Goal: Task Accomplishment & Management: Manage account settings

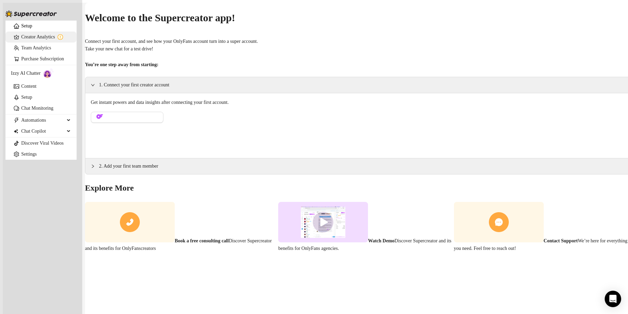
click at [56, 38] on link "Creator Analytics" at bounding box center [46, 36] width 50 height 11
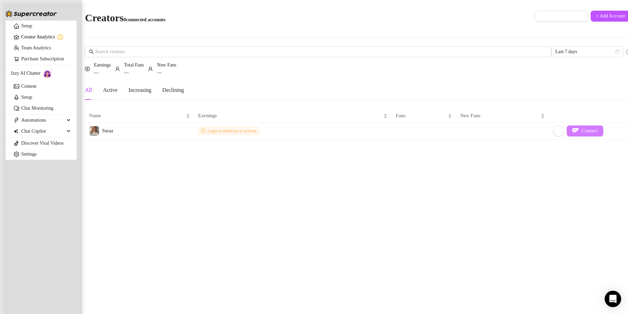
click at [581, 128] on span "Connect" at bounding box center [589, 130] width 16 height 5
click at [55, 126] on span "Automations" at bounding box center [42, 120] width 43 height 11
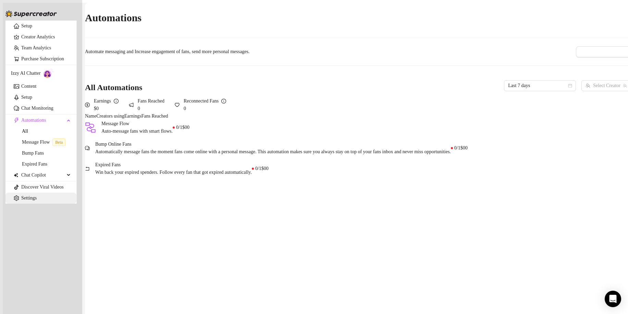
click at [21, 200] on link "Settings" at bounding box center [28, 197] width 15 height 5
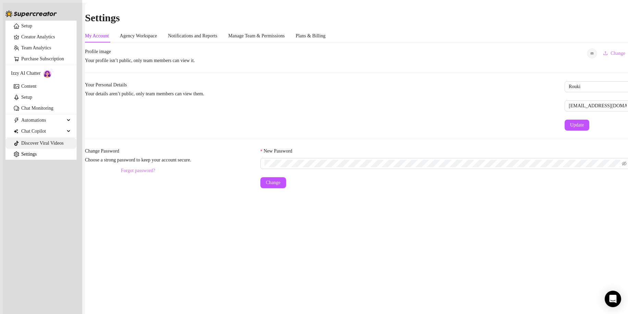
click at [30, 146] on link "Discover Viral Videos" at bounding box center [42, 142] width 42 height 5
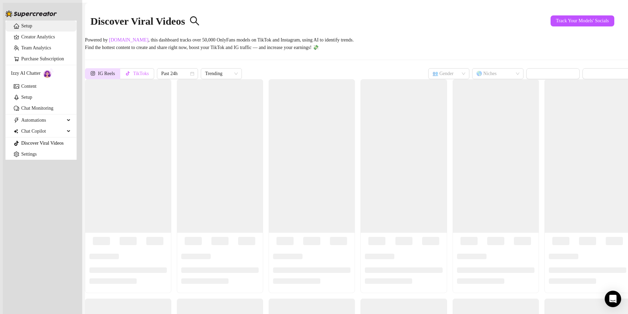
click at [31, 28] on link "Setup" at bounding box center [26, 25] width 11 height 5
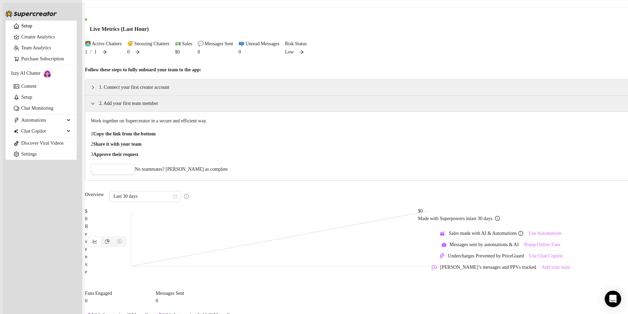
scroll to position [34, 0]
click at [107, 110] on div "2. Add your first team member" at bounding box center [357, 102] width 545 height 16
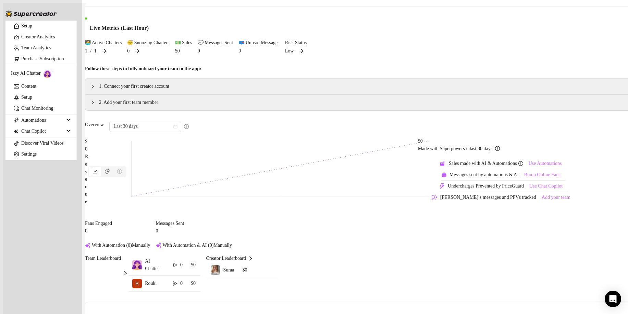
click at [107, 110] on div "2. Add your first team member" at bounding box center [357, 102] width 545 height 16
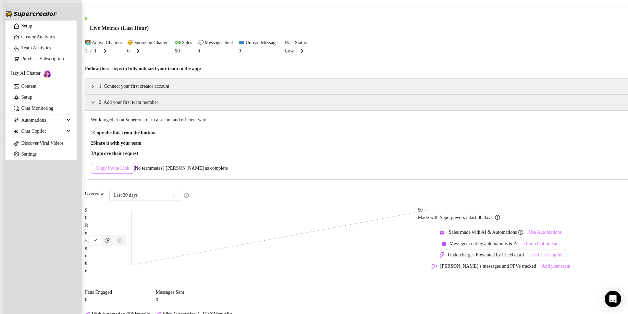
click at [129, 171] on span "Copy Invite Link" at bounding box center [112, 167] width 33 height 5
click at [101, 110] on div "2. Add your first team member" at bounding box center [357, 102] width 545 height 16
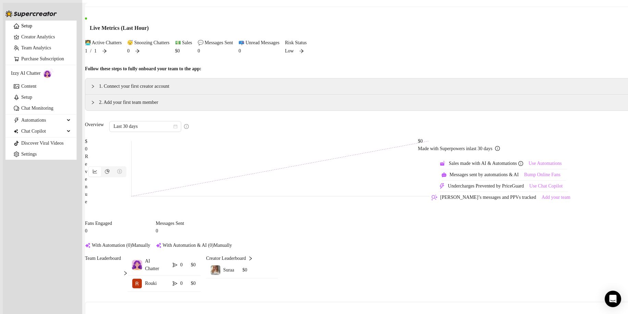
click at [111, 106] on span "2. Add your first team member" at bounding box center [362, 103] width 526 height 8
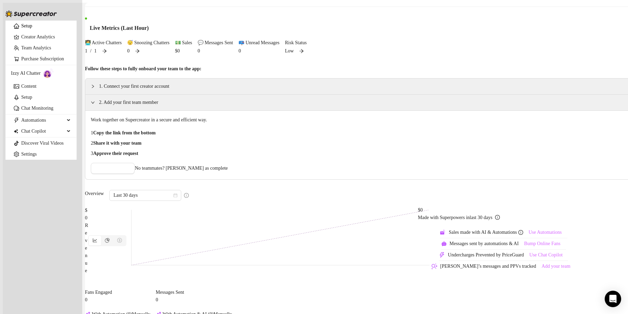
click at [174, 172] on span "No teammates? [PERSON_NAME] as complete" at bounding box center [181, 168] width 93 height 8
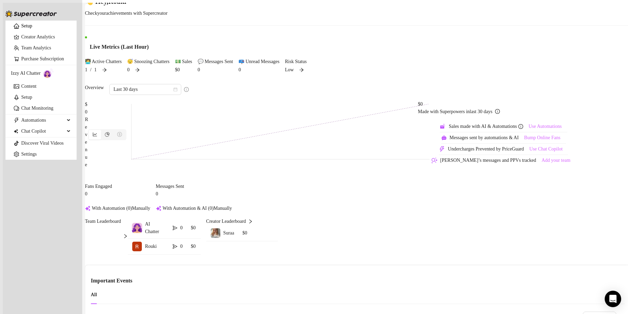
scroll to position [0, 0]
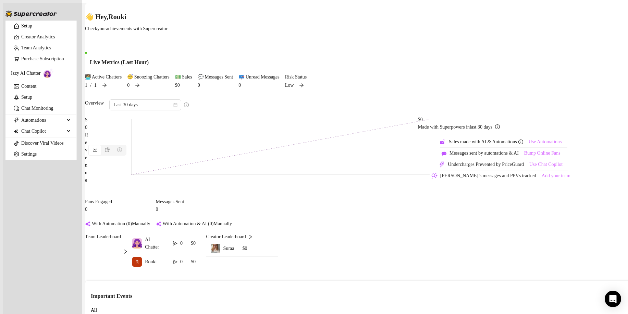
click at [107, 83] on icon "arrow-right" at bounding box center [104, 85] width 5 height 5
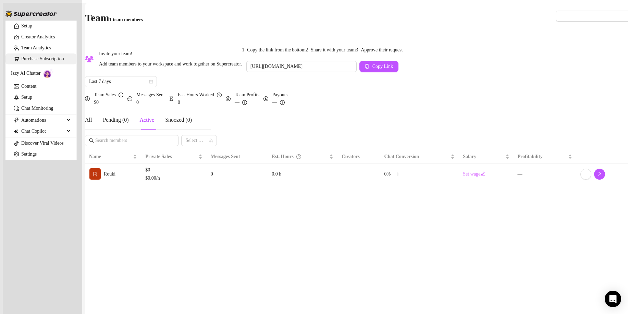
click at [45, 61] on link "Purchase Subscription" at bounding box center [42, 58] width 43 height 5
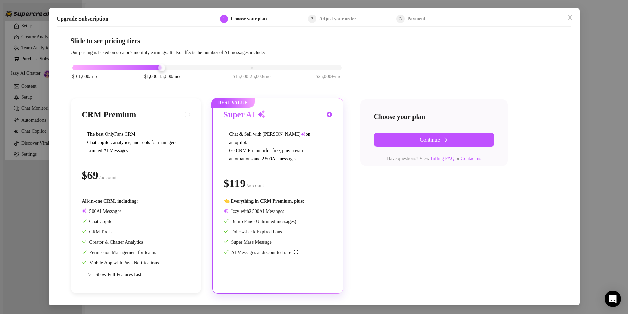
scroll to position [5, 0]
drag, startPoint x: 162, startPoint y: 67, endPoint x: 67, endPoint y: 75, distance: 95.1
click at [67, 75] on div "Slide to see pricing tiers Our pricing is based on creator's monthly earnings. …" at bounding box center [314, 167] width 514 height 262
drag, startPoint x: 73, startPoint y: 67, endPoint x: 125, endPoint y: 70, distance: 52.5
click at [125, 70] on div "$0-1,000/mo $1,000-15,000/mo $15,000-25,000/mo $25,000+/mo" at bounding box center [207, 75] width 273 height 39
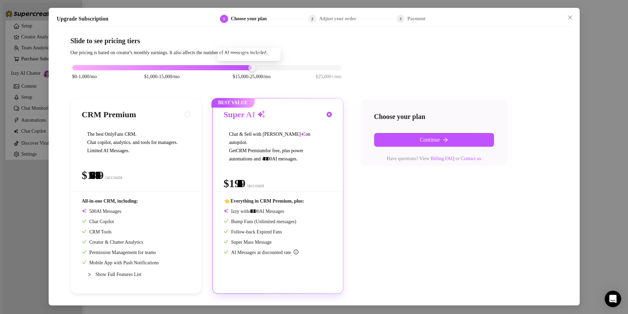
drag, startPoint x: 164, startPoint y: 66, endPoint x: 238, endPoint y: 63, distance: 74.4
click at [238, 64] on div "$0-1,000/mo $1,000-15,000/mo $15,000-25,000/mo $25,000+/mo" at bounding box center [206, 66] width 269 height 4
drag, startPoint x: 237, startPoint y: 65, endPoint x: 143, endPoint y: 67, distance: 93.5
click at [143, 68] on div at bounding box center [117, 67] width 90 height 5
drag, startPoint x: 163, startPoint y: 68, endPoint x: 422, endPoint y: 56, distance: 259.4
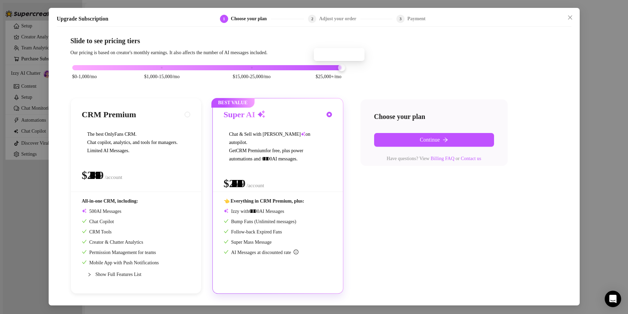
click at [422, 56] on div "$0-1,000/mo $1,000-15,000/mo $15,000-25,000/mo $25,000+/mo CRM Premium The best…" at bounding box center [314, 174] width 487 height 237
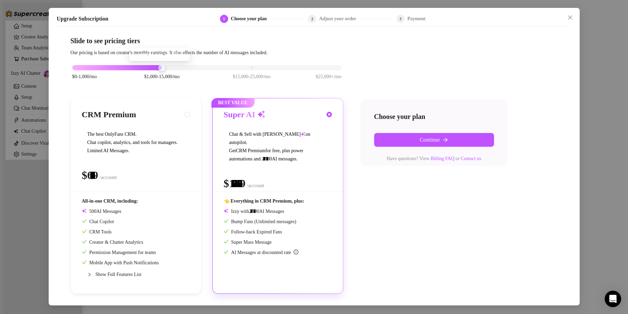
drag, startPoint x: 341, startPoint y: 67, endPoint x: 165, endPoint y: 75, distance: 175.8
click at [165, 68] on div "$0-1,000/mo $1,000-15,000/mo $15,000-25,000/mo $25,000+/mo" at bounding box center [206, 66] width 269 height 4
drag, startPoint x: 164, startPoint y: 65, endPoint x: 77, endPoint y: 72, distance: 87.2
click at [77, 68] on div "$0-1,000/mo $1,000-15,000/mo $15,000-25,000/mo $25,000+/mo" at bounding box center [206, 66] width 269 height 4
click at [572, 21] on button "Close" at bounding box center [569, 17] width 11 height 11
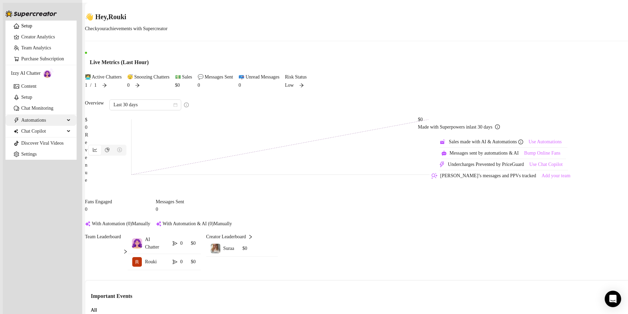
click at [30, 126] on span "Automations" at bounding box center [42, 120] width 43 height 11
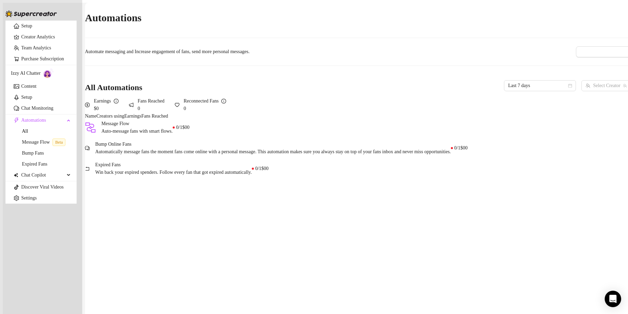
click at [173, 135] on div "Message Flow Auto-message fans with smart flows." at bounding box center [129, 127] width 88 height 15
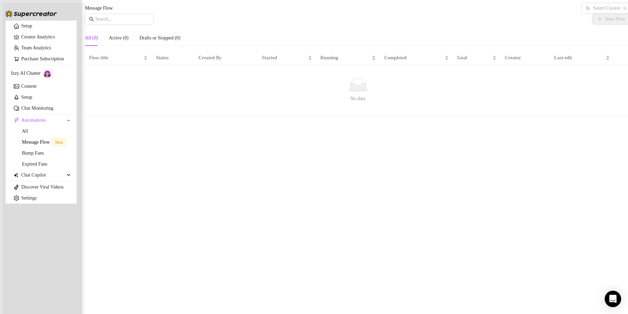
click at [587, 6] on div "Message Flow Select Creator" at bounding box center [357, 8] width 545 height 11
click at [586, 11] on input "search" at bounding box center [602, 8] width 35 height 10
click at [28, 134] on link "All" at bounding box center [25, 130] width 6 height 5
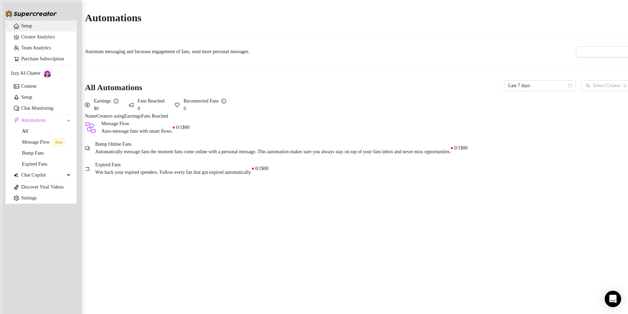
click at [32, 28] on link "Setup" at bounding box center [26, 25] width 11 height 5
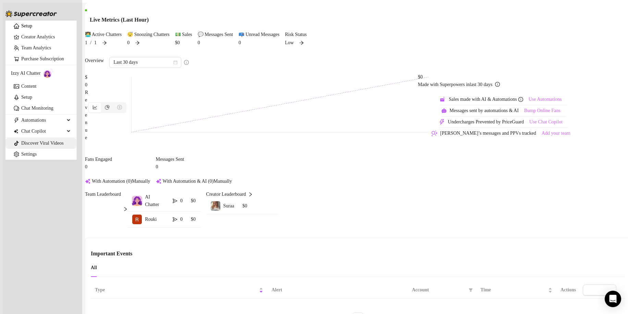
scroll to position [9, 0]
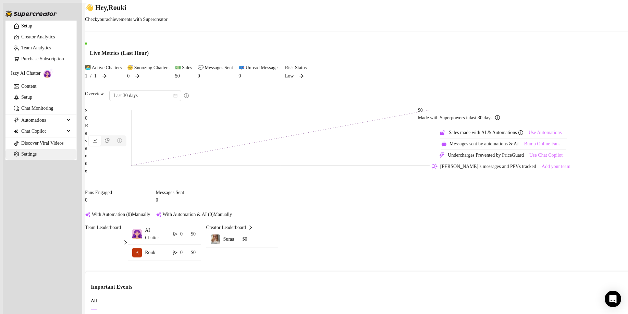
click at [37, 156] on link "Settings" at bounding box center [28, 153] width 15 height 5
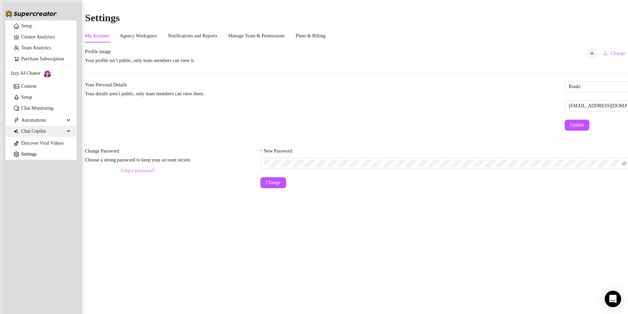
click at [21, 137] on span "Chat Copilot" at bounding box center [42, 131] width 43 height 11
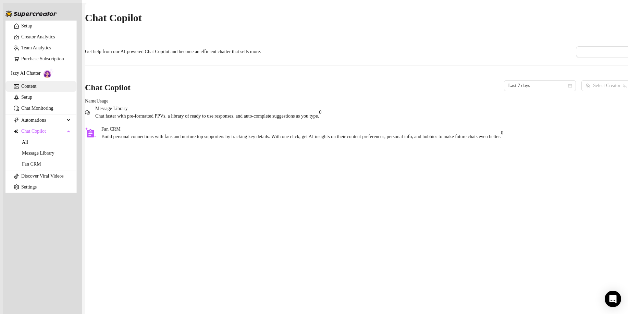
click at [32, 89] on link "Content" at bounding box center [28, 86] width 15 height 5
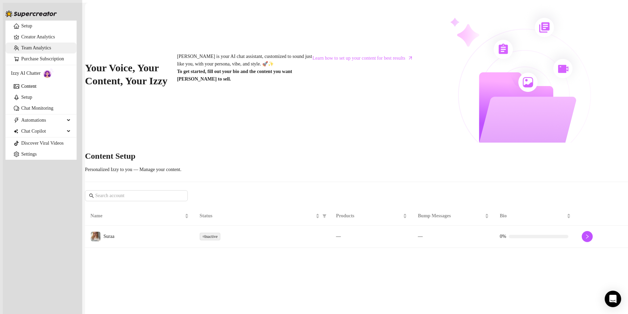
click at [24, 50] on link "Team Analytics" at bounding box center [36, 47] width 30 height 5
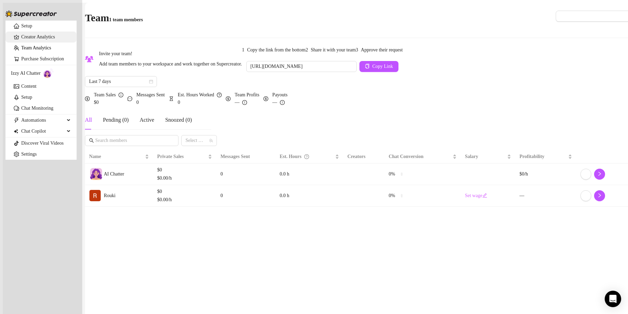
click at [38, 38] on link "Creator Analytics" at bounding box center [46, 36] width 50 height 11
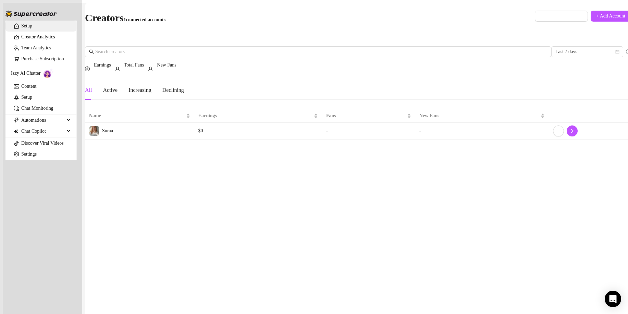
click at [32, 28] on link "Setup" at bounding box center [26, 25] width 11 height 5
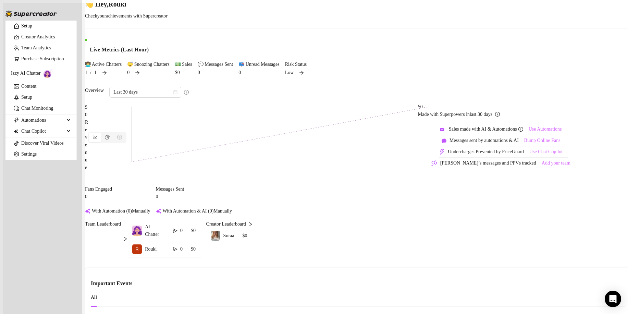
scroll to position [9, 0]
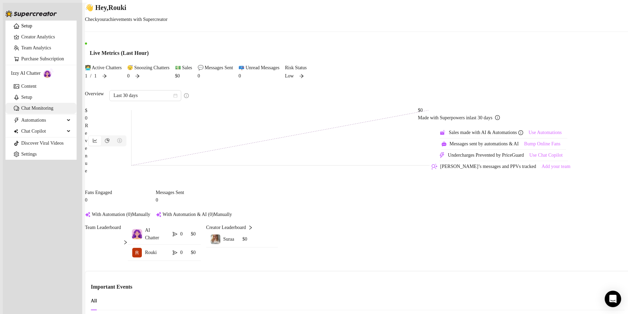
click at [39, 111] on link "Chat Monitoring" at bounding box center [37, 107] width 32 height 5
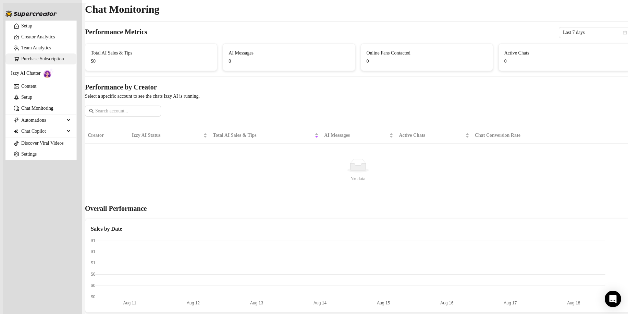
click at [43, 61] on link "Purchase Subscription" at bounding box center [42, 58] width 43 height 5
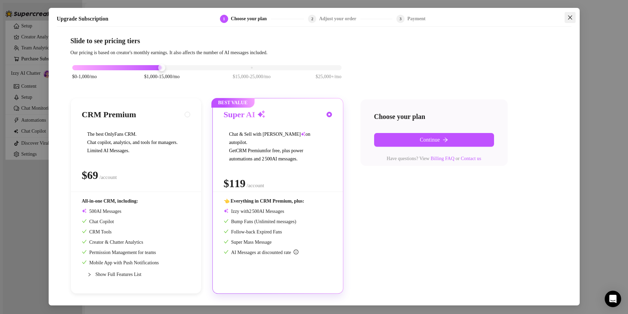
click at [570, 15] on icon "close" at bounding box center [569, 17] width 5 height 5
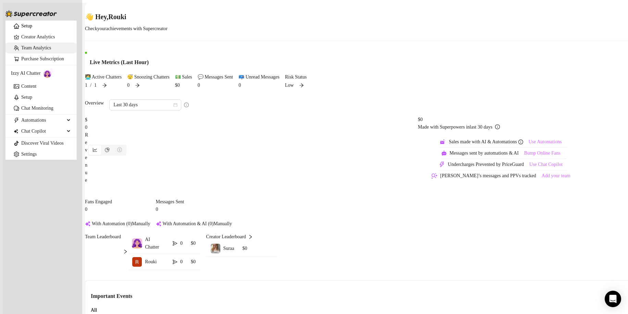
click at [38, 50] on link "Team Analytics" at bounding box center [36, 47] width 30 height 5
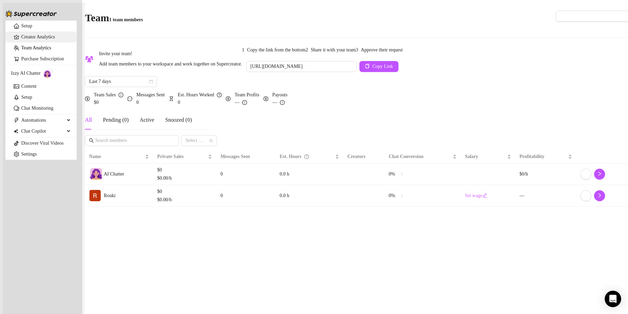
click at [40, 42] on link "Creator Analytics" at bounding box center [46, 36] width 50 height 11
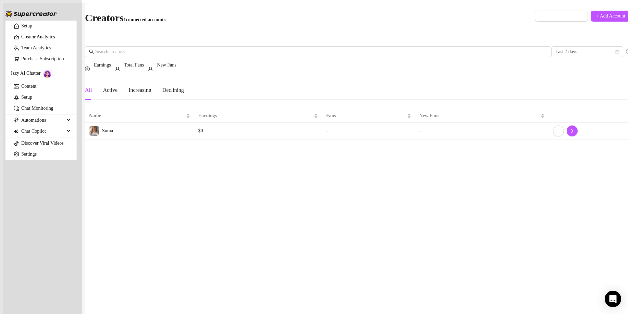
click at [38, 63] on ul "Setup Creator Analytics Team Analytics Purchase Subscription Izzy AI Chatter Co…" at bounding box center [40, 90] width 71 height 139
click at [32, 28] on link "Setup" at bounding box center [26, 25] width 11 height 5
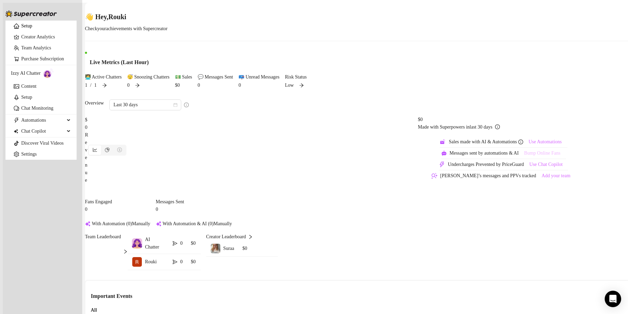
click at [560, 156] on span "Bump Online Fans" at bounding box center [542, 152] width 36 height 5
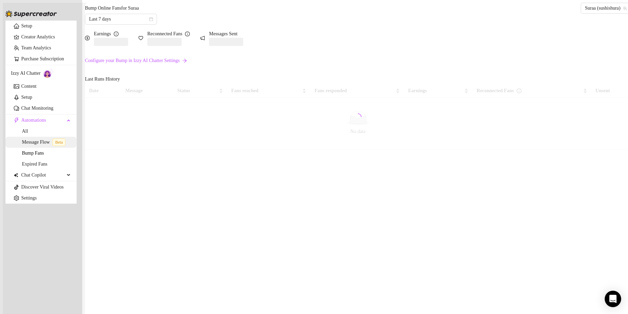
click at [43, 144] on link "Message Flow Beta" at bounding box center [45, 141] width 46 height 5
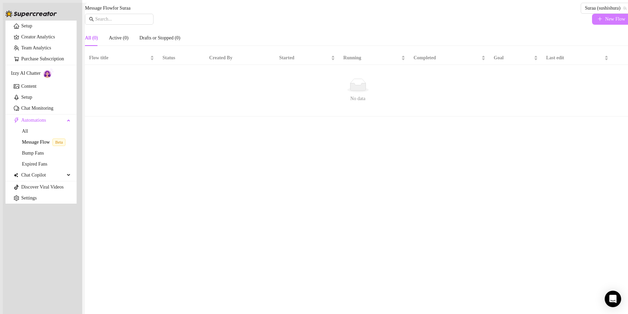
click at [592, 25] on button "New Flow" at bounding box center [611, 19] width 39 height 11
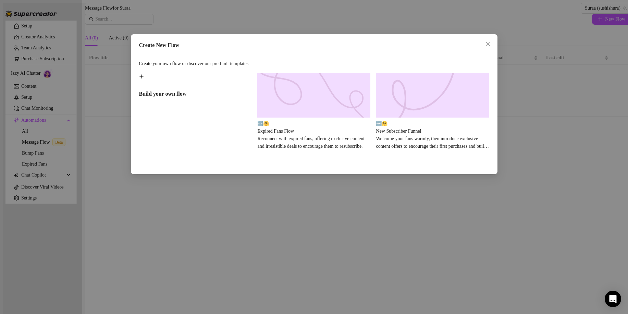
click at [201, 80] on div at bounding box center [195, 77] width 113 height 8
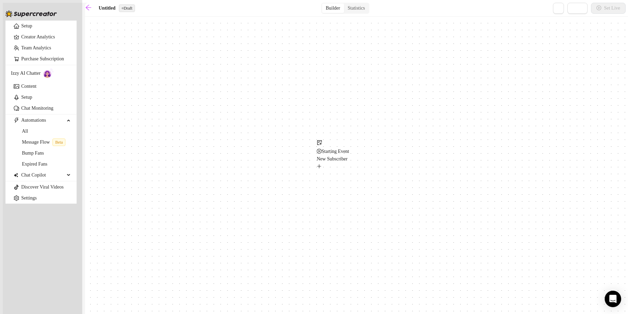
click at [342, 161] on span "New Subscriber" at bounding box center [332, 158] width 31 height 5
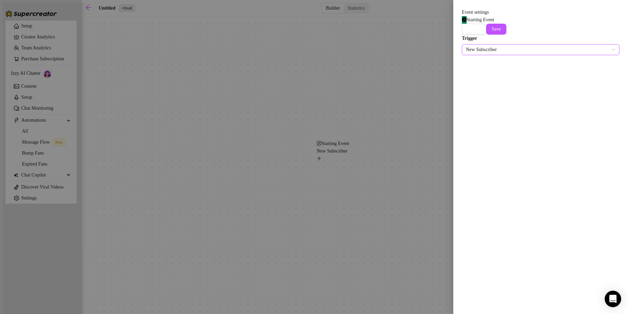
click at [494, 49] on span "New Subscriber" at bounding box center [540, 50] width 149 height 10
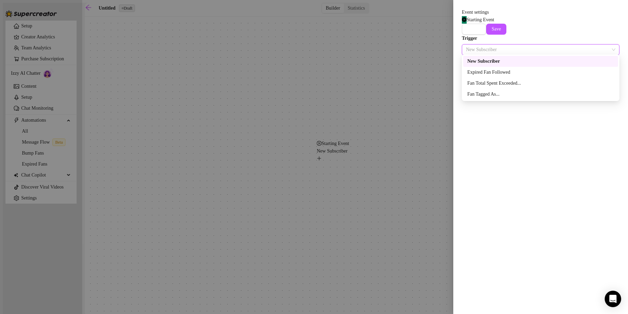
click at [489, 49] on span "New Subscriber" at bounding box center [540, 50] width 149 height 10
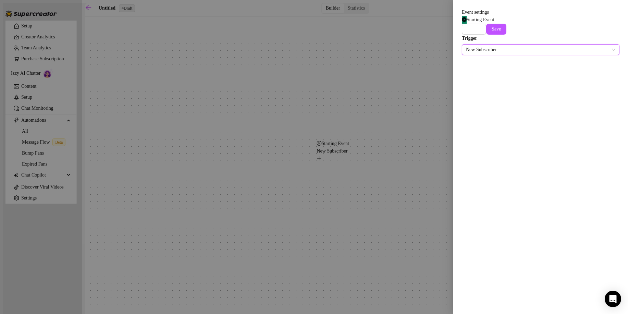
click at [492, 49] on span "New Subscriber" at bounding box center [540, 50] width 149 height 10
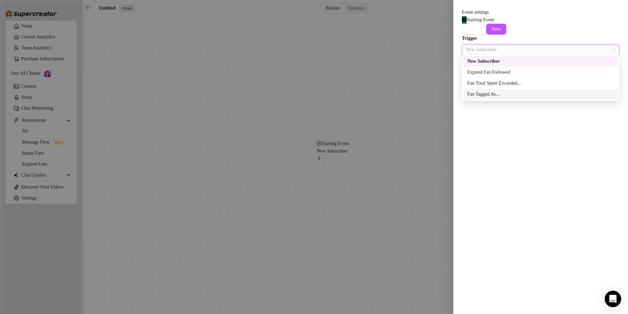
click at [514, 136] on div "Event settings Starting Event Cancel Save Trigger New Subscriber" at bounding box center [540, 157] width 175 height 314
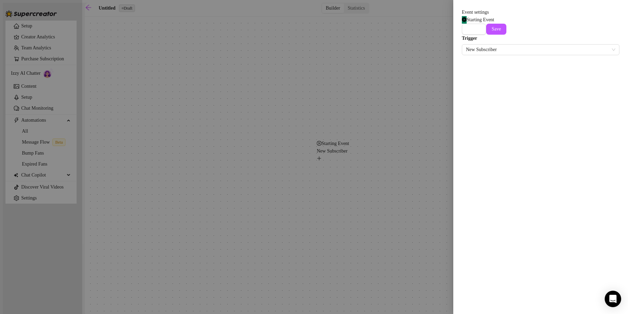
click at [483, 84] on div "Event settings Starting Event Cancel Save Trigger New Subscriber" at bounding box center [540, 157] width 175 height 314
click at [505, 38] on form "Event settings Starting Event Cancel Save Trigger New Subscriber" at bounding box center [540, 32] width 157 height 47
click at [505, 42] on div "New Subscriber" at bounding box center [540, 48] width 157 height 13
click at [504, 45] on span "New Subscriber" at bounding box center [540, 50] width 149 height 10
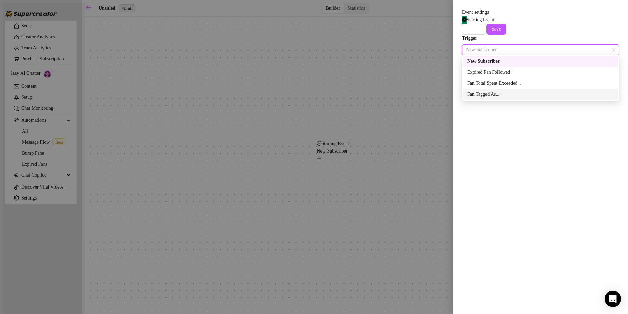
click at [548, 187] on div "Event settings Starting Event Cancel Save Trigger New Subscriber" at bounding box center [540, 157] width 175 height 314
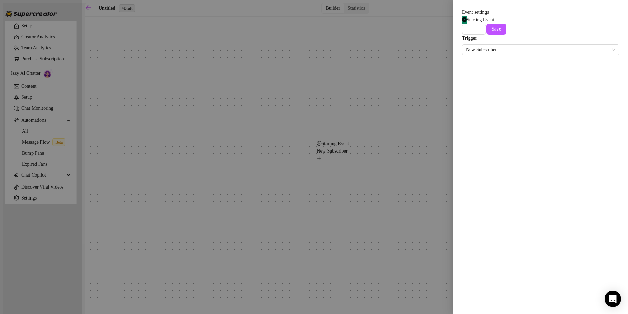
click at [371, 140] on div at bounding box center [314, 157] width 628 height 314
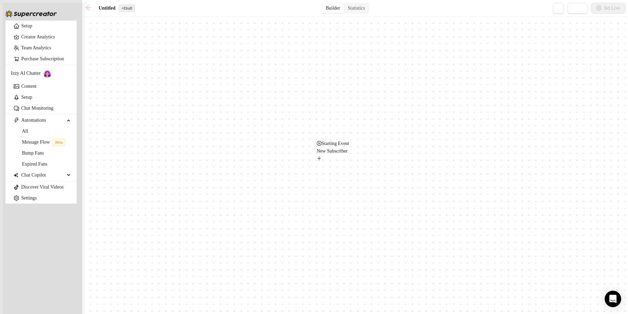
click at [91, 11] on icon "arrow-left" at bounding box center [88, 7] width 7 height 7
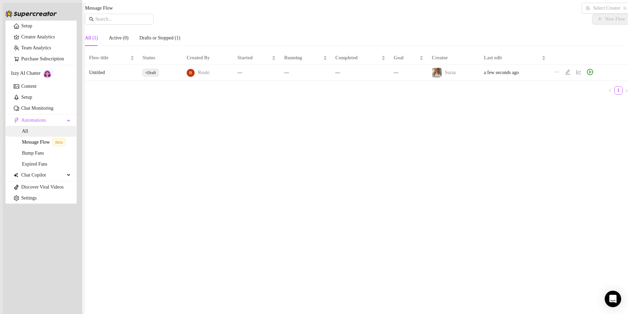
click at [28, 134] on link "All" at bounding box center [25, 130] width 6 height 5
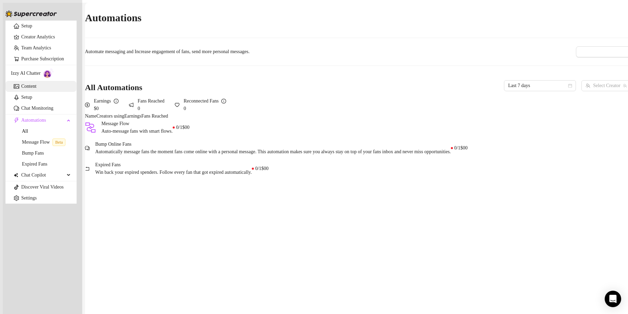
click at [31, 89] on link "Content" at bounding box center [28, 86] width 15 height 5
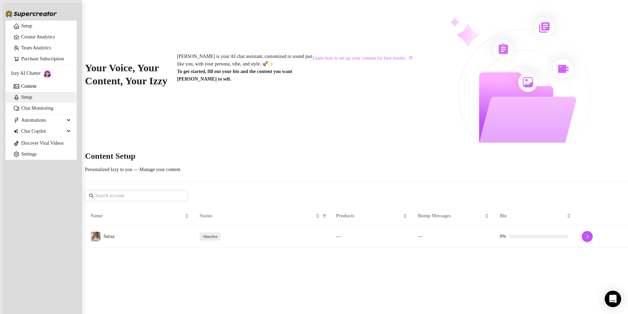
click at [32, 100] on link "Setup" at bounding box center [26, 96] width 11 height 5
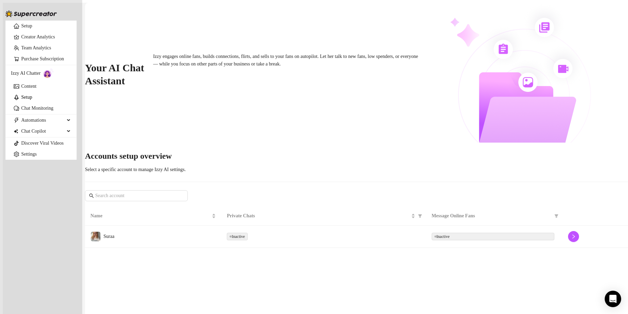
click at [31, 100] on link "Setup" at bounding box center [26, 96] width 11 height 5
click at [31, 111] on link "Chat Monitoring" at bounding box center [37, 107] width 32 height 5
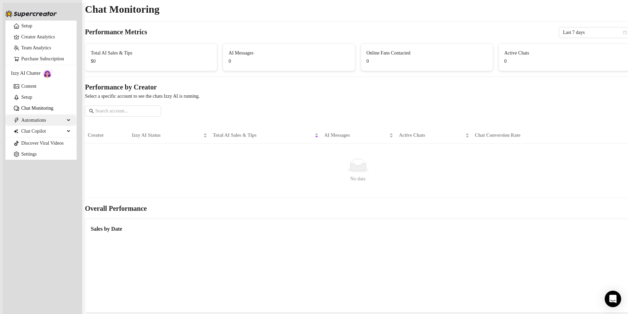
click at [36, 126] on span "Automations" at bounding box center [42, 120] width 43 height 11
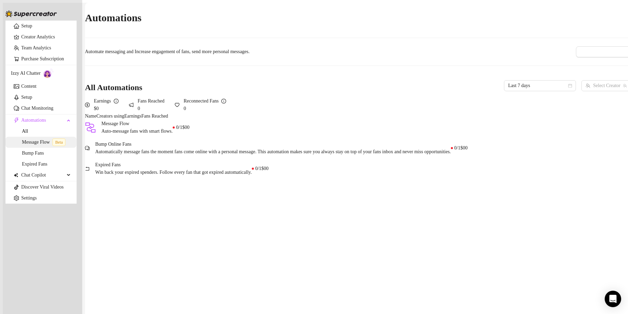
click at [54, 146] on span "Beta" at bounding box center [58, 142] width 13 height 8
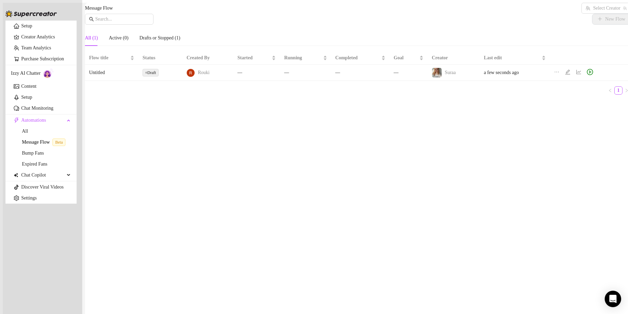
click at [149, 76] on span "Draft" at bounding box center [150, 73] width 16 height 8
click at [34, 180] on span "Chat Copilot" at bounding box center [42, 174] width 43 height 11
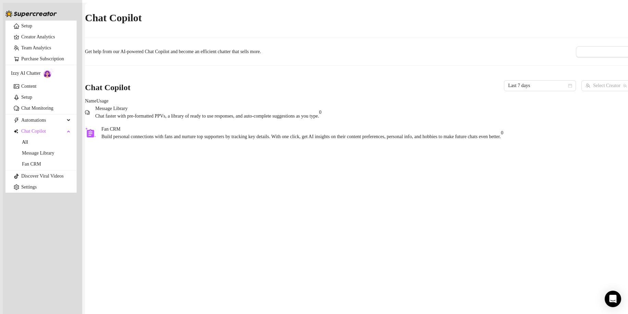
click at [198, 111] on div "Message Library Chat faster with pre-formatted PPVs, a library of ready to use …" at bounding box center [357, 112] width 545 height 15
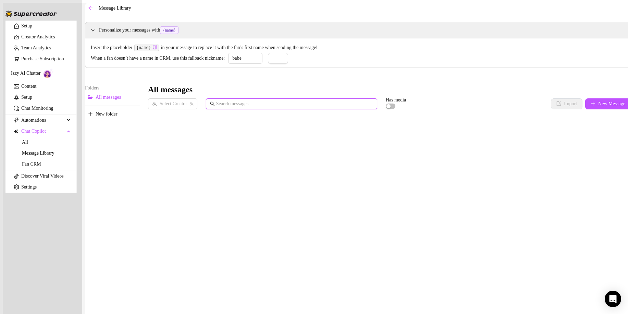
click at [304, 108] on input "text" at bounding box center [294, 104] width 157 height 8
click at [177, 109] on input "search" at bounding box center [169, 104] width 35 height 10
click at [181, 122] on div "Suraa ( sushishura )" at bounding box center [181, 127] width 56 height 12
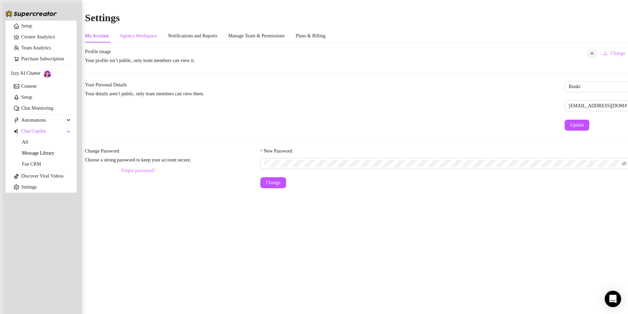
click at [154, 32] on div "Agency Workspace" at bounding box center [138, 36] width 37 height 8
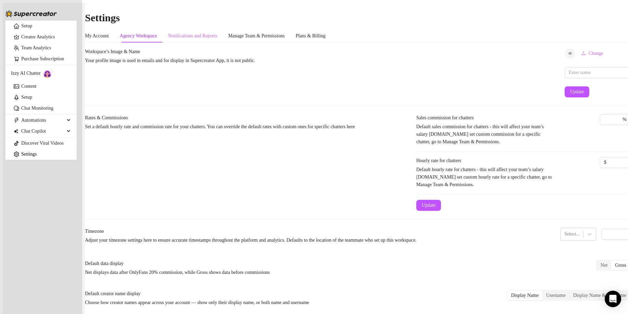
click at [203, 33] on div "Notifications and Reports" at bounding box center [192, 35] width 49 height 13
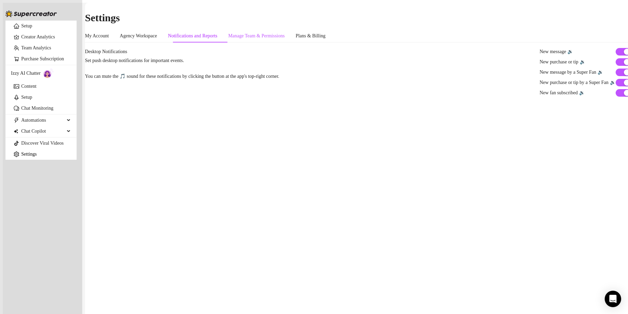
click at [258, 32] on div "Manage Team & Permissions" at bounding box center [256, 36] width 56 height 8
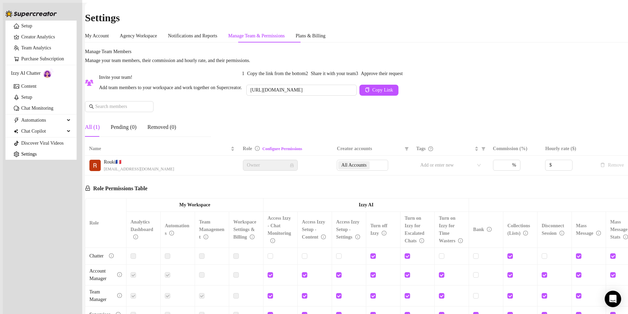
click at [285, 32] on div "Manage Team & Permissions" at bounding box center [256, 36] width 56 height 8
click at [325, 32] on div "Plans & Billing" at bounding box center [310, 36] width 30 height 8
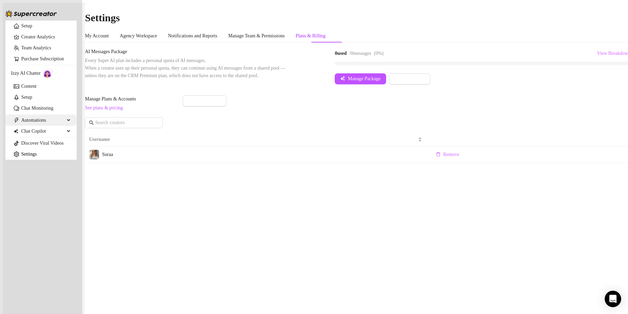
click at [57, 126] on span "Automations" at bounding box center [42, 120] width 43 height 11
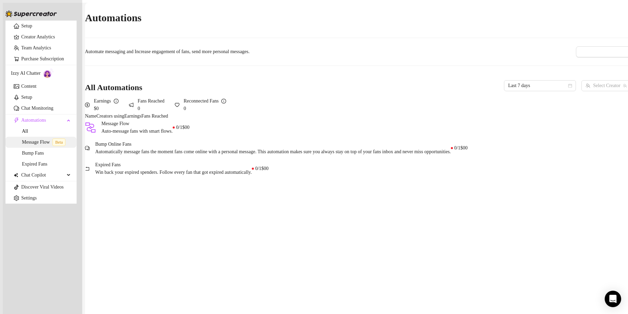
click at [60, 146] on span "Beta" at bounding box center [58, 142] width 13 height 8
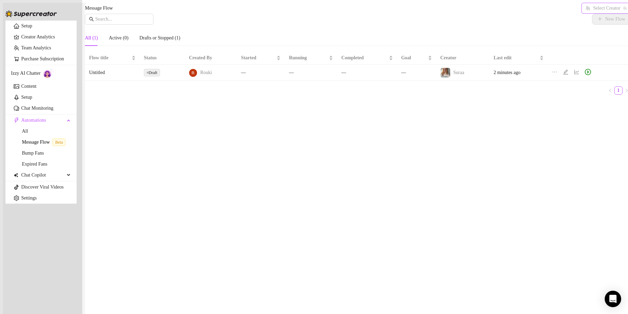
click at [593, 12] on input "search" at bounding box center [602, 8] width 35 height 10
click at [28, 134] on link "All" at bounding box center [25, 130] width 6 height 5
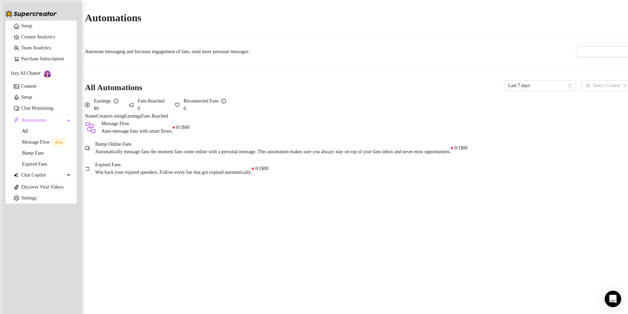
click at [173, 135] on div "Message Flow Auto-message fans with smart flows." at bounding box center [129, 127] width 88 height 15
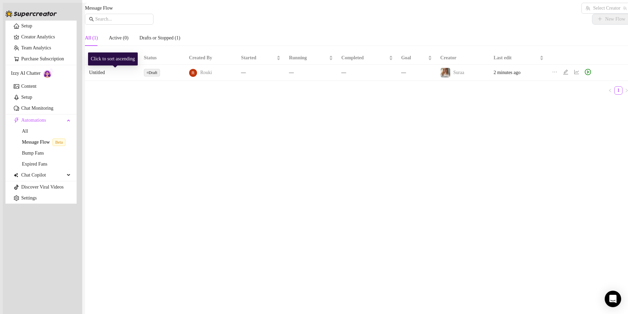
click at [105, 81] on td "Untitled" at bounding box center [112, 73] width 55 height 16
click at [585, 13] on input "search" at bounding box center [602, 8] width 35 height 10
click at [590, 46] on div "All (1) Active (0) Drafts or Stopped (1)" at bounding box center [357, 38] width 545 height 16
click at [443, 77] on img at bounding box center [445, 73] width 10 height 10
click at [193, 77] on div at bounding box center [193, 72] width 9 height 9
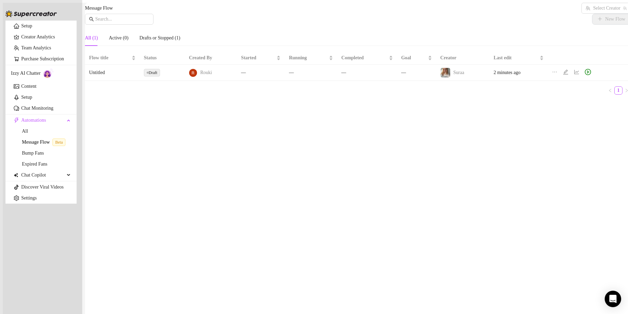
click at [204, 76] on span "Rouki" at bounding box center [206, 73] width 12 height 8
click at [156, 76] on span "Draft" at bounding box center [152, 73] width 16 height 8
drag, startPoint x: 62, startPoint y: 90, endPoint x: 85, endPoint y: 87, distance: 23.8
click at [62, 78] on div "Izzy AI Chatter" at bounding box center [41, 73] width 60 height 10
click at [89, 87] on main "Message Flow Select Creator New Flow All (1) Active (0) Drafts or Stopped (1) F…" at bounding box center [357, 160] width 545 height 314
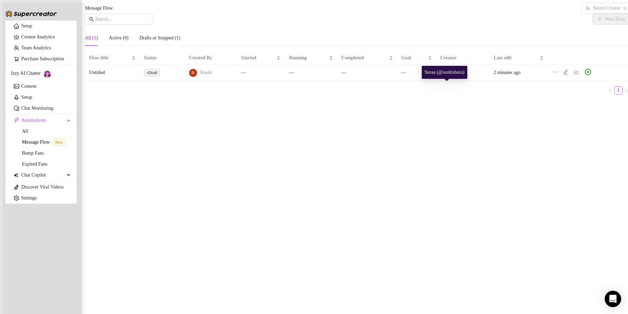
click at [440, 77] on img at bounding box center [445, 73] width 10 height 10
click at [446, 74] on div "Suraa (@sushishura)" at bounding box center [444, 72] width 46 height 13
click at [121, 62] on div "Flow title" at bounding box center [112, 58] width 47 height 8
click at [33, 155] on link "Bump Fans" at bounding box center [33, 152] width 22 height 5
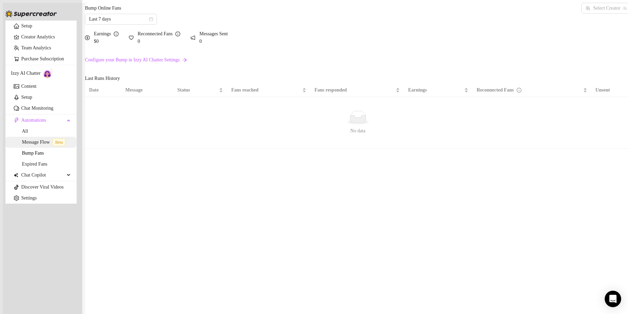
click at [31, 144] on link "Message Flow Beta" at bounding box center [45, 141] width 46 height 5
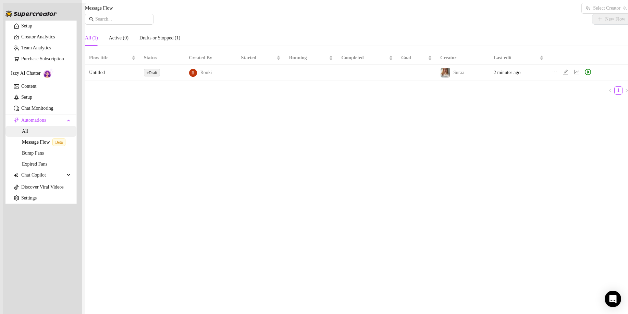
click at [28, 134] on link "All" at bounding box center [25, 130] width 6 height 5
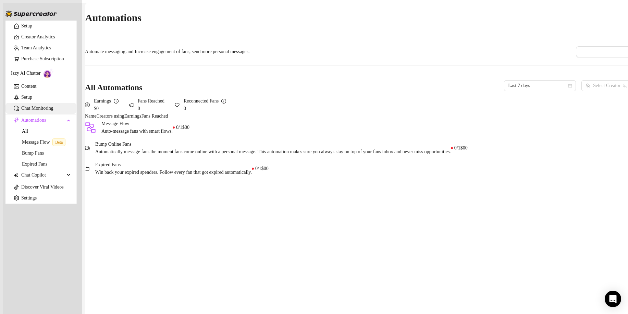
click at [42, 111] on link "Chat Monitoring" at bounding box center [37, 107] width 32 height 5
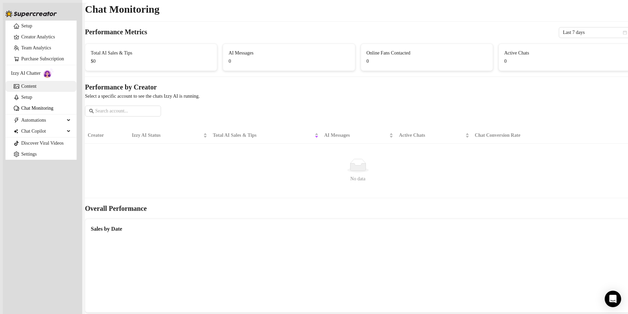
click at [36, 89] on link "Content" at bounding box center [28, 86] width 15 height 5
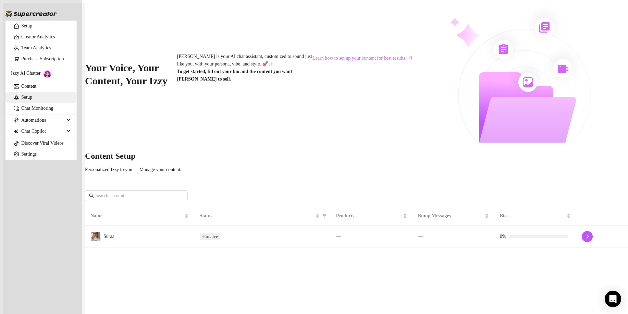
click at [32, 100] on link "Setup" at bounding box center [26, 96] width 11 height 5
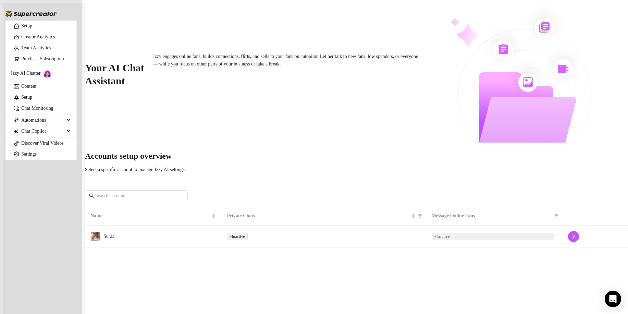
click at [184, 225] on td "Suraa" at bounding box center [153, 236] width 136 height 22
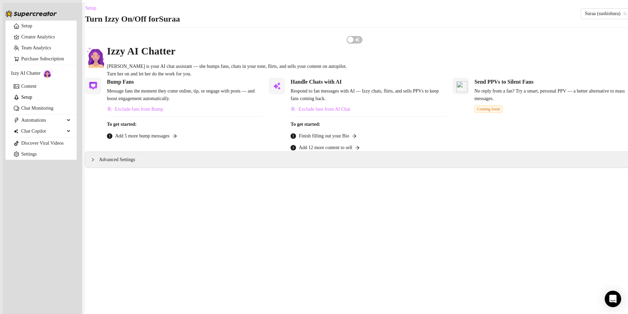
click at [168, 140] on span "Add 5 more bump messages" at bounding box center [142, 136] width 54 height 8
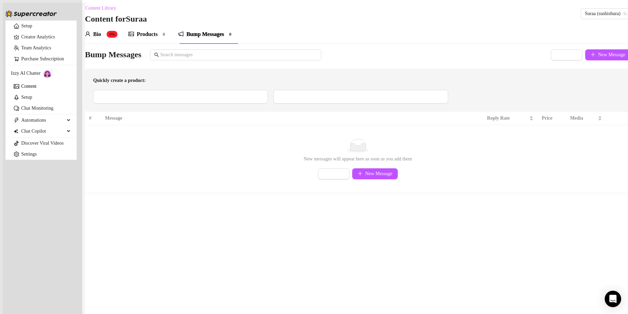
click at [30, 63] on ul "Setup Creator Analytics Team Analytics Purchase Subscription Izzy AI Chatter Co…" at bounding box center [40, 90] width 71 height 139
click at [31, 61] on link "Purchase Subscription" at bounding box center [42, 58] width 43 height 5
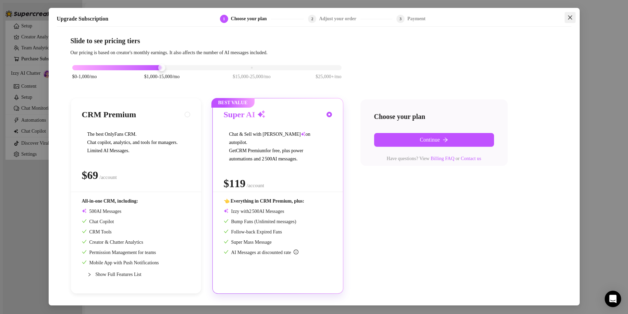
click at [569, 18] on icon "close" at bounding box center [569, 17] width 5 height 5
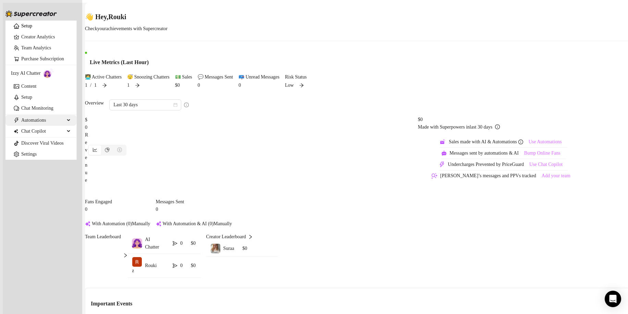
click at [47, 126] on span "Automations" at bounding box center [42, 120] width 43 height 11
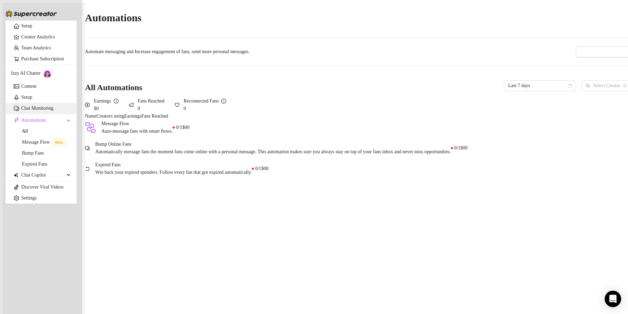
click at [45, 111] on link "Chat Monitoring" at bounding box center [37, 107] width 32 height 5
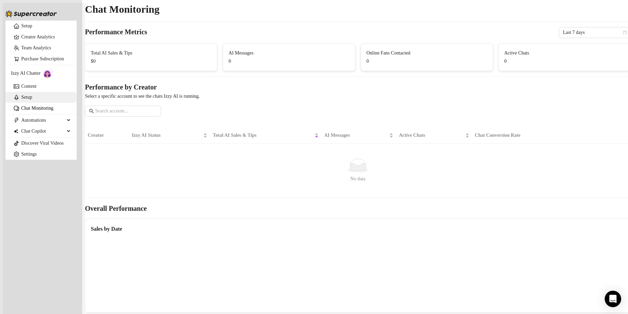
click at [28, 100] on link "Setup" at bounding box center [26, 96] width 11 height 5
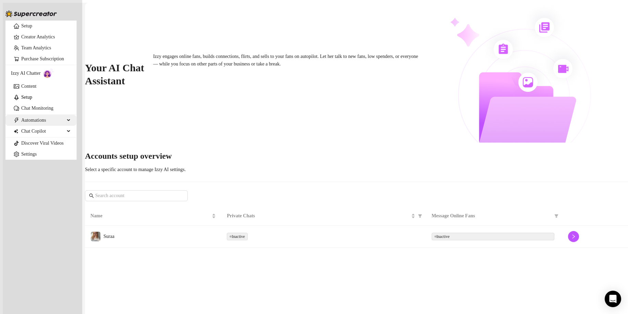
click at [32, 126] on span "Automations" at bounding box center [42, 120] width 43 height 11
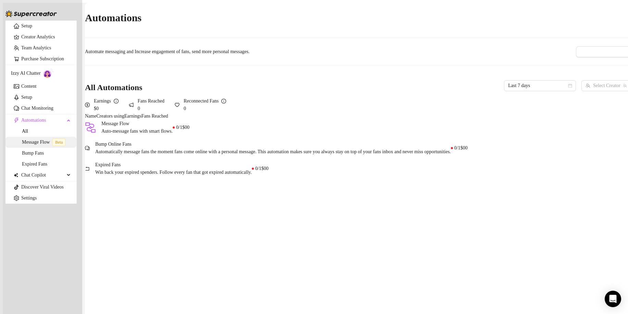
click at [37, 144] on link "Message Flow Beta" at bounding box center [45, 141] width 46 height 5
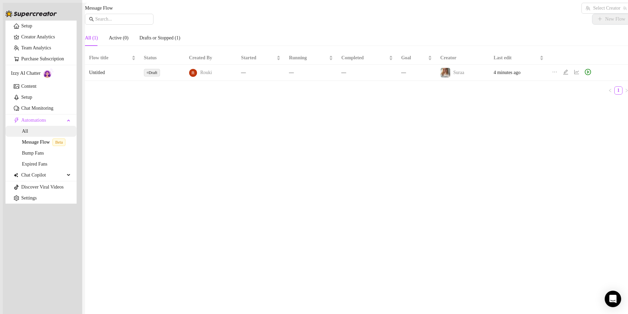
click at [28, 134] on link "All" at bounding box center [25, 130] width 6 height 5
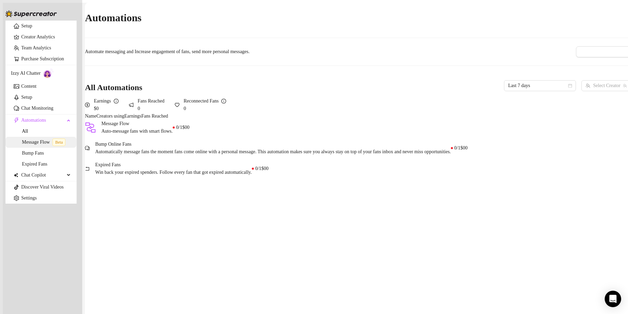
click at [38, 144] on link "Message Flow Beta" at bounding box center [45, 141] width 46 height 5
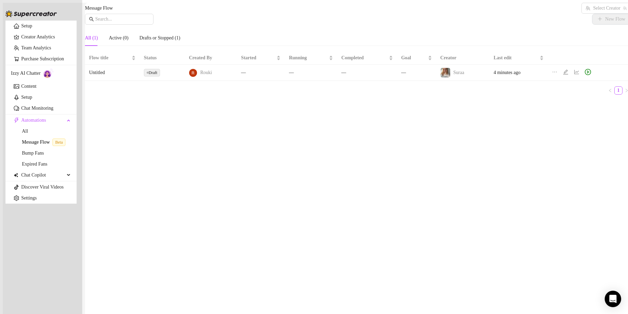
click at [584, 77] on div at bounding box center [588, 73] width 9 height 8
click at [584, 75] on icon "play-circle" at bounding box center [587, 72] width 6 height 6
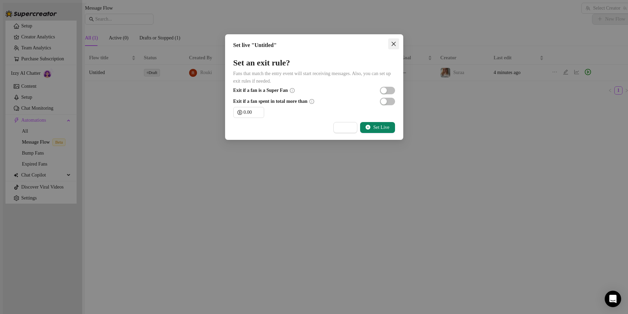
click at [394, 43] on icon "close" at bounding box center [393, 44] width 4 height 4
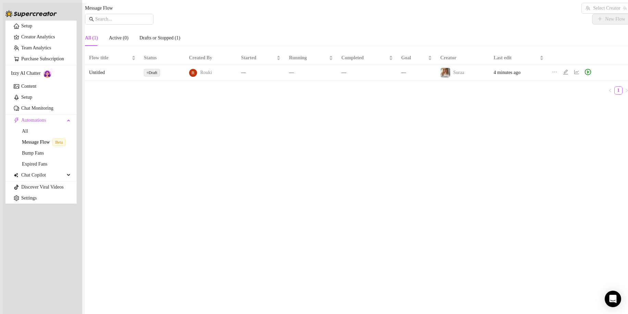
click at [258, 51] on div "All (1) Active (0) Drafts or Stopped (1)" at bounding box center [357, 40] width 545 height 21
click at [252, 62] on div "Started" at bounding box center [261, 58] width 40 height 8
click at [219, 65] on th "Created By" at bounding box center [211, 57] width 52 height 13
click at [139, 25] on span at bounding box center [119, 19] width 68 height 11
click at [139, 23] on input "text" at bounding box center [122, 19] width 54 height 8
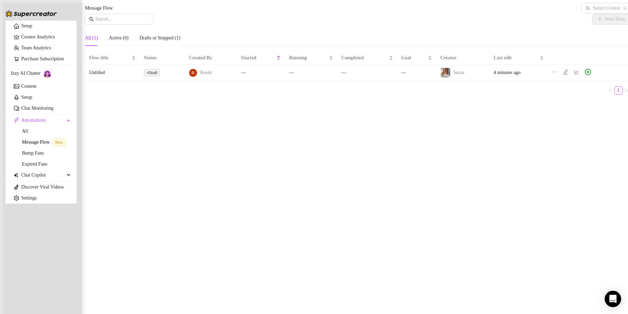
click at [510, 81] on td "4 minutes ago" at bounding box center [518, 73] width 58 height 16
click at [507, 81] on td "4 minutes ago" at bounding box center [518, 73] width 58 height 16
click at [436, 81] on td "Suraa" at bounding box center [462, 73] width 53 height 16
click at [454, 75] on span "Suraa" at bounding box center [458, 72] width 11 height 5
click at [441, 77] on img at bounding box center [445, 73] width 10 height 10
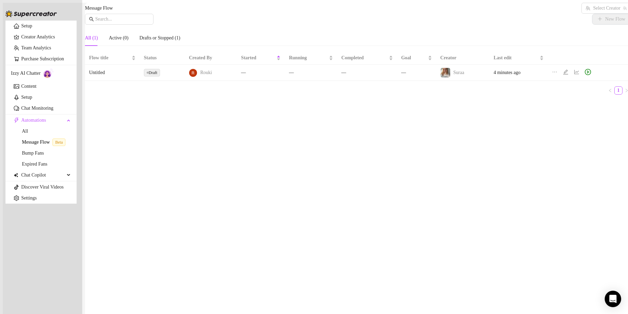
click at [197, 77] on div at bounding box center [193, 72] width 9 height 9
drag, startPoint x: 201, startPoint y: 85, endPoint x: 208, endPoint y: 89, distance: 8.5
click at [197, 77] on div at bounding box center [193, 72] width 9 height 9
click at [210, 76] on span "Rouki" at bounding box center [206, 73] width 12 height 8
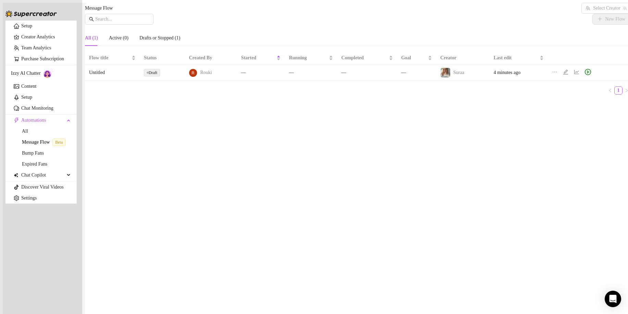
click at [157, 75] on span "Draft" at bounding box center [153, 72] width 9 height 5
click at [157, 46] on div "Drafts or Stopped (1)" at bounding box center [159, 38] width 41 height 16
drag, startPoint x: 179, startPoint y: 86, endPoint x: 188, endPoint y: 86, distance: 8.6
click at [179, 81] on td "Draft" at bounding box center [162, 73] width 45 height 16
click at [197, 77] on img at bounding box center [193, 73] width 8 height 8
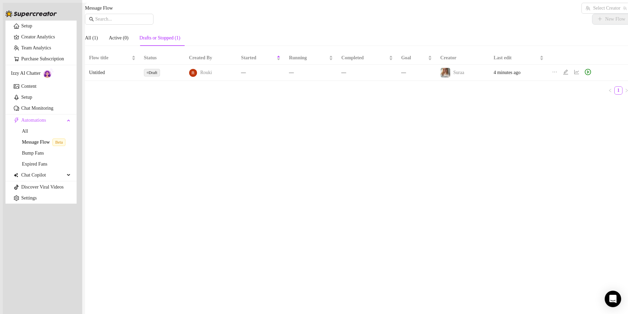
click at [159, 42] on div "Drafts or Stopped (1)" at bounding box center [159, 38] width 41 height 8
click at [128, 42] on div "Active (0)" at bounding box center [119, 38] width 20 height 8
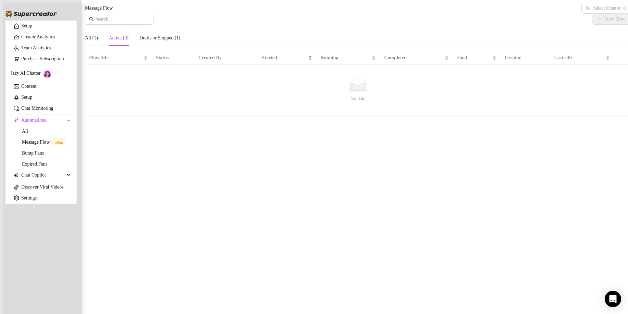
click at [128, 42] on div "Active (0)" at bounding box center [119, 38] width 20 height 8
click at [81, 51] on aside "Setup Creator Analytics Team Analytics Purchase Subscription Izzy AI Chatter Co…" at bounding box center [41, 157] width 82 height 314
click at [90, 42] on div "All (1)" at bounding box center [91, 38] width 13 height 8
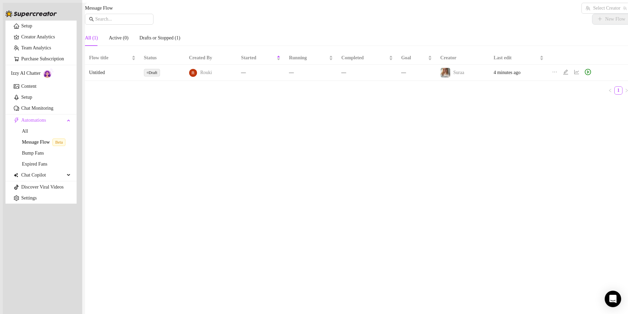
click at [49, 78] on img at bounding box center [48, 73] width 11 height 10
click at [28, 134] on link "All" at bounding box center [25, 130] width 6 height 5
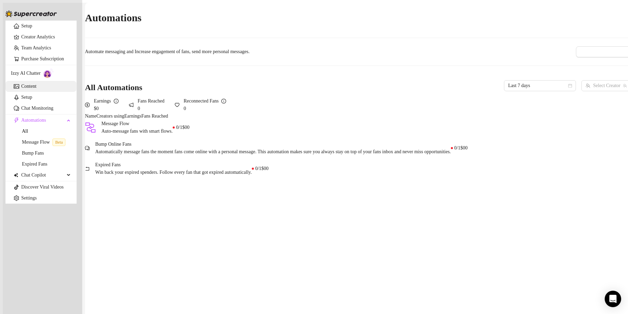
click at [33, 89] on link "Content" at bounding box center [28, 86] width 15 height 5
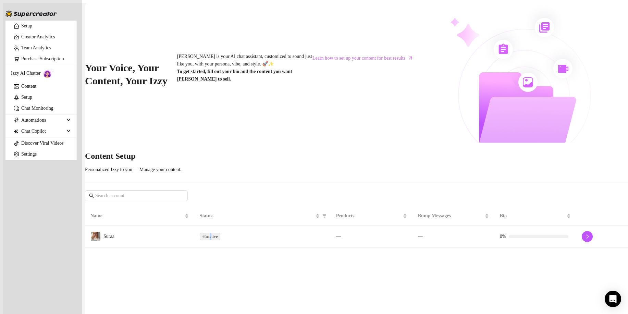
click at [216, 234] on span "Inactive" at bounding box center [210, 236] width 13 height 5
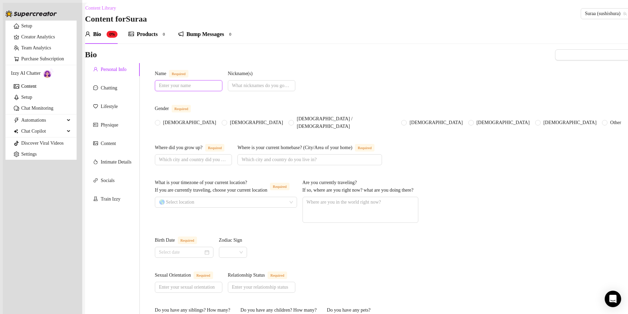
click at [217, 86] on input "Name Required" at bounding box center [188, 86] width 58 height 8
type input "p"
type input "cls"
click at [179, 120] on span "[DEMOGRAPHIC_DATA]" at bounding box center [189, 123] width 59 height 8
click at [159, 121] on input "[DEMOGRAPHIC_DATA]" at bounding box center [157, 123] width 3 height 4
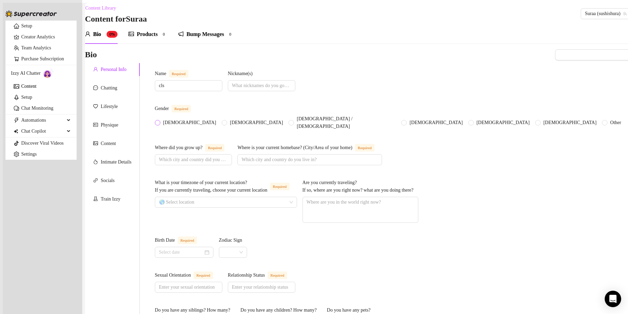
radio input "true"
click at [225, 207] on input "What is your timezone of your current location? If you are currently traveling,…" at bounding box center [223, 202] width 128 height 10
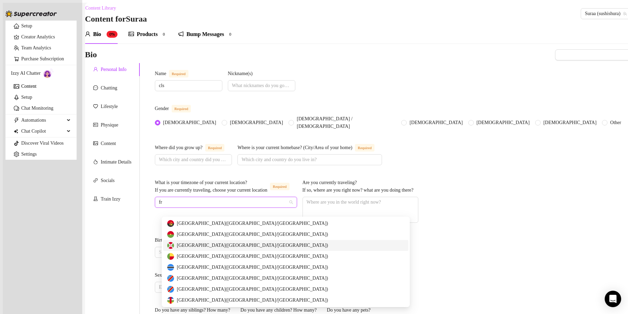
type input "fra"
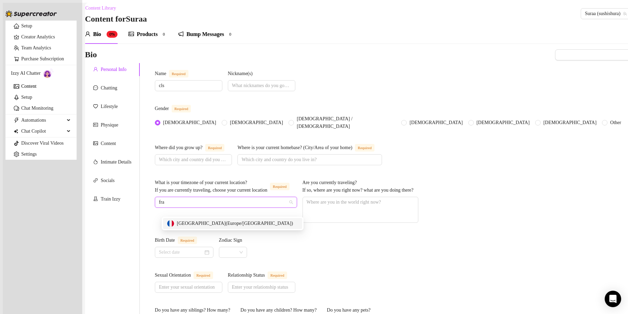
click at [218, 225] on span "[GEOGRAPHIC_DATA] ( [GEOGRAPHIC_DATA]/[GEOGRAPHIC_DATA] )" at bounding box center [235, 223] width 116 height 8
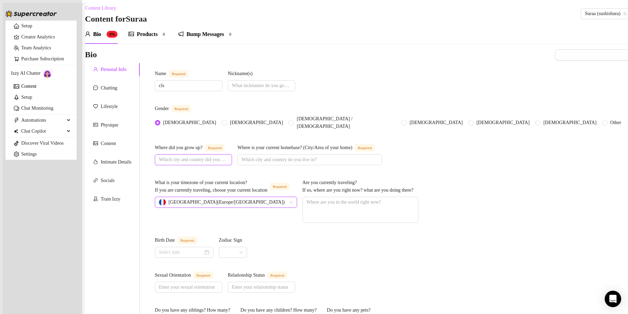
click at [226, 158] on input "Where did you grow up? Required" at bounding box center [192, 160] width 67 height 8
type input "[GEOGRAPHIC_DATA]"
click at [368, 162] on input "Where is your current homebase? (City/Area of your home) Required" at bounding box center [308, 160] width 135 height 8
type input "p"
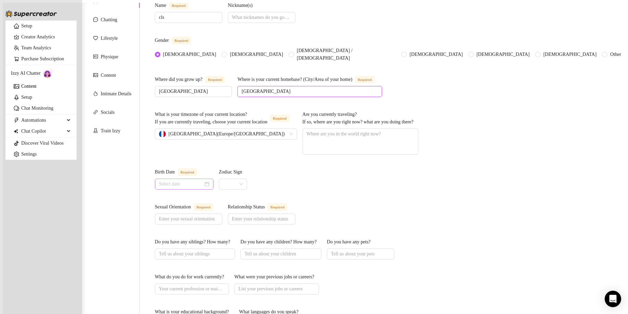
scroll to position [68, 0]
type input "[GEOGRAPHIC_DATA]"
click at [203, 184] on input "Birth Date Required" at bounding box center [181, 184] width 44 height 8
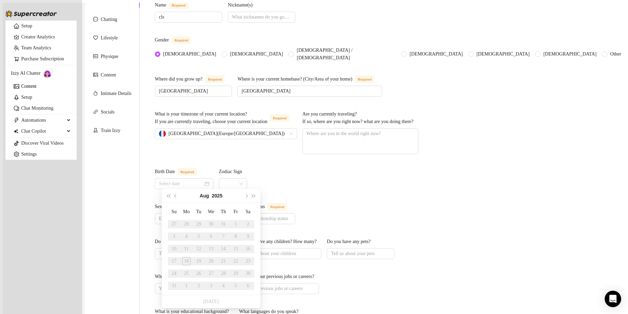
click at [214, 203] on div "Su Mo Tu We Th Fr Sa 27 28 29 30 31 1 2 3 4 5 6 7 8 9 10 11 12 13 14 15 16 17 1…" at bounding box center [211, 249] width 99 height 92
click at [219, 197] on button "2025" at bounding box center [217, 196] width 11 height 14
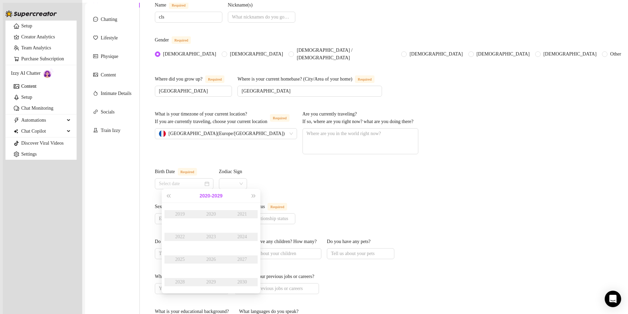
click at [201, 200] on button "[DATE] - [DATE]" at bounding box center [211, 196] width 23 height 14
click at [207, 198] on div "[DATE]-[DATE]" at bounding box center [211, 196] width 78 height 14
click at [202, 197] on div "[DATE]-[DATE]" at bounding box center [211, 196] width 78 height 14
click at [166, 199] on button "Last year (Control + left)" at bounding box center [168, 196] width 8 height 14
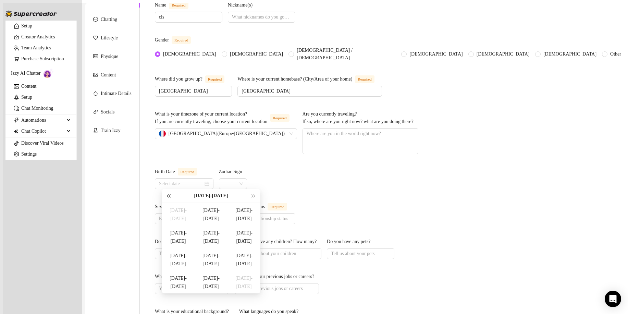
click at [169, 197] on button "Last year (Control + left)" at bounding box center [168, 196] width 8 height 14
click at [252, 199] on button "Next year (Control + right)" at bounding box center [254, 196] width 8 height 14
type input "[DATE]"
drag, startPoint x: 173, startPoint y: 194, endPoint x: 168, endPoint y: 196, distance: 4.8
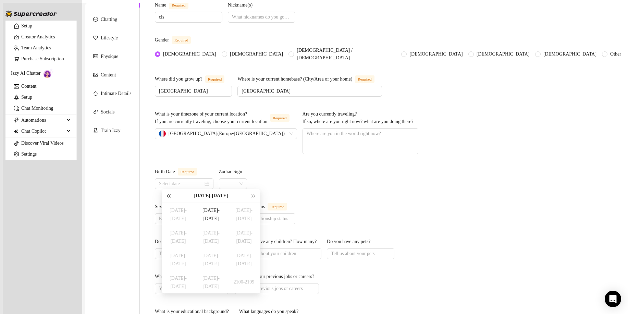
click at [173, 194] on div "[DATE]-[DATE]" at bounding box center [211, 196] width 78 height 14
click at [168, 196] on span "Last year (Control + left)" at bounding box center [167, 195] width 3 height 3
type input "[DATE]"
click at [215, 280] on div "[DATE]-[DATE]" at bounding box center [210, 278] width 33 height 8
click at [254, 197] on button "Next year (Control + right)" at bounding box center [254, 196] width 8 height 14
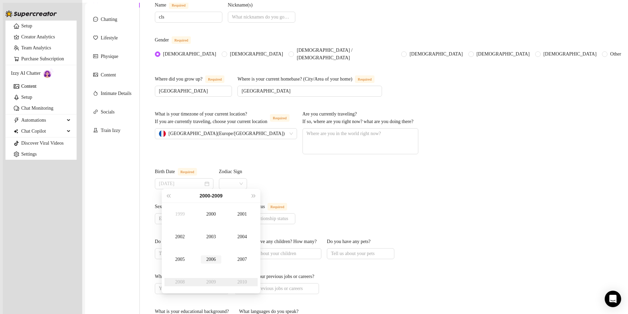
click at [220, 262] on div "2006" at bounding box center [211, 259] width 21 height 8
click at [185, 238] on div "Apr" at bounding box center [179, 236] width 21 height 8
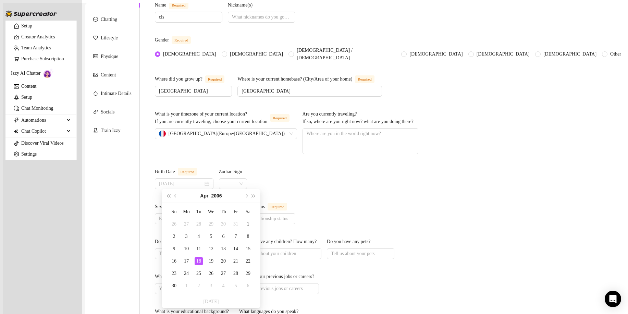
type input "[DATE]"
click at [199, 261] on div "18" at bounding box center [198, 261] width 8 height 8
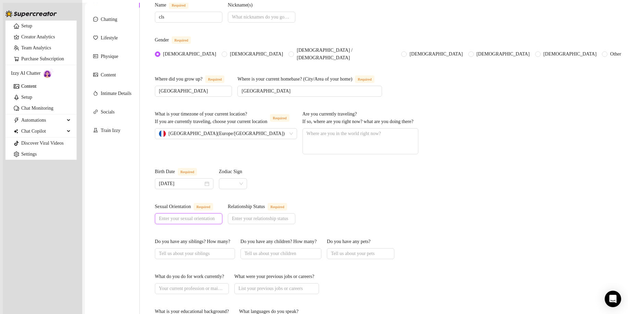
click at [217, 215] on input "Sexual Orientation Required" at bounding box center [188, 219] width 58 height 8
type input "all"
click at [290, 217] on input "Relationship Status Required" at bounding box center [261, 219] width 58 height 8
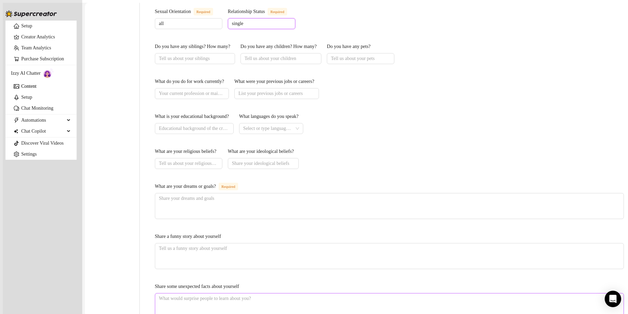
scroll to position [342, 0]
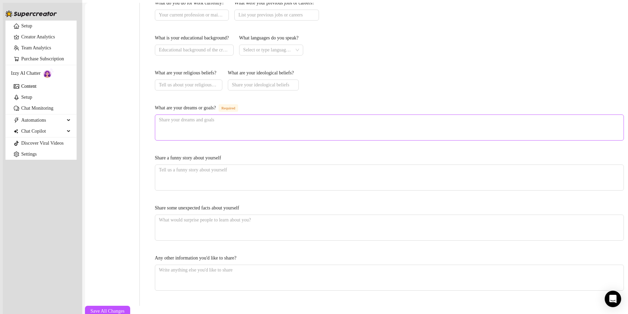
type input "single"
click at [215, 115] on textarea "What are your dreams or goals? Required" at bounding box center [389, 127] width 468 height 25
type textarea "t"
type textarea "tr"
type textarea "trav"
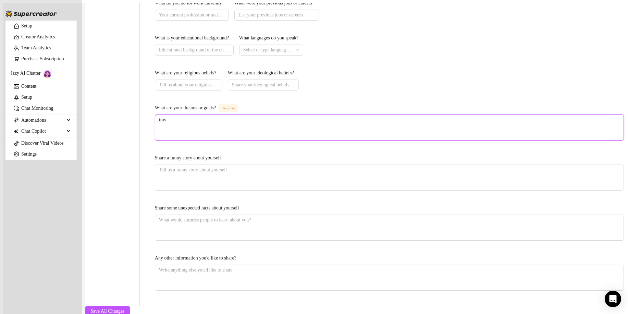
type textarea "trave"
type textarea "travel"
type textarea "travel l"
type textarea "travel lo"
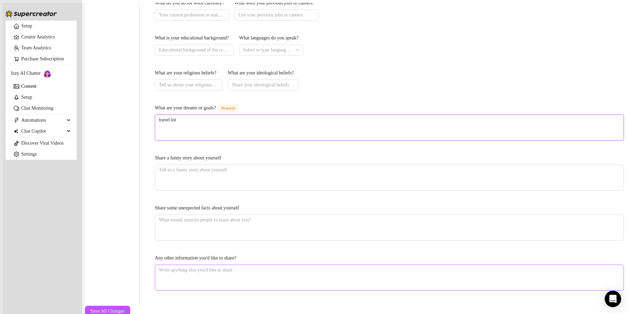
scroll to position [361, 0]
type textarea "travel lot"
click at [125, 308] on span "Save All Changes" at bounding box center [107, 310] width 34 height 5
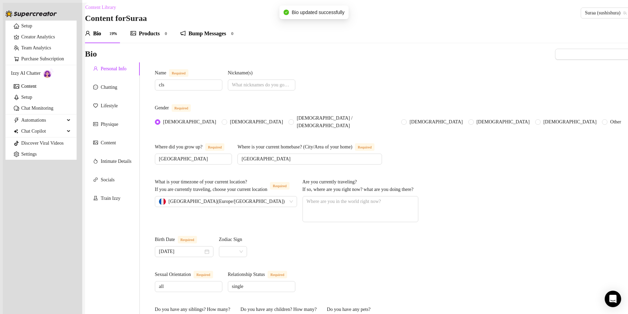
scroll to position [0, 0]
click at [103, 88] on div "Chatting" at bounding box center [105, 88] width 24 height 8
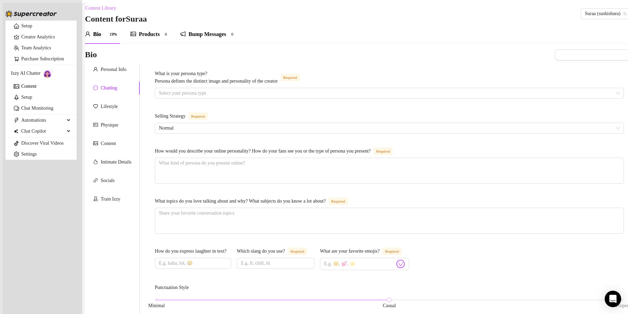
click at [265, 88] on div "What is your persona type? [PERSON_NAME] defines the distinct image and persona…" at bounding box center [389, 79] width 469 height 18
click at [265, 90] on div "Select your persona type" at bounding box center [389, 93] width 469 height 11
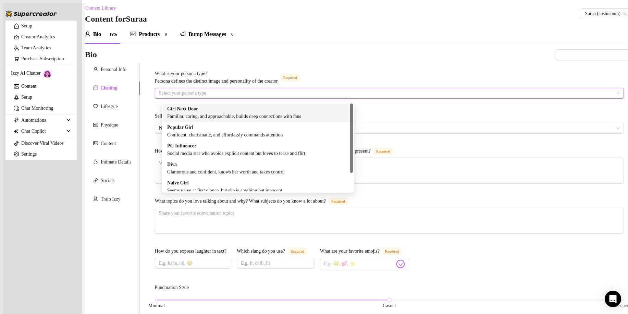
click at [266, 98] on input "What is your persona type? [PERSON_NAME] defines the distinct image and persona…" at bounding box center [386, 93] width 454 height 10
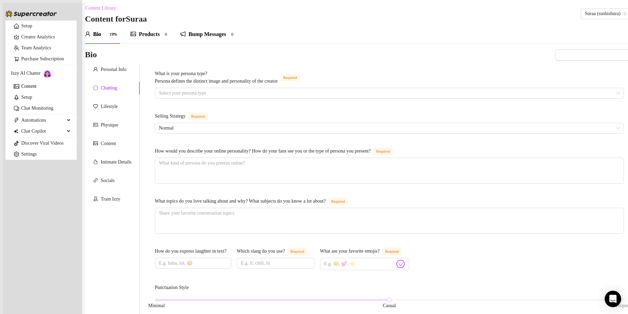
click at [263, 102] on div "What is your persona type? Persona defines the distinct image and personality o…" at bounding box center [389, 318] width 469 height 497
click at [264, 97] on input "What is your persona type? [PERSON_NAME] defines the distinct image and persona…" at bounding box center [386, 93] width 454 height 10
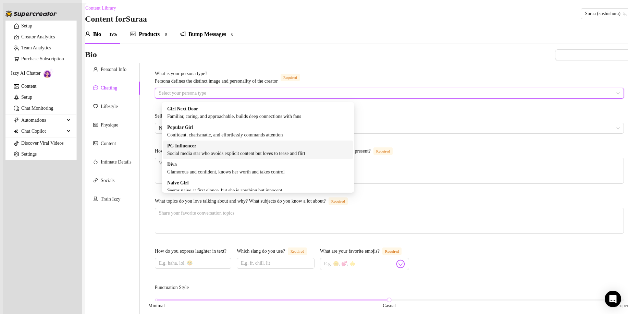
click at [288, 147] on div "PG Influencer Social media star who avoids explicit content but loves to tease …" at bounding box center [257, 149] width 181 height 15
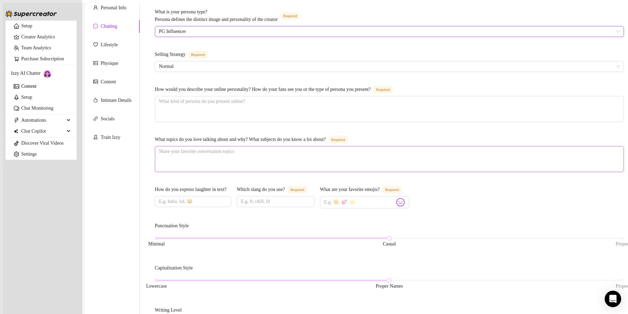
scroll to position [68, 0]
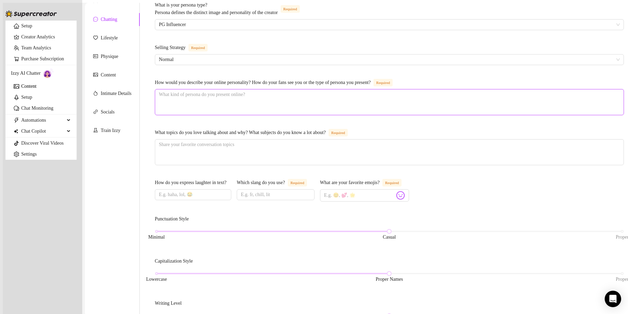
click at [230, 103] on textarea "How would you describe your online personality? How do your fans see you or the…" at bounding box center [389, 101] width 468 height 25
click at [231, 103] on textarea "How would you describe your online personality? How do your fans see you or the…" at bounding box center [389, 101] width 468 height 25
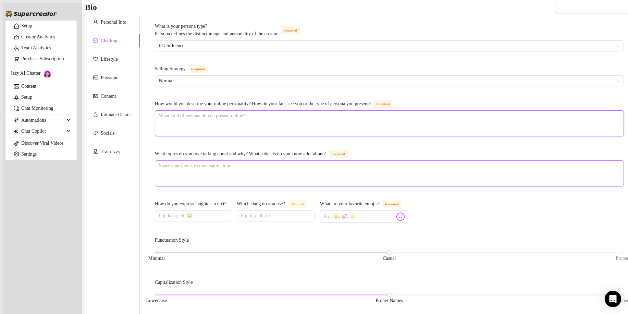
scroll to position [0, 0]
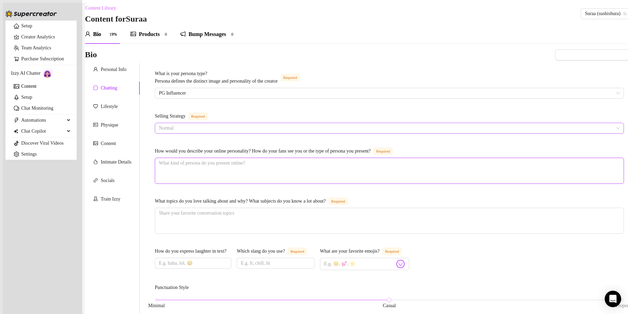
click at [229, 130] on span "Normal" at bounding box center [389, 128] width 460 height 10
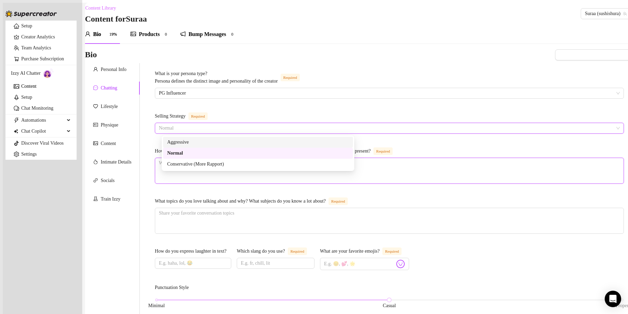
click at [430, 160] on textarea "How would you describe your online personality? How do your fans see you or the…" at bounding box center [389, 170] width 468 height 25
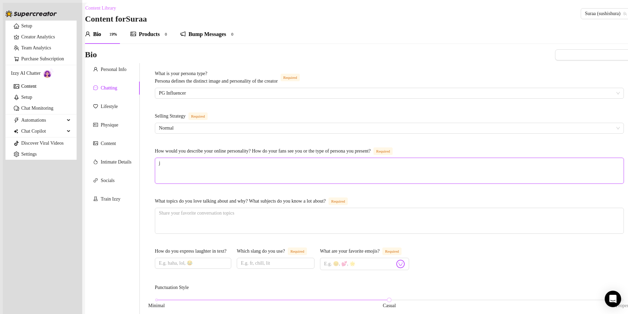
type textarea "je"
type textarea "je s"
type textarea "je su"
type textarea "je sui"
type textarea "je suis"
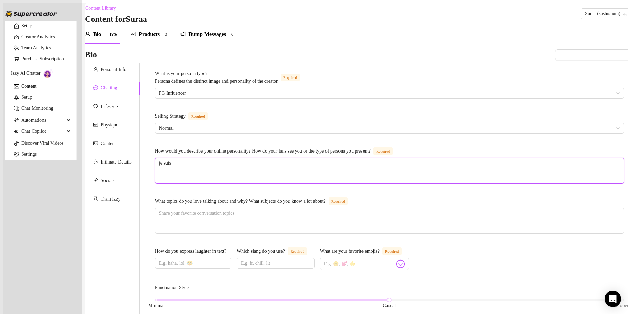
type textarea "je suis"
type textarea "je suis u"
type textarea "je suis un"
type textarea "je suis une"
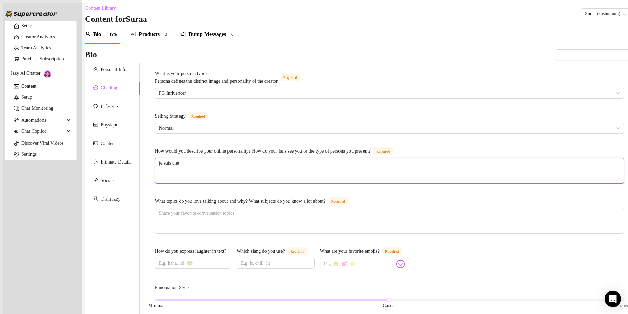
type textarea "je suis une f"
type textarea "je suis une fi"
type textarea "je suis une fil"
type textarea "je suis une fill"
type textarea "je suis une fille"
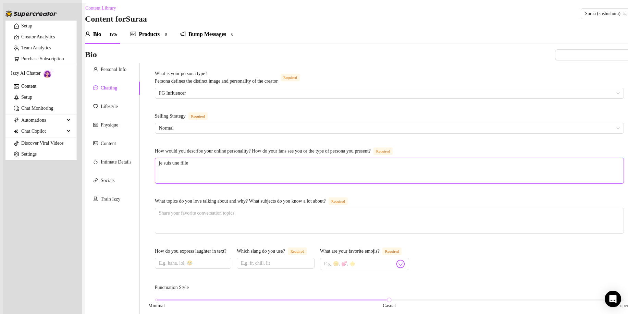
type textarea "je suis une fille"
type textarea "je suis une fille u"
type textarea "je suis une fille"
type textarea "je suis une fille q"
type textarea "je suis une fille qu"
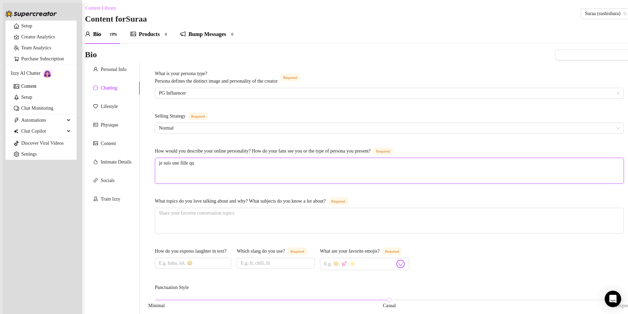
type textarea "je suis une fille qui"
type textarea "je suis une fille qui p"
type textarea "je suis une fille qui pr"
type textarea "je suis une fille qui pra"
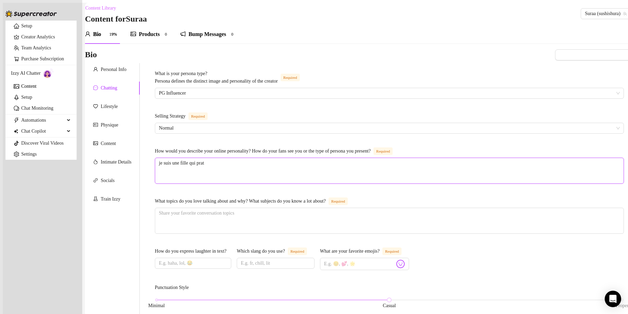
type textarea "je suis une fille qui prati"
type textarea "je suis une fille qui pratiqu"
type textarea "je suis une fille qui pratique"
type textarea "je suis une fille qui pratique b"
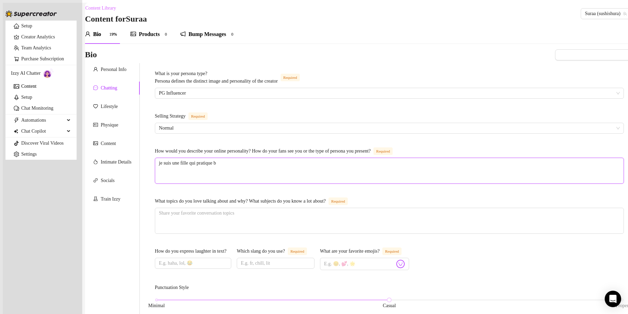
type textarea "je suis une fille qui pratique be"
type textarea "je suis une fille qui pratique bea"
type textarea "je suis une fille qui pratique beau"
type textarea "je suis une fille qui pratique beauco"
type textarea "je suis une fille qui pratique beaucoup"
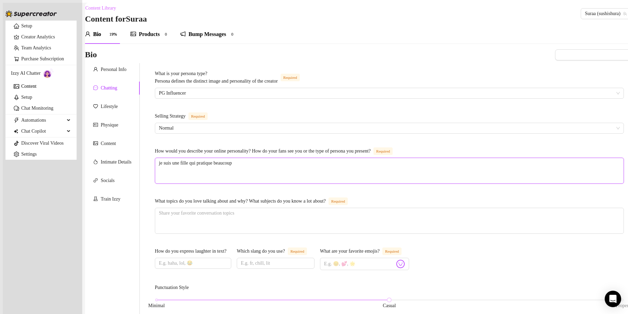
type textarea "je suis une fille qui pratique beaucoup"
type textarea "je suis une fille qui pratique beaucoup d"
type textarea "je suis une fille qui pratique beaucoup de"
type textarea "je suis une fille qui pratique beaucoup de s"
type textarea "je suis une fille qui pratique beaucoup de sp"
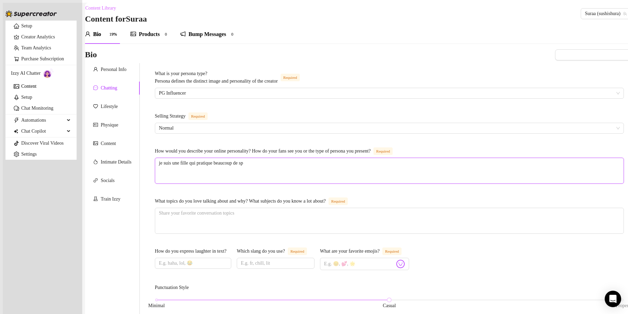
type textarea "je suis une fille qui pratique beaucoup de spo"
type textarea "je suis une fille qui pratique beaucoup de spor"
type textarea "je suis une fille qui pratique beaucoup de sporr"
type textarea "je suis une fille qui pratique beaucoup de spor"
type textarea "je suis une fille qui pratique beaucoup de sport"
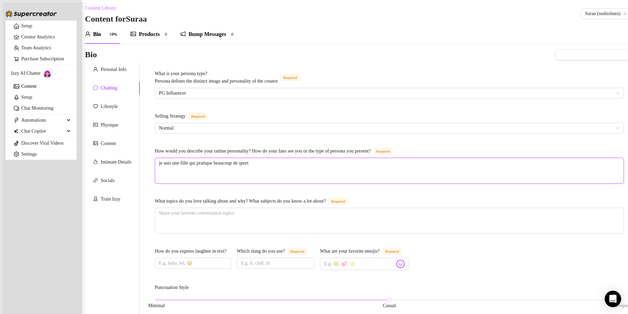
type textarea "je suis une fille qui pratique beaucoup de sport"
type textarea "je suis une fille qui pratique beaucoup de sport e"
type textarea "je suis une fille qui pratique beaucoup de sport et"
type textarea "je suis une fille qui pratique beaucoup de sport et q"
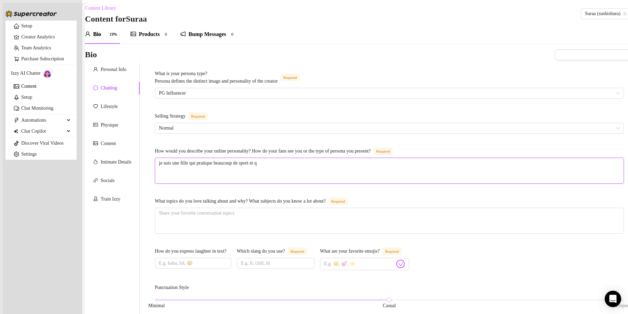
type textarea "je suis une fille qui pratique beaucoup de sport et qu"
type textarea "je suis une fille qui pratique beaucoup de sport et qui"
type textarea "je suis une fille qui pratique beaucoup de sport et qui a"
type textarea "je suis une fille qui pratique beaucoup de sport et qui ad"
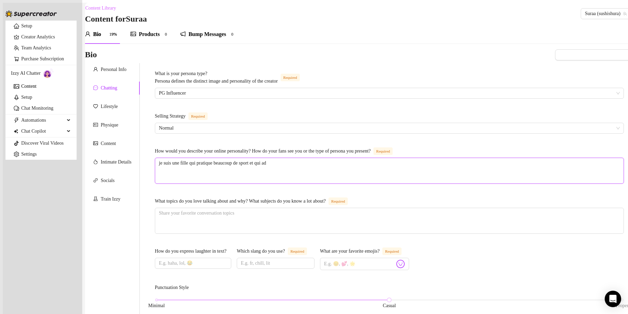
type textarea "je suis une fille qui pratique beaucoup de sport et qui ado"
type textarea "je suis une fille qui pratique beaucoup de sport et qui ador"
type textarea "je suis une fille qui pratique beaucoup de sport et qui adort"
type textarea "je suis une fille qui pratique beaucoup de sport et qui ador"
type textarea "je suis une fille qui pratique beaucoup de sport et qui adors"
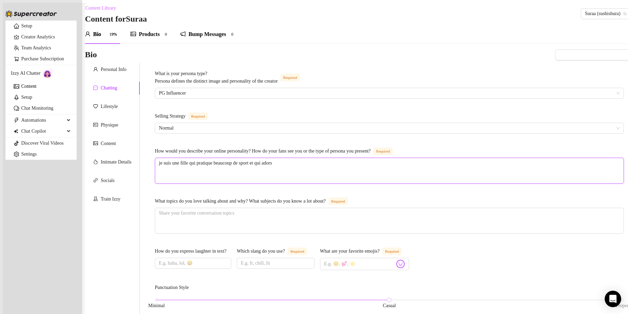
type textarea "je suis une fille qui pratique beaucoup de sport et qui adors"
type textarea "je suis une fille qui pratique beaucoup de sport et qui ador"
type textarea "je suis une fille qui pratique beaucoup de sport et qui adore"
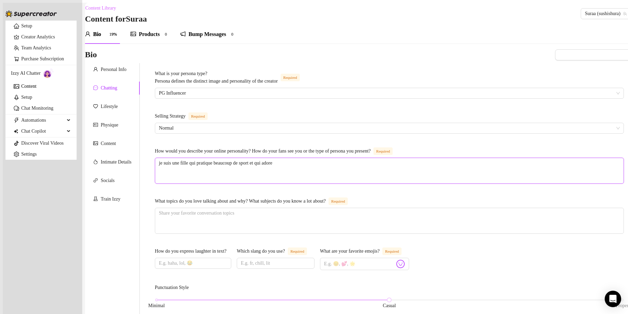
type textarea "je suis une fille qui pratique beaucoup de sport et qui adore s"
type textarea "je suis une fille qui pratique beaucoup de sport et qui adore se"
type textarea "je suis une fille qui pratique beaucoup de sport et qui adore se ci"
type textarea "je suis une fille qui pratique beaucoup de sport et qui adore se cil"
type textarea "je suis une fille qui pratique beaucoup de sport et qui adore se ci"
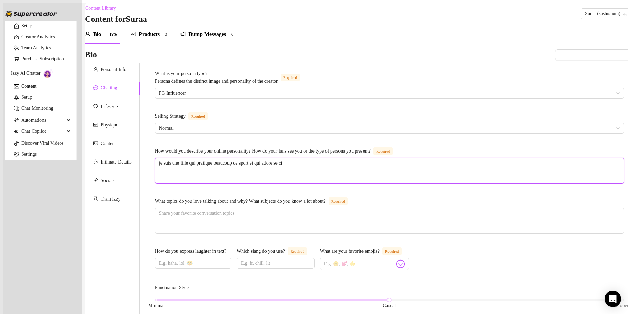
type textarea "je suis une fille qui pratique beaucoup de sport et qui adore se c"
type textarea "je suis une fille qui pratique beaucoup de sport et qui adore se co"
type textarea "je suis une fille qui pratique beaucoup de sport et qui adore se com"
type textarea "je suis une fille qui pratique beaucoup de sport et qui adore se comm"
type textarea "je suis une fille qui pratique beaucoup de sport et qui adore se comma"
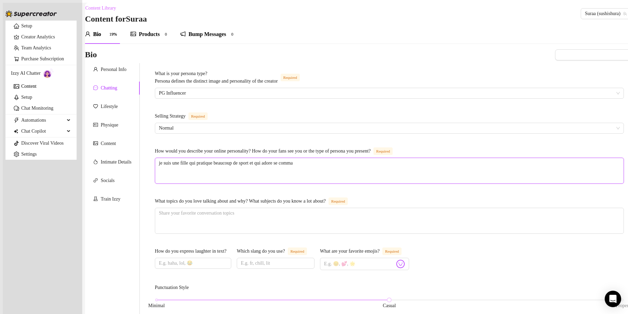
type textarea "je suis une fille qui pratique beaucoup de sport et qui adore se comman"
type textarea "je suis une fille qui pratique beaucoup de sport et qui adore se command"
type textarea "je suis une fille qui pratique beaucoup de sport et qui adore se commande"
type textarea "je suis une fille qui pratique beaucoup de sport et qui adore se commander"
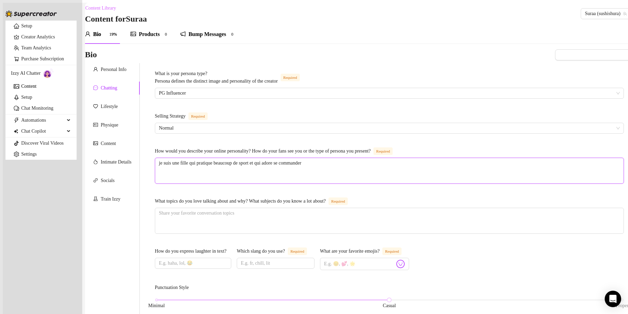
type textarea "je suis une fille qui pratique beaucoup de sport et qui adore se commander d"
type textarea "je suis une fille qui pratique beaucoup de sport et qui adore se commander de"
type textarea "je suis une fille qui pratique beaucoup de sport et qui adore se commander des"
type textarea "je suis une fille qui pratique beaucoup de sport et qui adore se commander des n"
click at [268, 208] on textarea "What topics do you love talking about and why? What subjects do you know a lot …" at bounding box center [389, 220] width 468 height 25
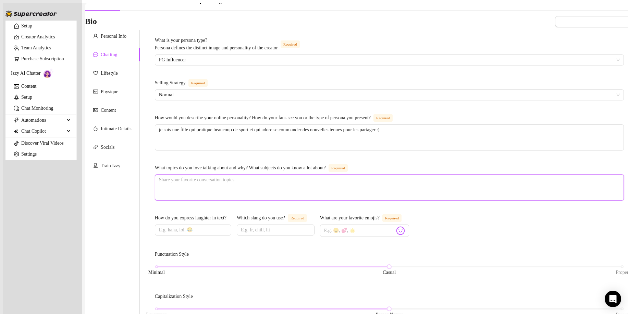
scroll to position [34, 0]
click at [232, 180] on textarea "What topics do you love talking about and why? What subjects do you know a lot …" at bounding box center [389, 186] width 468 height 25
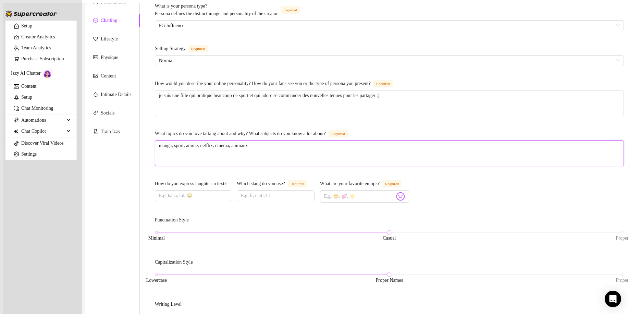
scroll to position [68, 0]
click at [180, 191] on input "How do you express laughter in text?" at bounding box center [192, 195] width 67 height 8
click at [306, 191] on input "Which slang do you use? Required" at bounding box center [275, 195] width 68 height 8
click at [282, 192] on input "Which slang do you use? Required" at bounding box center [275, 195] width 68 height 8
click at [400, 210] on div "What is your persona type? [PERSON_NAME] defines the distinct image and persona…" at bounding box center [389, 249] width 469 height 497
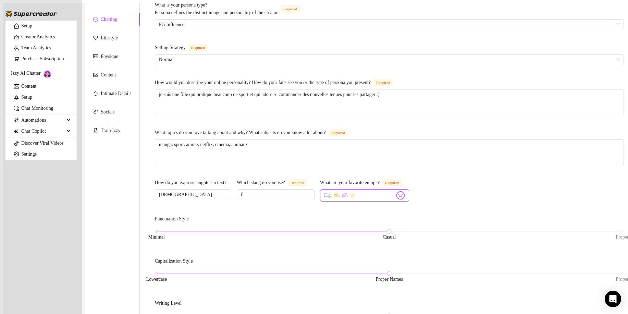
click at [397, 201] on span at bounding box center [364, 195] width 89 height 12
click at [399, 201] on span at bounding box center [364, 195] width 89 height 12
click at [405, 198] on img at bounding box center [400, 195] width 9 height 9
click at [405, 199] on img at bounding box center [400, 195] width 9 height 9
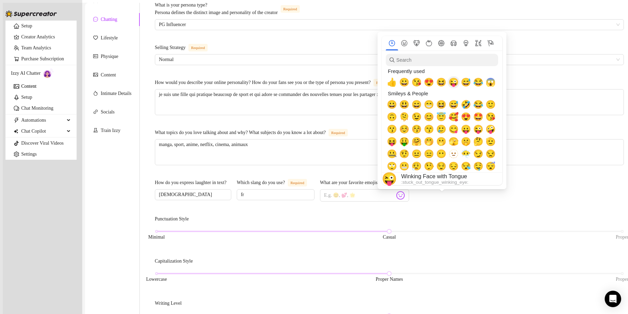
click at [449, 85] on span "😜" at bounding box center [453, 82] width 10 height 10
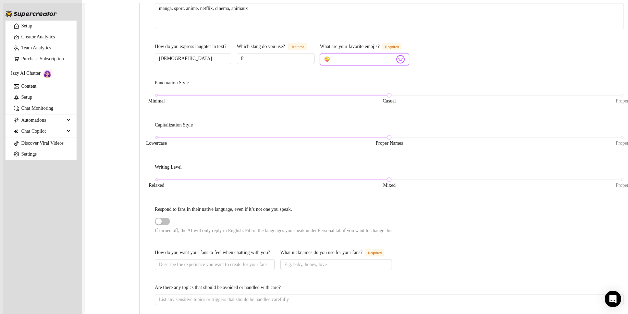
scroll to position [205, 0]
click at [165, 135] on div "Lowercase Proper Names Proper" at bounding box center [388, 136] width 465 height 4
click at [170, 222] on span "button" at bounding box center [162, 220] width 15 height 8
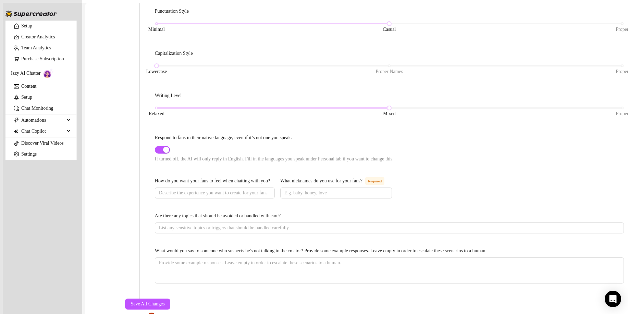
scroll to position [308, 0]
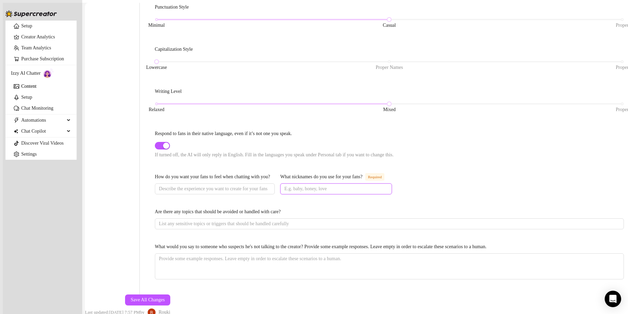
click at [333, 185] on input "What nicknames do you use for your fans? Required" at bounding box center [335, 189] width 102 height 8
click at [165, 297] on span "Save All Changes" at bounding box center [147, 299] width 34 height 5
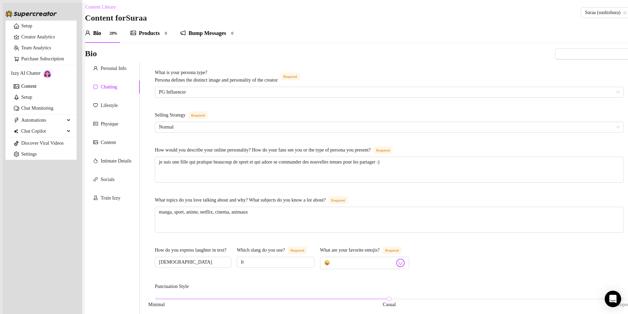
scroll to position [0, 0]
click at [108, 110] on div "Lifestyle" at bounding box center [109, 107] width 17 height 8
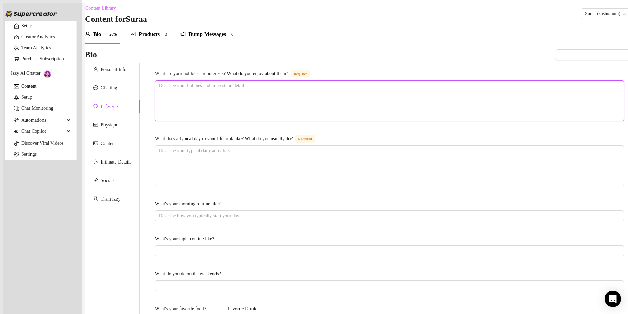
click at [253, 113] on textarea "What are your hobbies and interests? What do you enjoy about them? Required" at bounding box center [389, 100] width 468 height 40
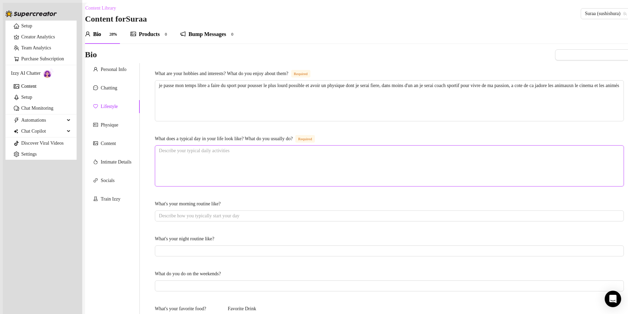
click at [269, 184] on textarea "What does a typical day in your life look like? What do you usually do? Required" at bounding box center [389, 166] width 468 height 40
click at [275, 170] on textarea "What does a typical day in your life look like? What do you usually do? Required" at bounding box center [389, 166] width 468 height 40
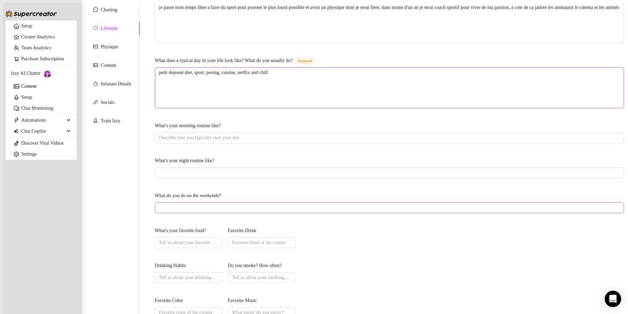
scroll to position [103, 0]
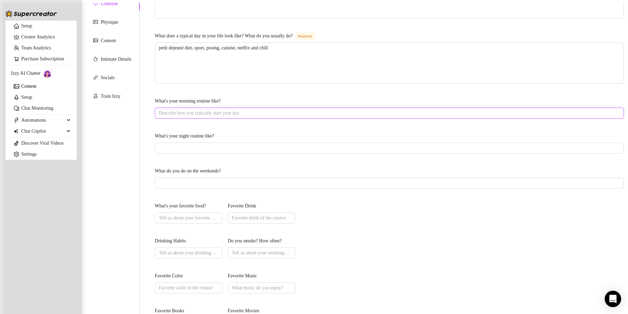
click at [252, 111] on input "What's your morning routine like?" at bounding box center [388, 113] width 459 height 8
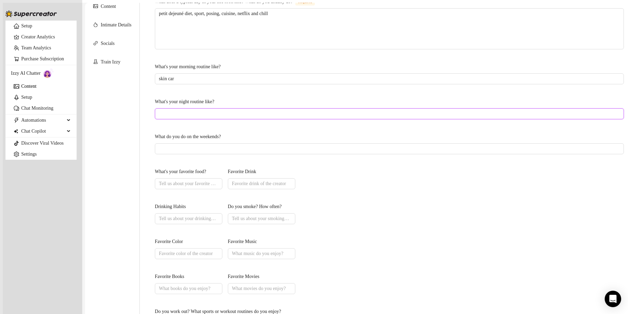
click at [252, 112] on input "What's your night routine like?" at bounding box center [388, 114] width 459 height 8
drag, startPoint x: 223, startPoint y: 76, endPoint x: -22, endPoint y: 102, distance: 245.8
click at [0, 102] on html "Setup Creator Analytics Team Analytics Purchase Subscription Izzy AI Chatter Co…" at bounding box center [314, 157] width 628 height 314
click at [239, 147] on input "What do you do on the weekends?" at bounding box center [388, 149] width 459 height 8
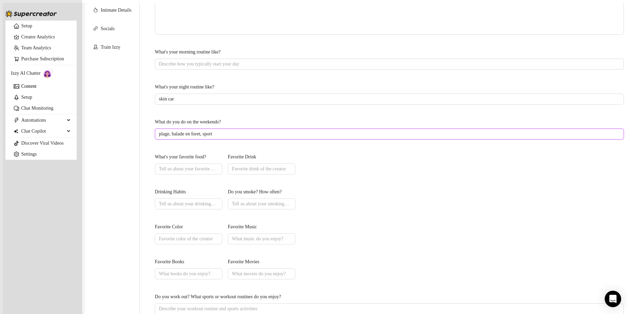
scroll to position [171, 0]
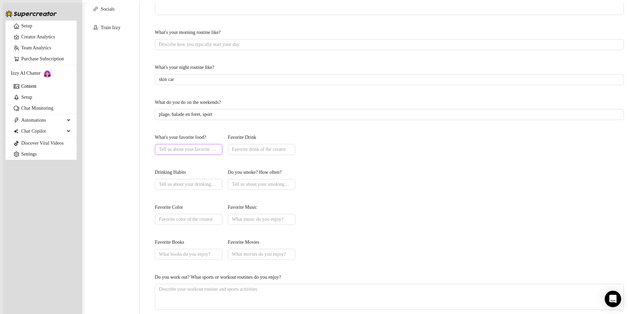
click at [195, 144] on span at bounding box center [188, 149] width 67 height 11
click at [197, 144] on span at bounding box center [188, 149] width 67 height 11
click at [200, 146] on input "What's your favorite food?" at bounding box center [188, 150] width 58 height 8
click at [290, 146] on input "Favorite Drink" at bounding box center [261, 150] width 58 height 8
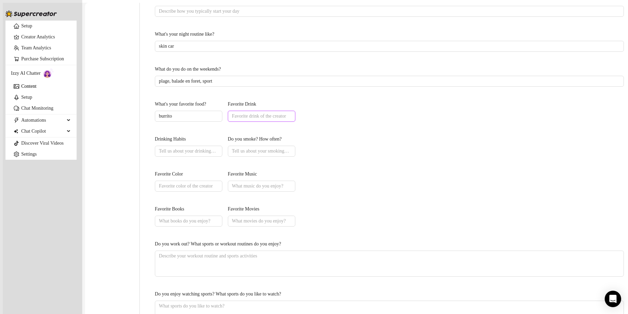
scroll to position [205, 0]
click at [290, 146] on input "Do you smoke? How often?" at bounding box center [261, 150] width 58 height 8
click at [217, 181] on input "Favorite Color" at bounding box center [188, 185] width 58 height 8
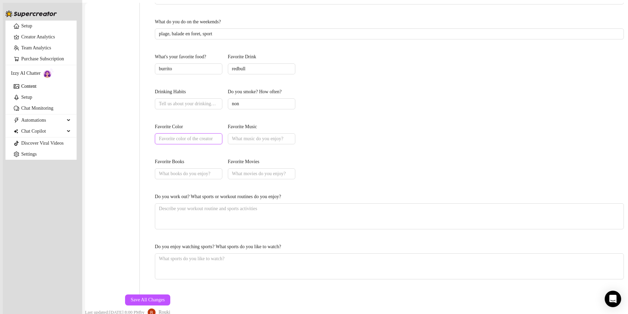
scroll to position [272, 0]
click at [170, 294] on button "Save All Changes" at bounding box center [147, 299] width 45 height 11
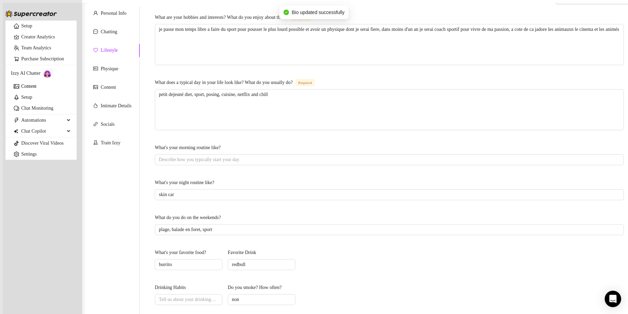
scroll to position [0, 0]
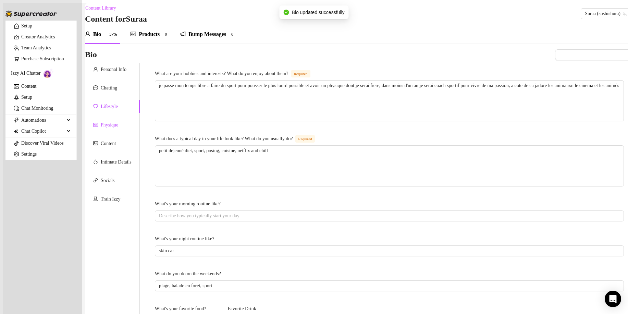
click at [105, 127] on div "Physique" at bounding box center [109, 125] width 17 height 8
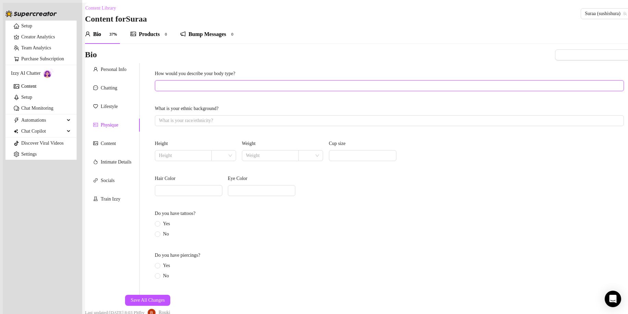
click at [201, 86] on input "How would you describe your body type?" at bounding box center [388, 86] width 459 height 8
click at [215, 121] on input "What is your ethnic background?" at bounding box center [388, 121] width 459 height 8
click at [212, 150] on span at bounding box center [183, 155] width 57 height 11
drag, startPoint x: 185, startPoint y: 156, endPoint x: 225, endPoint y: 144, distance: 42.4
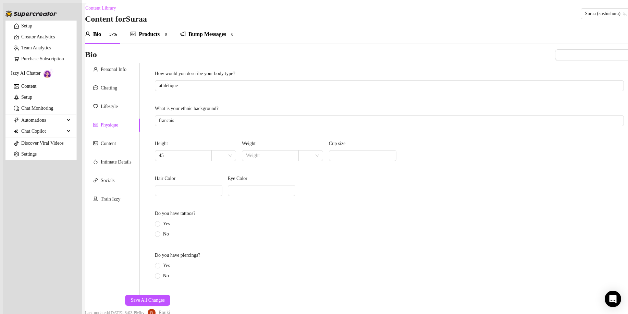
click at [225, 144] on div "Height" at bounding box center [195, 145] width 81 height 10
drag, startPoint x: 179, startPoint y: 155, endPoint x: 33, endPoint y: 174, distance: 147.4
click at [34, 174] on div "Setup Creator Analytics Team Analytics Purchase Subscription Izzy AI Chatter Co…" at bounding box center [317, 160] width 628 height 314
click at [225, 154] on input "search" at bounding box center [220, 155] width 10 height 10
click at [238, 169] on div "cm" at bounding box center [239, 167] width 17 height 8
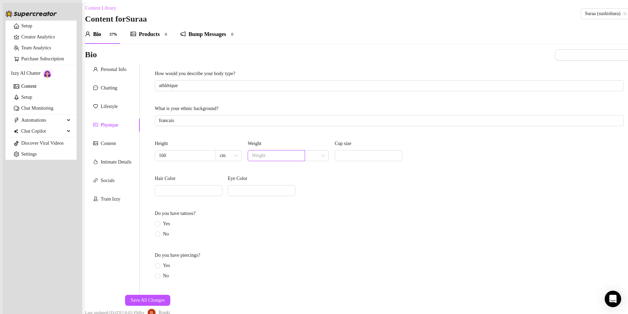
click at [287, 153] on input "text" at bounding box center [276, 156] width 48 height 8
click at [318, 152] on input "search" at bounding box center [313, 155] width 10 height 10
click at [341, 160] on body "Setup Creator Analytics Team Analytics Purchase Subscription Izzy AI Chatter Co…" at bounding box center [314, 160] width 622 height 314
click at [348, 166] on div "kg" at bounding box center [338, 167] width 25 height 11
click at [263, 194] on div "Hair Color [MEDICAL_DATA]" at bounding box center [389, 189] width 469 height 29
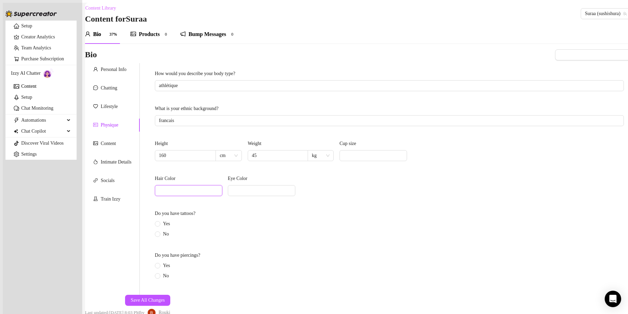
click at [217, 189] on input "Hair Color" at bounding box center [188, 191] width 58 height 8
click at [388, 193] on div "Hair Color blonde [MEDICAL_DATA]" at bounding box center [389, 189] width 469 height 29
click at [295, 191] on span at bounding box center [261, 190] width 67 height 11
click at [290, 187] on input "Eye Color" at bounding box center [261, 191] width 58 height 8
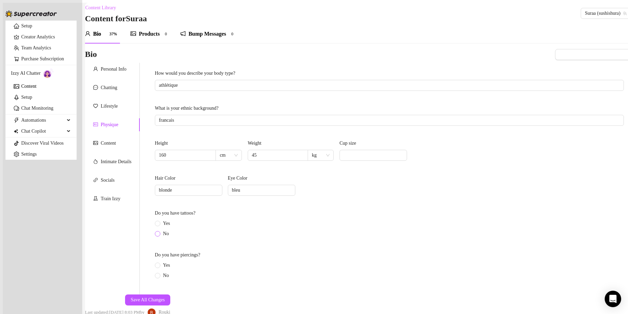
click at [168, 230] on span "No" at bounding box center [165, 234] width 11 height 8
click at [159, 232] on input "No" at bounding box center [157, 234] width 3 height 4
click at [172, 272] on span "No" at bounding box center [165, 276] width 11 height 8
click at [159, 274] on input "No" at bounding box center [157, 276] width 3 height 4
click at [170, 294] on div "Save All Changes Last updated: [DATE] 8:03 PM by [PERSON_NAME]" at bounding box center [127, 305] width 85 height 22
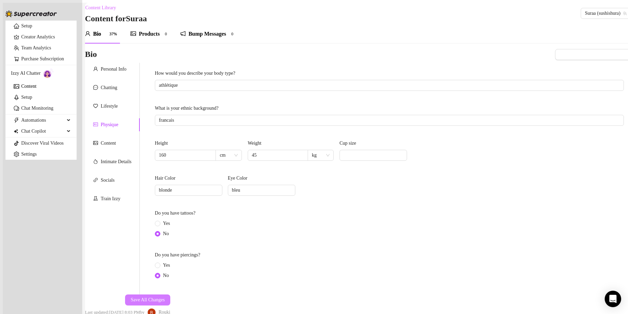
click at [170, 294] on button "Save All Changes" at bounding box center [147, 299] width 45 height 11
click at [130, 137] on div "Content" at bounding box center [112, 143] width 55 height 13
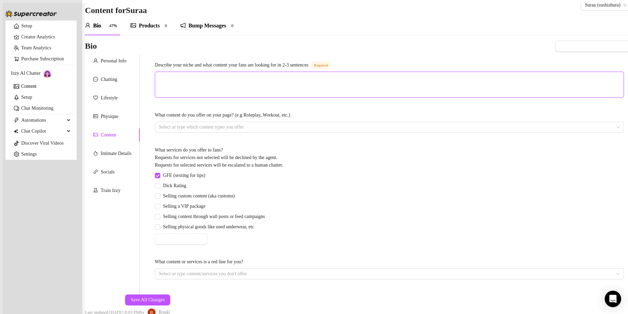
click at [273, 72] on textarea "Describe your niche and what content your fans are looking for in 2-3 sentences…" at bounding box center [389, 84] width 468 height 25
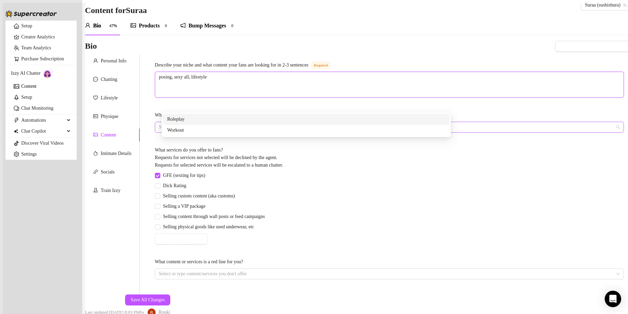
click at [261, 122] on div at bounding box center [385, 127] width 459 height 10
click at [204, 120] on div "Roleplay" at bounding box center [306, 119] width 278 height 8
click at [229, 128] on div "Workout" at bounding box center [306, 130] width 278 height 8
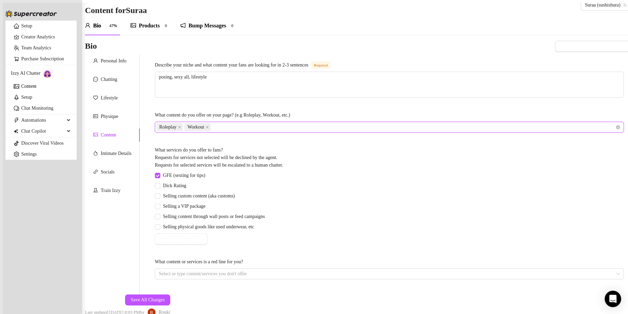
click at [340, 122] on div "Roleplay Workout" at bounding box center [385, 127] width 459 height 10
click at [338, 146] on div "What services do you offer to fans? Requests for services not selected will be …" at bounding box center [389, 158] width 469 height 25
click at [337, 122] on div "Roleplay Workout" at bounding box center [385, 127] width 459 height 10
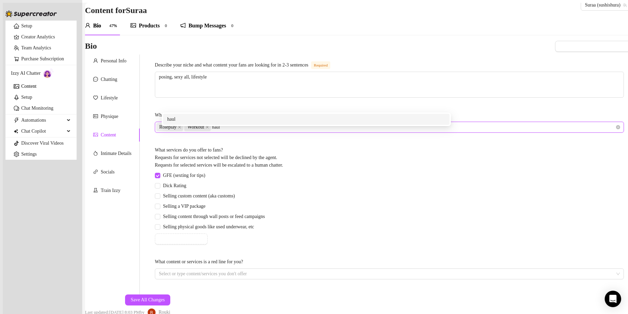
click at [334, 119] on div "haul" at bounding box center [306, 119] width 278 height 8
click at [205, 121] on div "ass" at bounding box center [306, 119] width 278 height 8
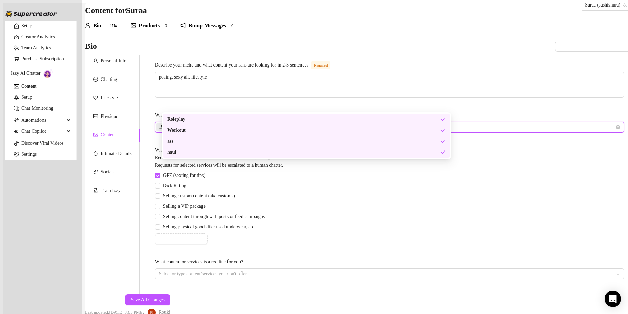
click at [415, 206] on div "GFE (sexting for tips) Dick Rating Selling custom content (aka customs) Selling…" at bounding box center [389, 208] width 469 height 73
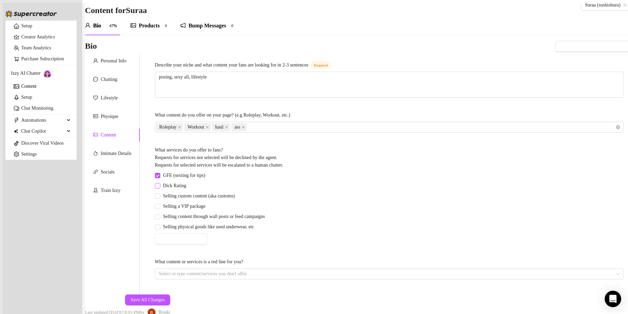
click at [160, 183] on input "Dick Rating" at bounding box center [157, 185] width 5 height 5
click at [169, 192] on span "Selling custom content (aka customs)" at bounding box center [198, 196] width 77 height 8
click at [160, 193] on input "Selling custom content (aka customs)" at bounding box center [157, 195] width 5 height 5
click at [174, 202] on span "Selling a VIP package" at bounding box center [184, 206] width 48 height 8
click at [160, 203] on input "Selling a VIP package" at bounding box center [157, 205] width 5 height 5
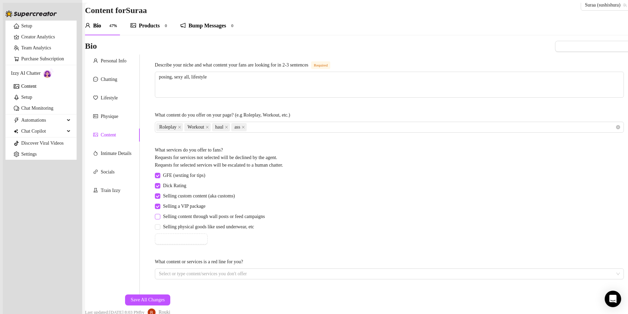
click at [179, 213] on span "Selling content through wall posts or feed campaigns" at bounding box center [213, 217] width 107 height 8
click at [160, 214] on input "Selling content through wall posts or feed campaigns" at bounding box center [157, 216] width 5 height 5
click at [252, 223] on span "Selling physical goods like used underwear, etc" at bounding box center [208, 227] width 97 height 8
click at [160, 224] on input "Selling physical goods like used underwear, etc" at bounding box center [157, 226] width 5 height 5
click at [323, 269] on div at bounding box center [385, 274] width 459 height 10
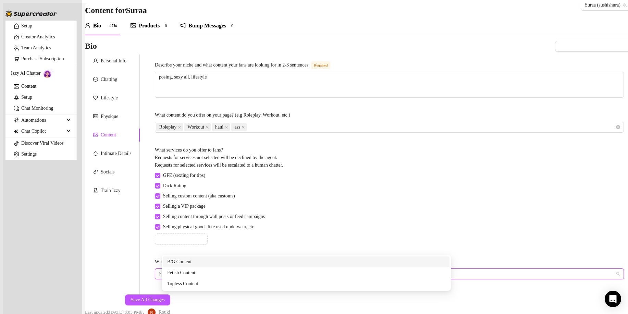
click at [362, 215] on div "GFE (sexting for tips) Dick Rating Selling custom content (aka customs) Selling…" at bounding box center [389, 208] width 469 height 73
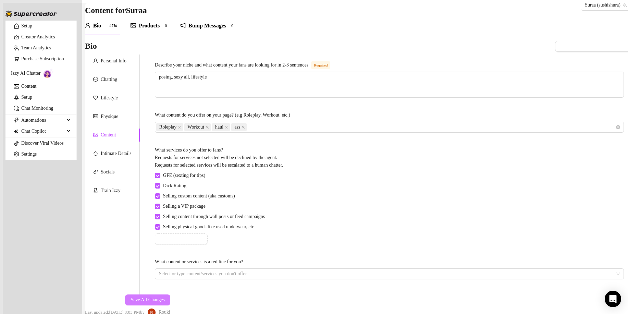
click at [165, 297] on span "Save All Changes" at bounding box center [147, 299] width 34 height 5
click at [112, 150] on div "Intimate Details" at bounding box center [116, 154] width 31 height 8
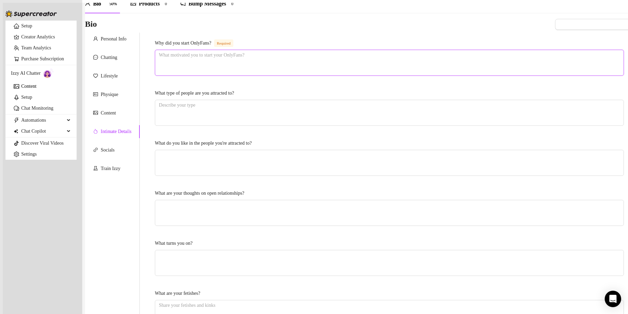
click at [276, 59] on textarea "Why did you start OnlyFans? Required" at bounding box center [389, 62] width 468 height 25
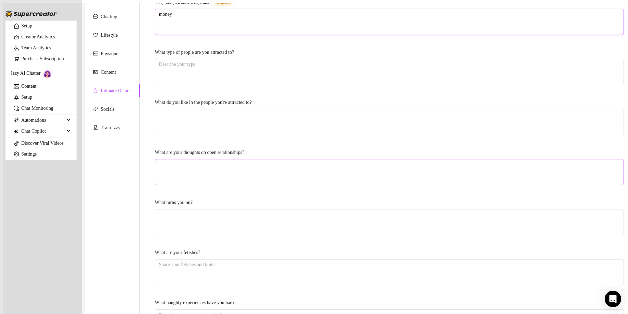
scroll to position [155, 0]
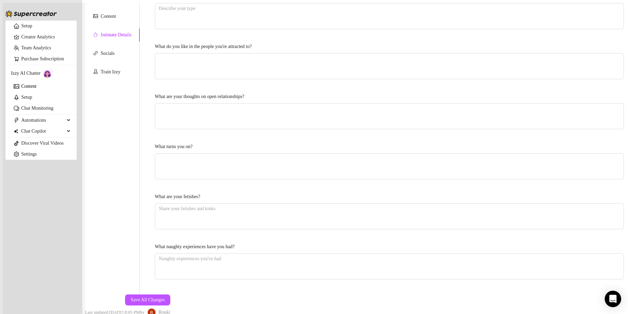
drag, startPoint x: 431, startPoint y: 262, endPoint x: 540, endPoint y: 265, distance: 108.6
click at [165, 297] on span "Save All Changes" at bounding box center [147, 299] width 34 height 5
drag, startPoint x: 111, startPoint y: 25, endPoint x: 211, endPoint y: 41, distance: 100.9
click at [110, 50] on div "Socials" at bounding box center [108, 54] width 14 height 8
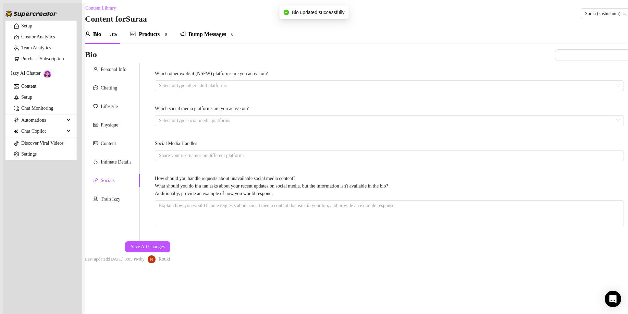
scroll to position [0, 0]
click at [232, 88] on div at bounding box center [385, 86] width 459 height 10
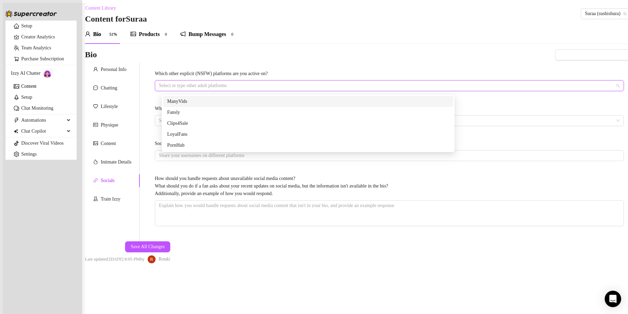
click at [578, 120] on div "Bio Import Bio from other creator Personal Info Chatting Lifestyle Physique Con…" at bounding box center [357, 156] width 545 height 214
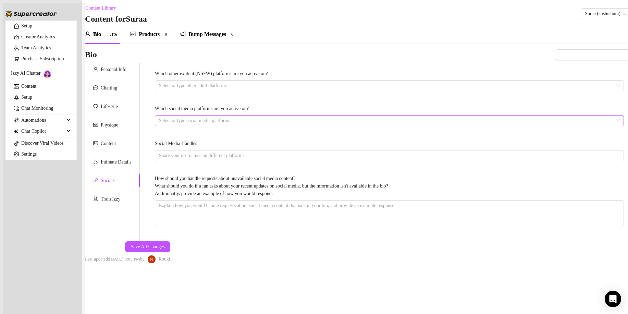
click at [275, 120] on div at bounding box center [385, 121] width 459 height 10
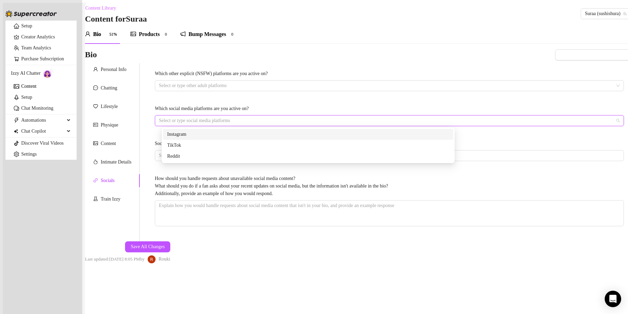
click at [230, 132] on div "Instagram" at bounding box center [308, 134] width 282 height 8
click at [300, 90] on div at bounding box center [385, 86] width 459 height 10
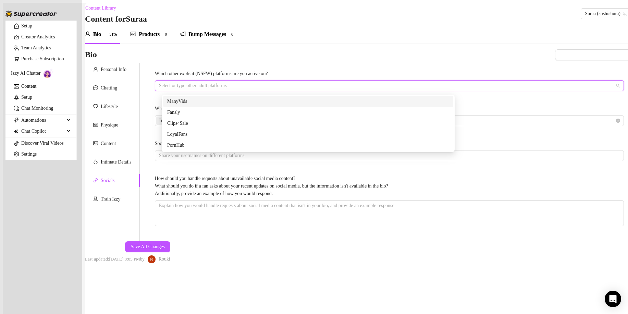
click at [497, 110] on div "Bio Import Bio from other creator Personal Info Chatting Lifestyle Physique Con…" at bounding box center [357, 156] width 545 height 214
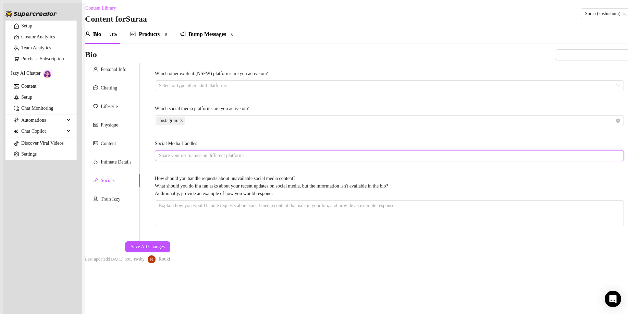
click at [233, 155] on input "Social Media Handles" at bounding box center [388, 156] width 459 height 8
click at [170, 241] on button "Save All Changes" at bounding box center [147, 246] width 45 height 11
drag, startPoint x: 111, startPoint y: 202, endPoint x: 207, endPoint y: 211, distance: 97.0
click at [111, 201] on div "Train Izzy" at bounding box center [111, 199] width 20 height 8
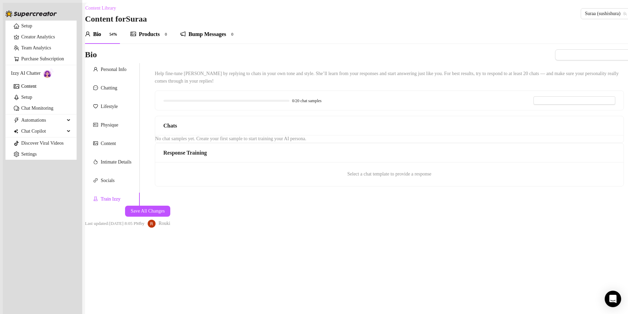
scroll to position [9, 0]
click at [242, 141] on span "No chat samples yet. Create your first sample to start training your AI persona." at bounding box center [230, 138] width 151 height 5
click at [193, 116] on div "Chats" at bounding box center [389, 125] width 468 height 19
click at [373, 162] on div "Select a chat template to provide a response" at bounding box center [389, 174] width 468 height 24
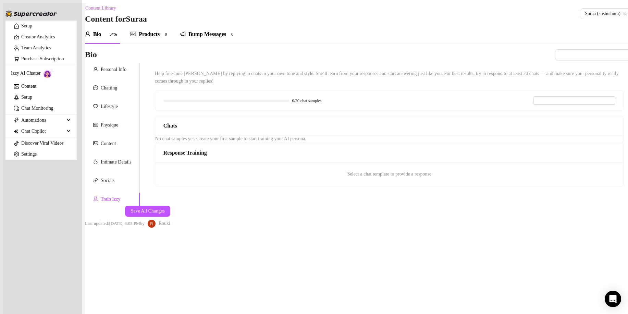
click at [394, 170] on span "Select a chat template to provide a response" at bounding box center [389, 174] width 84 height 8
click at [206, 135] on div "No chat samples yet. Create your first sample to start training your AI persona." at bounding box center [389, 139] width 468 height 8
click at [218, 135] on div "No chat samples yet. Create your first sample to start training your AI persona." at bounding box center [389, 139] width 468 height 8
click at [215, 136] on span "No chat samples yet. Create your first sample to start training your AI persona." at bounding box center [230, 138] width 151 height 5
click at [212, 135] on div "No chat samples yet. Create your first sample to start training your AI persona." at bounding box center [389, 139] width 468 height 8
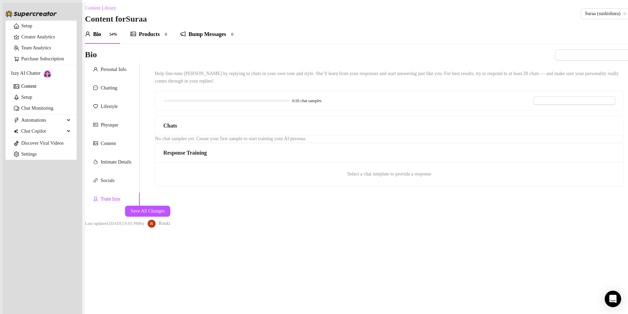
drag, startPoint x: 214, startPoint y: 75, endPoint x: 206, endPoint y: 78, distance: 8.3
click at [214, 75] on div "Help fine-tune [PERSON_NAME] by replying to chats in your own tone and style. S…" at bounding box center [389, 128] width 469 height 116
click at [212, 70] on div "Help fine-tune [PERSON_NAME] by replying to chats in your own tone and style. S…" at bounding box center [389, 128] width 469 height 116
drag, startPoint x: 495, startPoint y: 67, endPoint x: 469, endPoint y: 69, distance: 25.7
click at [486, 69] on div "Bio Import Bio from other creator Personal Info Chatting Lifestyle Physique Con…" at bounding box center [357, 138] width 545 height 178
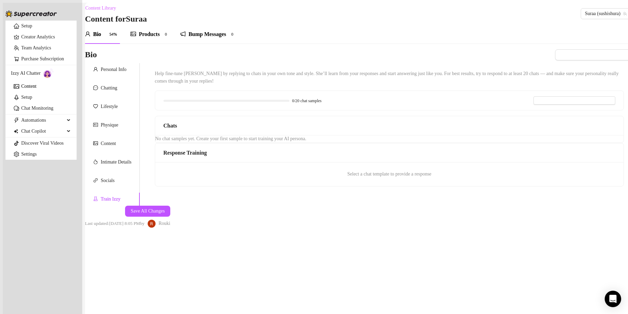
click at [379, 148] on div "Response Training" at bounding box center [389, 152] width 452 height 9
click at [543, 98] on span "Import responses from other creator" at bounding box center [577, 100] width 69 height 5
click at [390, 80] on input "search" at bounding box center [393, 78] width 54 height 10
click at [376, 92] on div "Suraa ( sushishura )" at bounding box center [396, 92] width 58 height 8
click at [419, 91] on span "Import" at bounding box center [421, 90] width 13 height 5
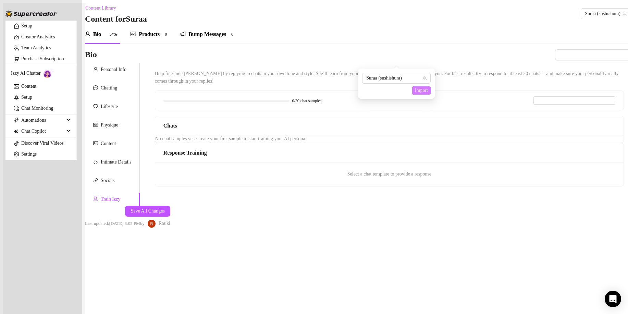
click at [425, 93] on span "Import" at bounding box center [421, 90] width 13 height 5
click at [423, 90] on span "Import" at bounding box center [421, 90] width 13 height 5
click at [427, 78] on div "Suraa (sushishura)" at bounding box center [396, 78] width 68 height 11
click at [414, 90] on span "( sushishura )" at bounding box center [403, 92] width 23 height 8
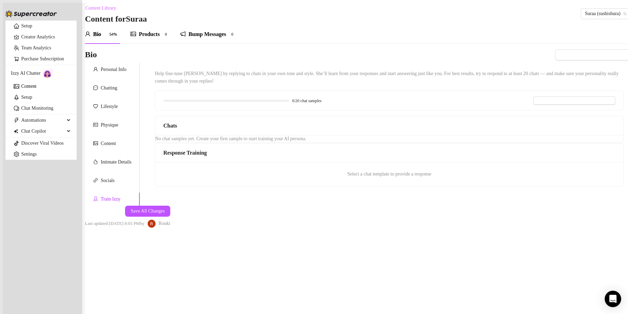
click at [397, 170] on span "Select a chat template to provide a response" at bounding box center [389, 174] width 84 height 8
click at [543, 98] on span "Import responses from other creator" at bounding box center [577, 100] width 69 height 5
click at [397, 80] on span "Suraa (sushishura)" at bounding box center [396, 78] width 60 height 10
click at [389, 97] on div "Suraa ( sushishura )" at bounding box center [396, 92] width 66 height 12
click at [391, 90] on div "Import" at bounding box center [396, 90] width 68 height 8
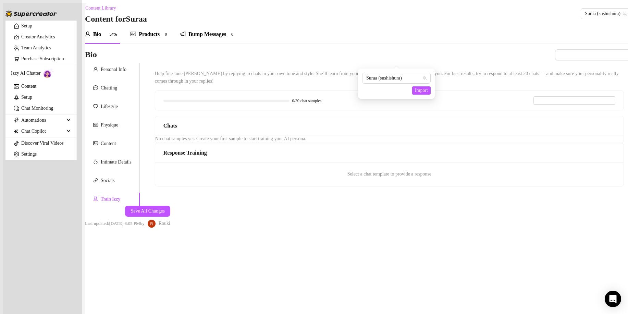
click at [403, 162] on div "Select a chat template to provide a response" at bounding box center [389, 174] width 468 height 24
click at [444, 162] on div "Select a chat template to provide a response" at bounding box center [389, 174] width 468 height 24
drag, startPoint x: 423, startPoint y: 109, endPoint x: 420, endPoint y: 112, distance: 4.6
click at [421, 170] on span "Select a chat template to provide a response" at bounding box center [389, 174] width 84 height 8
click at [283, 135] on div "No chat samples yet. Create your first sample to start training your AI persona." at bounding box center [389, 139] width 468 height 8
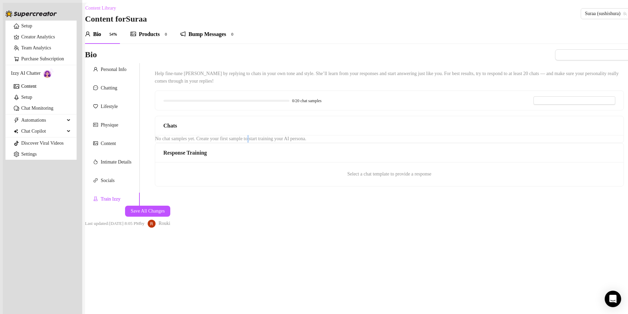
click at [283, 135] on div "No chat samples yet. Create your first sample to start training your AI persona." at bounding box center [389, 139] width 468 height 8
click at [276, 136] on span "No chat samples yet. Create your first sample to start training your AI persona." at bounding box center [230, 138] width 151 height 5
drag, startPoint x: 388, startPoint y: 55, endPoint x: 389, endPoint y: 66, distance: 10.8
click at [387, 91] on div "0/20 chat samples Import responses from other creator" at bounding box center [389, 100] width 468 height 19
click at [389, 91] on div "0/20 chat samples Import responses from other creator" at bounding box center [389, 100] width 468 height 19
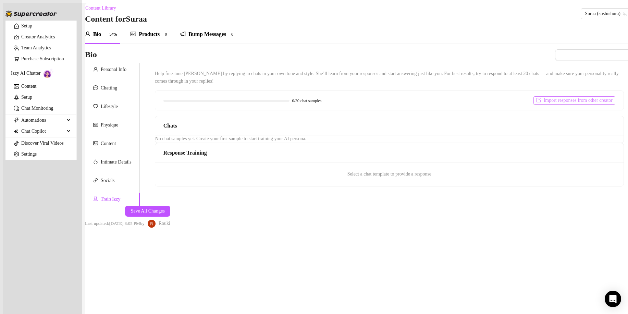
click at [533, 96] on button "Import responses from other creator" at bounding box center [574, 100] width 82 height 8
click at [427, 88] on span "Import" at bounding box center [421, 90] width 13 height 5
click at [170, 228] on div "Save All Changes Last updated: [DATE] 8:05 PM by [PERSON_NAME]" at bounding box center [127, 216] width 85 height 22
click at [170, 216] on button "Save All Changes" at bounding box center [147, 210] width 45 height 11
click at [32, 100] on link "Setup" at bounding box center [26, 96] width 11 height 5
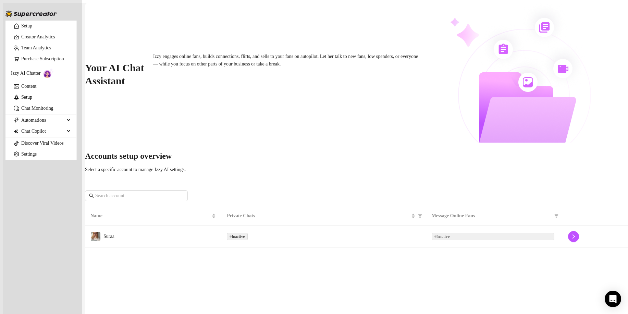
click at [301, 232] on div "Inactive" at bounding box center [323, 236] width 193 height 8
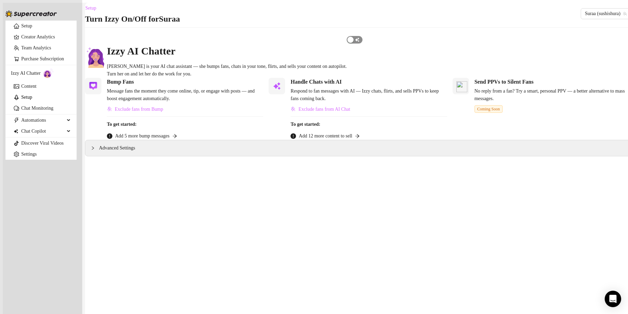
click at [362, 43] on span "button" at bounding box center [354, 40] width 16 height 8
click at [21, 89] on link "Content" at bounding box center [28, 86] width 15 height 5
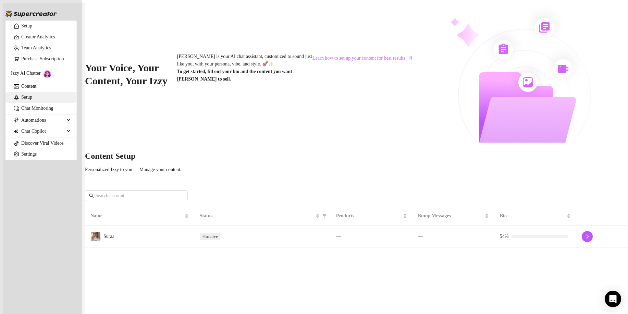
click at [32, 100] on link "Setup" at bounding box center [26, 96] width 11 height 5
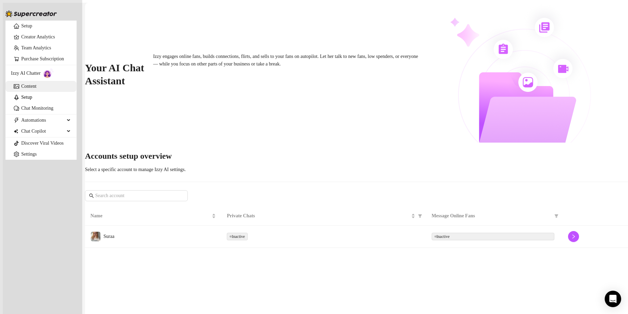
click at [36, 89] on link "Content" at bounding box center [28, 86] width 15 height 5
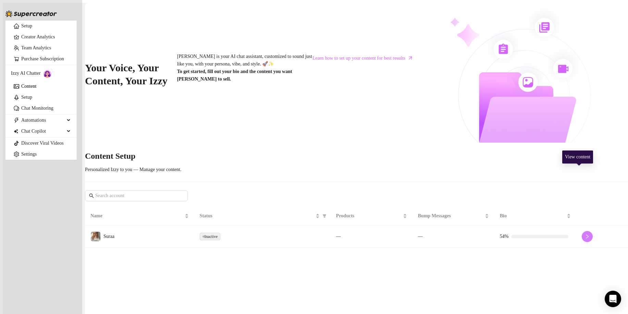
click at [584, 234] on icon "right" at bounding box center [586, 236] width 5 height 5
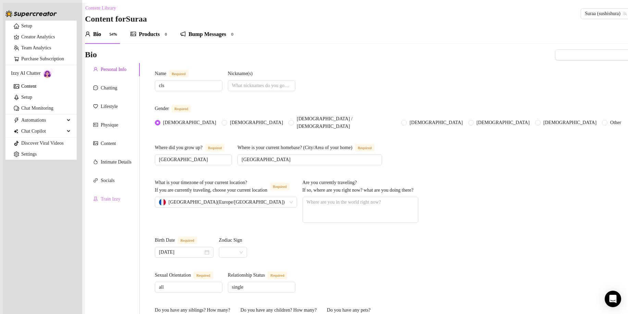
click at [117, 195] on div "Train Izzy" at bounding box center [112, 198] width 55 height 13
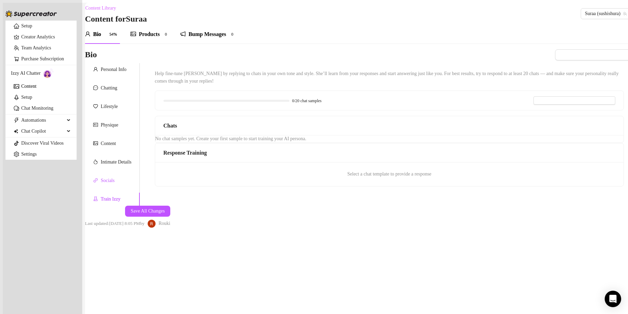
click at [114, 184] on div "Socials" at bounding box center [108, 181] width 14 height 8
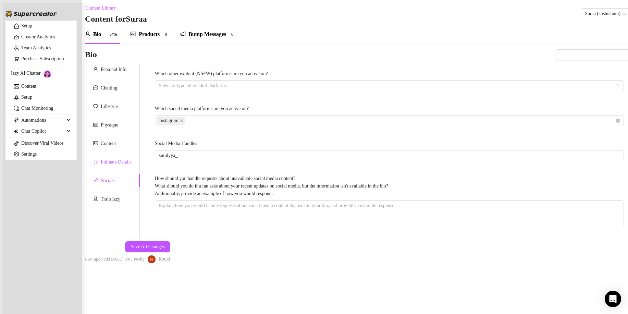
click at [115, 166] on div "Intimate Details" at bounding box center [116, 162] width 31 height 8
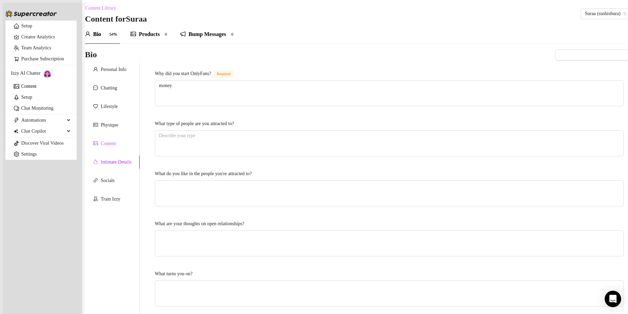
click at [116, 146] on div "Content" at bounding box center [108, 144] width 15 height 8
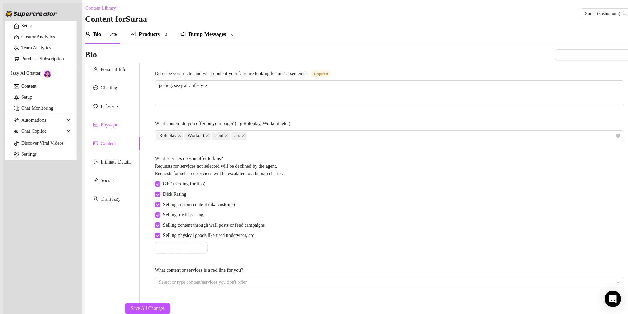
click at [118, 125] on div "Physique" at bounding box center [109, 125] width 17 height 8
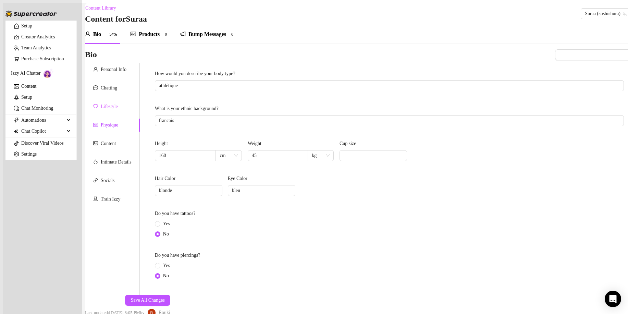
click at [123, 113] on div "Lifestyle" at bounding box center [112, 106] width 55 height 13
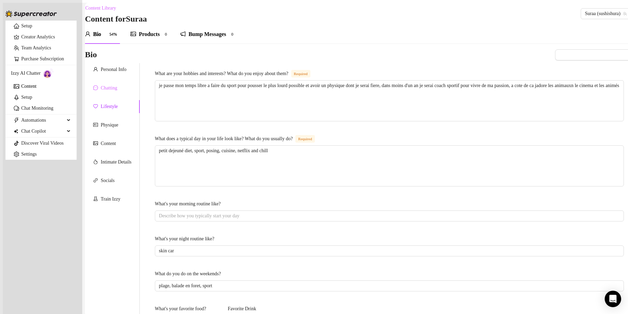
click at [123, 94] on div "Chatting" at bounding box center [112, 87] width 55 height 13
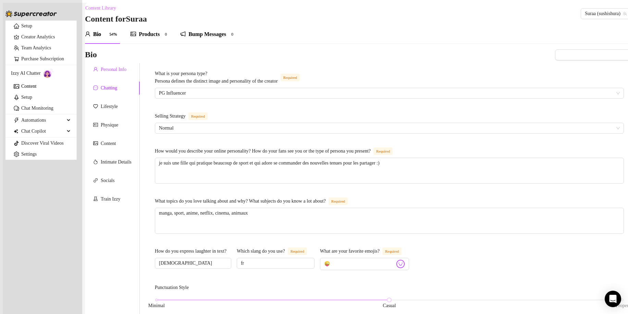
click at [122, 72] on div "Personal Info" at bounding box center [114, 70] width 26 height 8
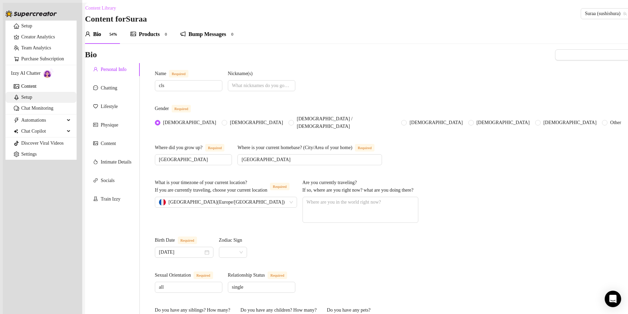
click at [21, 100] on link "Setup" at bounding box center [26, 96] width 11 height 5
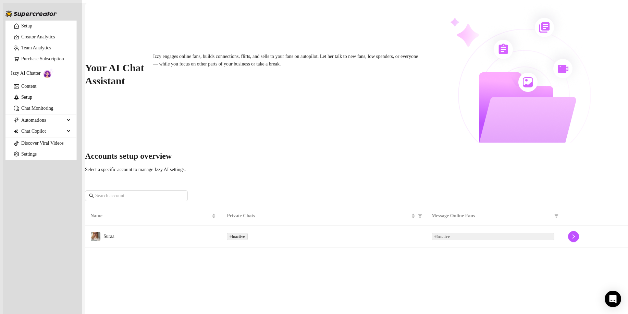
click at [221, 225] on td "Suraa" at bounding box center [153, 236] width 136 height 22
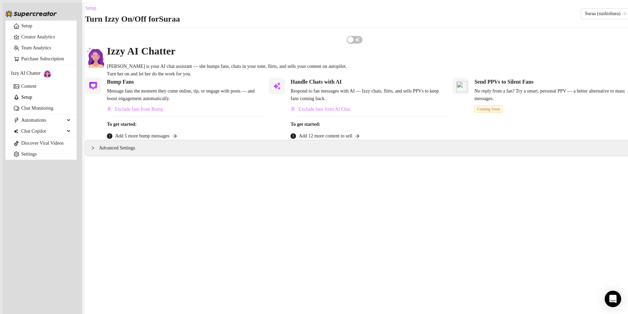
click at [169, 140] on span "Add 5 more bump messages" at bounding box center [142, 136] width 54 height 8
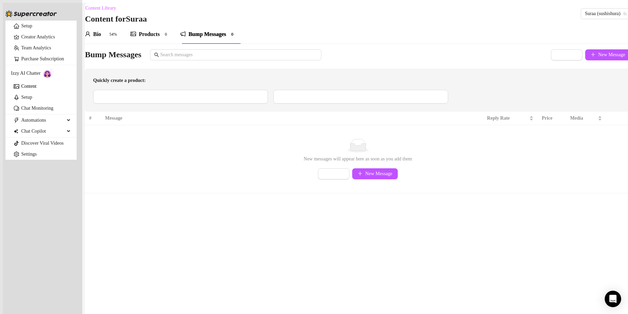
click at [29, 89] on link "Content" at bounding box center [28, 86] width 15 height 5
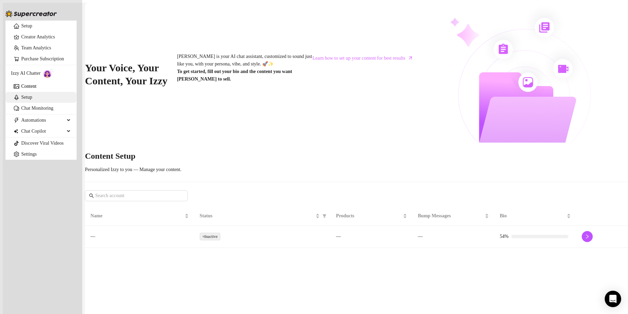
click at [29, 100] on link "Setup" at bounding box center [26, 96] width 11 height 5
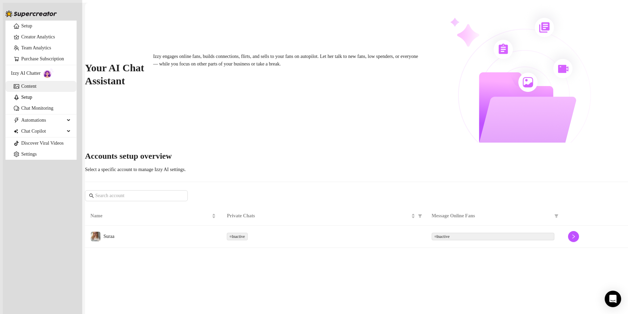
click at [35, 89] on link "Content" at bounding box center [28, 86] width 15 height 5
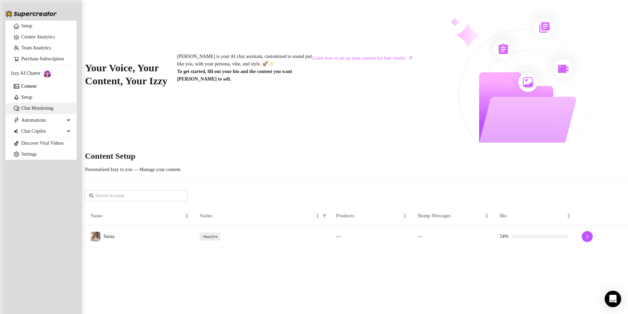
click at [31, 111] on link "Chat Monitoring" at bounding box center [37, 107] width 32 height 5
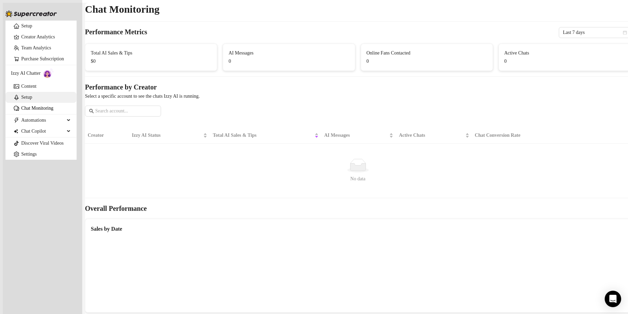
click at [32, 100] on link "Setup" at bounding box center [26, 96] width 11 height 5
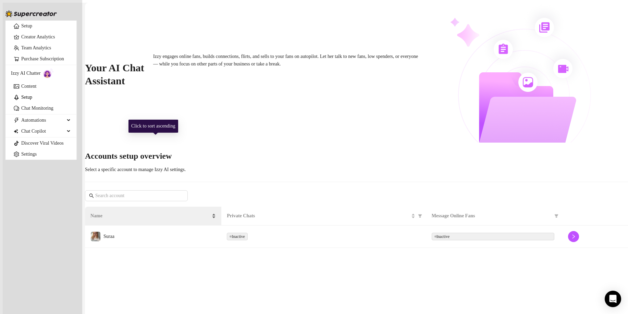
click at [131, 212] on div "Name" at bounding box center [152, 216] width 125 height 8
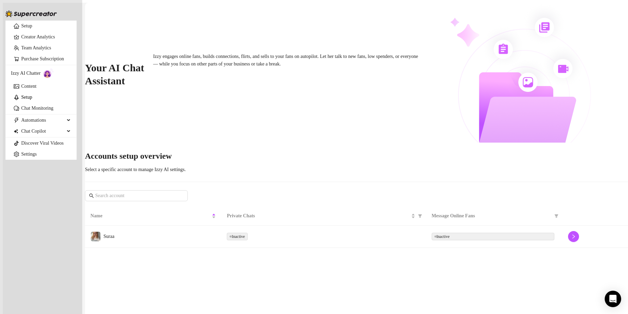
click at [129, 225] on td "Suraa" at bounding box center [153, 236] width 136 height 22
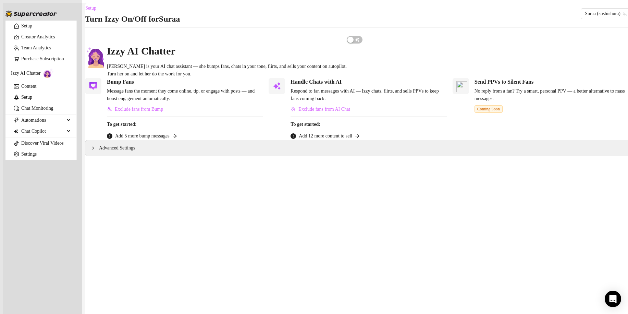
click at [169, 140] on span "Add 5 more bump messages" at bounding box center [142, 136] width 54 height 8
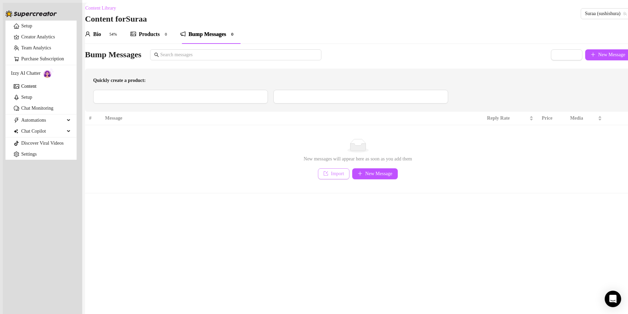
click at [337, 174] on span "Import" at bounding box center [337, 173] width 13 height 5
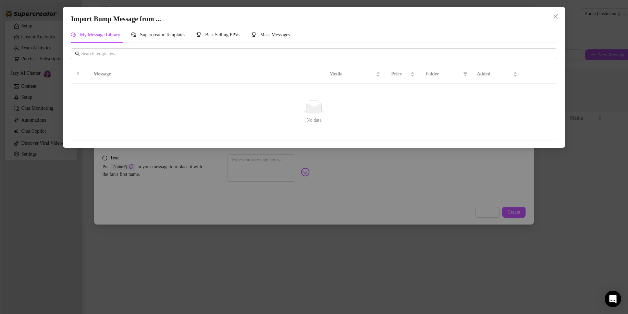
click at [233, 203] on div "Import Bump Message from ... My Message Library Supercreator Templates Best Sel…" at bounding box center [314, 157] width 628 height 314
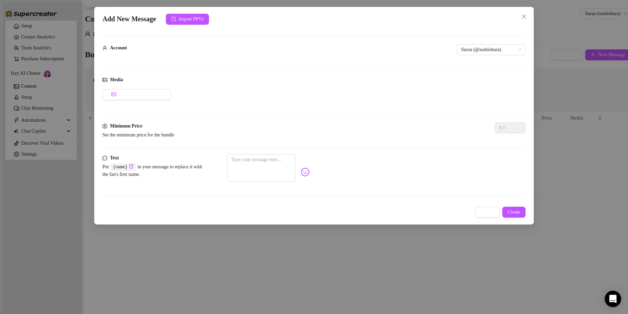
click at [128, 165] on code "{name}" at bounding box center [123, 167] width 25 height 7
click at [269, 171] on textarea at bounding box center [261, 167] width 68 height 27
click at [177, 291] on div "Add New Message Import PPVs Account Suraa (@sushishura) Media Add Media from Va…" at bounding box center [314, 157] width 628 height 314
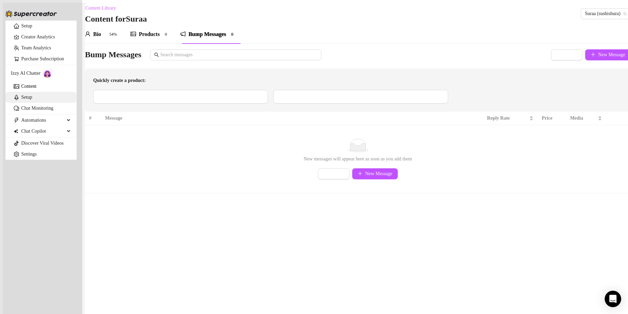
click at [32, 100] on link "Setup" at bounding box center [26, 96] width 11 height 5
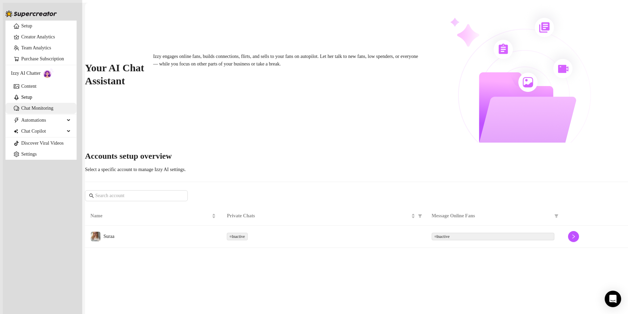
click at [53, 111] on link "Chat Monitoring" at bounding box center [37, 107] width 32 height 5
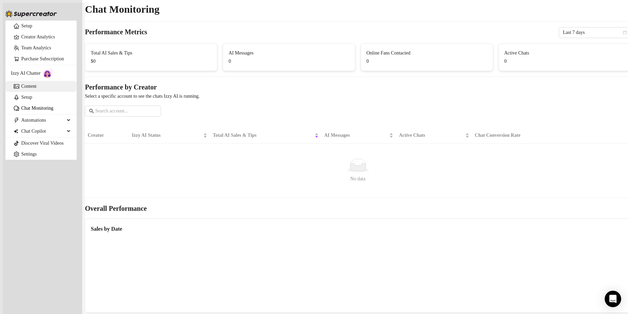
click at [22, 89] on link "Content" at bounding box center [28, 86] width 15 height 5
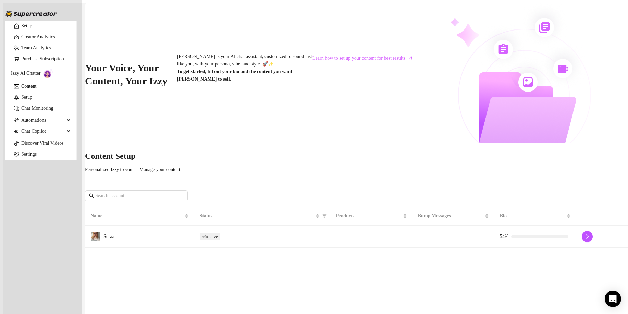
click at [220, 232] on span "Inactive" at bounding box center [210, 236] width 21 height 8
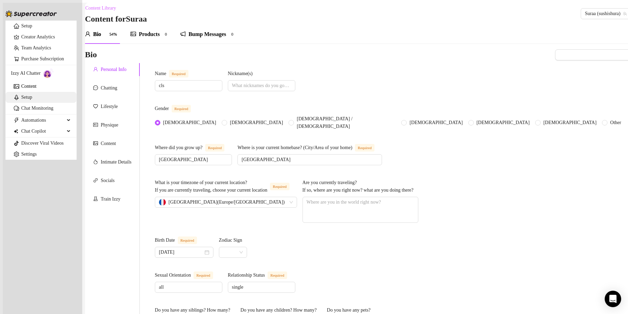
click at [32, 100] on link "Setup" at bounding box center [26, 96] width 11 height 5
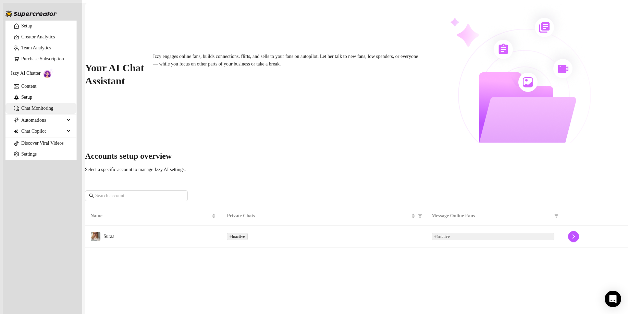
click at [39, 111] on link "Chat Monitoring" at bounding box center [37, 107] width 32 height 5
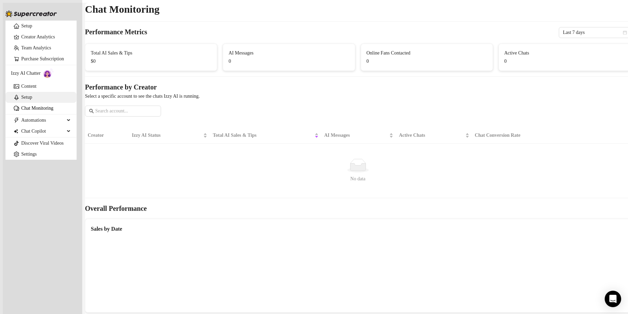
click at [32, 100] on link "Setup" at bounding box center [26, 96] width 11 height 5
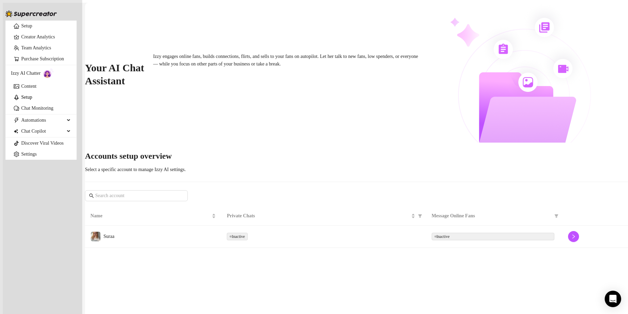
click at [28, 77] on span "Izzy AI Chatter" at bounding box center [25, 74] width 29 height 8
click at [28, 89] on link "Content" at bounding box center [28, 86] width 15 height 5
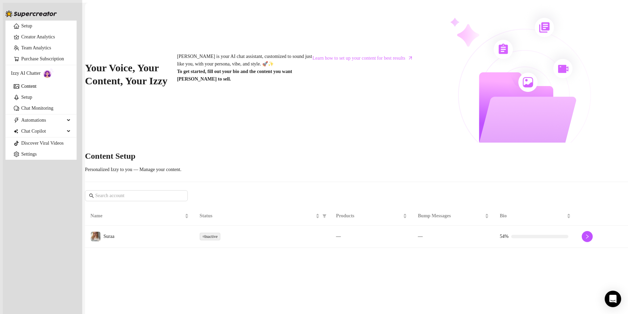
click at [204, 225] on td "Inactive" at bounding box center [262, 236] width 136 height 22
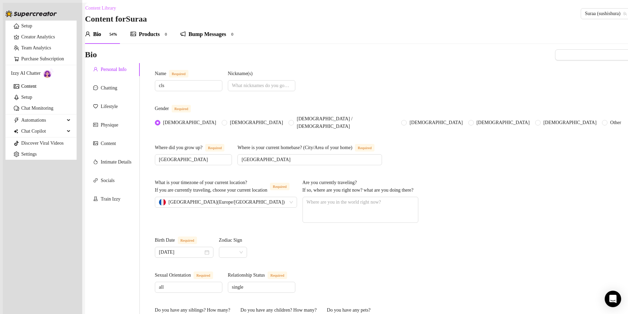
click at [45, 126] on span "Automations" at bounding box center [42, 120] width 43 height 11
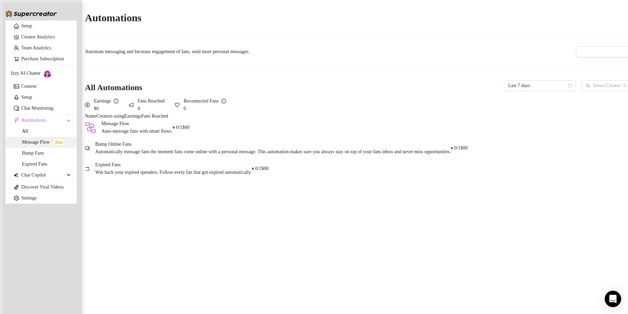
click at [47, 144] on link "Message Flow Beta" at bounding box center [45, 141] width 46 height 5
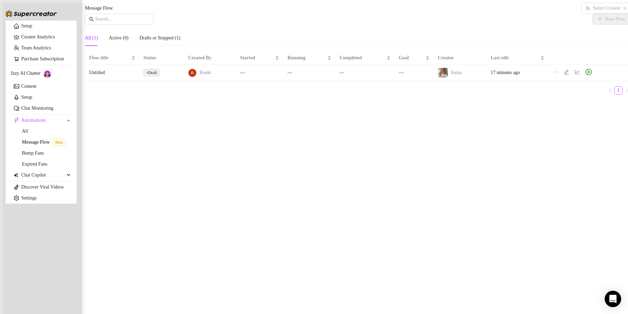
click at [204, 76] on span "Rouki" at bounding box center [205, 73] width 12 height 8
click at [157, 75] on span "Draft" at bounding box center [152, 72] width 9 height 5
click at [39, 155] on link "Bump Fans" at bounding box center [33, 152] width 22 height 5
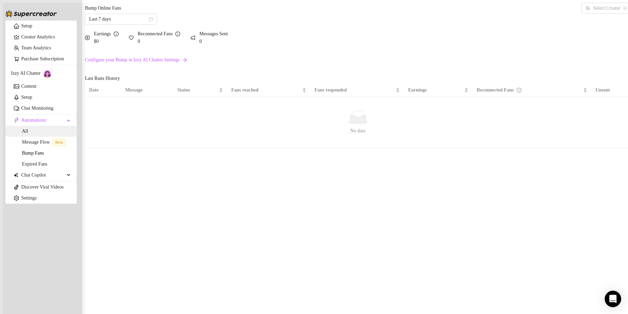
click at [28, 134] on link "All" at bounding box center [25, 130] width 6 height 5
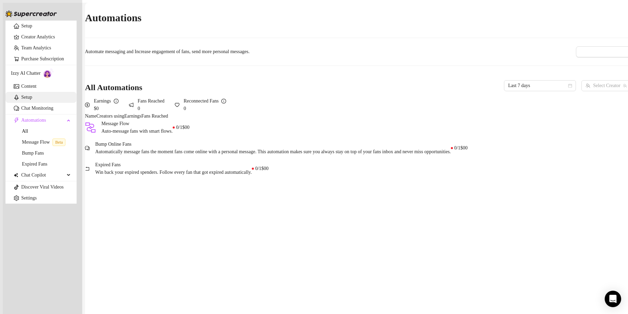
click at [32, 100] on link "Setup" at bounding box center [26, 96] width 11 height 5
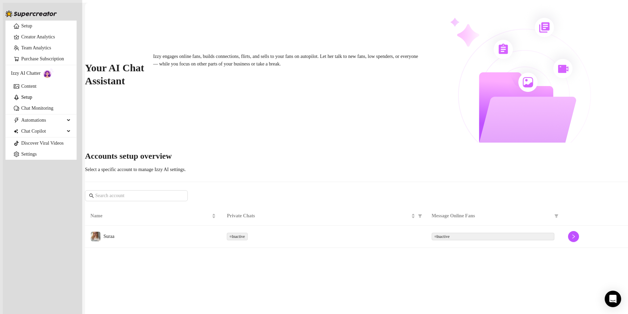
click at [135, 225] on td "Suraa" at bounding box center [153, 236] width 136 height 22
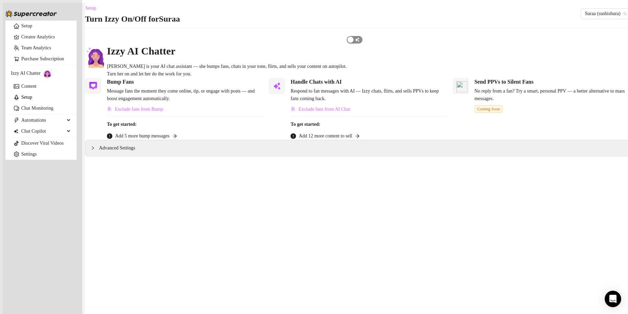
click at [362, 43] on span "button" at bounding box center [354, 40] width 16 height 8
click at [249, 85] on div "button" at bounding box center [252, 82] width 6 height 6
click at [160, 140] on span "Add 5 more bump messages" at bounding box center [142, 136] width 54 height 8
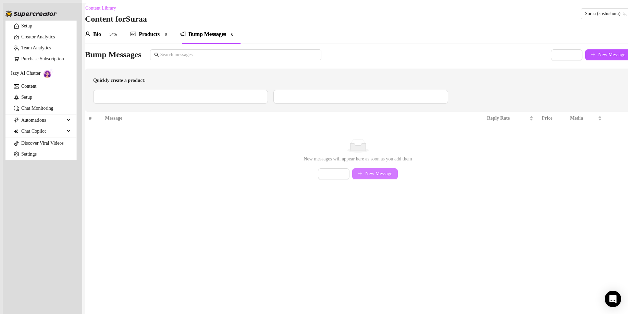
click at [367, 173] on button "New Message" at bounding box center [375, 173] width 46 height 11
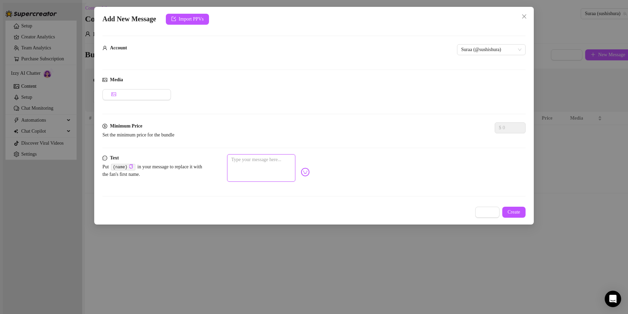
click at [266, 167] on textarea at bounding box center [261, 167] width 68 height 27
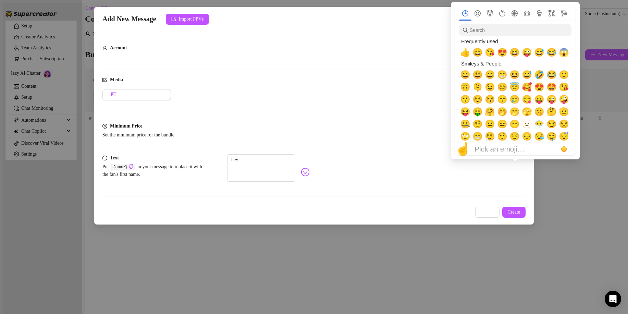
click at [310, 167] on img at bounding box center [305, 171] width 9 height 9
click at [567, 90] on span "😘" at bounding box center [563, 87] width 10 height 10
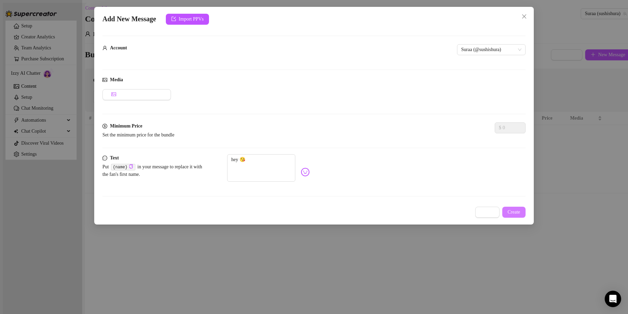
click at [515, 209] on span "Create" at bounding box center [513, 211] width 13 height 5
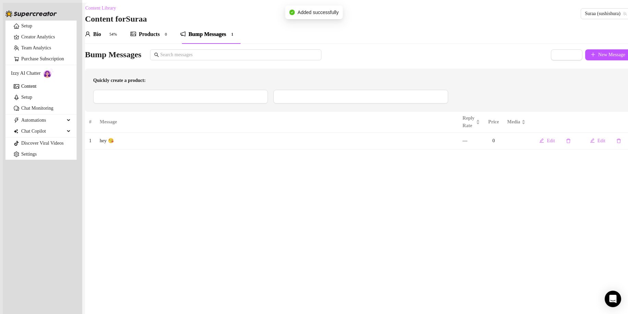
drag, startPoint x: 424, startPoint y: 179, endPoint x: 366, endPoint y: 181, distance: 57.9
click at [366, 181] on main "Content Library Content for Suraa Suraa (sushishura) Bio 54% Products 0 Bump Me…" at bounding box center [357, 160] width 545 height 314
click at [611, 55] on span "New Message" at bounding box center [611, 54] width 27 height 5
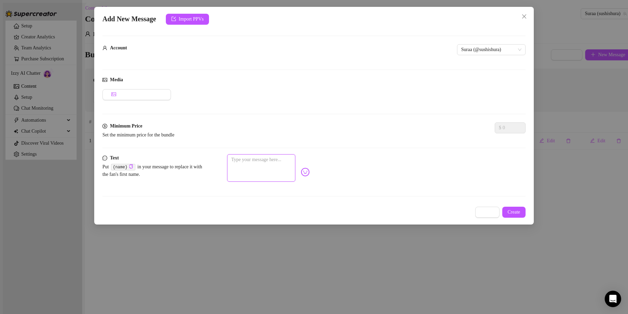
click at [261, 163] on textarea at bounding box center [261, 167] width 68 height 27
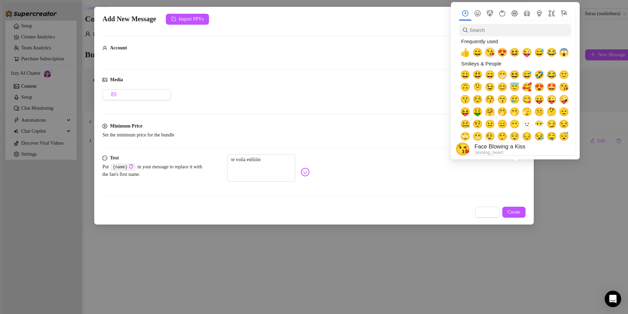
click at [487, 49] on span "😘" at bounding box center [489, 53] width 10 height 10
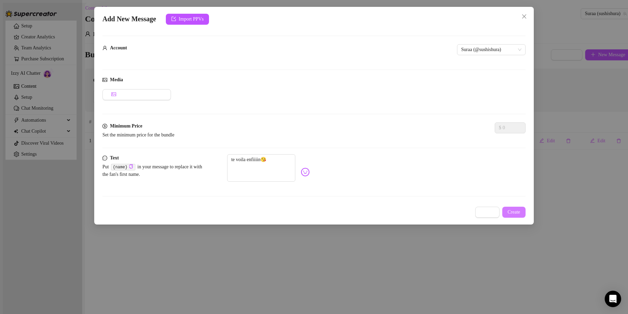
click at [516, 206] on button "Create" at bounding box center [514, 211] width 24 height 11
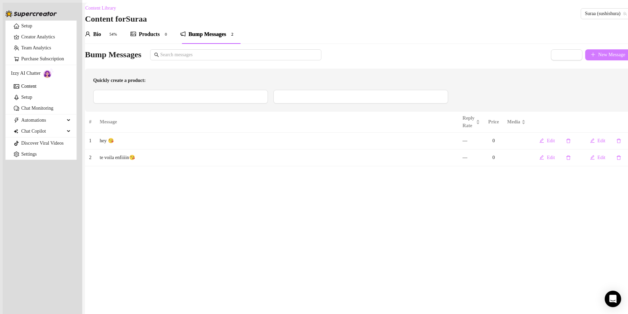
click at [599, 56] on span "New Message" at bounding box center [611, 54] width 27 height 5
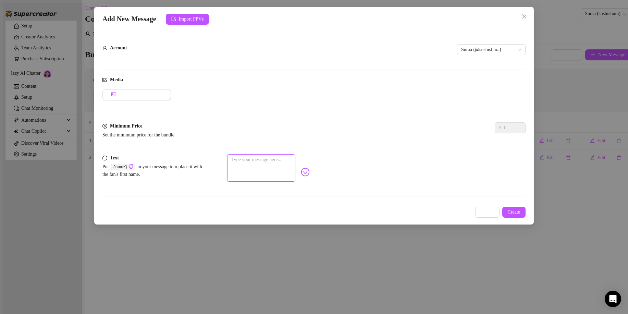
click at [258, 160] on textarea at bounding box center [261, 167] width 68 height 27
click at [512, 206] on button "Create" at bounding box center [514, 211] width 24 height 11
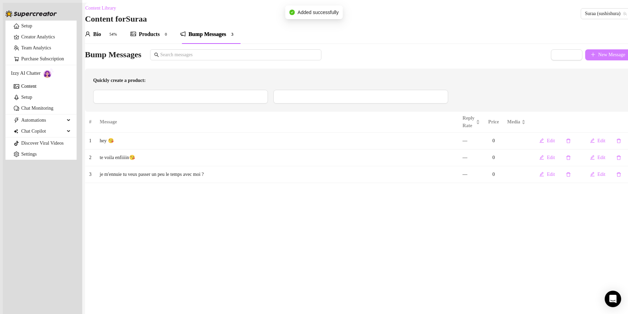
click at [604, 52] on button "New Message" at bounding box center [608, 54] width 46 height 11
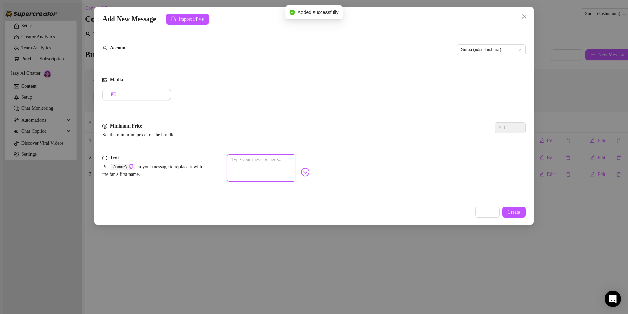
click at [267, 170] on textarea at bounding box center [261, 167] width 68 height 27
click at [520, 209] on span "Create" at bounding box center [513, 211] width 13 height 5
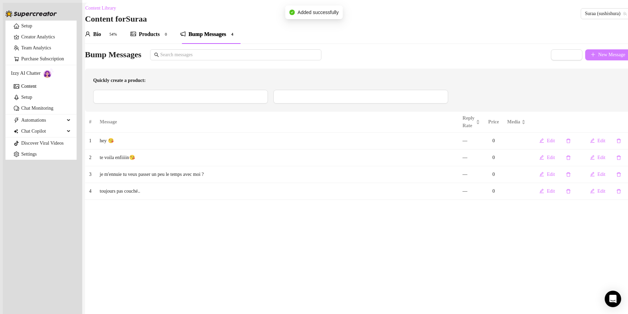
click at [585, 60] on button "New Message" at bounding box center [608, 54] width 46 height 11
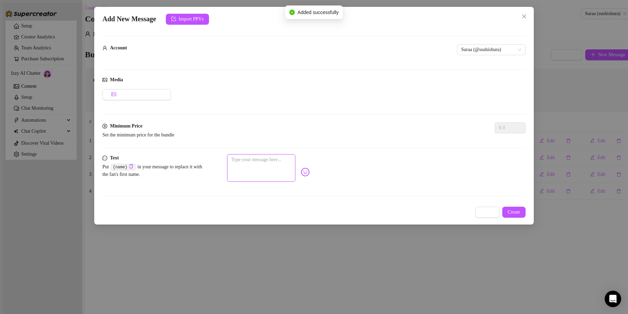
click at [261, 158] on textarea at bounding box center [261, 167] width 68 height 27
click at [310, 170] on img at bounding box center [305, 171] width 9 height 9
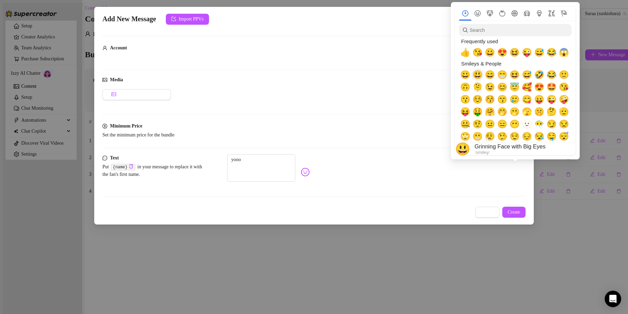
click at [482, 75] on span "😃" at bounding box center [477, 75] width 10 height 10
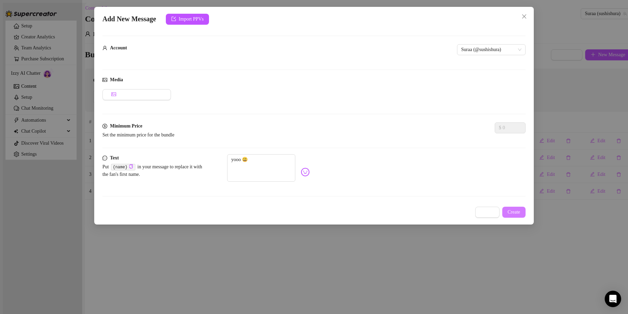
click at [518, 206] on button "Create" at bounding box center [514, 211] width 24 height 11
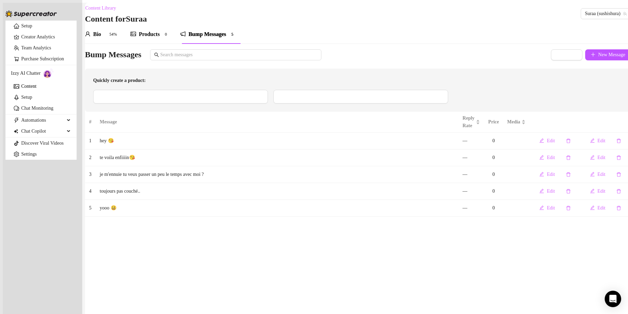
click at [215, 35] on div "Bump Messages" at bounding box center [207, 34] width 38 height 8
click at [116, 58] on h3 "Bump Messages" at bounding box center [113, 54] width 56 height 11
click at [143, 36] on div "Products 0" at bounding box center [149, 34] width 39 height 8
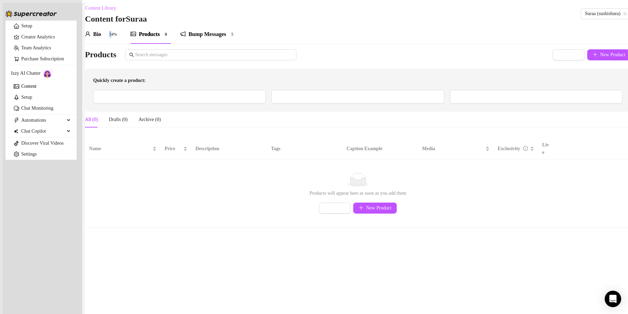
click at [113, 36] on sup "54%" at bounding box center [112, 34] width 13 height 7
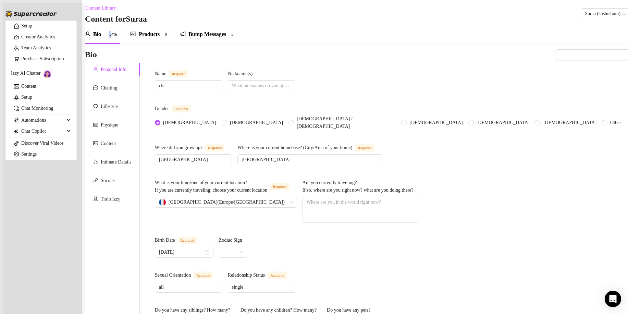
click at [114, 36] on sup "54%" at bounding box center [112, 34] width 13 height 7
click at [198, 33] on div "Bump Messages" at bounding box center [207, 34] width 38 height 8
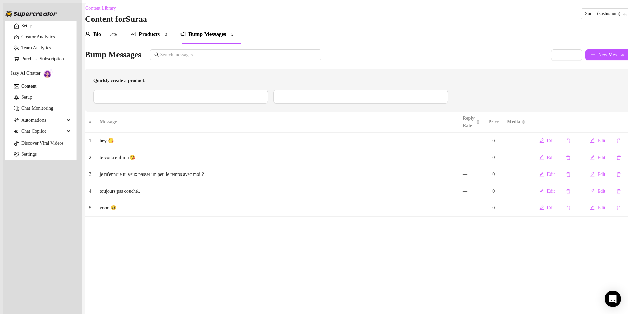
click at [154, 33] on div "Products" at bounding box center [149, 34] width 21 height 8
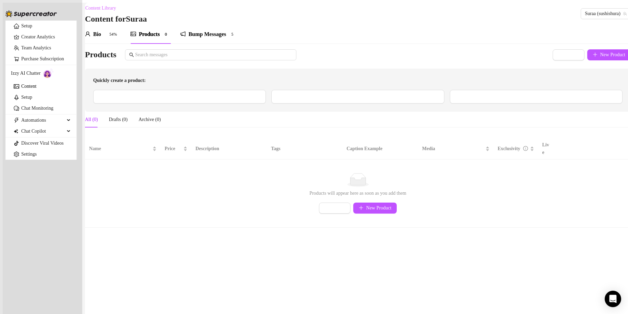
click at [115, 37] on sup "54%" at bounding box center [112, 34] width 13 height 7
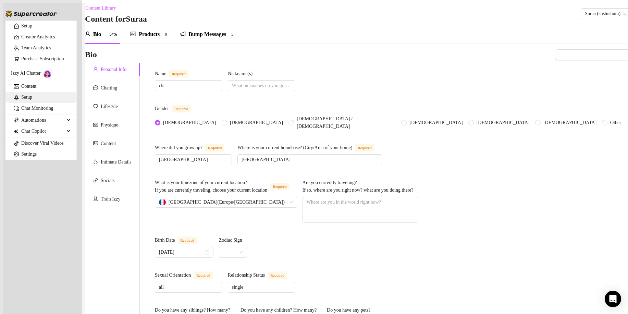
click at [27, 100] on link "Setup" at bounding box center [26, 96] width 11 height 5
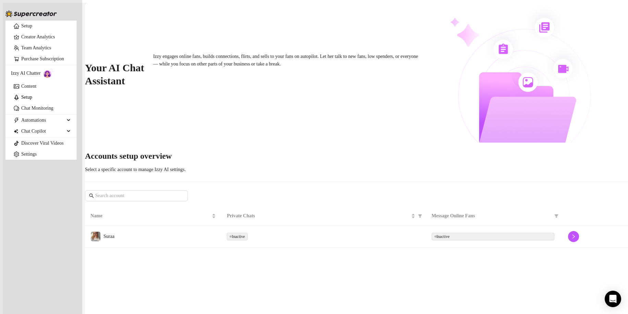
click at [167, 225] on td "Suraa" at bounding box center [153, 236] width 136 height 22
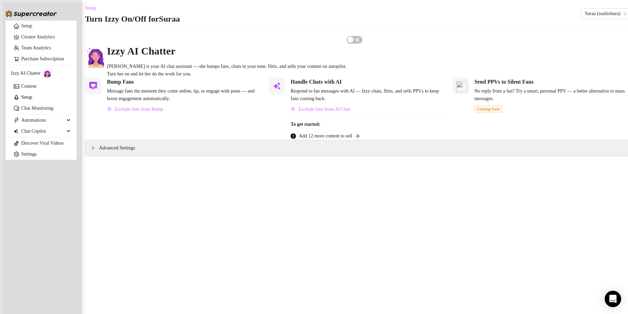
click at [496, 113] on span "Coming Soon" at bounding box center [488, 109] width 28 height 8
click at [343, 140] on span "Add 12 more content to sell" at bounding box center [325, 136] width 53 height 8
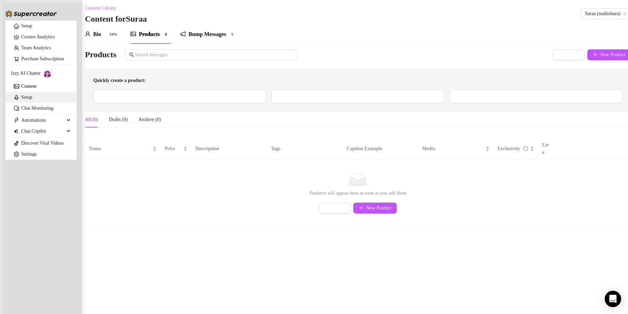
click at [32, 100] on link "Setup" at bounding box center [26, 96] width 11 height 5
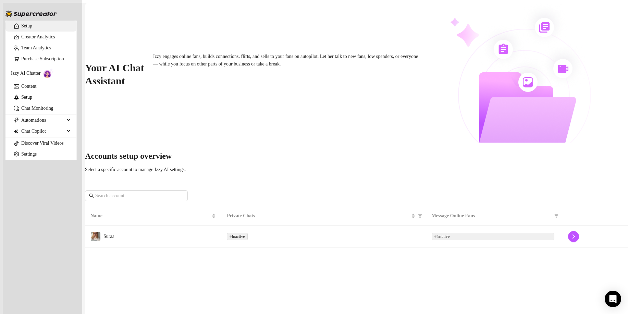
click at [32, 28] on link "Setup" at bounding box center [26, 25] width 11 height 5
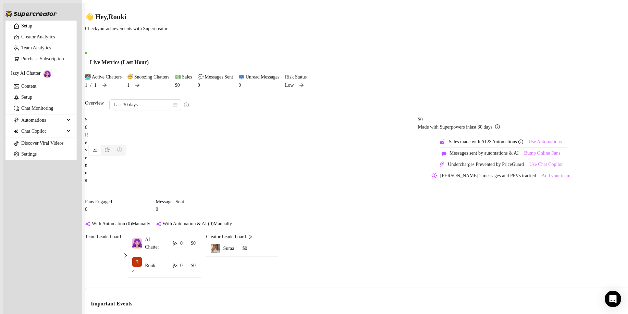
click at [140, 83] on icon "arrow-right" at bounding box center [137, 85] width 5 height 5
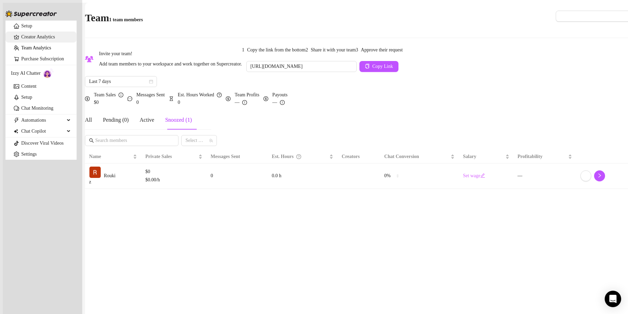
click at [34, 42] on link "Creator Analytics" at bounding box center [46, 36] width 50 height 11
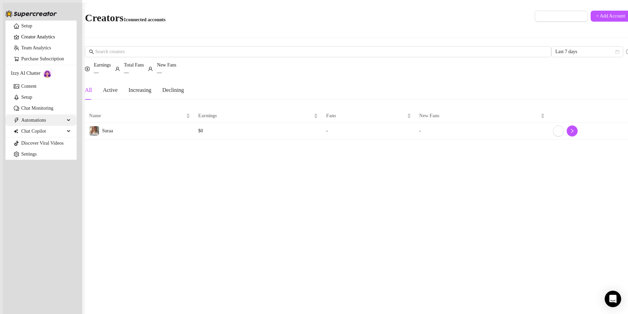
click at [45, 126] on span "Automations" at bounding box center [42, 120] width 43 height 11
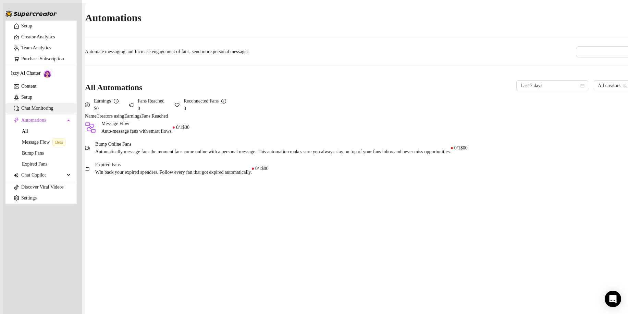
click at [39, 111] on link "Chat Monitoring" at bounding box center [37, 107] width 32 height 5
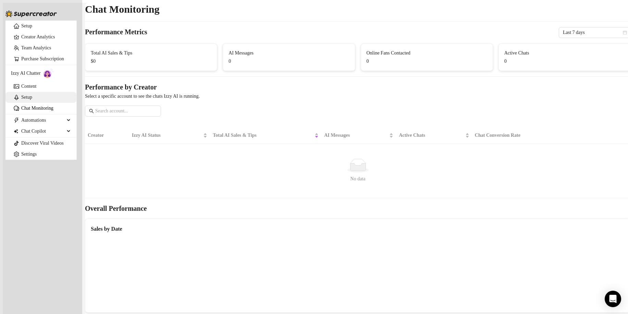
click at [31, 100] on link "Setup" at bounding box center [26, 96] width 11 height 5
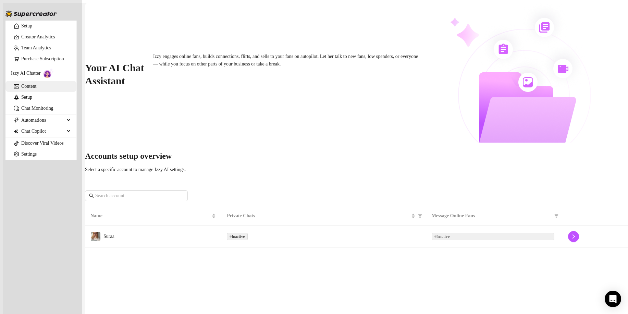
click at [36, 89] on link "Content" at bounding box center [28, 86] width 15 height 5
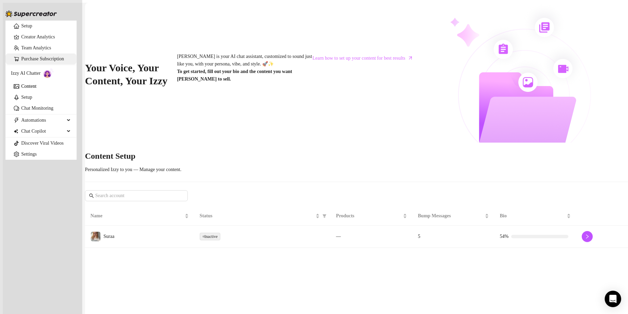
click at [40, 61] on link "Purchase Subscription" at bounding box center [42, 58] width 43 height 5
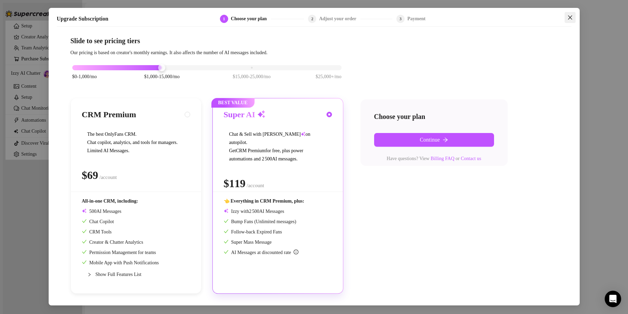
click at [567, 15] on icon "close" at bounding box center [569, 17] width 5 height 5
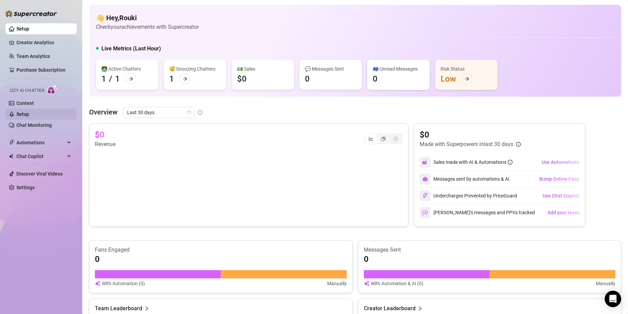
click at [29, 117] on link "Setup" at bounding box center [22, 113] width 13 height 5
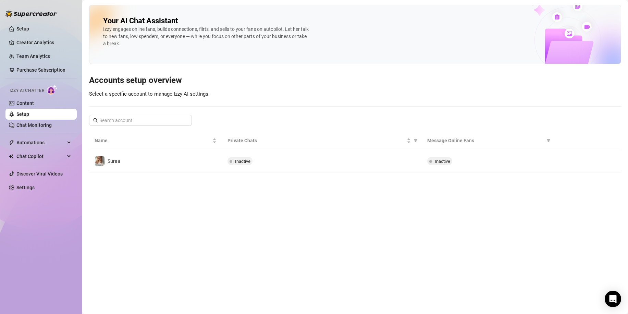
click at [29, 112] on link "Setup" at bounding box center [22, 113] width 13 height 5
click at [34, 101] on link "Content" at bounding box center [24, 102] width 17 height 5
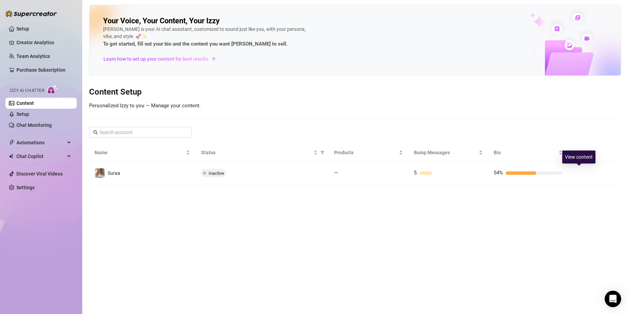
click at [580, 169] on button "button" at bounding box center [578, 172] width 11 height 11
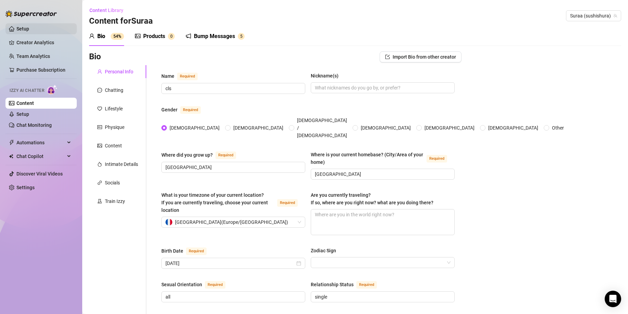
click at [29, 26] on link "Setup" at bounding box center [22, 28] width 13 height 5
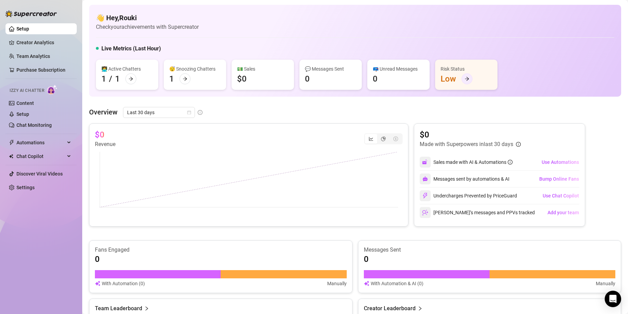
click at [465, 80] on icon "arrow-right" at bounding box center [466, 78] width 5 height 5
click at [29, 117] on link "Setup" at bounding box center [22, 113] width 13 height 5
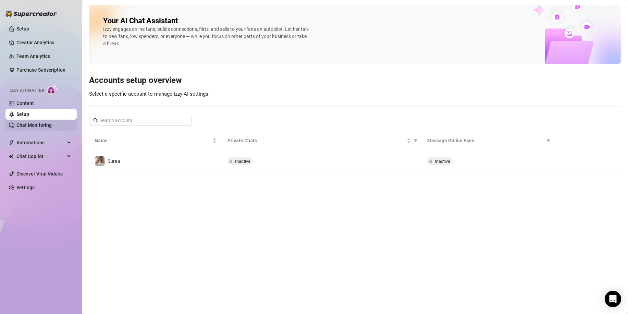
click at [29, 126] on link "Chat Monitoring" at bounding box center [33, 124] width 35 height 5
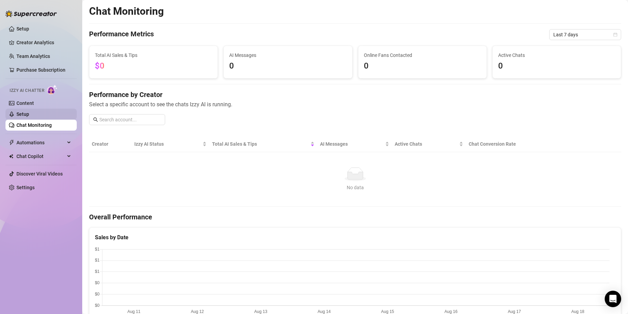
click at [29, 112] on link "Setup" at bounding box center [22, 113] width 13 height 5
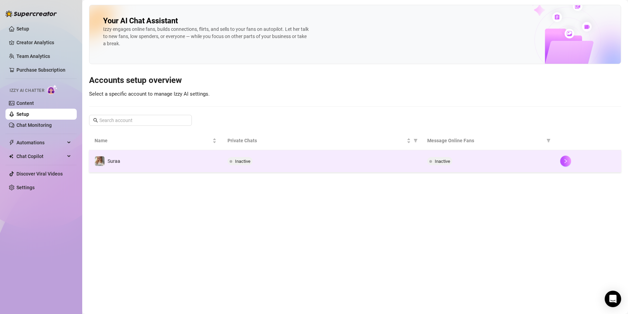
click at [469, 153] on td "Inactive" at bounding box center [487, 161] width 133 height 22
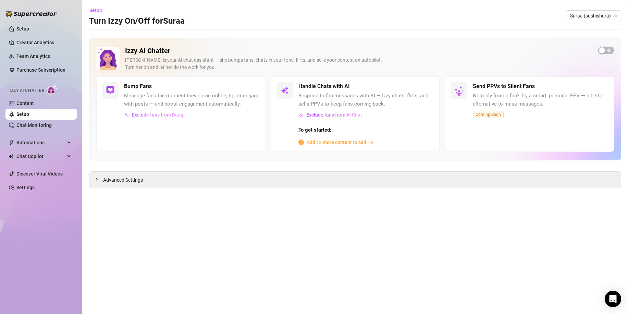
click at [167, 117] on span "Exclude fans from Bump" at bounding box center [158, 114] width 53 height 5
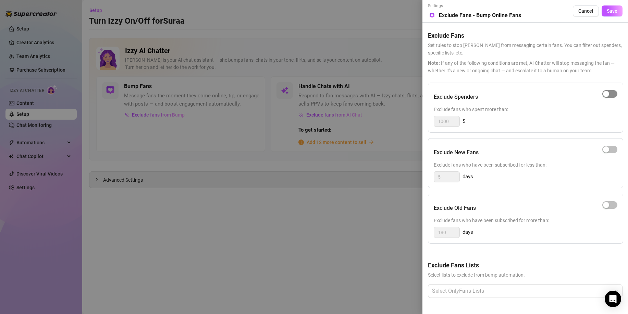
click at [610, 93] on span "button" at bounding box center [609, 94] width 15 height 8
click at [452, 129] on div "Exclude Spenders Exclude fans who spent more than: 1000 $" at bounding box center [525, 108] width 195 height 50
drag, startPoint x: 453, startPoint y: 121, endPoint x: 392, endPoint y: 130, distance: 62.3
click at [392, 130] on div "Settings Preview Exclude Fans - Bump Online Fans Cancel Save Exclude Fans Set r…" at bounding box center [314, 157] width 628 height 314
type input "150"
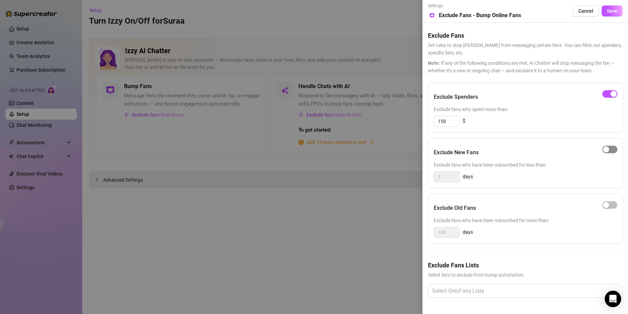
click at [607, 150] on div "button" at bounding box center [606, 149] width 6 height 6
click at [610, 202] on span "button" at bounding box center [609, 205] width 15 height 8
drag, startPoint x: 452, startPoint y: 234, endPoint x: 393, endPoint y: 230, distance: 59.7
click at [394, 230] on div "Settings Preview Exclude Fans - Bump Online Fans Cancel Save Exclude Fans Set r…" at bounding box center [314, 157] width 628 height 314
type input "9"
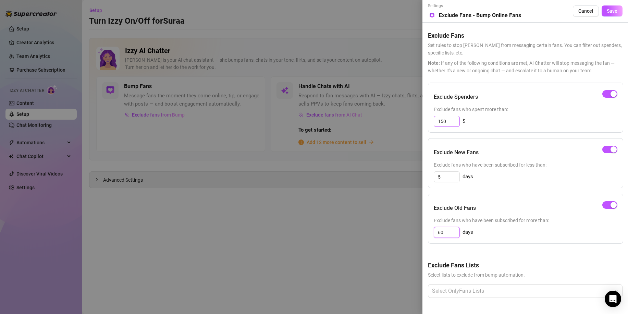
type input "60"
click at [451, 120] on input "150" at bounding box center [446, 121] width 25 height 10
click at [450, 178] on input "5" at bounding box center [446, 177] width 25 height 10
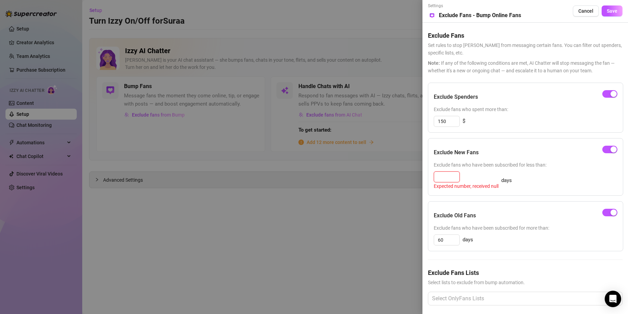
type input "1"
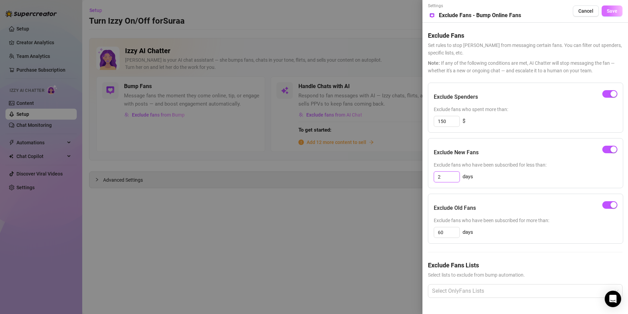
type input "2"
click at [617, 10] on button "Save" at bounding box center [611, 10] width 21 height 11
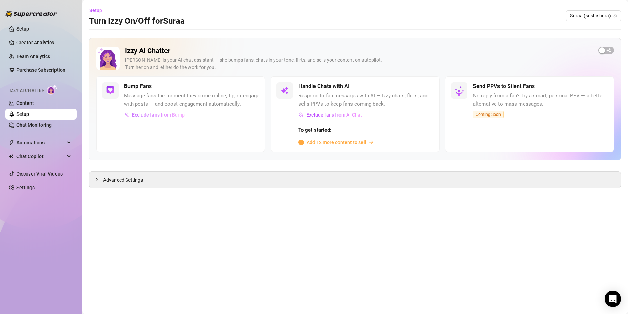
click at [168, 111] on button "Exclude fans from Bump" at bounding box center [154, 114] width 61 height 11
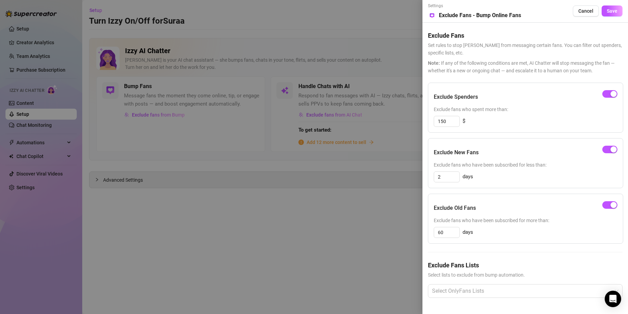
click at [338, 193] on div at bounding box center [314, 157] width 628 height 314
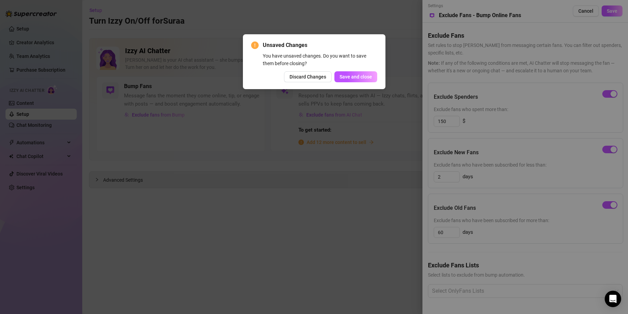
click at [362, 171] on div "Unsaved Changes You have unsaved changes. Do you want to save them before closi…" at bounding box center [314, 157] width 628 height 314
click at [367, 80] on button "Save and close" at bounding box center [355, 76] width 43 height 11
click at [367, 80] on button "Save and close" at bounding box center [352, 76] width 50 height 11
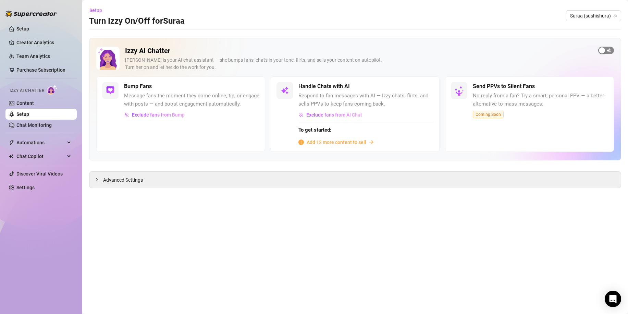
click at [604, 48] on div "button" at bounding box center [601, 50] width 6 height 6
click at [421, 86] on div "button" at bounding box center [422, 86] width 6 height 6
click at [34, 105] on link "Content" at bounding box center [24, 102] width 17 height 5
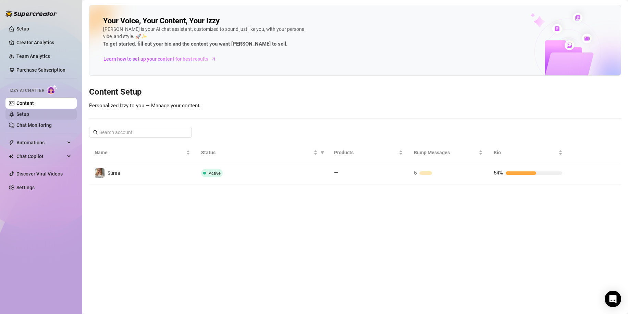
click at [27, 114] on link "Setup" at bounding box center [22, 113] width 13 height 5
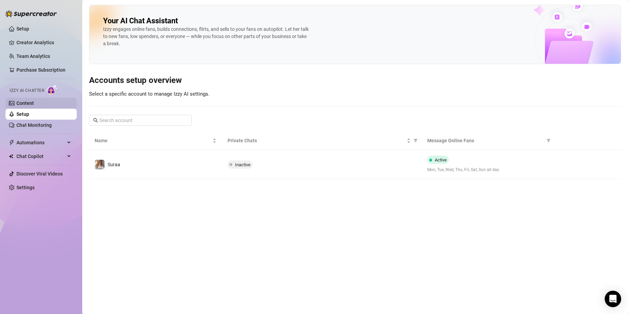
click at [32, 104] on link "Content" at bounding box center [24, 102] width 17 height 5
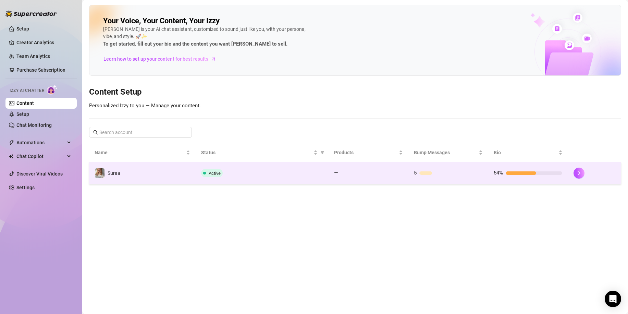
click at [218, 171] on span "Active" at bounding box center [215, 173] width 12 height 5
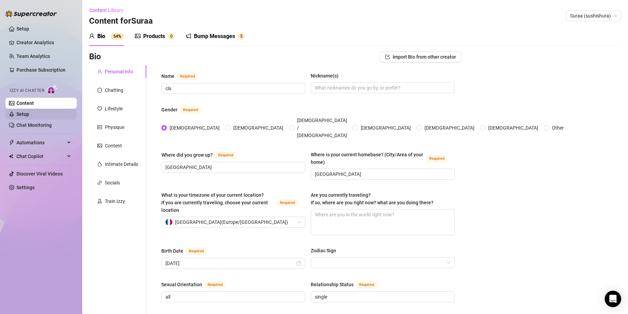
click at [29, 112] on link "Setup" at bounding box center [22, 113] width 13 height 5
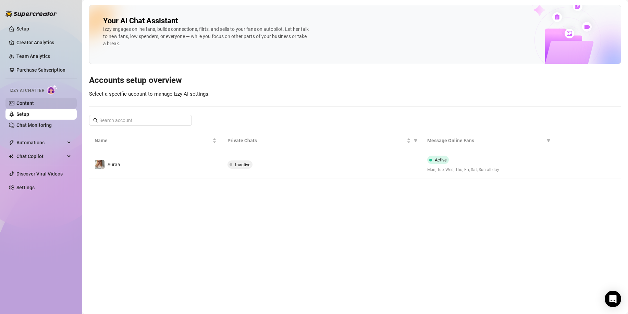
click at [34, 104] on link "Content" at bounding box center [24, 102] width 17 height 5
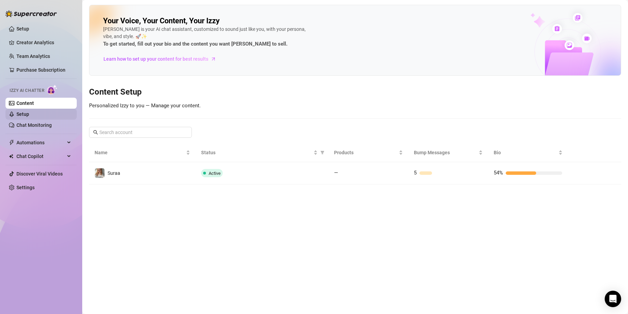
click at [29, 113] on link "Setup" at bounding box center [22, 113] width 13 height 5
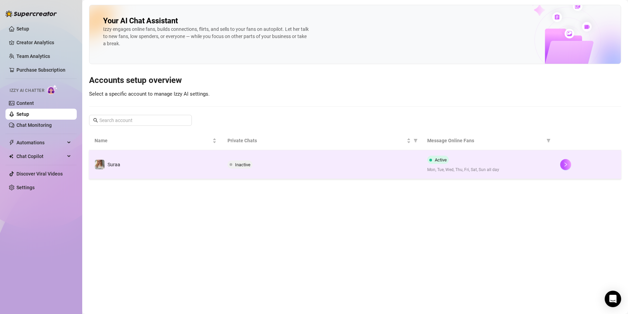
click at [241, 165] on span "Inactive" at bounding box center [242, 164] width 15 height 5
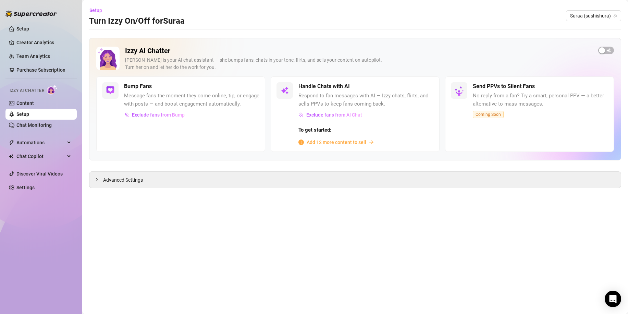
click at [311, 139] on span "Add 12 more content to sell" at bounding box center [336, 142] width 60 height 8
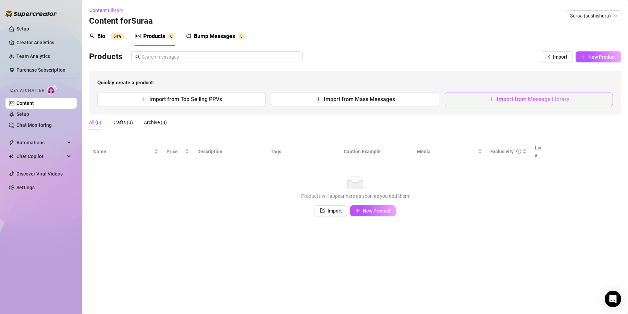
click at [527, 104] on button "Import from Message Library" at bounding box center [528, 99] width 168 height 14
type textarea "Type your message here..."
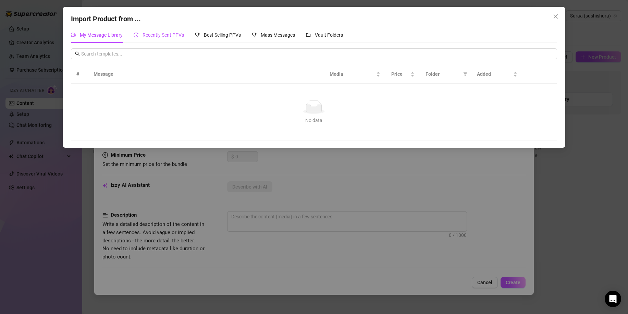
click at [160, 35] on span "Recently Sent PPVs" at bounding box center [162, 34] width 41 height 5
click at [196, 35] on icon "trophy" at bounding box center [197, 35] width 5 height 5
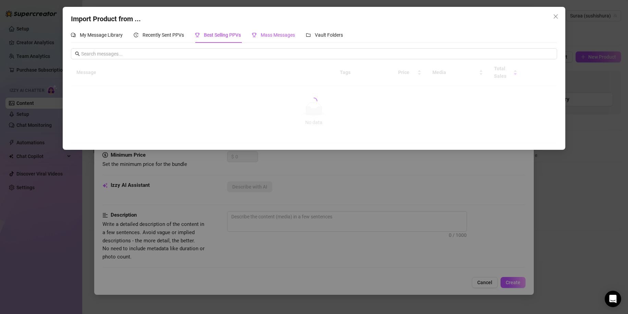
click at [280, 34] on span "Mass Messages" at bounding box center [278, 34] width 34 height 5
click at [323, 30] on div "Vault Folders" at bounding box center [324, 35] width 37 height 16
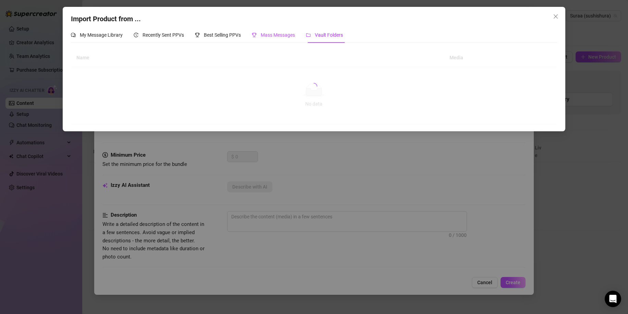
click at [284, 32] on div "Mass Messages" at bounding box center [273, 35] width 43 height 8
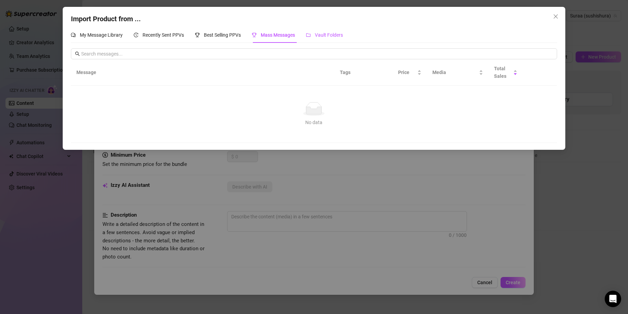
click at [316, 36] on span "Vault Folders" at bounding box center [329, 34] width 28 height 5
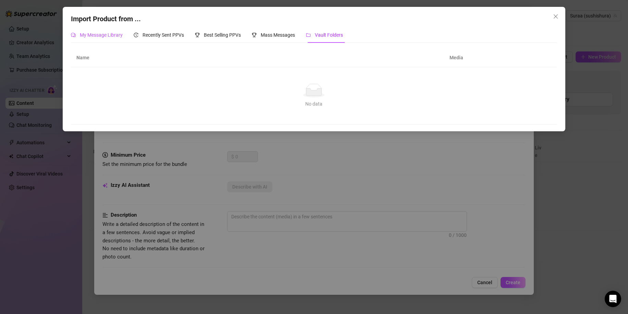
click at [118, 37] on span "My Message Library" at bounding box center [101, 34] width 43 height 5
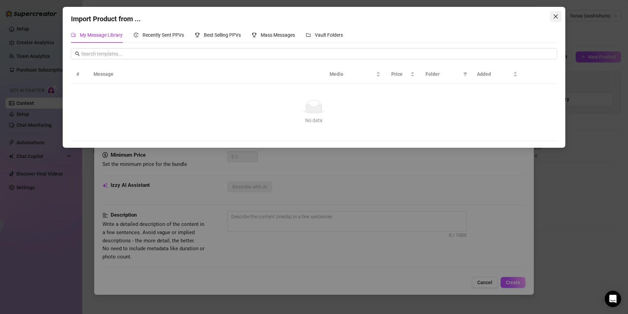
click at [554, 17] on icon "close" at bounding box center [555, 16] width 5 height 5
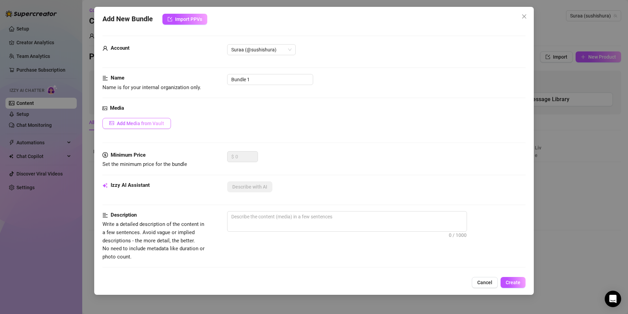
click at [161, 127] on button "Add Media from Vault" at bounding box center [136, 123] width 68 height 11
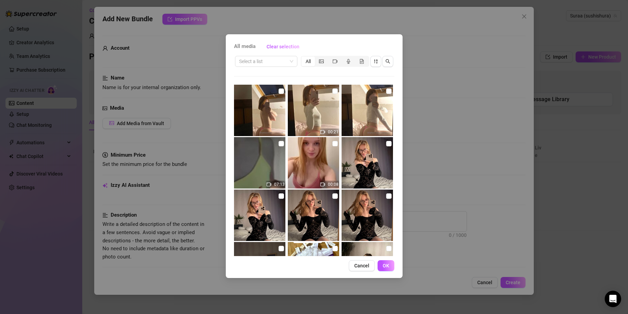
click at [363, 122] on img at bounding box center [366, 110] width 51 height 51
click at [386, 91] on input "checkbox" at bounding box center [388, 90] width 5 height 5
checkbox input "true"
click at [332, 90] on input "checkbox" at bounding box center [334, 90] width 5 height 5
checkbox input "true"
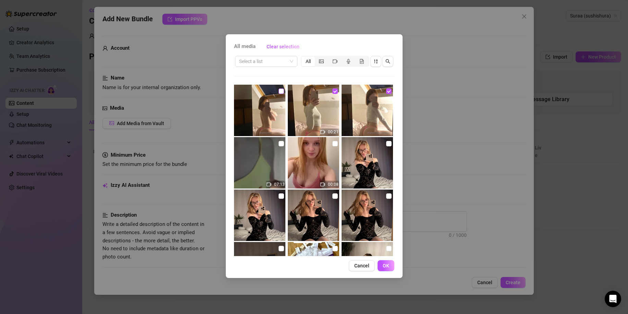
click at [281, 90] on input "checkbox" at bounding box center [280, 90] width 5 height 5
checkbox input "true"
click at [383, 263] on span "OK" at bounding box center [385, 265] width 7 height 5
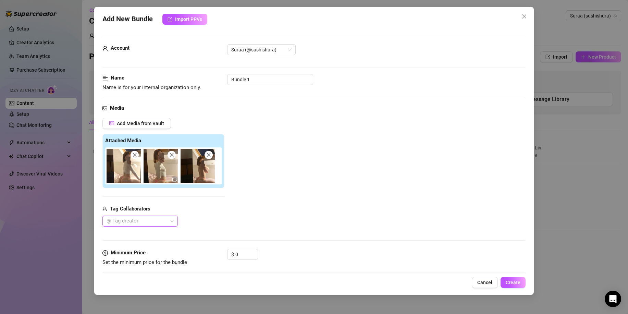
click at [159, 220] on div at bounding box center [136, 221] width 65 height 10
click at [201, 212] on div "Tag Collaborators" at bounding box center [163, 209] width 122 height 8
click at [248, 76] on input "Bundle 1" at bounding box center [270, 79] width 86 height 11
drag, startPoint x: 265, startPoint y: 77, endPoint x: 204, endPoint y: 85, distance: 61.8
click at [213, 86] on div "Name Name is for your internal organization only. Bundle 1" at bounding box center [313, 82] width 423 height 17
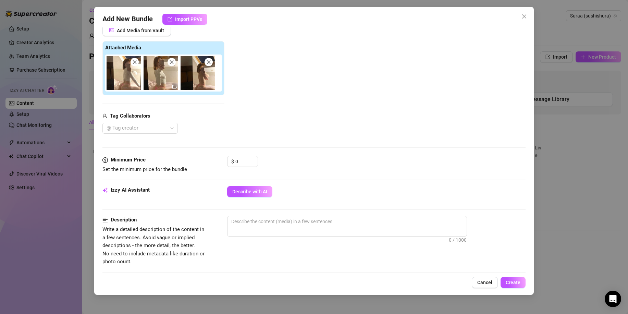
scroll to position [98, 0]
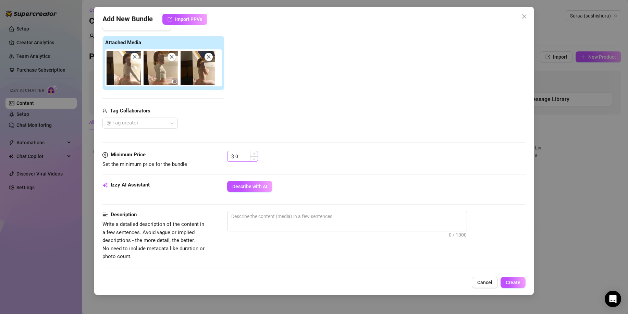
type input "bed top"
click at [241, 156] on input "0" at bounding box center [246, 156] width 22 height 10
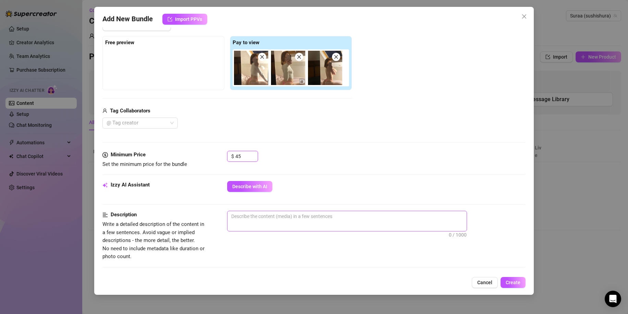
type input "45"
click at [260, 219] on textarea at bounding box center [346, 216] width 239 height 10
type textarea "h"
type textarea "he"
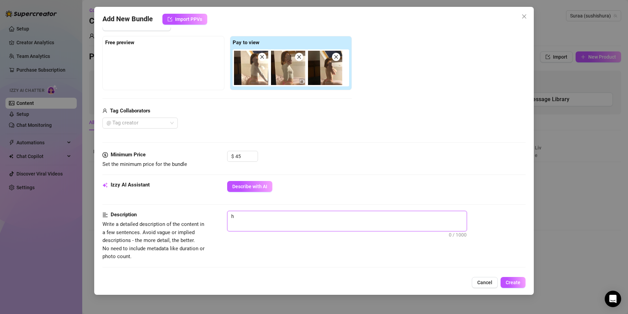
type textarea "he"
type textarea "heu"
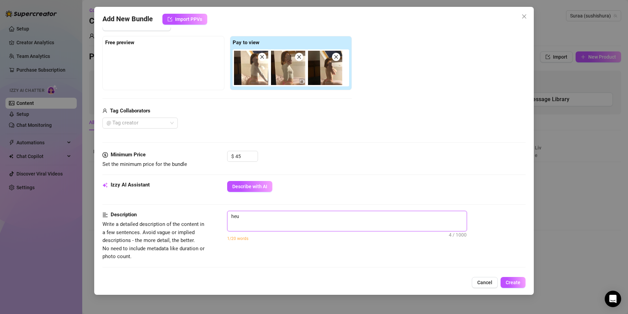
type textarea "heu"
type textarea "he"
type textarea "hey"
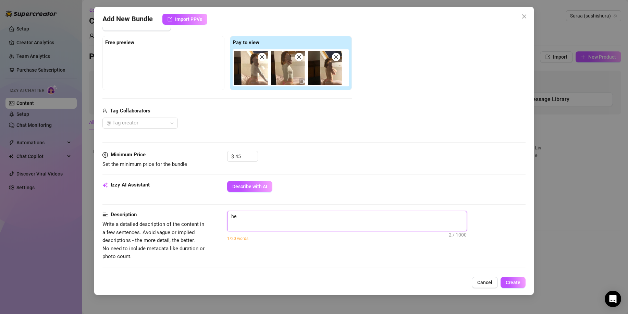
type textarea "hey"
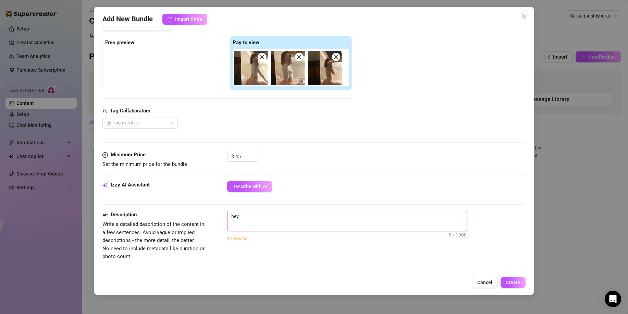
type textarea "hey"
type textarea "hey s"
type textarea "hey si"
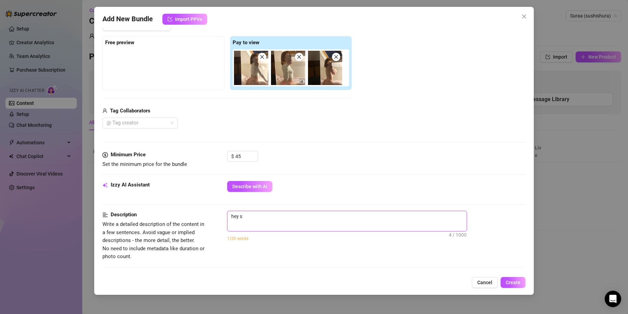
type textarea "hey si"
type textarea "hey si t"
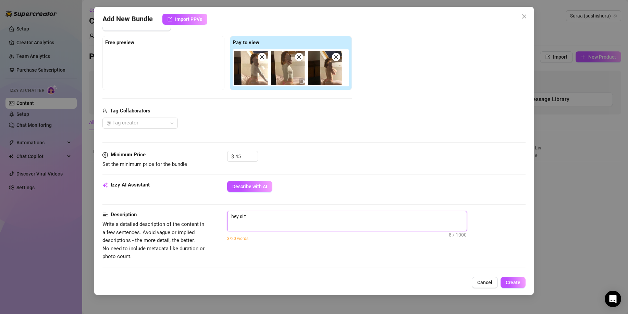
type textarea "hey si tu"
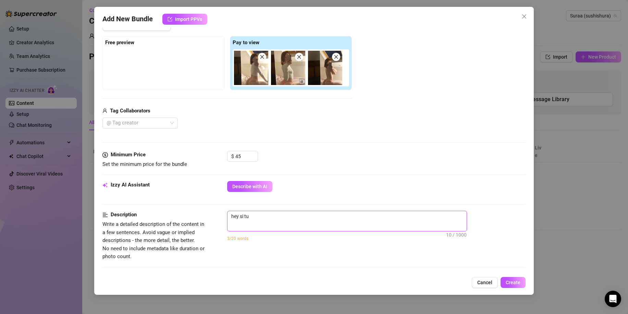
type textarea "hey si tu"
type textarea "hey si t"
type textarea "hey si"
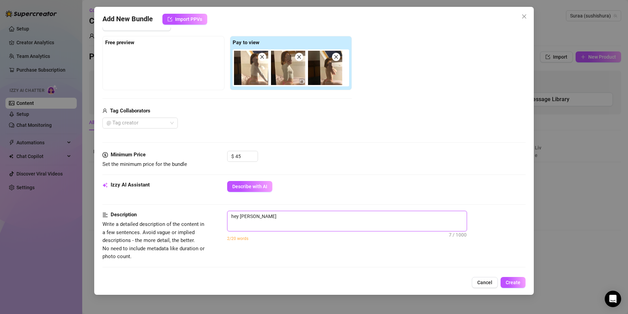
type textarea "hey si t"
type textarea "hey si tu"
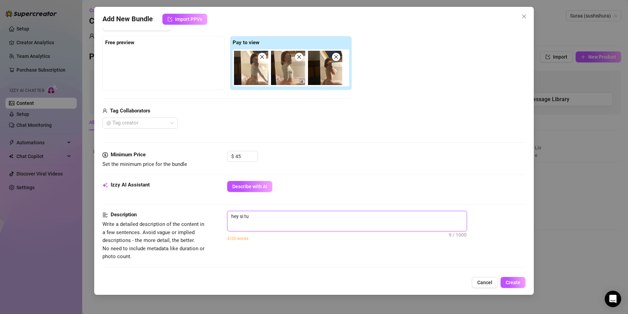
type textarea "hey si tu"
type textarea "hey si tu a"
type textarea "hey si tu as"
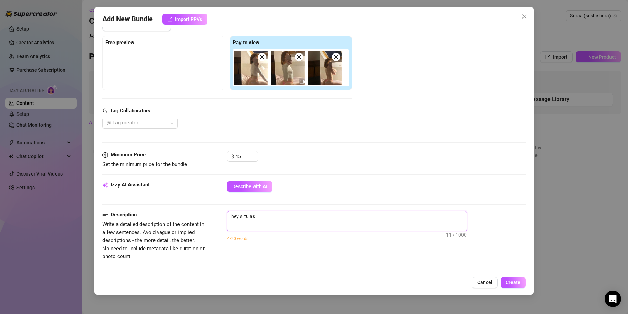
type textarea "hey si tu as"
type textarea "hey si tu as a"
type textarea "hey si tu as ai"
type textarea "hey si tu as aim"
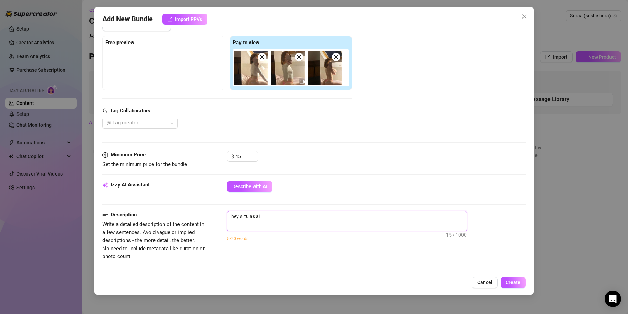
type textarea "hey si tu as aim"
type textarea "hey si tu as aimé"
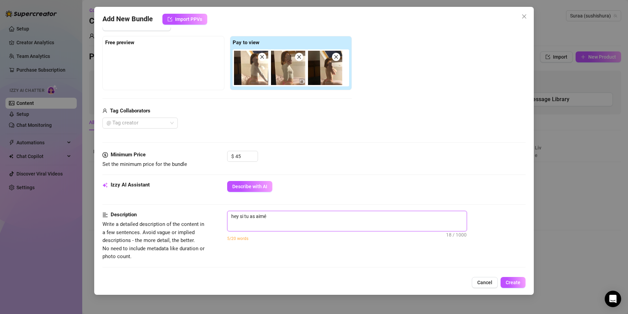
type textarea "hey si tu as aimé"
type textarea "hey si tu as aim"
type textarea "hey si tu as ai"
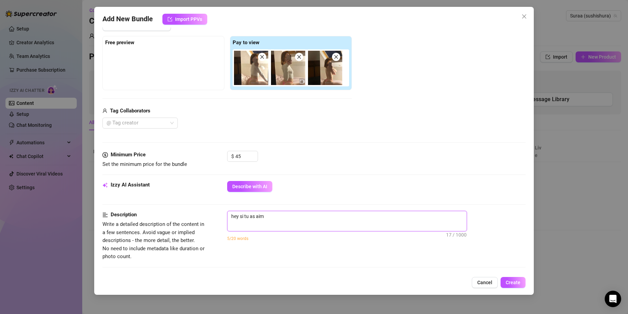
type textarea "hey si tu as ai"
type textarea "hey si tu as a"
type textarea "hey si tu as"
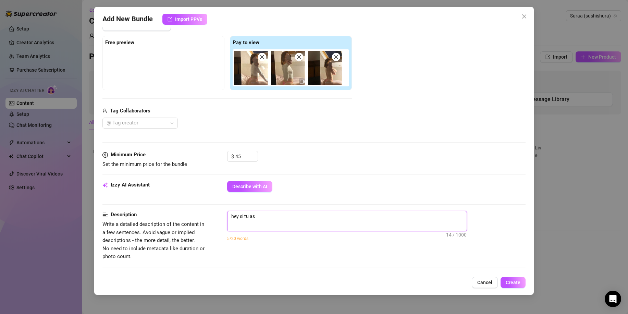
type textarea "hey si tu as"
type textarea "hey si tu a"
type textarea "hey si tu"
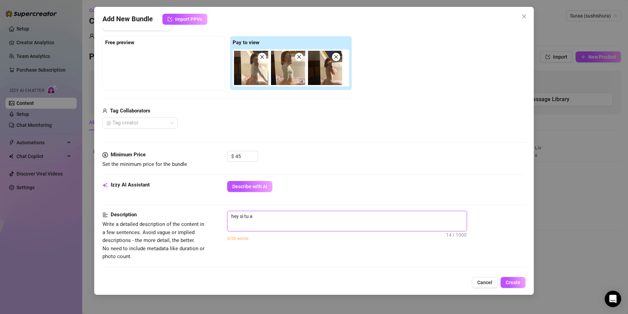
type textarea "hey si tu"
type textarea "hey si t"
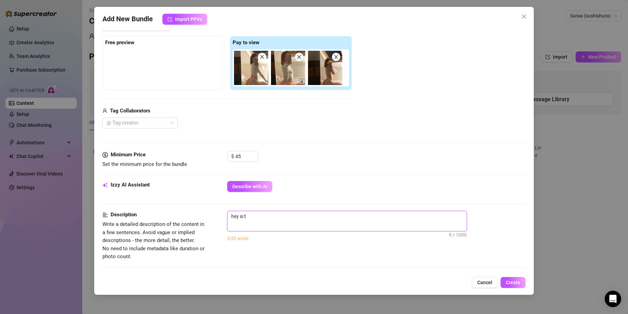
type textarea "hey si"
type textarea "hey s"
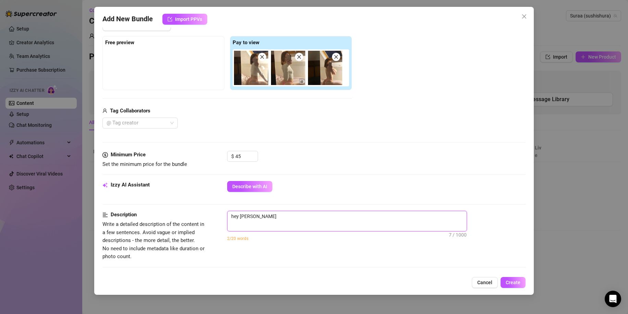
type textarea "hey s"
type textarea "hey"
type textarea "hey c"
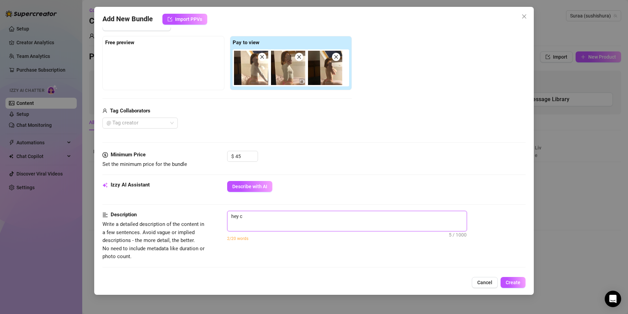
type textarea "hey co"
type textarea "hey c"
type textarea "hey"
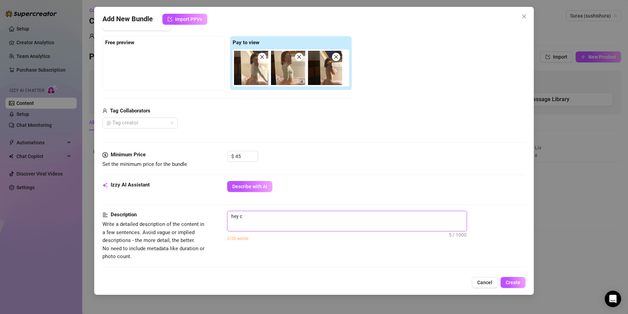
type textarea "hey"
type textarea "he"
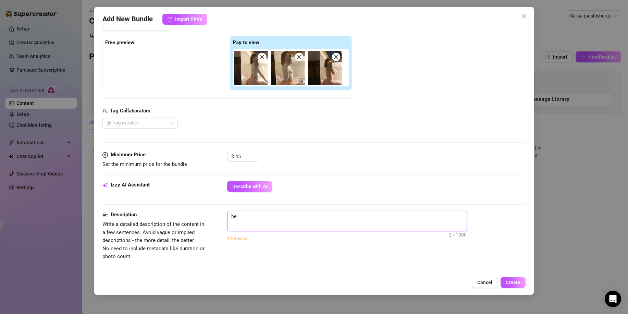
type textarea "h"
type textarea "Describe the content (media) in a few sentences"
type textarea "c"
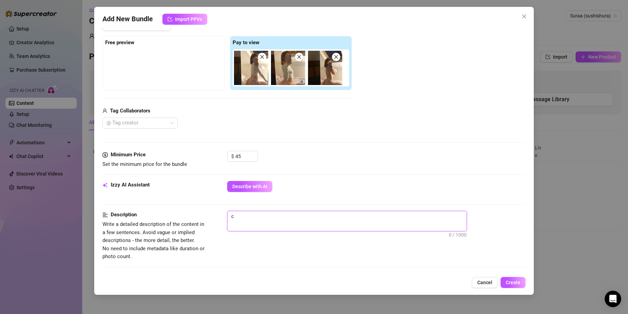
type textarea "co"
type textarea "cor"
type textarea "corm"
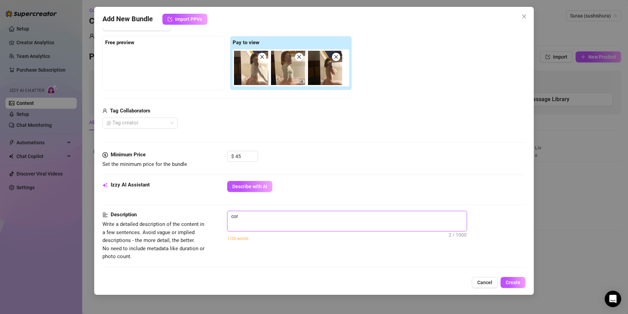
type textarea "corm"
type textarea "cormm"
type textarea "corm"
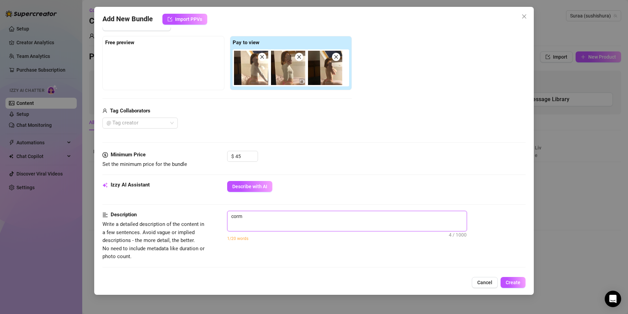
type textarea "cor"
type textarea "co"
type textarea "com"
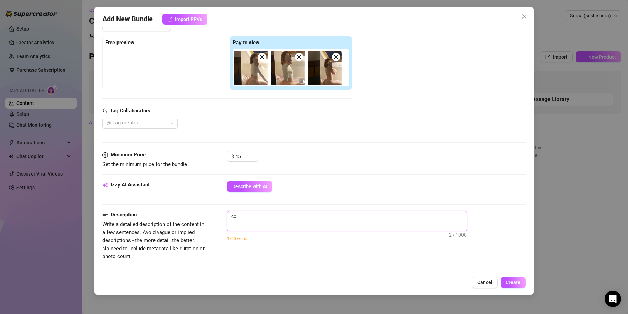
type textarea "com"
type textarea "comm"
type textarea "comme"
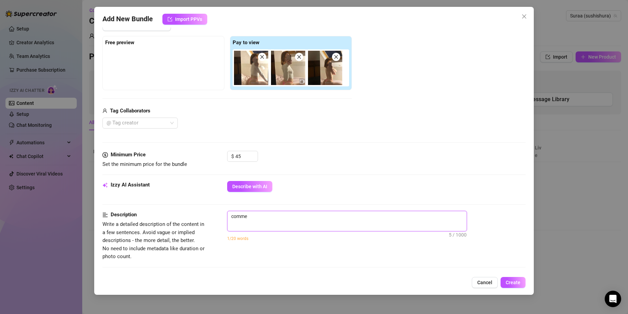
type textarea "comme"
type textarea "comme p"
type textarea "comme pr"
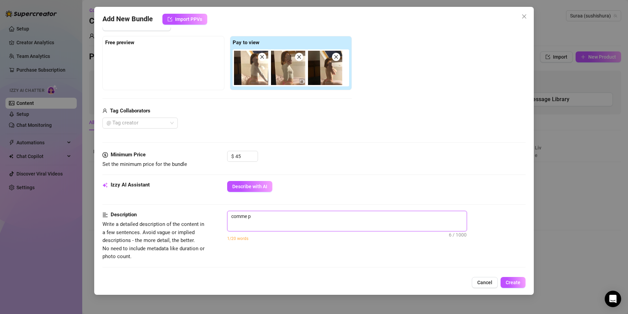
type textarea "comme pr"
type textarea "comme pro"
type textarea "comme pr"
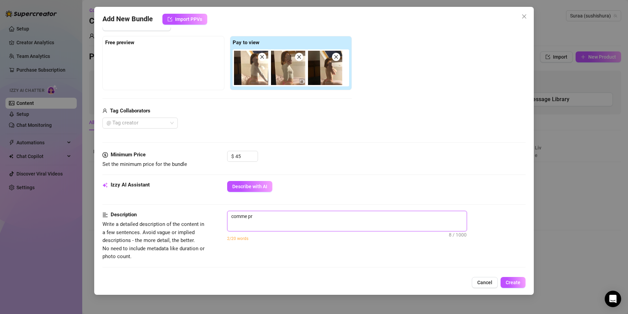
type textarea "comme pro"
type textarea "comme prom"
type textarea "comme promi"
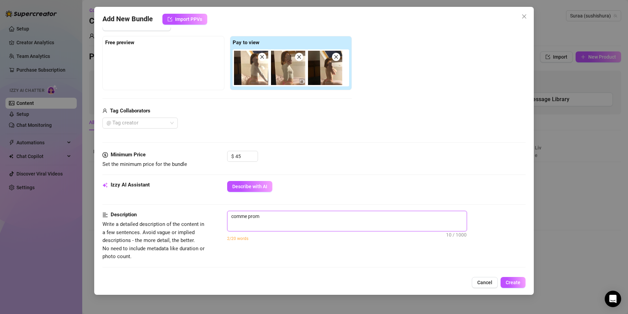
type textarea "comme promi"
type textarea "comme promis"
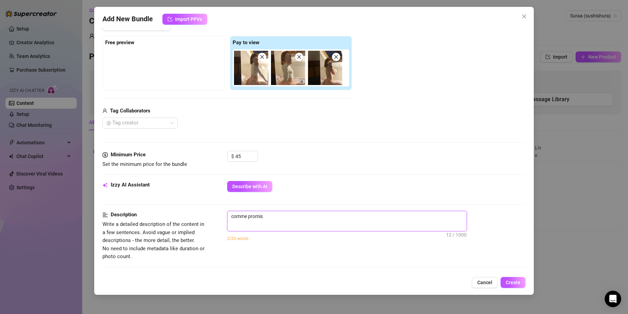
type textarea "comme promis v"
type textarea "comme promis vo"
type textarea "comme promis voi"
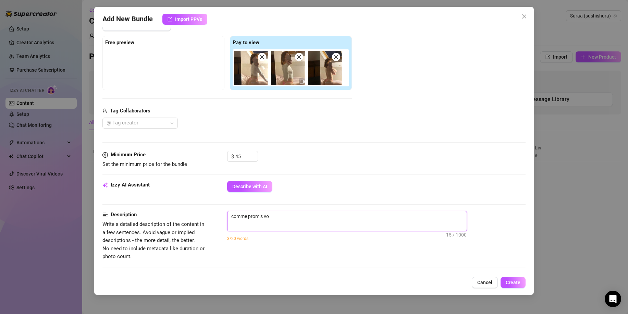
type textarea "comme promis voi"
type textarea "comme promis voic"
type textarea "comme promis voici"
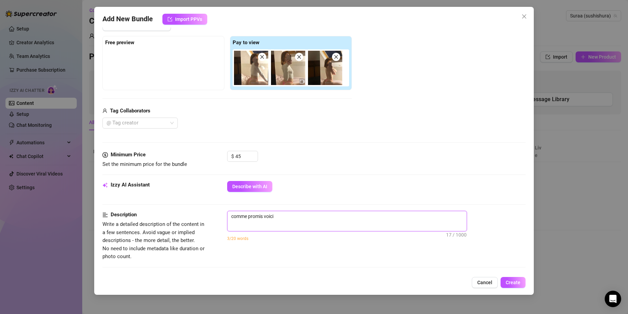
type textarea "comme promis voici"
type textarea "comme promis voici u"
type textarea "comme promis voici un"
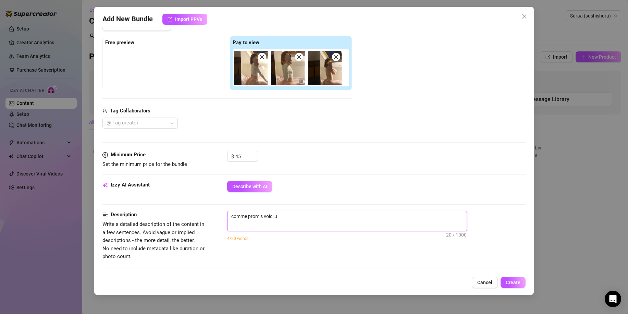
type textarea "comme promis voici un"
type textarea "comme promis voici un p"
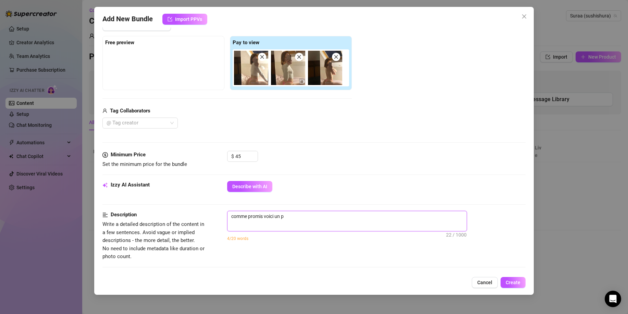
type textarea "comme promis voici un pe"
type textarea "comme promis voici un pet"
type textarea "comme promis voici un peti"
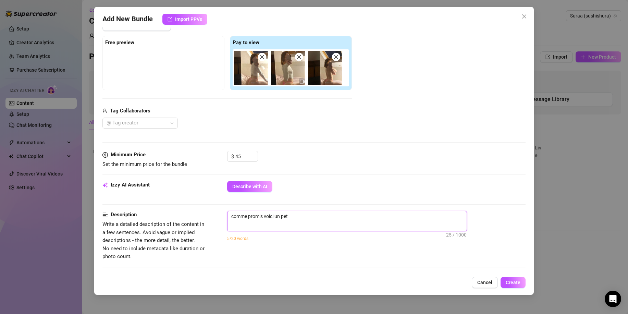
type textarea "comme promis voici un peti"
type textarea "comme promis voici un pet"
type textarea "comme promis voici un pe"
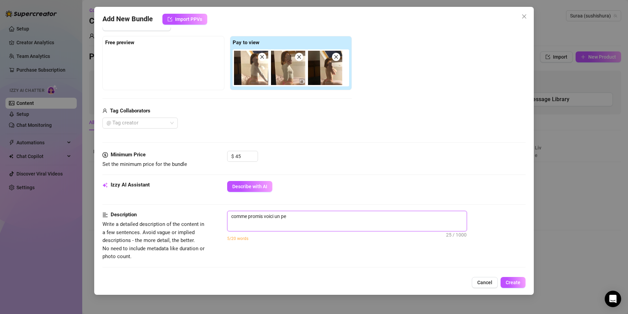
type textarea "comme promis voici un p"
type textarea "comme promis voici un"
type textarea "comme promis voici un a"
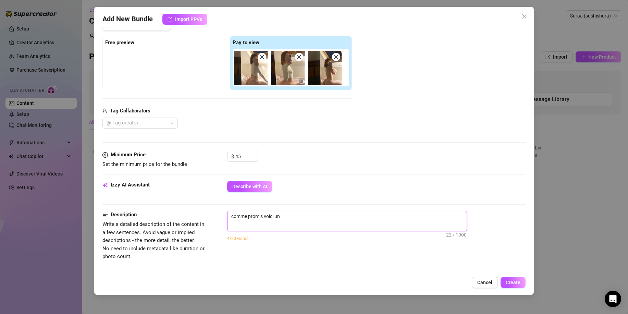
type textarea "comme promis voici un a"
type textarea "comme promis voici un"
type textarea "comme promis voici un a"
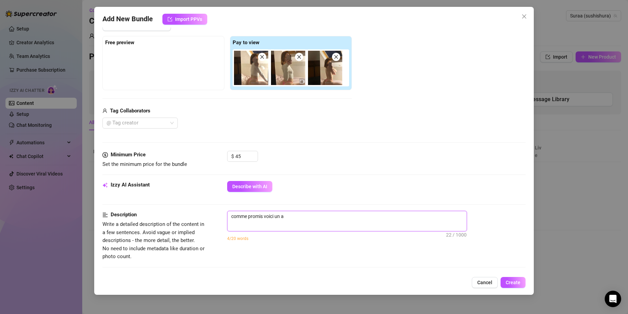
type textarea "comme promis voici un ab"
type textarea "comme promis voici un aba"
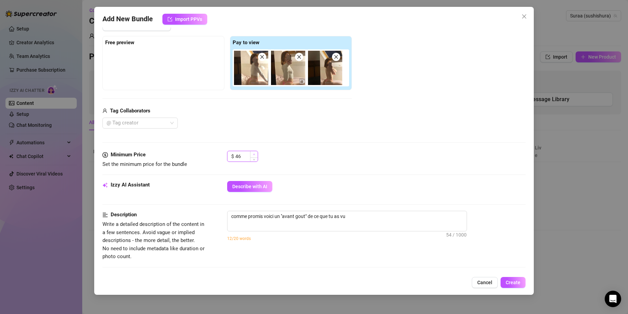
click at [255, 154] on icon "up" at bounding box center [254, 154] width 2 height 2
click at [255, 160] on span "Decrease Value" at bounding box center [254, 158] width 8 height 6
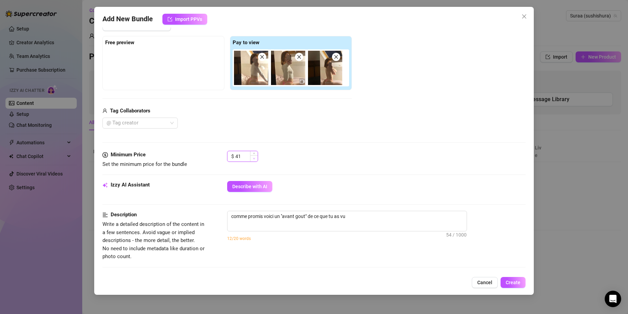
click at [255, 160] on span "Decrease Value" at bounding box center [254, 158] width 8 height 6
drag, startPoint x: 379, startPoint y: 221, endPoint x: 196, endPoint y: 212, distance: 183.0
click at [196, 212] on div "Description Write a detailed description of the content in a few sentences. Avo…" at bounding box center [313, 236] width 423 height 50
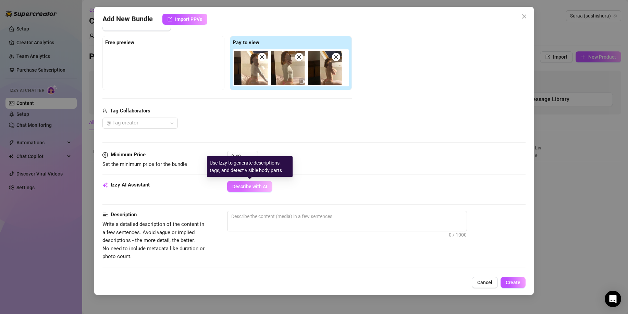
click at [264, 187] on span "Describe with AI" at bounding box center [249, 186] width 35 height 5
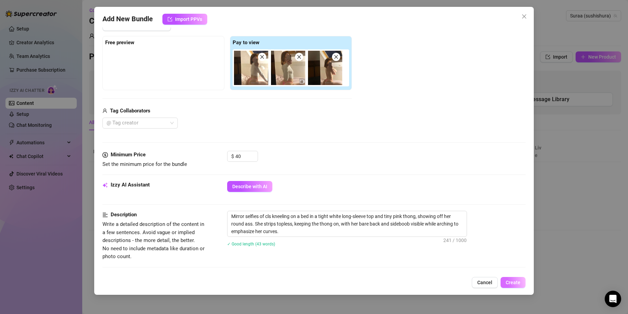
click at [521, 280] on button "Create" at bounding box center [512, 282] width 25 height 11
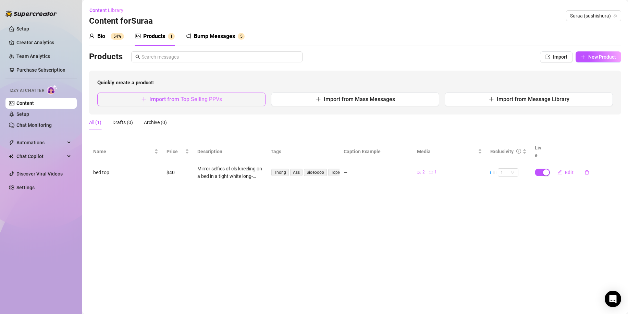
click at [211, 101] on span "Import from Top Selling PPVs" at bounding box center [185, 99] width 73 height 7
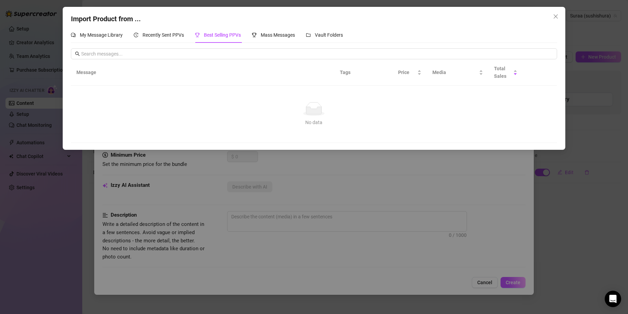
click at [322, 213] on div "Import Product from ... My Message Library Recently Sent PPVs Best Selling PPVs…" at bounding box center [314, 157] width 628 height 314
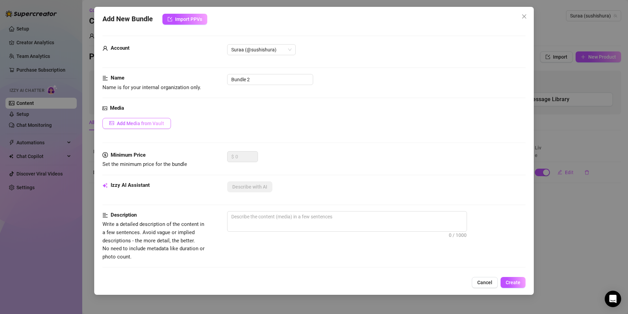
click at [133, 124] on span "Add Media from Vault" at bounding box center [140, 123] width 47 height 5
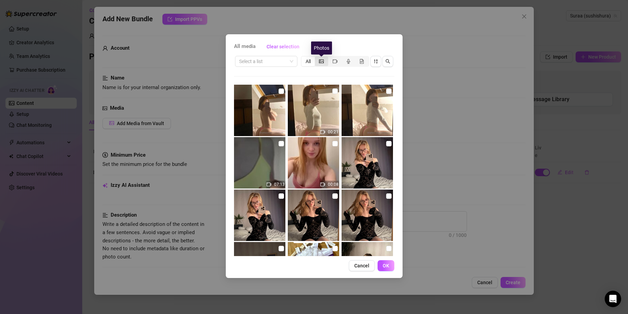
click at [323, 62] on icon "picture" at bounding box center [321, 61] width 5 height 4
click at [316, 58] on input "segmented control" at bounding box center [316, 58] width 0 height 0
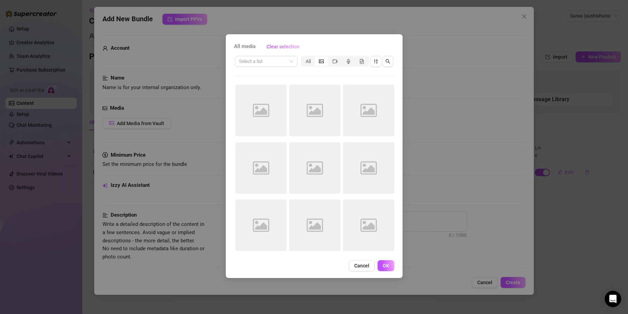
click at [316, 60] on div "segmented control" at bounding box center [321, 61] width 13 height 10
click at [316, 58] on input "segmented control" at bounding box center [316, 58] width 0 height 0
click at [308, 61] on div "All" at bounding box center [307, 61] width 13 height 10
click at [303, 58] on input "All" at bounding box center [303, 58] width 0 height 0
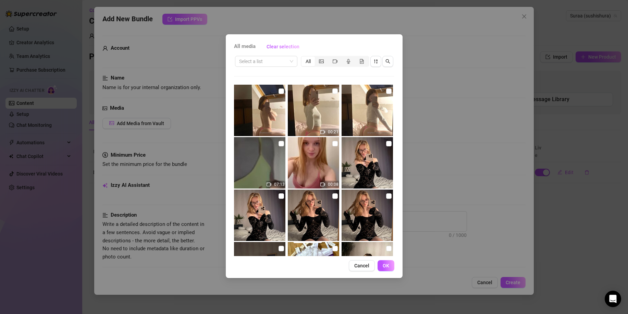
click at [307, 60] on div "All" at bounding box center [307, 61] width 13 height 10
click at [303, 58] on input "All" at bounding box center [303, 58] width 0 height 0
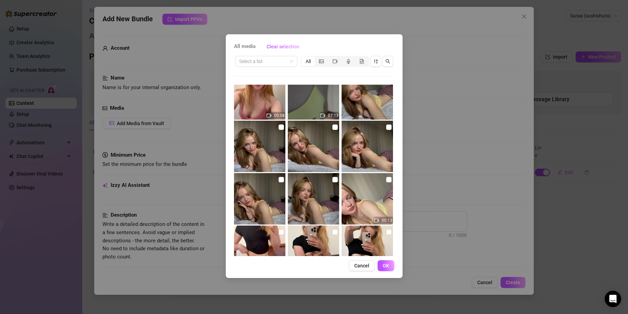
scroll to position [234, 0]
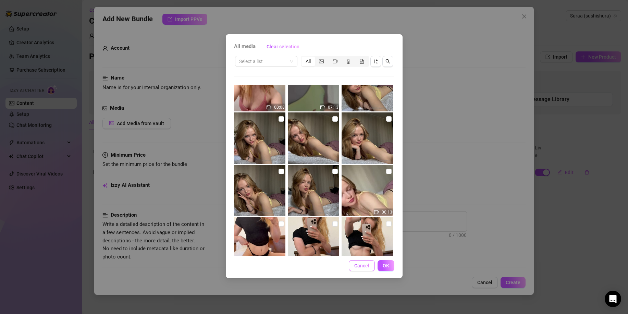
click at [365, 263] on span "Cancel" at bounding box center [361, 265] width 15 height 5
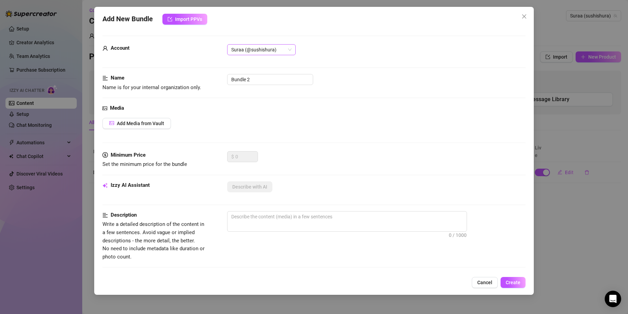
click at [256, 52] on span "Suraa (@sushishura)" at bounding box center [261, 50] width 60 height 10
click at [321, 46] on div "Suraa (@sushishura)" at bounding box center [376, 49] width 298 height 11
click at [146, 124] on span "Add Media from Vault" at bounding box center [140, 123] width 47 height 5
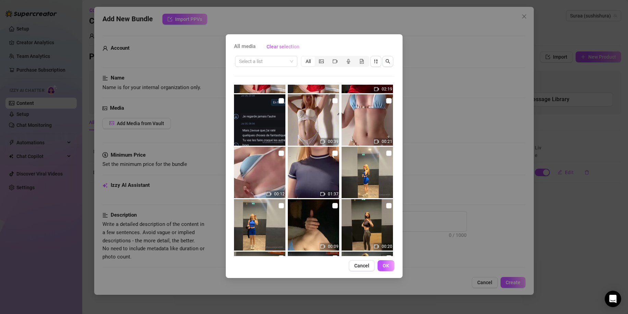
scroll to position [575, 0]
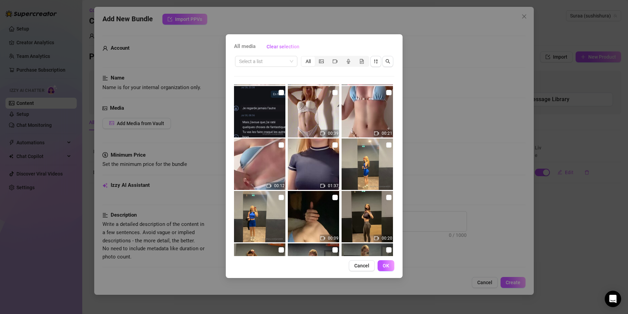
click at [270, 158] on img at bounding box center [259, 163] width 51 height 51
click at [280, 144] on input "checkbox" at bounding box center [280, 144] width 5 height 5
click at [386, 263] on span "OK" at bounding box center [385, 265] width 7 height 5
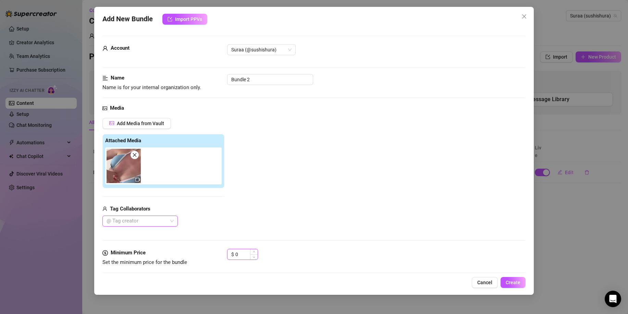
click at [241, 256] on input "0" at bounding box center [246, 254] width 22 height 10
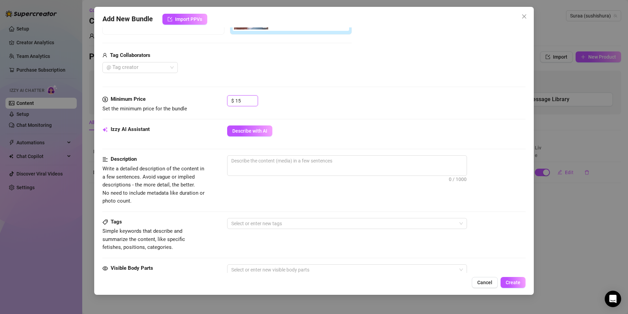
scroll to position [154, 0]
click at [246, 132] on span "Describe with AI" at bounding box center [249, 130] width 35 height 5
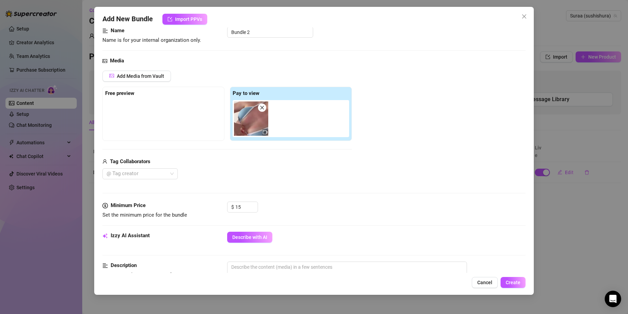
scroll to position [0, 0]
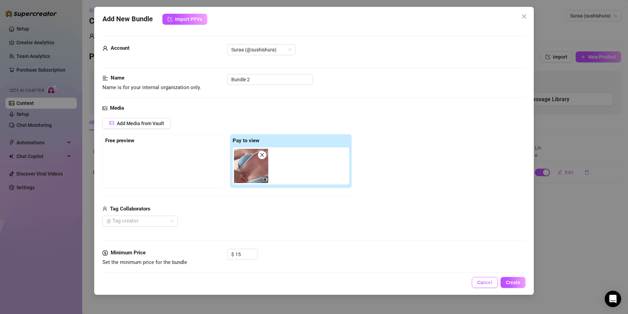
click at [481, 283] on span "Cancel" at bounding box center [484, 281] width 15 height 5
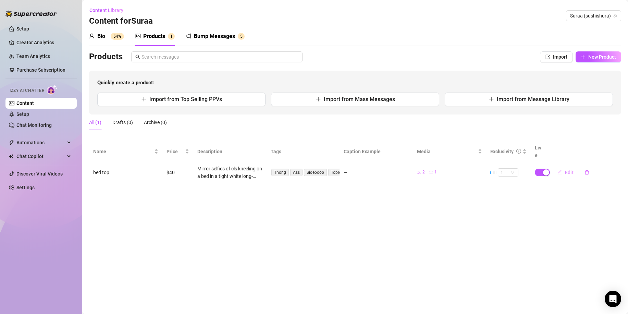
click at [566, 169] on span "Edit" at bounding box center [569, 171] width 9 height 5
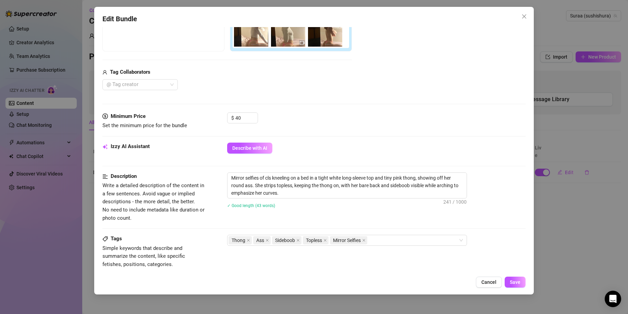
scroll to position [38, 0]
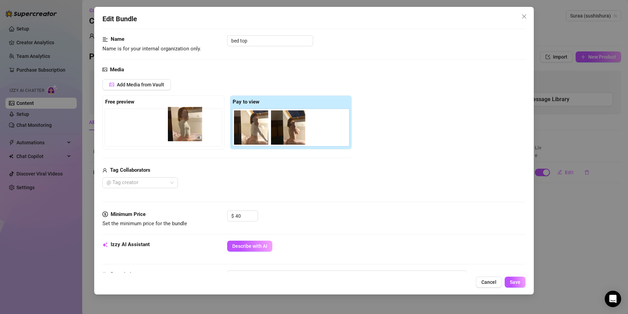
drag, startPoint x: 296, startPoint y: 137, endPoint x: 191, endPoint y: 134, distance: 105.5
click at [191, 134] on div "Free preview Pay to view" at bounding box center [226, 122] width 249 height 54
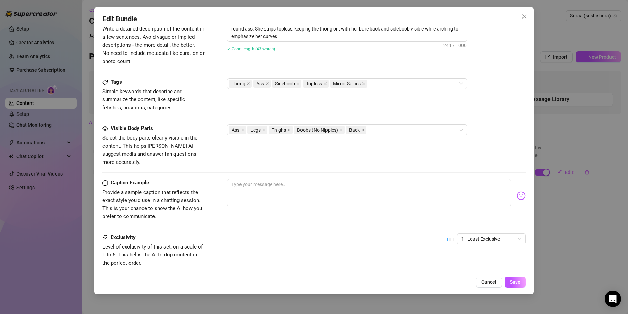
scroll to position [330, 0]
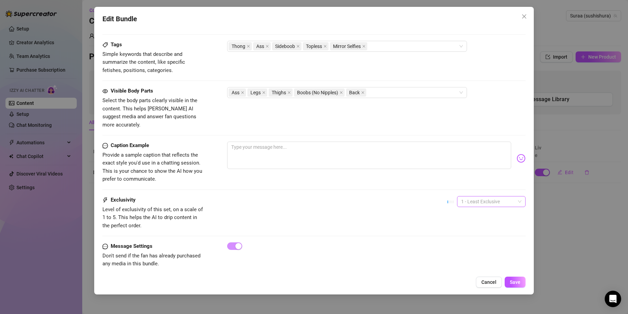
click at [483, 196] on span "1 - Least Exclusive" at bounding box center [491, 201] width 60 height 10
click at [469, 230] on div "3" at bounding box center [485, 229] width 58 height 8
click at [242, 242] on div at bounding box center [376, 246] width 298 height 8
click at [272, 242] on div at bounding box center [376, 246] width 298 height 8
click at [274, 242] on div at bounding box center [376, 246] width 298 height 8
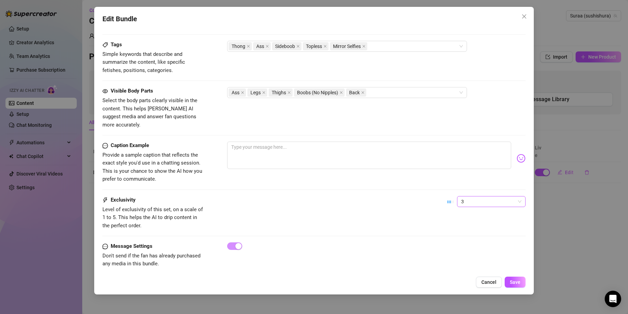
click at [495, 196] on span "3" at bounding box center [491, 201] width 60 height 10
click at [373, 249] on div "Message Settings Don't send if the fan has already purchased any media in this …" at bounding box center [313, 255] width 423 height 26
click at [515, 278] on button "Save" at bounding box center [514, 281] width 21 height 11
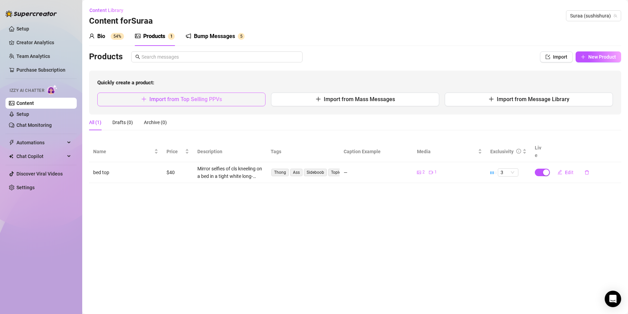
click at [221, 100] on span "Import from Top Selling PPVs" at bounding box center [185, 99] width 73 height 7
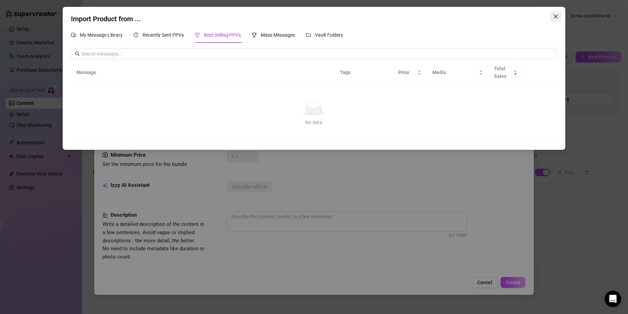
click at [559, 14] on span "Close" at bounding box center [555, 16] width 11 height 5
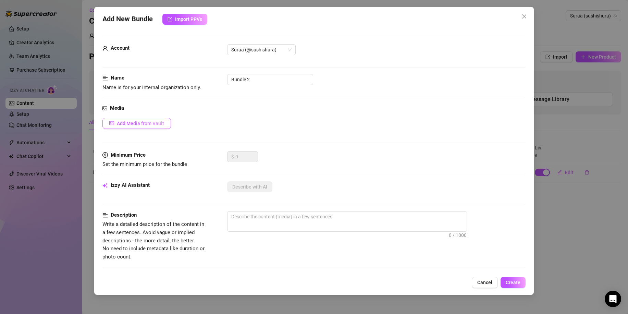
click at [152, 125] on span "Add Media from Vault" at bounding box center [140, 123] width 47 height 5
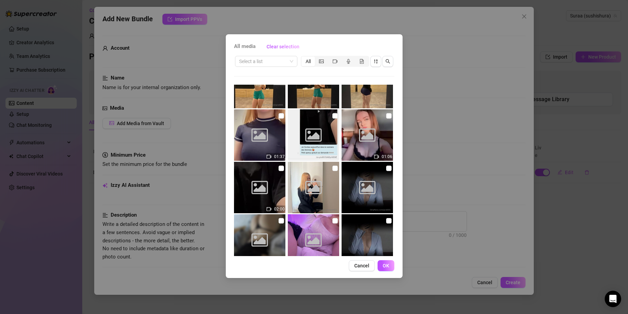
scroll to position [1253, 0]
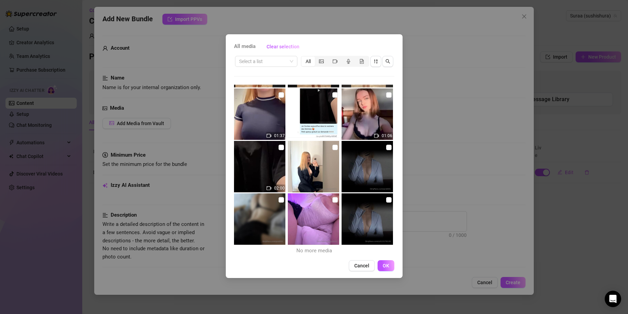
click at [269, 163] on img at bounding box center [259, 166] width 51 height 51
click at [280, 146] on input "checkbox" at bounding box center [280, 146] width 5 height 5
click at [271, 165] on img at bounding box center [259, 166] width 51 height 51
click at [388, 268] on span "OK" at bounding box center [385, 265] width 7 height 5
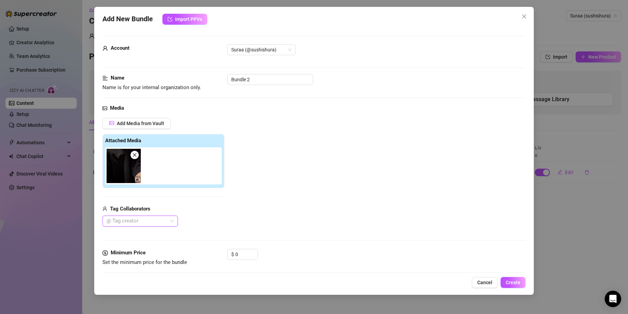
click at [125, 165] on img at bounding box center [123, 166] width 34 height 34
click at [119, 175] on img at bounding box center [123, 166] width 34 height 34
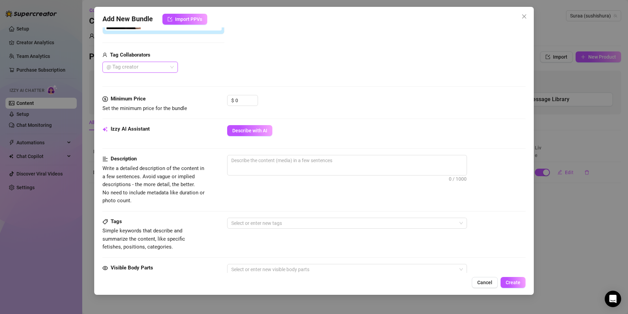
scroll to position [154, 0]
click at [241, 95] on input "0" at bounding box center [246, 100] width 22 height 10
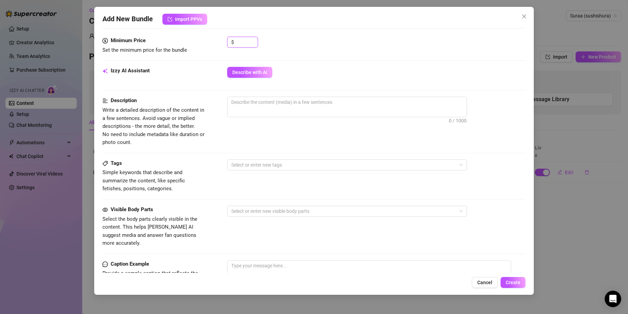
scroll to position [330, 0]
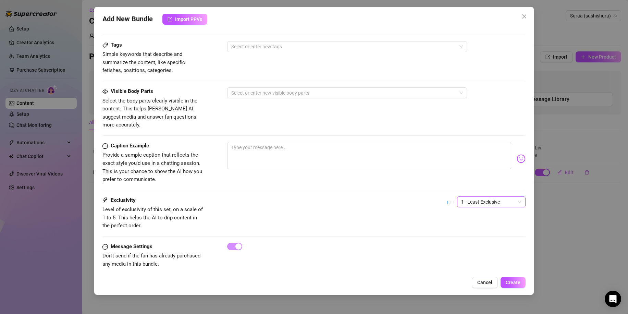
click at [471, 197] on span "1 - Least Exclusive" at bounding box center [491, 202] width 60 height 10
click at [462, 219] on div "2" at bounding box center [485, 218] width 58 height 8
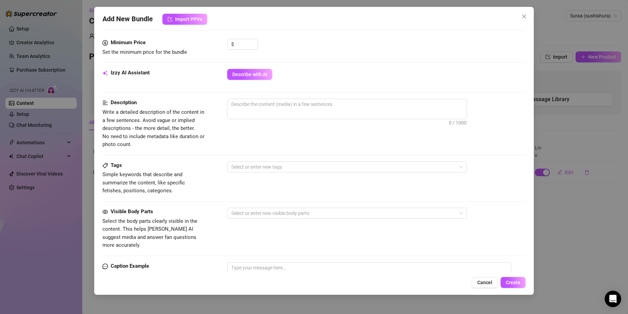
scroll to position [197, 0]
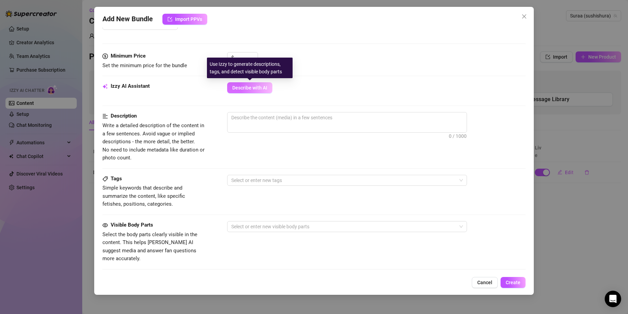
click at [256, 85] on span "Describe with AI" at bounding box center [249, 87] width 35 height 5
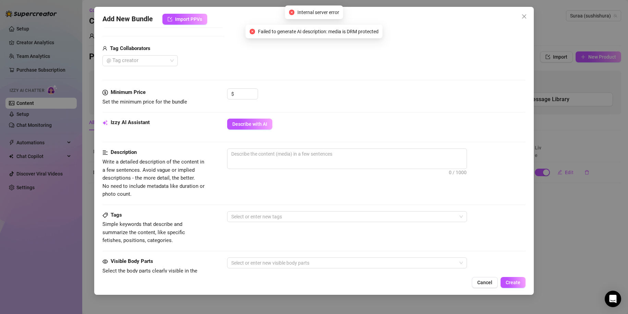
scroll to position [160, 0]
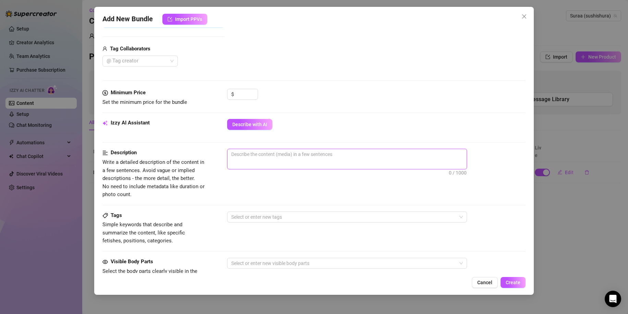
click at [249, 156] on textarea at bounding box center [346, 154] width 239 height 10
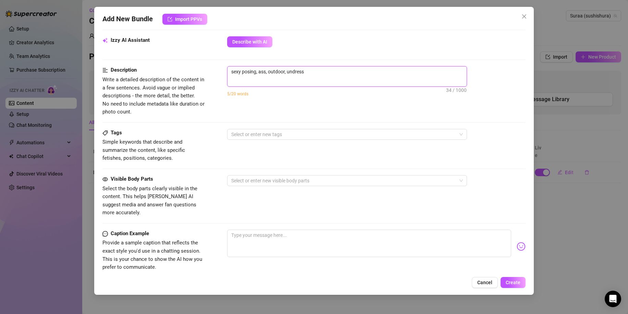
scroll to position [245, 0]
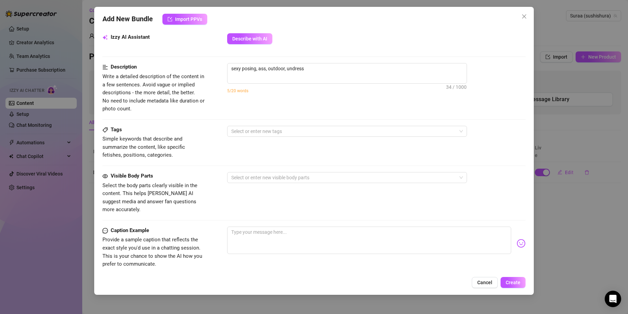
click at [306, 165] on div "Tags Simple keywords that describe and summarize the content, like specific fet…" at bounding box center [313, 149] width 423 height 46
click at [307, 136] on div at bounding box center [343, 131] width 230 height 10
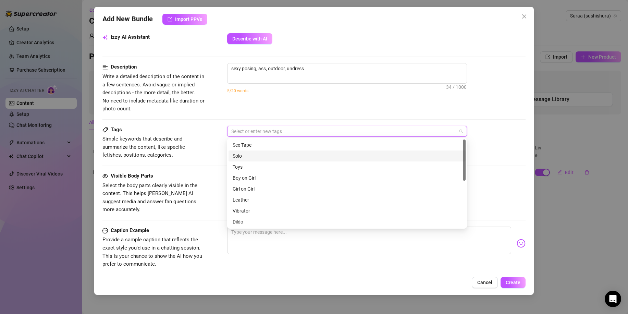
click at [255, 154] on div "Solo" at bounding box center [346, 156] width 229 height 8
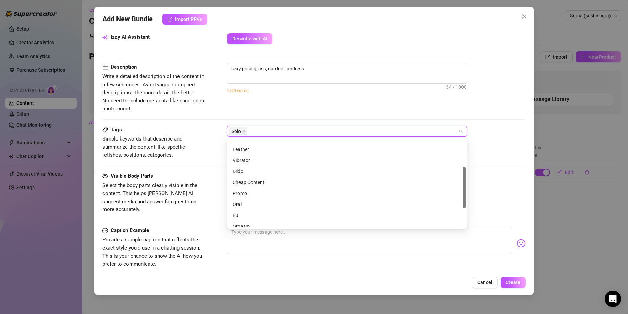
scroll to position [99, 0]
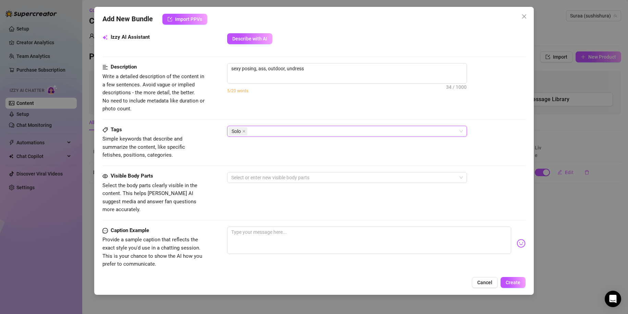
click at [304, 101] on div "sexy posing, ass, outdoor, undress 34 / 1000 5/20 words" at bounding box center [376, 82] width 298 height 39
click at [296, 182] on div "Select or enter new visible body parts" at bounding box center [347, 177] width 240 height 11
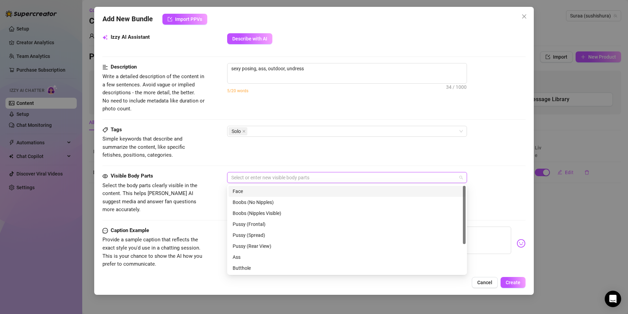
click at [258, 189] on div "Face" at bounding box center [346, 191] width 229 height 8
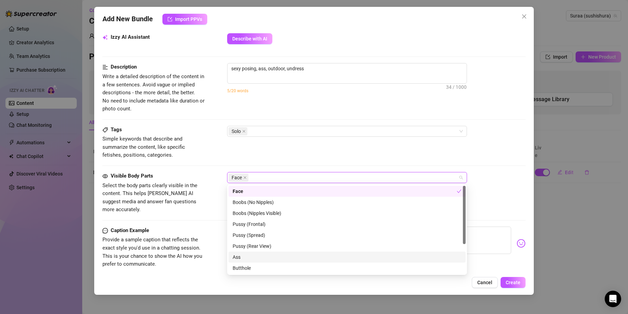
click at [254, 255] on div "Ass" at bounding box center [346, 257] width 229 height 8
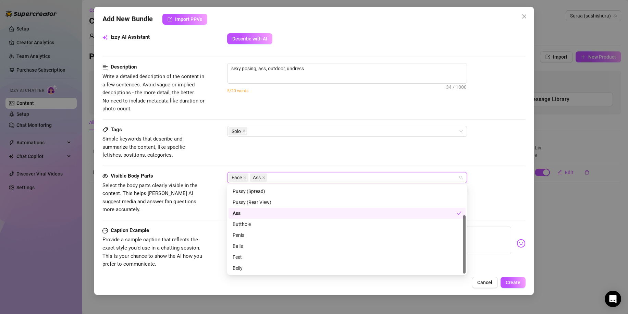
scroll to position [0, 0]
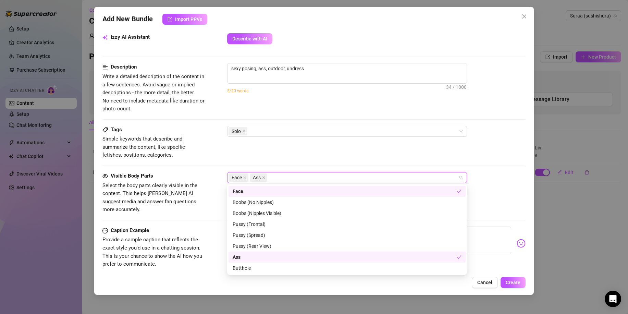
click at [305, 152] on div "Tags Simple keywords that describe and summarize the content, like specific fet…" at bounding box center [313, 143] width 423 height 34
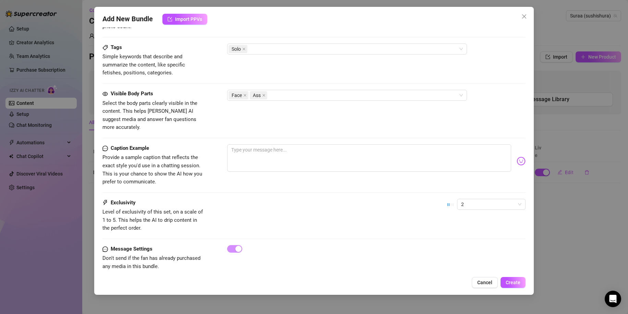
scroll to position [330, 0]
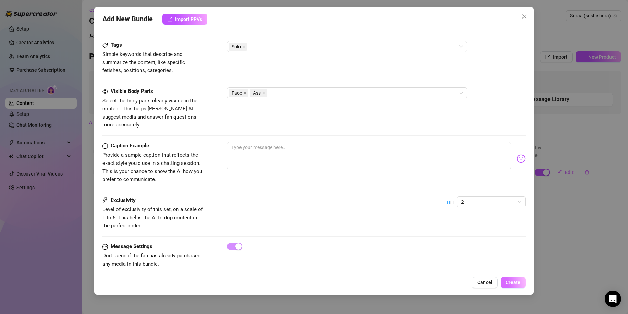
click at [514, 280] on span "Create" at bounding box center [512, 281] width 15 height 5
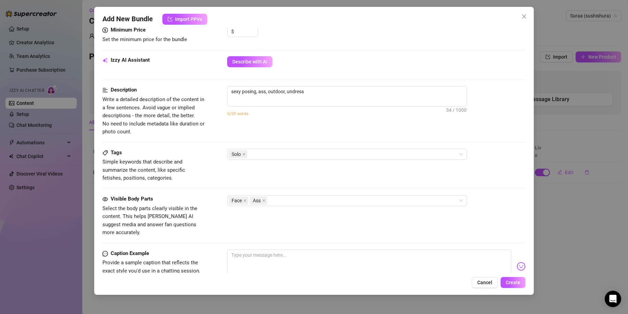
scroll to position [222, 0]
click at [284, 90] on textarea "sexy posing, ass, outdoor, undress" at bounding box center [346, 92] width 239 height 10
click at [518, 282] on span "Create" at bounding box center [512, 281] width 15 height 5
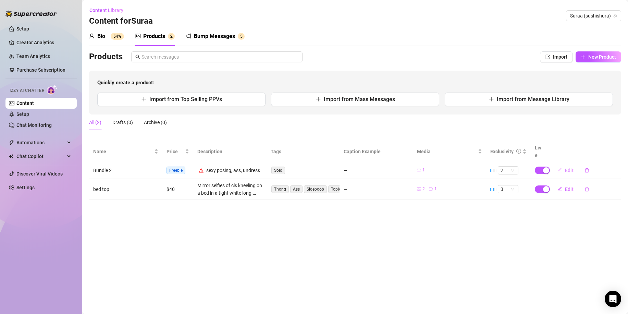
click at [569, 167] on span "Edit" at bounding box center [569, 169] width 9 height 5
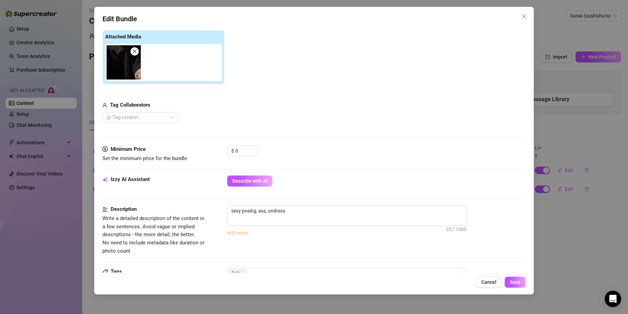
scroll to position [104, 0]
click at [296, 210] on textarea "sexy posing, ass, undress" at bounding box center [346, 210] width 239 height 10
click at [518, 287] on button "Save" at bounding box center [514, 281] width 21 height 11
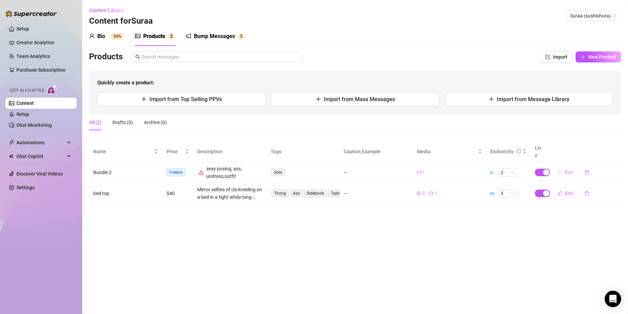
click at [561, 169] on icon "edit" at bounding box center [559, 171] width 5 height 5
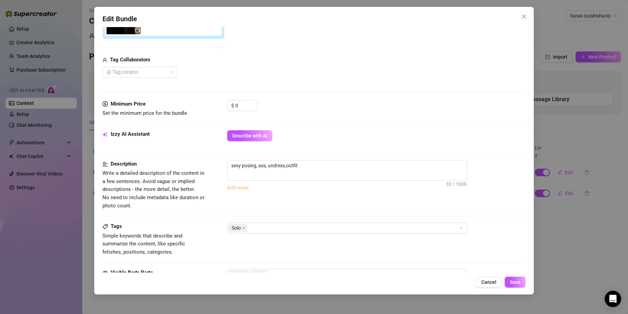
scroll to position [149, 0]
click at [333, 163] on textarea "sexy posing, ass, undress,outfit" at bounding box center [346, 165] width 239 height 10
click at [515, 280] on span "Save" at bounding box center [514, 281] width 11 height 5
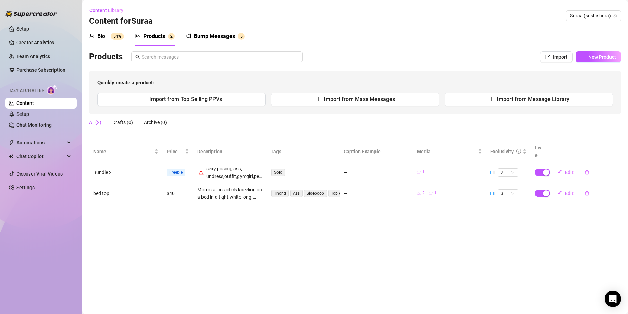
click at [175, 168] on span "Freebie" at bounding box center [175, 172] width 19 height 8
click at [563, 167] on button "Edit" at bounding box center [565, 172] width 27 height 11
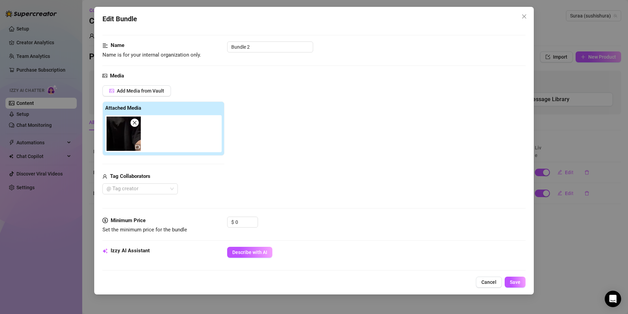
scroll to position [33, 0]
drag, startPoint x: 244, startPoint y: 223, endPoint x: 228, endPoint y: 225, distance: 16.6
click at [241, 223] on input "0" at bounding box center [246, 221] width 22 height 10
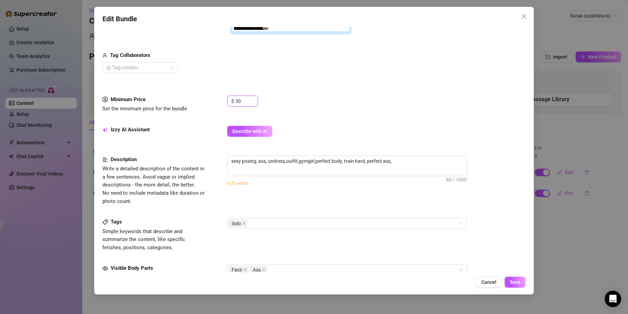
scroll to position [330, 0]
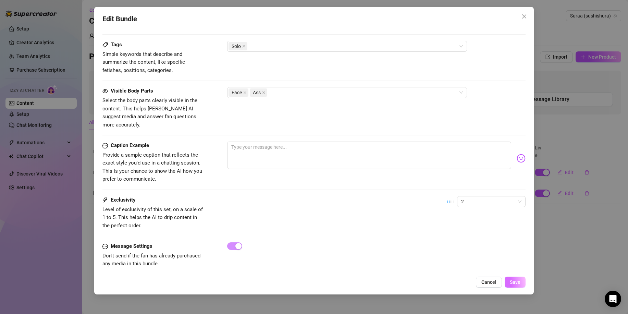
click at [514, 277] on button "Save" at bounding box center [514, 281] width 21 height 11
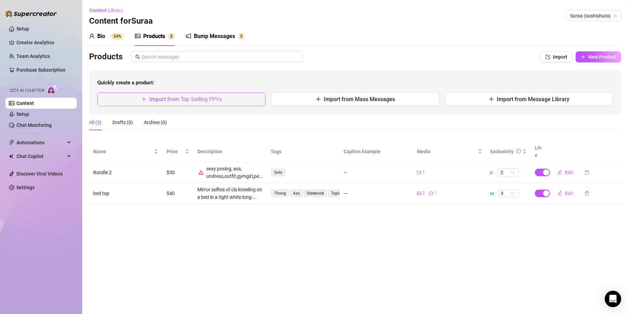
click at [187, 103] on button "Import from Top Selling PPVs" at bounding box center [181, 99] width 168 height 14
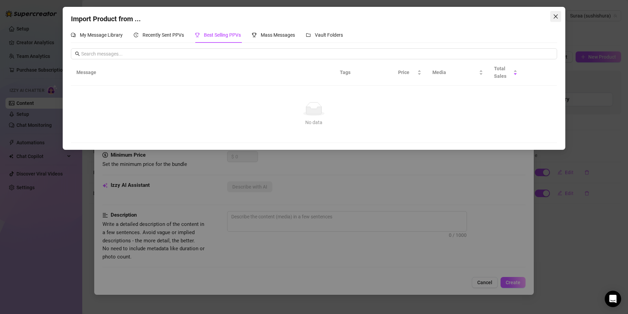
click at [558, 18] on span "Close" at bounding box center [555, 16] width 11 height 5
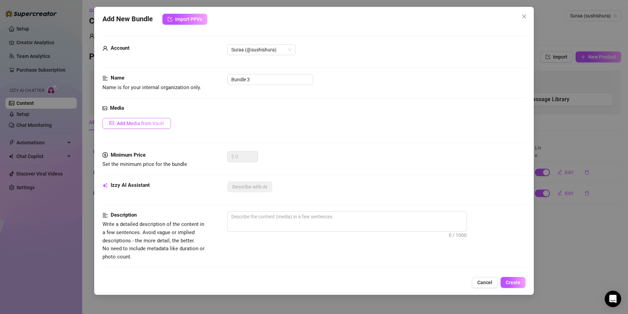
click at [141, 125] on span "Add Media from Vault" at bounding box center [140, 123] width 47 height 5
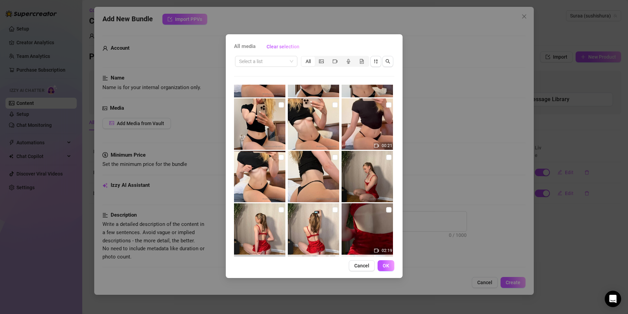
scroll to position [406, 0]
click at [386, 104] on input "checkbox" at bounding box center [388, 104] width 5 height 5
click at [332, 105] on input "checkbox" at bounding box center [334, 104] width 5 height 5
click at [282, 103] on input "checkbox" at bounding box center [280, 104] width 5 height 5
click at [278, 155] on input "checkbox" at bounding box center [280, 156] width 5 height 5
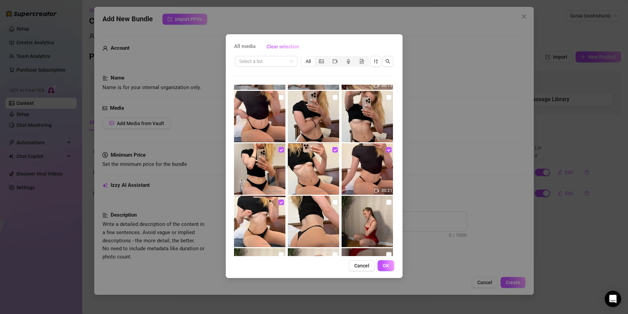
scroll to position [349, 0]
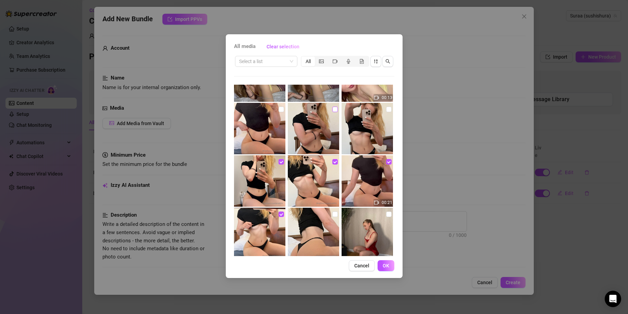
click at [332, 112] on label at bounding box center [334, 109] width 5 height 8
click at [332, 112] on input "checkbox" at bounding box center [334, 108] width 5 height 5
click at [386, 110] on input "checkbox" at bounding box center [388, 108] width 5 height 5
click at [278, 108] on input "checkbox" at bounding box center [280, 108] width 5 height 5
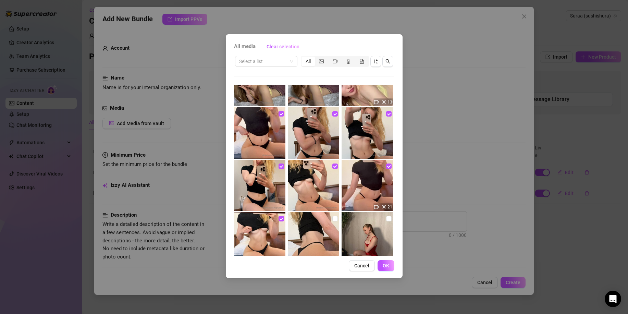
scroll to position [344, 0]
click at [332, 219] on input "checkbox" at bounding box center [334, 217] width 5 height 5
click at [388, 268] on button "OK" at bounding box center [385, 265] width 17 height 11
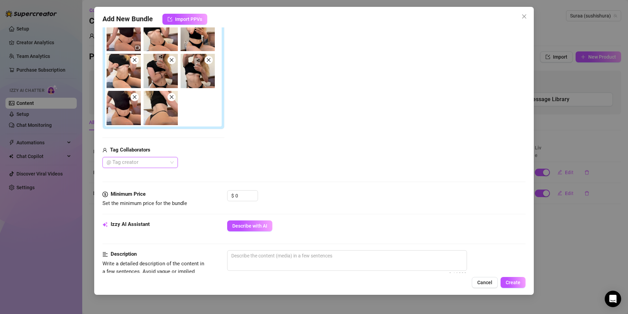
scroll to position [132, 0]
click at [248, 193] on input "0" at bounding box center [246, 195] width 22 height 10
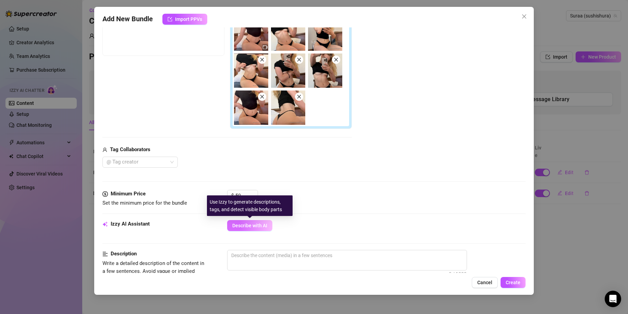
click at [243, 223] on span "Describe with AI" at bounding box center [249, 225] width 35 height 5
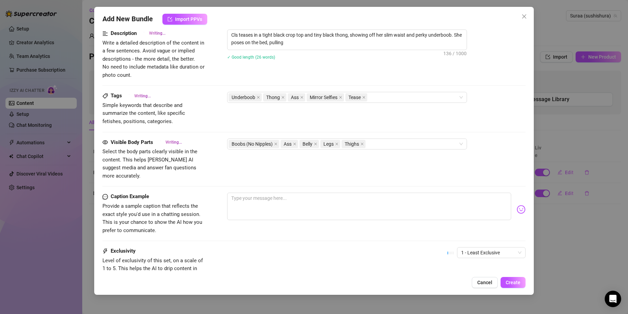
scroll to position [403, 0]
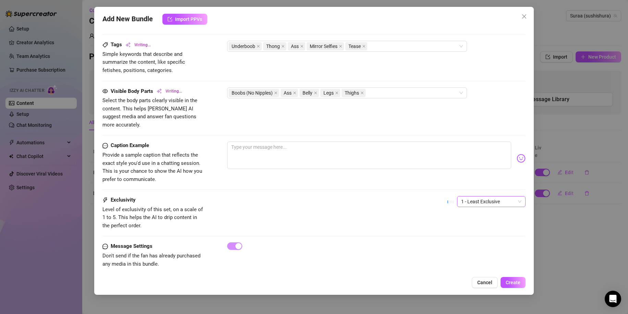
click at [464, 196] on span "1 - Least Exclusive" at bounding box center [491, 201] width 60 height 10
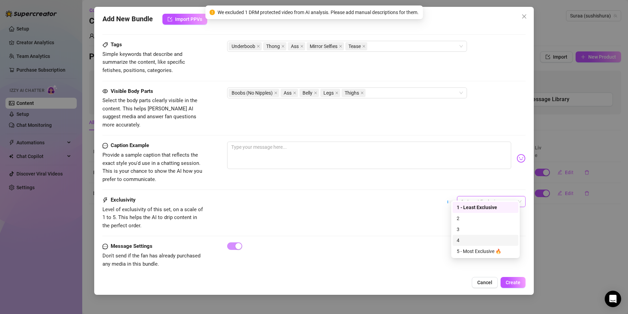
click at [466, 235] on div "4" at bounding box center [485, 240] width 66 height 11
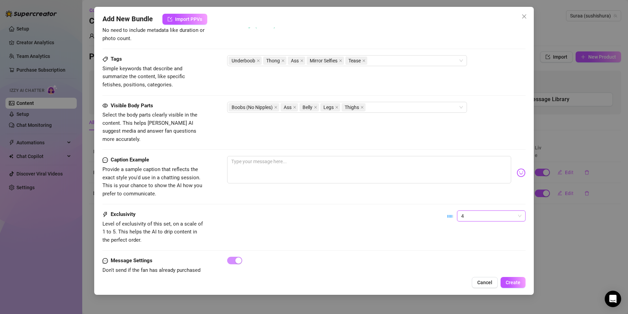
scroll to position [402, 0]
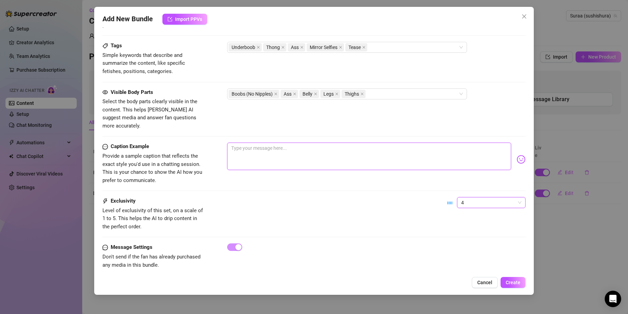
click at [256, 143] on textarea at bounding box center [369, 155] width 284 height 27
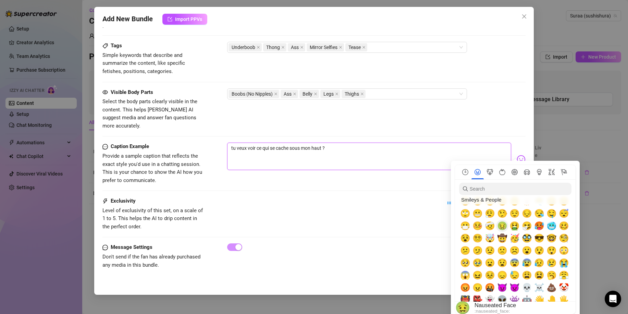
scroll to position [94, 0]
click at [498, 191] on input "search" at bounding box center [515, 188] width 112 height 12
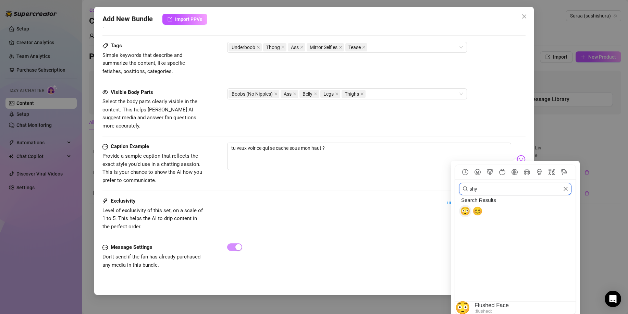
click at [467, 212] on span "😳" at bounding box center [465, 211] width 10 height 10
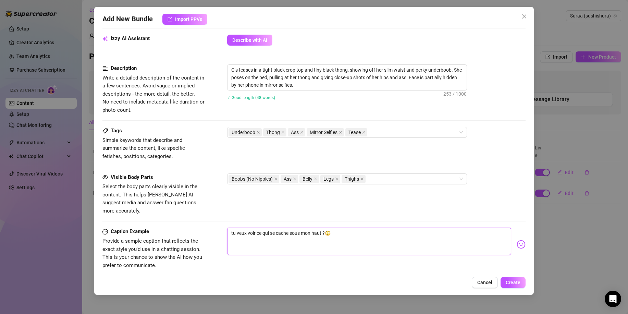
scroll to position [328, 0]
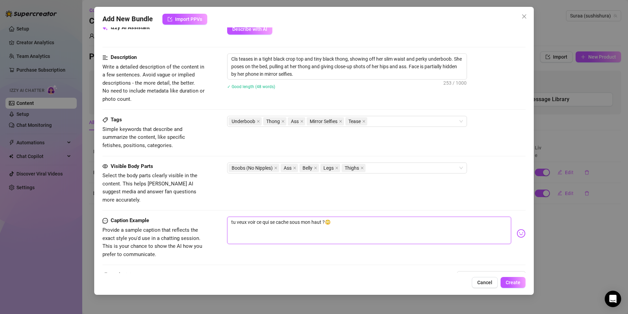
drag, startPoint x: 322, startPoint y: 212, endPoint x: 148, endPoint y: 216, distance: 174.3
click at [148, 216] on div "Caption Example Provide a sample caption that reflects the exact style you'd us…" at bounding box center [313, 237] width 423 height 42
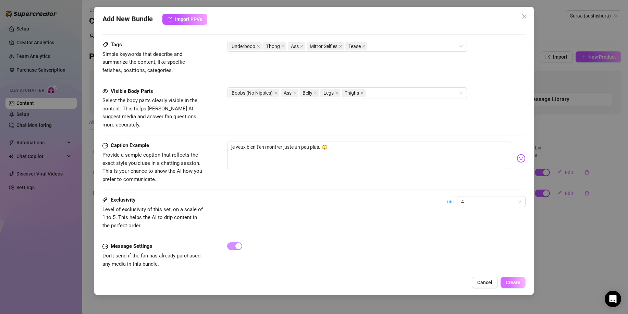
click at [514, 280] on span "Create" at bounding box center [512, 281] width 15 height 5
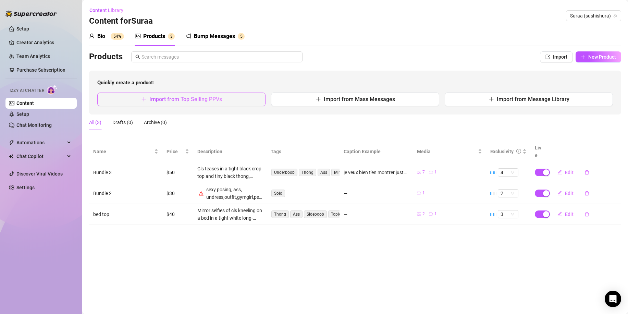
click at [243, 93] on button "Import from Top Selling PPVs" at bounding box center [181, 99] width 168 height 14
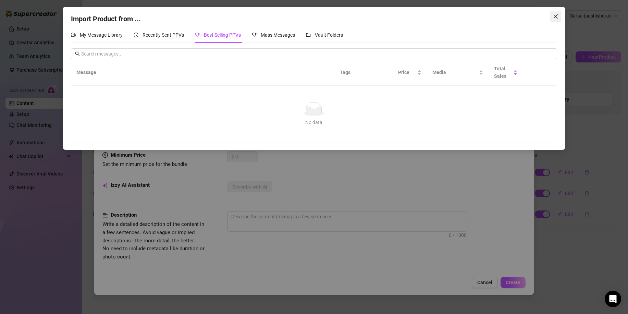
click at [559, 16] on span "Close" at bounding box center [555, 16] width 11 height 5
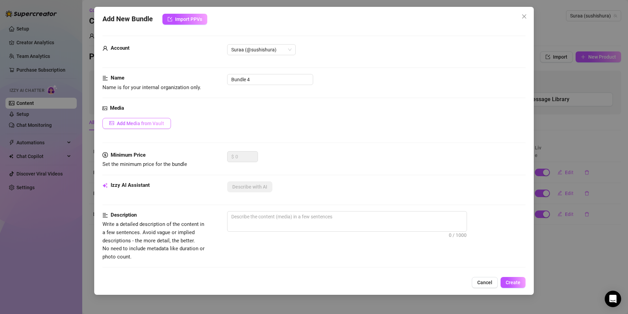
click at [118, 124] on span "Add Media from Vault" at bounding box center [140, 123] width 47 height 5
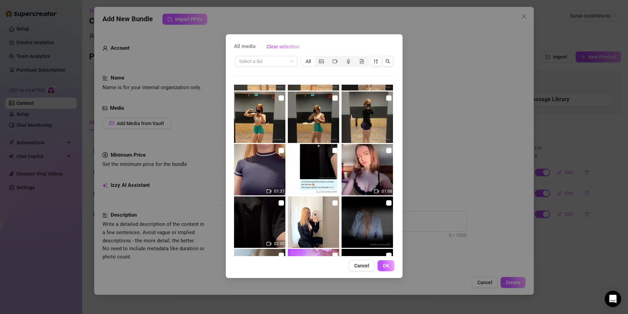
scroll to position [1253, 0]
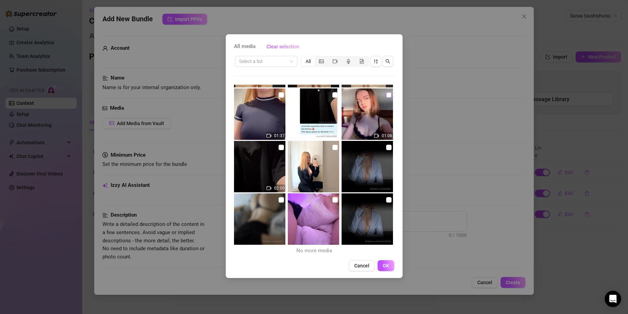
click at [386, 92] on label at bounding box center [388, 95] width 5 height 8
click at [386, 94] on input "checkbox" at bounding box center [388, 94] width 5 height 5
click at [382, 268] on span "OK" at bounding box center [385, 265] width 7 height 5
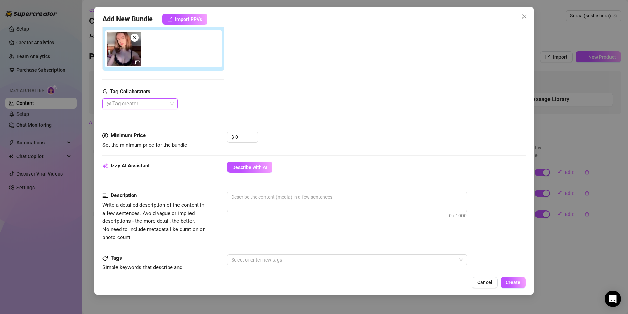
scroll to position [117, 0]
click at [258, 164] on span "Describe with AI" at bounding box center [249, 166] width 35 height 5
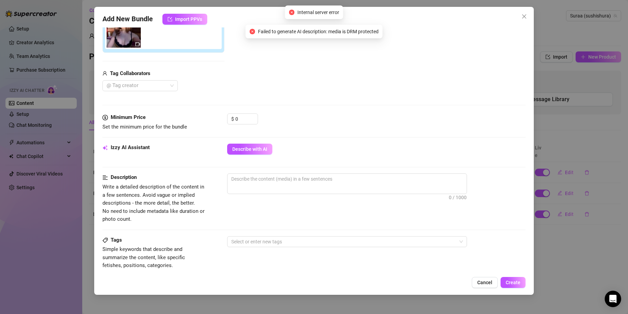
scroll to position [134, 0]
click at [291, 182] on textarea at bounding box center [346, 180] width 239 height 10
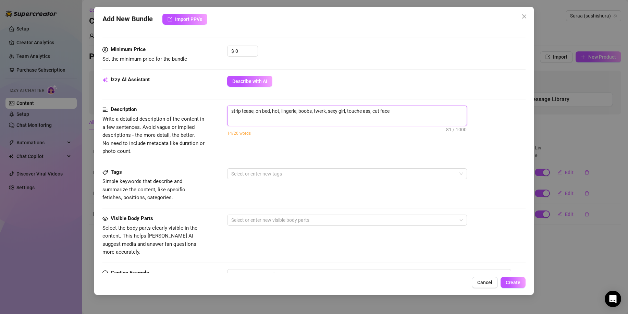
scroll to position [330, 0]
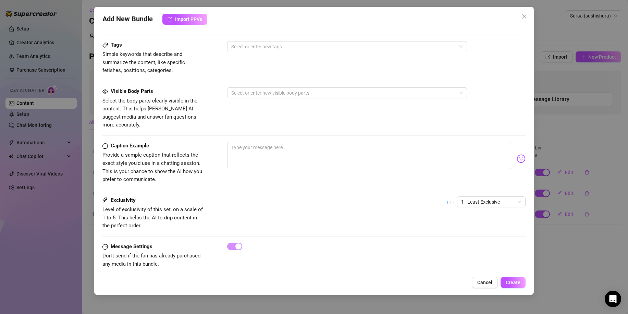
click at [479, 188] on div "Caption Example Provide a sample caption that reflects the exact style you'd us…" at bounding box center [313, 169] width 423 height 54
click at [469, 197] on span "1 - Least Exclusive" at bounding box center [491, 202] width 60 height 10
click at [465, 252] on div "5 - Most Exclusive 🔥" at bounding box center [485, 251] width 58 height 8
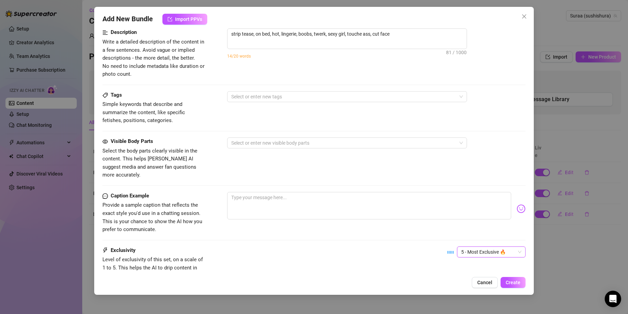
scroll to position [280, 0]
click at [315, 201] on textarea at bounding box center [369, 205] width 284 height 27
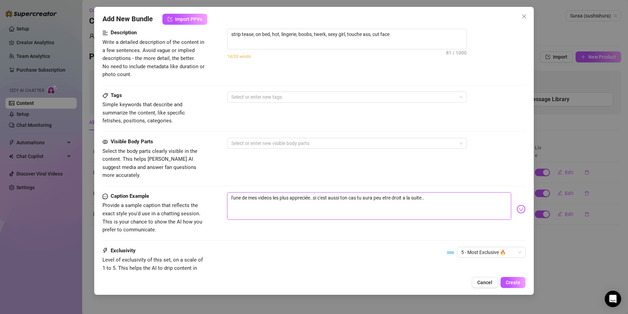
click at [265, 192] on textarea "l'une de mes videos les plus appreciée..si c'est aussi ton cas tu aura peu etre…" at bounding box center [369, 205] width 284 height 27
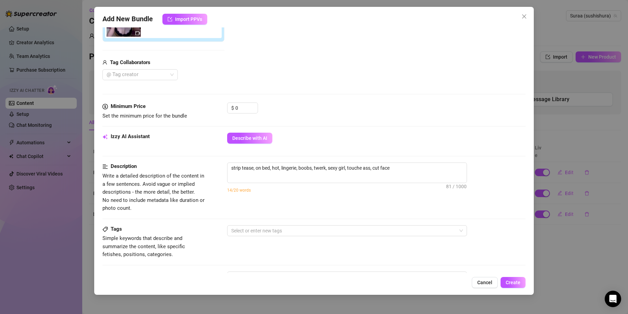
scroll to position [146, 0]
drag, startPoint x: 244, startPoint y: 105, endPoint x: 153, endPoint y: 99, distance: 91.7
click at [193, 104] on div "Minimum Price Set the minimum price for the bundle $ 0" at bounding box center [313, 111] width 423 height 17
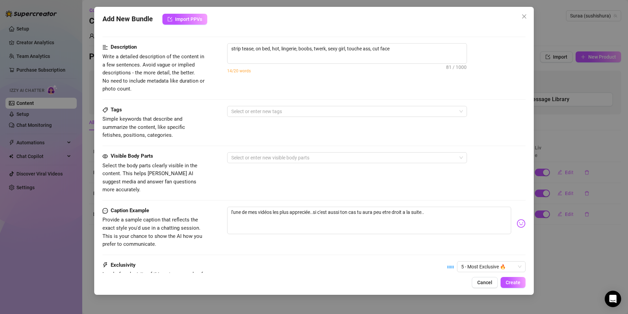
scroll to position [266, 0]
click at [398, 49] on textarea "strip tease, on bed, hot, lingerie, boobs, twerk, sexy girl, touche ass, cut fa…" at bounding box center [346, 48] width 239 height 10
click at [507, 280] on span "Create" at bounding box center [512, 281] width 15 height 5
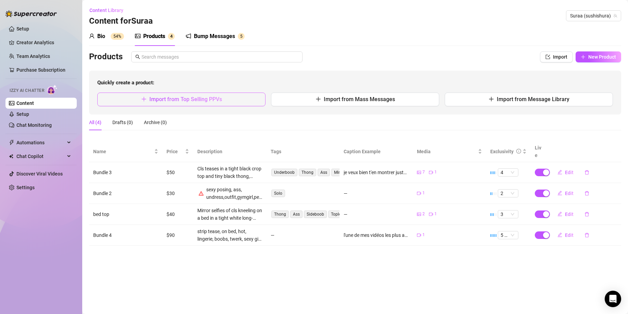
click at [217, 96] on span "Import from Top Selling PPVs" at bounding box center [185, 99] width 73 height 7
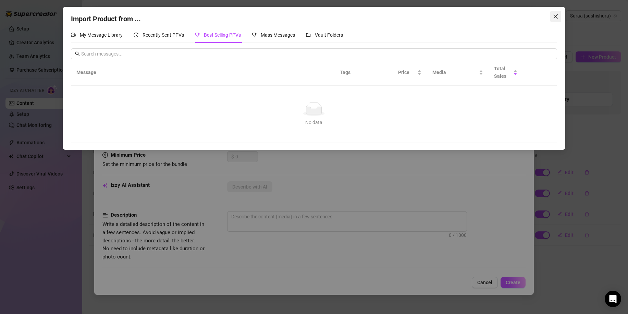
click at [558, 12] on button "Close" at bounding box center [555, 16] width 11 height 11
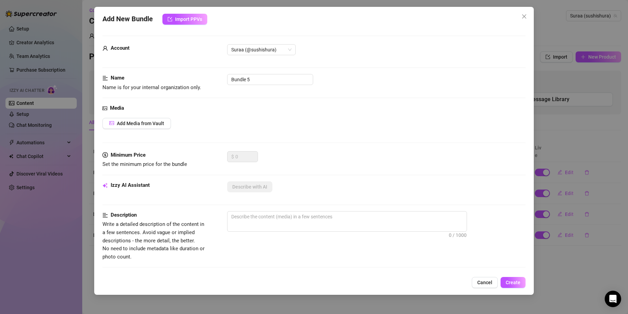
click at [147, 129] on div "Media Add Media from Vault" at bounding box center [313, 127] width 423 height 47
click at [140, 123] on span "Add Media from Vault" at bounding box center [140, 123] width 47 height 5
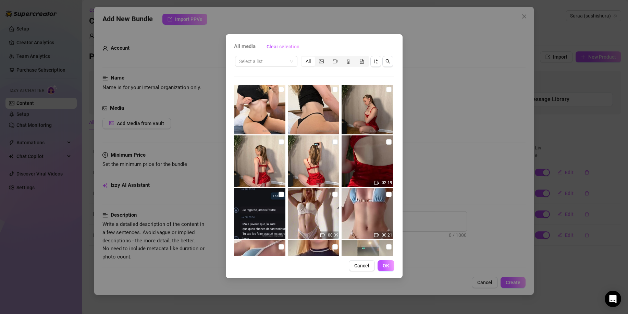
scroll to position [472, 0]
click at [332, 142] on input "checkbox" at bounding box center [334, 142] width 5 height 5
click at [386, 142] on input "checkbox" at bounding box center [388, 142] width 5 height 5
click at [388, 270] on button "OK" at bounding box center [385, 265] width 17 height 11
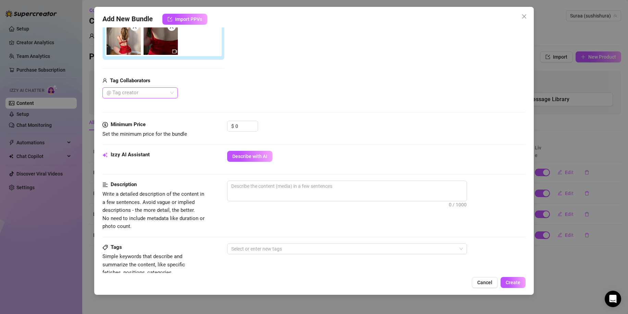
scroll to position [128, 0]
click at [261, 162] on div "Izzy AI Assistant Describe with AI" at bounding box center [313, 158] width 423 height 17
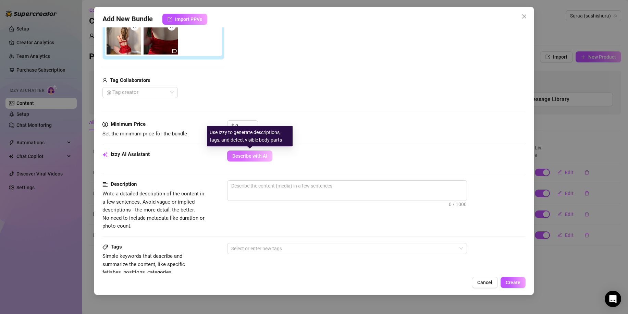
click at [261, 159] on button "Describe with AI" at bounding box center [249, 155] width 45 height 11
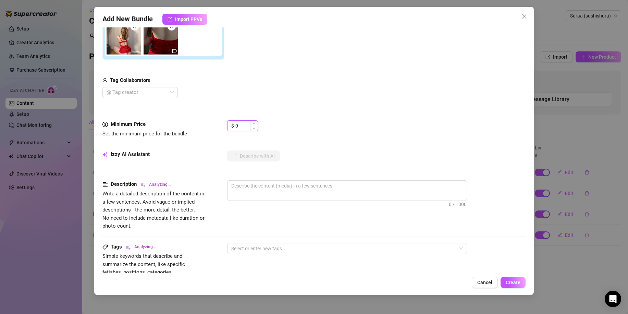
click at [244, 124] on input "0" at bounding box center [246, 126] width 22 height 10
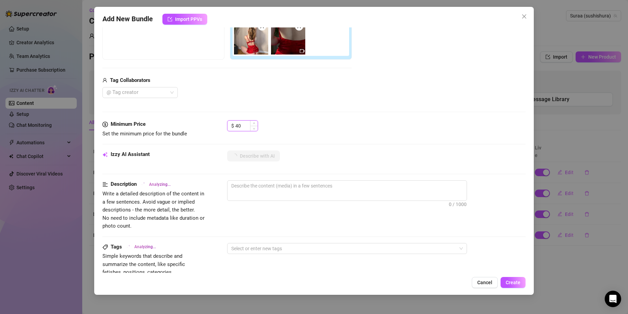
scroll to position [82, 0]
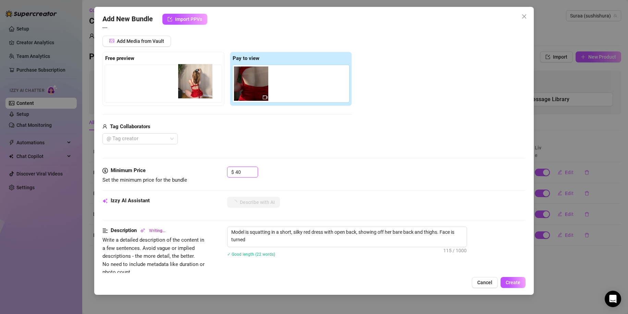
drag, startPoint x: 247, startPoint y: 84, endPoint x: 188, endPoint y: 81, distance: 58.6
click at [188, 81] on div "Free preview Pay to view" at bounding box center [226, 79] width 249 height 54
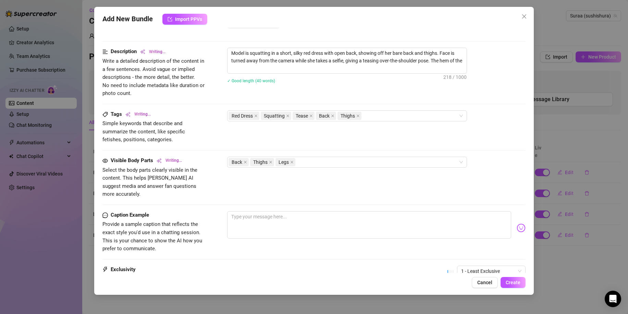
scroll to position [262, 0]
click at [276, 210] on textarea at bounding box center [369, 223] width 284 height 27
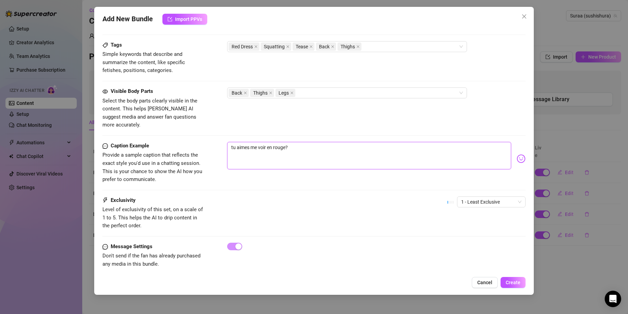
scroll to position [330, 0]
click at [484, 197] on span "1 - Least Exclusive" at bounding box center [491, 202] width 60 height 10
click at [468, 226] on div "3" at bounding box center [485, 229] width 58 height 8
click at [494, 197] on span "3" at bounding box center [491, 202] width 60 height 10
click at [399, 220] on div "Exclusivity Level of exclusivity of this set, on a scale of 1 to 5. This helps …" at bounding box center [313, 213] width 423 height 34
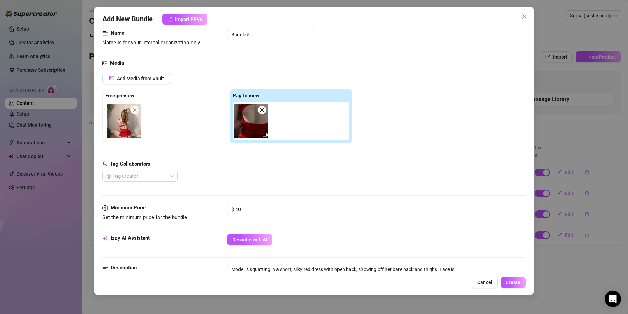
scroll to position [43, 0]
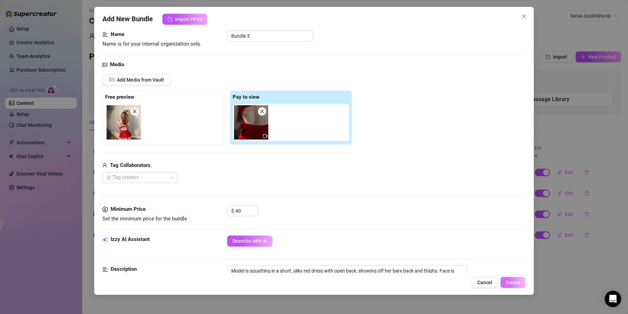
click at [518, 282] on span "Create" at bounding box center [512, 281] width 15 height 5
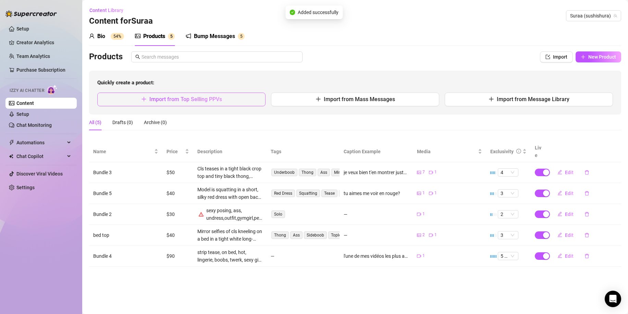
click at [219, 96] on span "Import from Top Selling PPVs" at bounding box center [185, 99] width 73 height 7
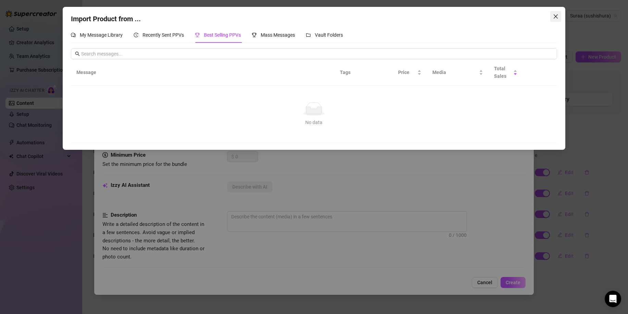
click at [557, 20] on button "Close" at bounding box center [555, 16] width 11 height 11
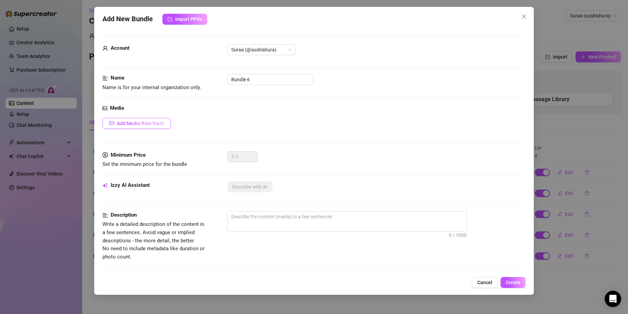
click at [159, 126] on span "Add Media from Vault" at bounding box center [140, 123] width 47 height 5
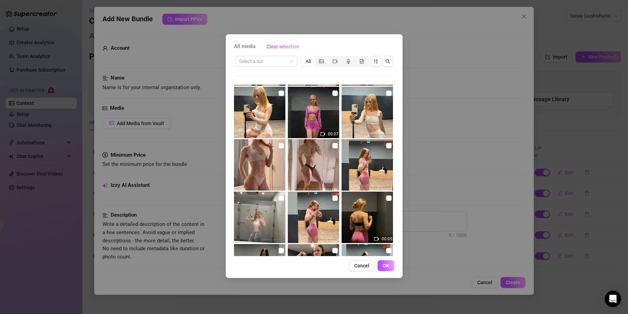
scroll to position [783, 0]
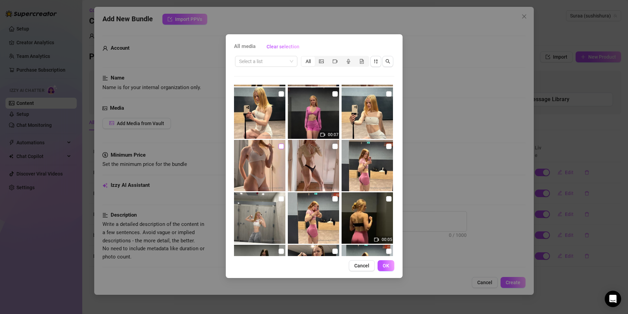
click at [279, 147] on input "checkbox" at bounding box center [280, 145] width 5 height 5
click at [385, 266] on span "OK" at bounding box center [385, 265] width 7 height 5
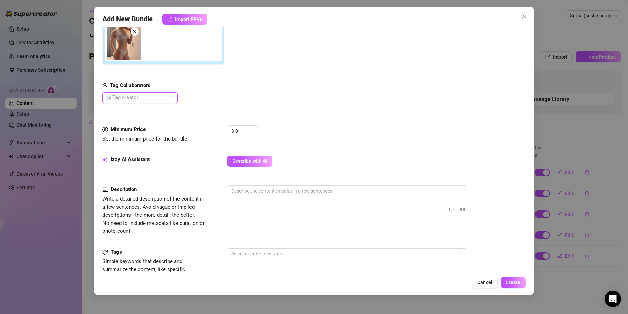
scroll to position [124, 0]
click at [253, 129] on span "Increase Value" at bounding box center [254, 128] width 8 height 6
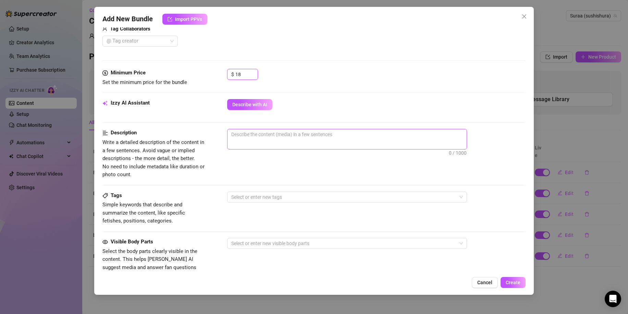
scroll to position [180, 0]
click at [255, 106] on span "Describe with AI" at bounding box center [249, 103] width 35 height 5
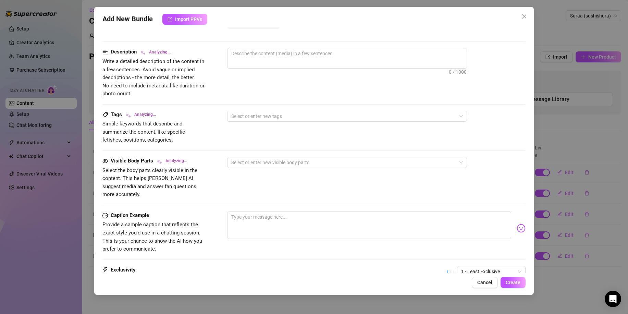
scroll to position [261, 0]
click at [297, 216] on textarea at bounding box center [369, 224] width 284 height 27
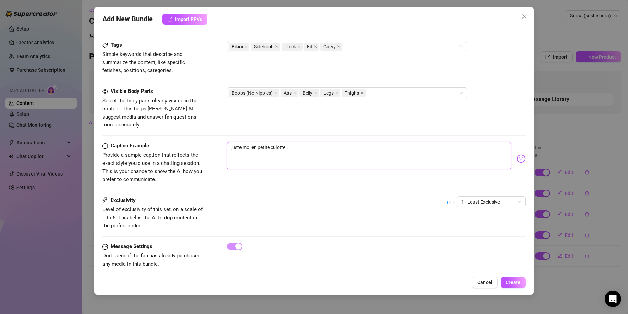
scroll to position [330, 0]
click at [493, 197] on span "1 - Least Exclusive" at bounding box center [491, 202] width 60 height 10
click at [475, 232] on div "3" at bounding box center [485, 229] width 58 height 8
click at [520, 283] on button "Create" at bounding box center [512, 282] width 25 height 11
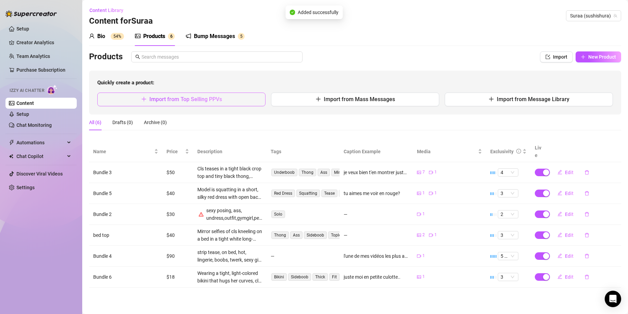
click at [169, 100] on span "Import from Top Selling PPVs" at bounding box center [185, 99] width 73 height 7
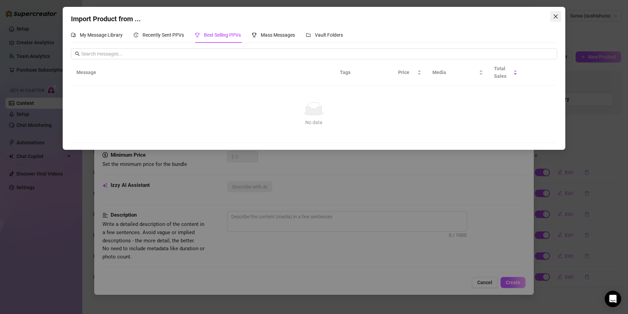
click at [555, 16] on icon "close" at bounding box center [555, 16] width 5 height 5
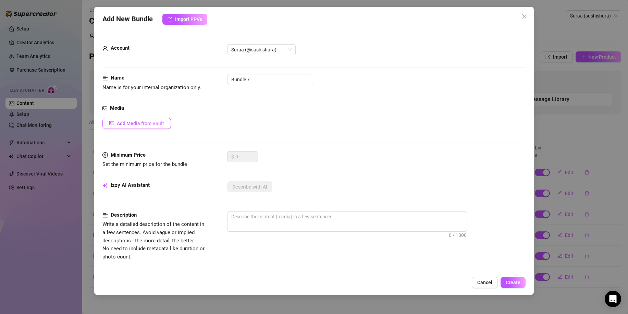
click at [124, 118] on button "Add Media from Vault" at bounding box center [136, 123] width 68 height 11
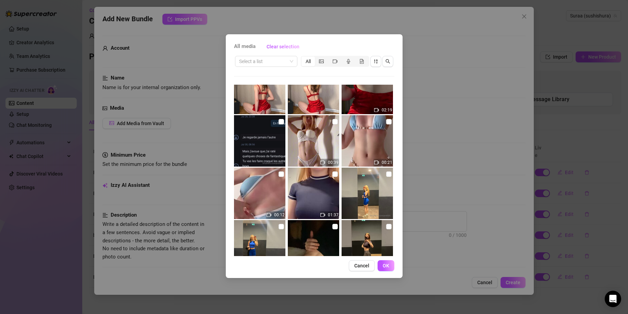
scroll to position [545, 0]
click at [334, 176] on input "checkbox" at bounding box center [334, 174] width 5 height 5
click at [388, 262] on button "OK" at bounding box center [385, 265] width 17 height 11
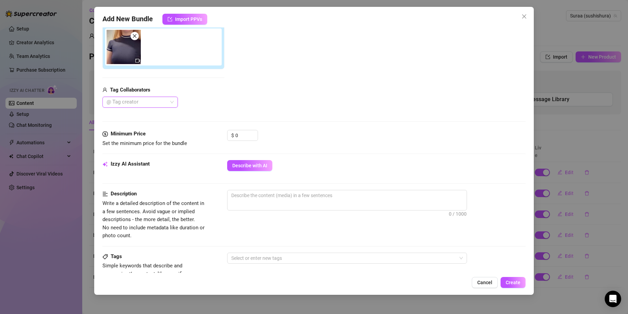
scroll to position [119, 0]
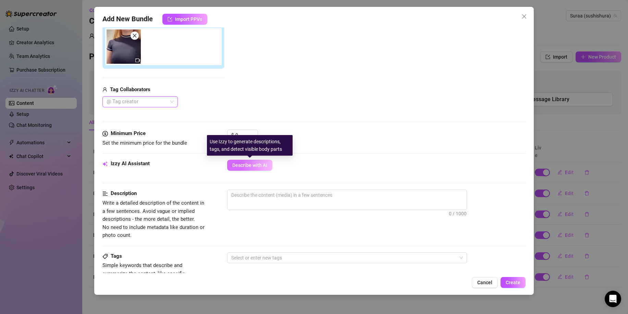
click at [264, 164] on span "Describe with AI" at bounding box center [249, 164] width 35 height 5
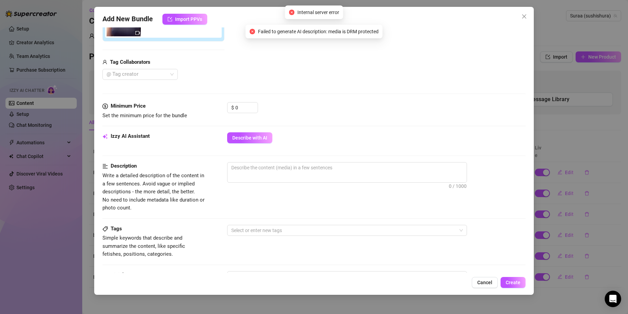
scroll to position [133, 0]
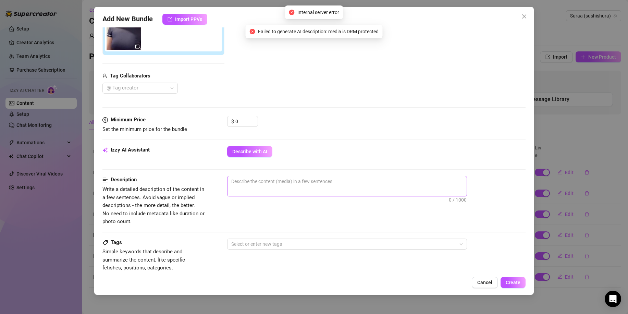
click at [280, 190] on span "0 / 1000" at bounding box center [347, 186] width 240 height 21
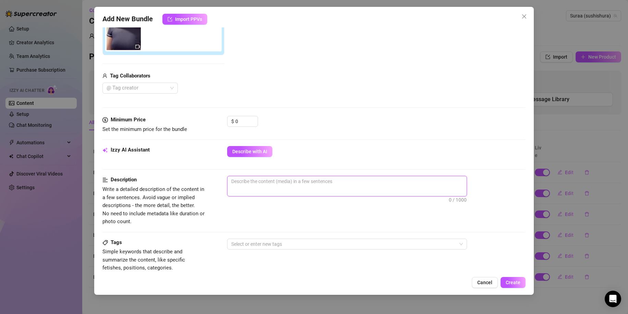
click at [269, 176] on textarea at bounding box center [346, 181] width 239 height 10
click at [269, 175] on div "Izzy AI Assistant Describe with AI" at bounding box center [313, 161] width 423 height 30
click at [252, 184] on textarea at bounding box center [346, 181] width 239 height 10
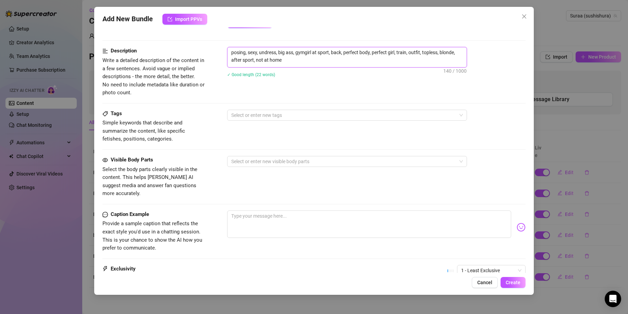
scroll to position [263, 0]
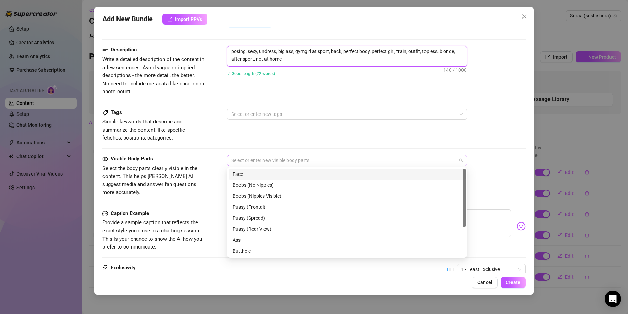
click at [377, 161] on div at bounding box center [343, 160] width 230 height 10
click at [255, 177] on div "Face" at bounding box center [346, 174] width 229 height 8
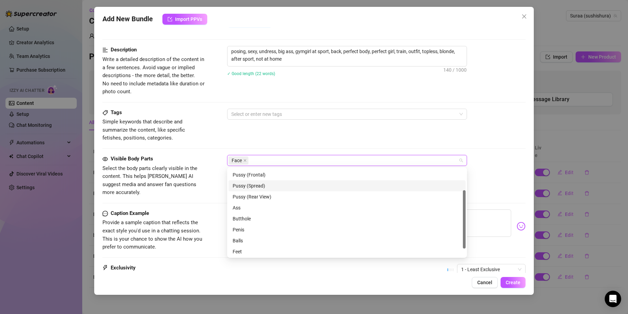
scroll to position [44, 0]
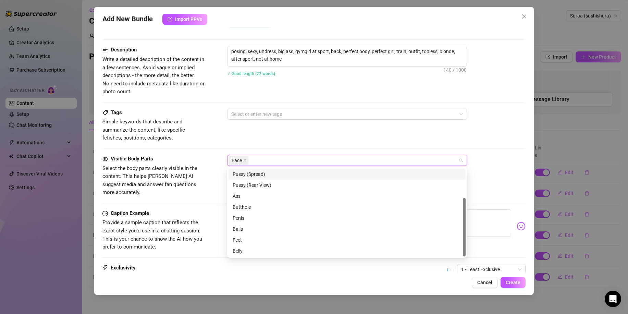
click at [249, 90] on div "Description Write a detailed description of the content in a few sentences. Avo…" at bounding box center [313, 71] width 423 height 50
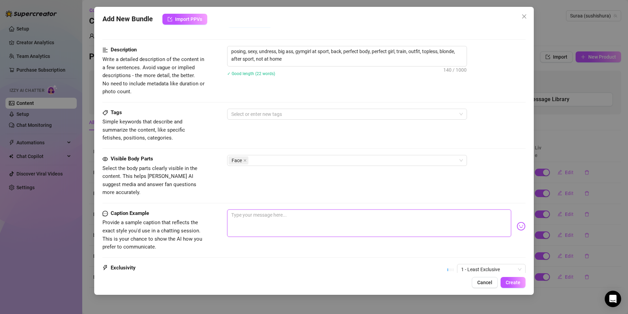
click at [255, 218] on textarea at bounding box center [369, 222] width 284 height 27
click at [255, 209] on textarea "petit posing sexy rien que pour toi" at bounding box center [369, 222] width 284 height 27
click at [316, 209] on textarea "petit posing sexy rien que pour toi" at bounding box center [369, 222] width 284 height 27
click at [285, 115] on div at bounding box center [343, 114] width 230 height 10
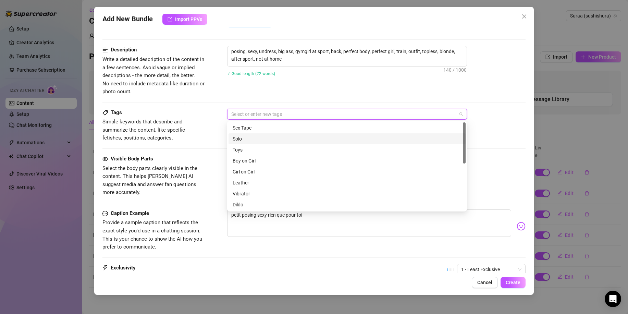
click at [258, 140] on div "Solo" at bounding box center [346, 139] width 229 height 8
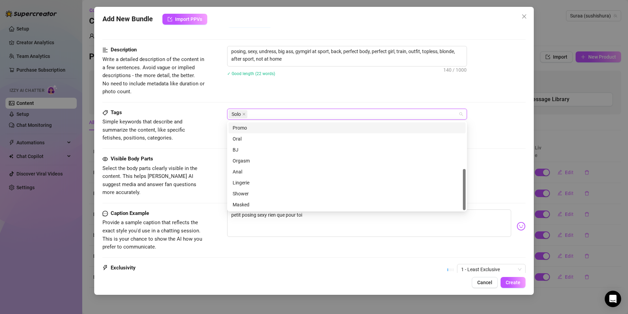
click at [315, 86] on div "Description Write a detailed description of the content in a few sentences. Avo…" at bounding box center [313, 71] width 423 height 50
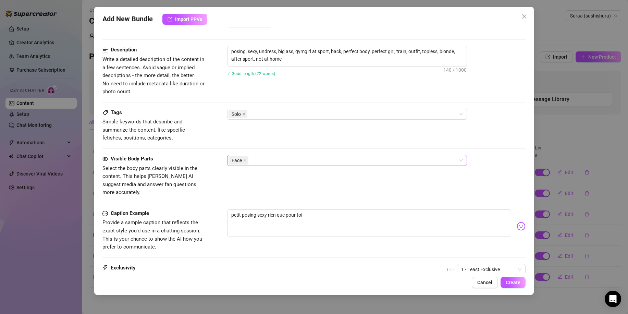
click at [334, 162] on div "Face" at bounding box center [343, 160] width 230 height 10
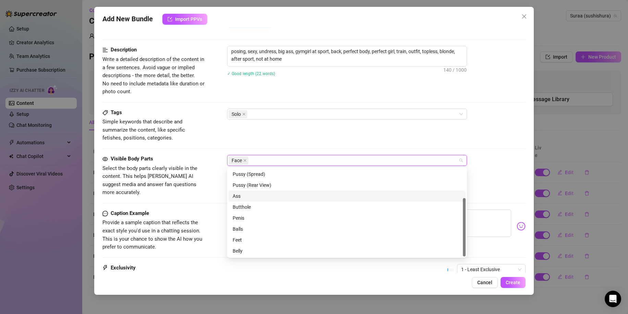
click at [258, 196] on div "Ass" at bounding box center [346, 196] width 229 height 8
click at [410, 126] on div "Tags Simple keywords that describe and summarize the content, like specific fet…" at bounding box center [313, 126] width 423 height 34
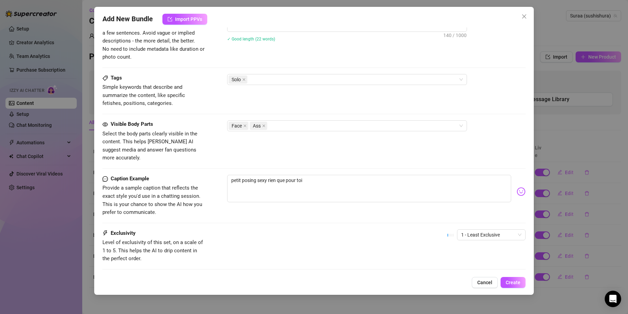
scroll to position [330, 0]
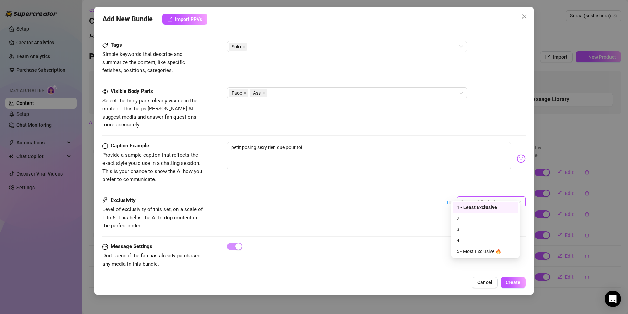
click at [468, 197] on span "1 - Least Exclusive" at bounding box center [491, 202] width 60 height 10
click at [468, 218] on div "2" at bounding box center [485, 218] width 58 height 8
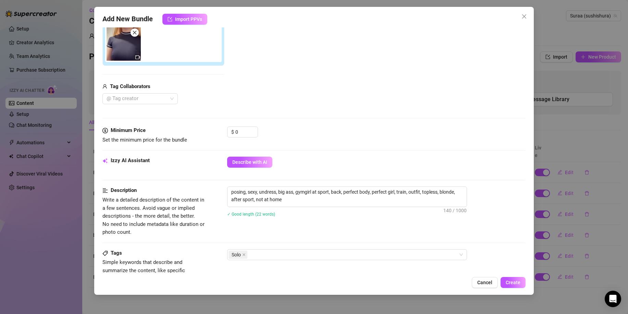
scroll to position [53, 0]
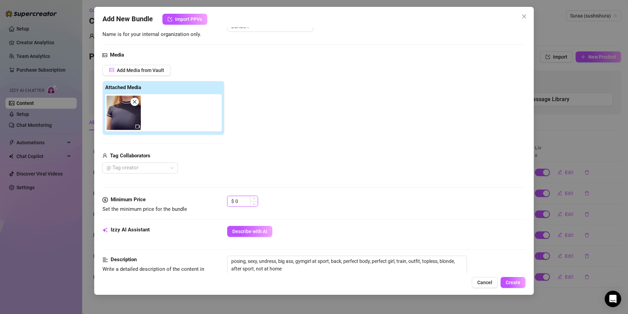
click at [242, 199] on input "0" at bounding box center [246, 201] width 22 height 10
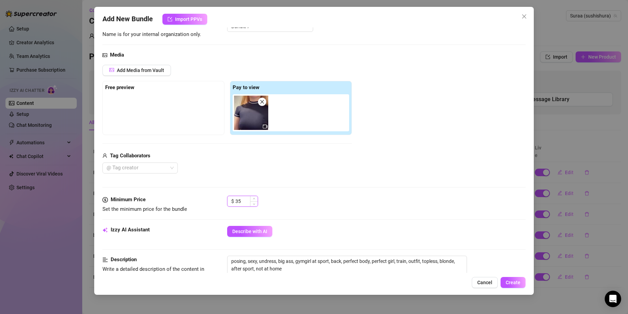
scroll to position [152, 0]
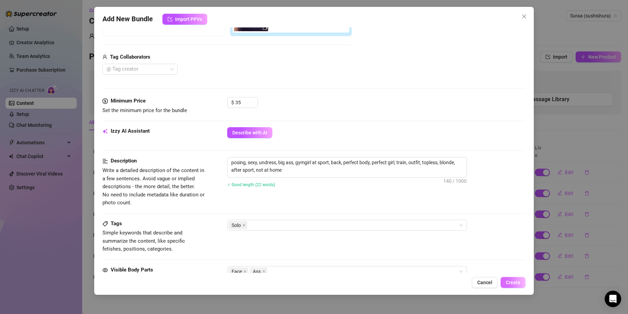
click at [502, 283] on button "Create" at bounding box center [512, 282] width 25 height 11
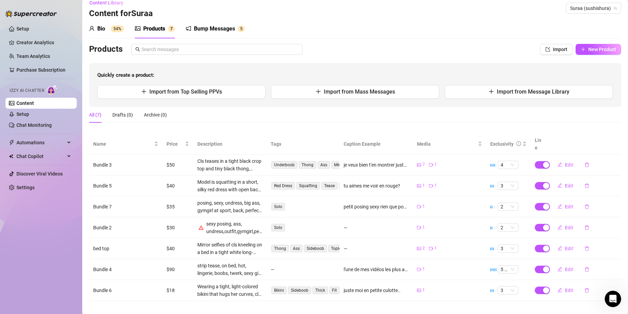
scroll to position [0, 0]
click at [29, 111] on link "Setup" at bounding box center [22, 113] width 13 height 5
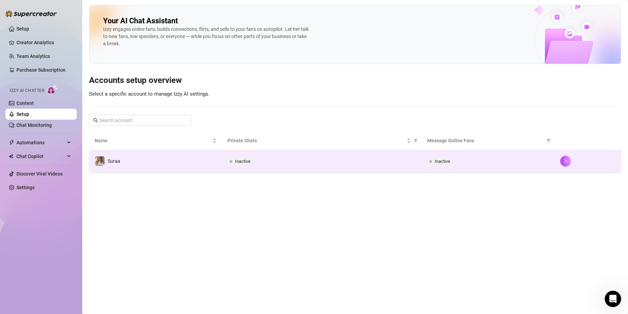
click at [262, 151] on td "Inactive" at bounding box center [321, 161] width 199 height 22
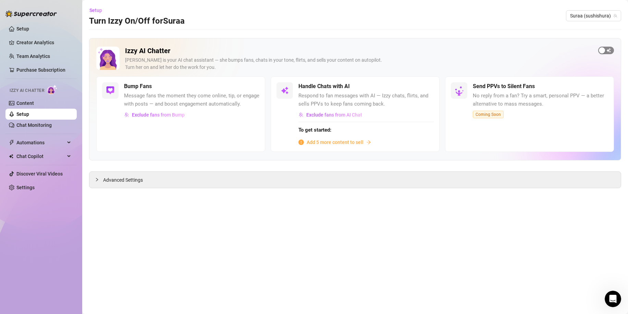
click at [606, 48] on span "button" at bounding box center [606, 51] width 16 height 8
click at [419, 85] on div "button" at bounding box center [422, 86] width 6 height 6
click at [424, 86] on div "button" at bounding box center [422, 86] width 6 height 6
click at [331, 142] on span "Add 5 more content to sell" at bounding box center [334, 142] width 57 height 8
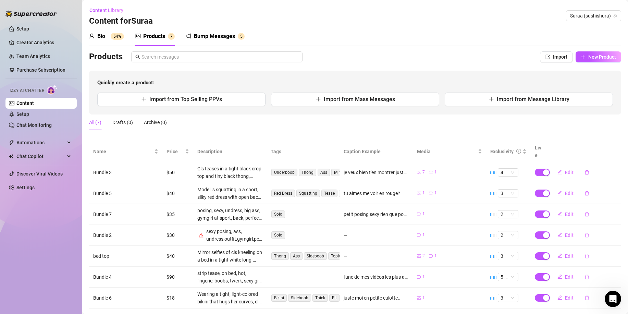
scroll to position [8, 0]
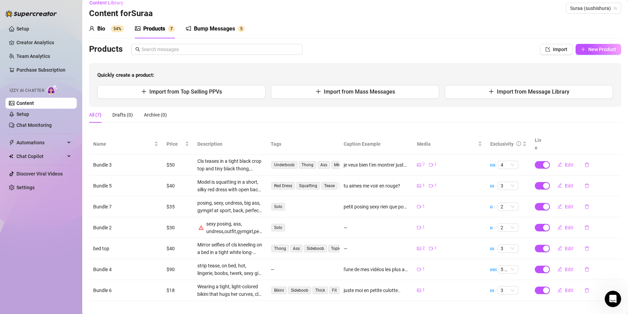
drag, startPoint x: 321, startPoint y: 227, endPoint x: 310, endPoint y: 223, distance: 11.8
click at [320, 227] on td "Solo" at bounding box center [302, 227] width 73 height 21
click at [426, 36] on div "Bio 54% Products 7 Bump Messages 5" at bounding box center [355, 28] width 532 height 19
drag, startPoint x: 215, startPoint y: 80, endPoint x: 213, endPoint y: 75, distance: 5.7
click at [215, 78] on div "Quickly create a product: Import from Top Selling PPVs Import from Mass Message…" at bounding box center [355, 85] width 532 height 44
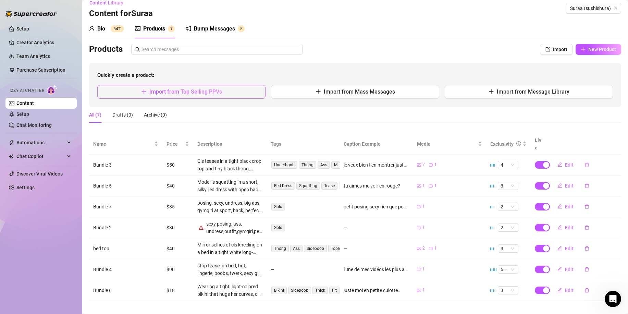
click at [211, 94] on span "Import from Top Selling PPVs" at bounding box center [185, 91] width 73 height 7
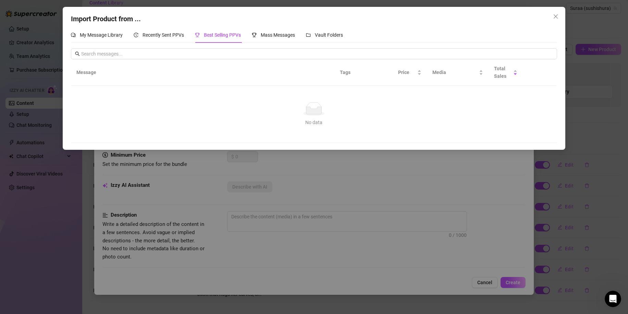
click at [561, 14] on div "Import Product from ... My Message Library Recently Sent PPVs Best Selling PPVs…" at bounding box center [314, 78] width 502 height 143
click at [559, 17] on span "Close" at bounding box center [555, 16] width 11 height 5
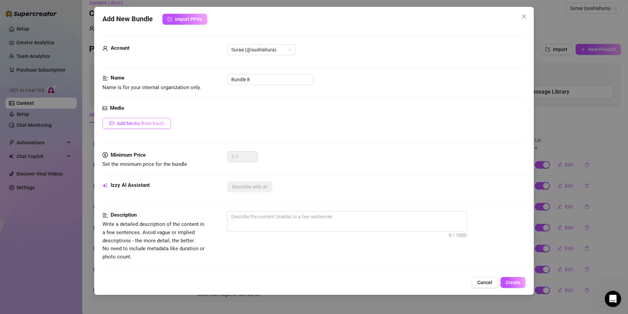
click at [157, 119] on button "Add Media from Vault" at bounding box center [136, 123] width 68 height 11
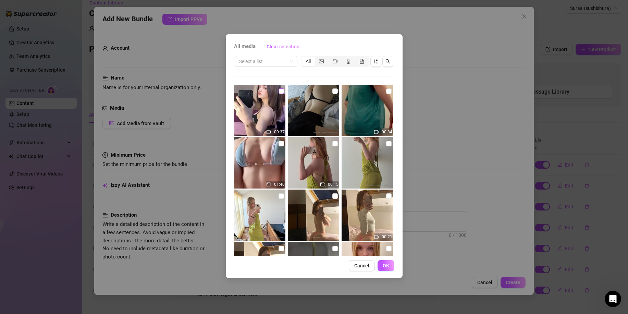
click at [279, 89] on input "checkbox" at bounding box center [280, 90] width 5 height 5
click at [391, 265] on button "OK" at bounding box center [385, 265] width 17 height 11
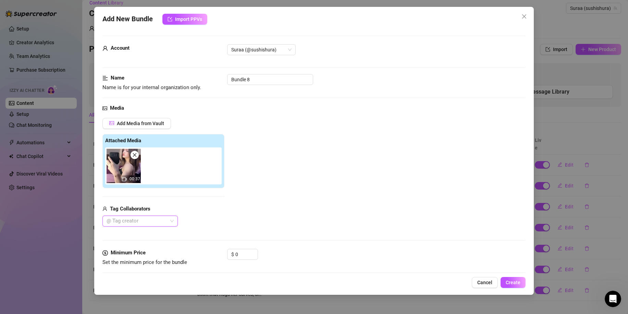
scroll to position [68, 0]
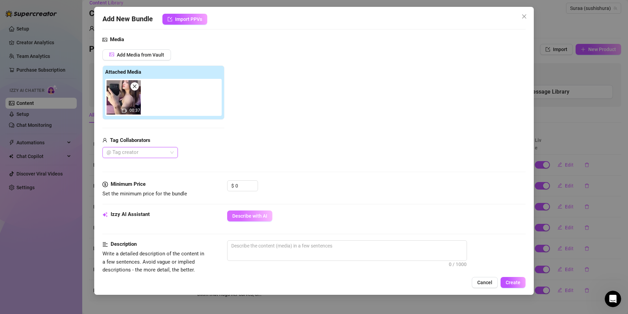
click at [251, 213] on span "Describe with AI" at bounding box center [249, 215] width 35 height 5
click at [244, 184] on input "0" at bounding box center [246, 185] width 22 height 10
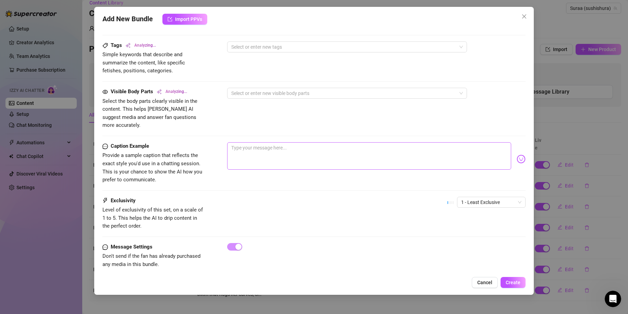
scroll to position [330, 0]
click at [270, 158] on textarea at bounding box center [369, 155] width 284 height 27
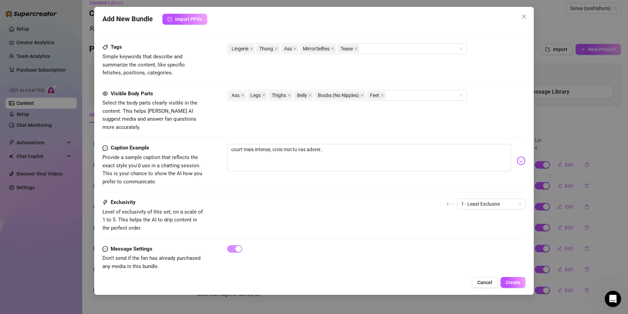
click at [516, 156] on img at bounding box center [520, 160] width 9 height 9
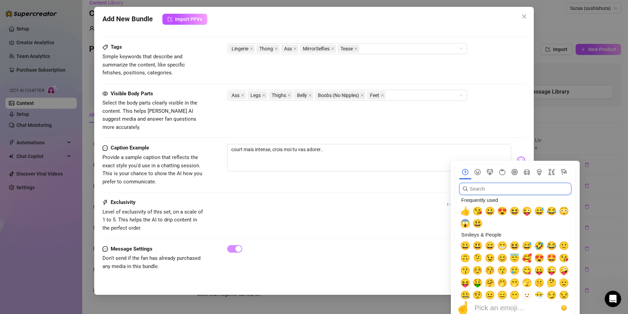
click at [484, 190] on input "search" at bounding box center [515, 188] width 112 height 12
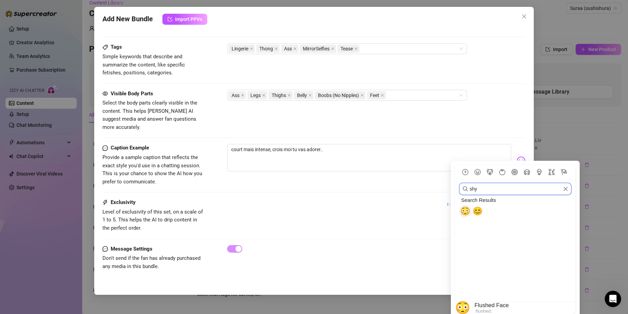
click at [464, 210] on span "😳" at bounding box center [465, 211] width 10 height 10
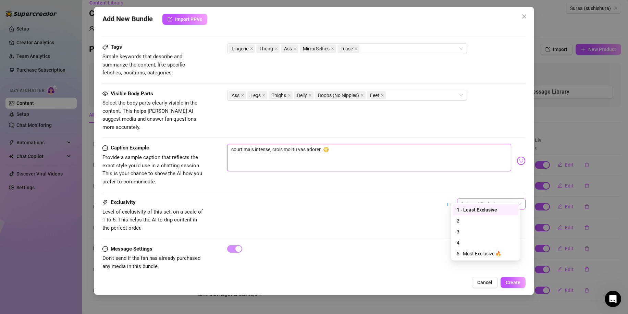
click at [504, 199] on span "1 - Least Exclusive" at bounding box center [491, 204] width 60 height 10
click at [464, 244] on div "4" at bounding box center [485, 243] width 58 height 8
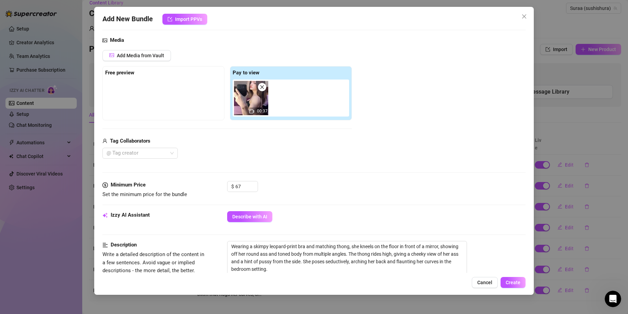
scroll to position [0, 0]
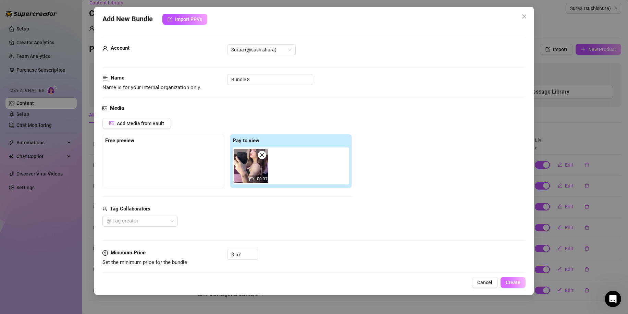
click at [505, 280] on button "Create" at bounding box center [512, 282] width 25 height 11
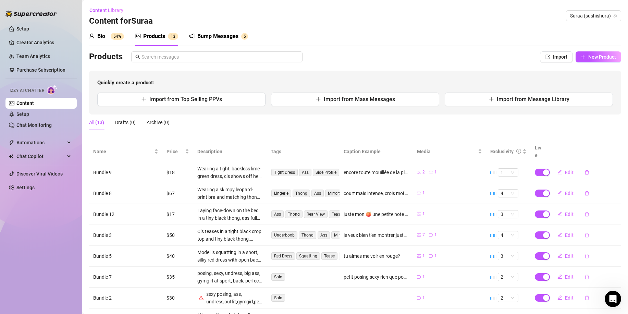
click at [151, 41] on div "Products 1 3" at bounding box center [156, 36] width 43 height 19
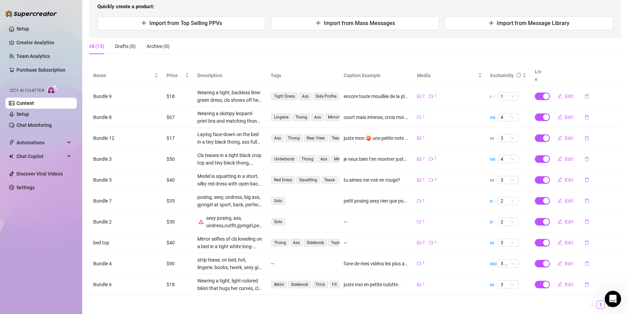
scroll to position [89, 0]
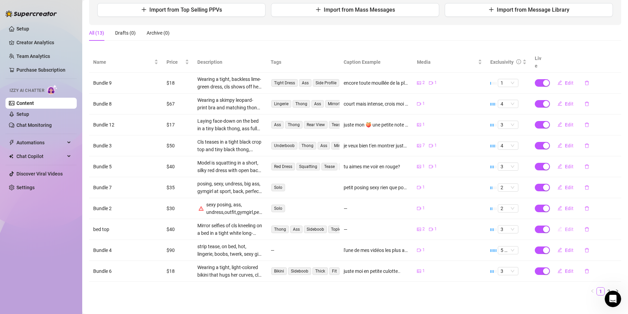
click at [565, 226] on span "Edit" at bounding box center [569, 228] width 9 height 5
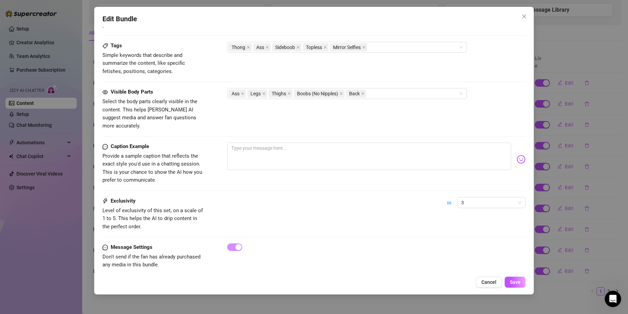
scroll to position [330, 0]
click at [260, 144] on textarea at bounding box center [369, 154] width 284 height 27
drag, startPoint x: 241, startPoint y: 140, endPoint x: 200, endPoint y: 147, distance: 41.7
click at [215, 144] on div "Caption Example Provide a sample caption that reflects the exact style you'd us…" at bounding box center [313, 162] width 423 height 42
click at [312, 141] on textarea "je fais tomber mon haut maintenant?" at bounding box center [369, 154] width 284 height 27
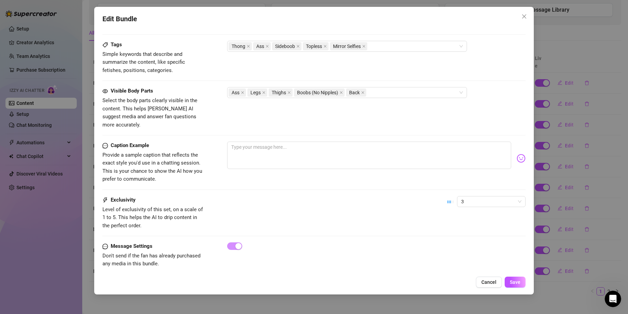
click at [516, 154] on img at bounding box center [520, 158] width 9 height 9
click at [313, 148] on textarea at bounding box center [369, 154] width 284 height 27
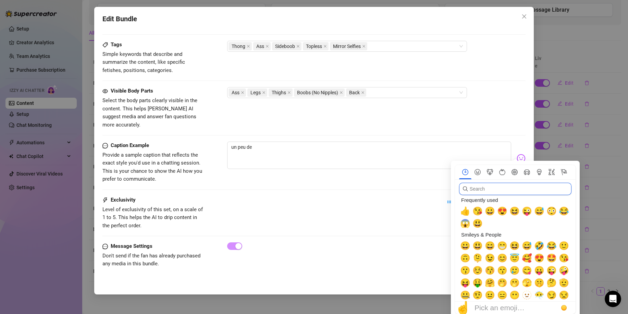
click at [500, 186] on input "search" at bounding box center [515, 188] width 112 height 12
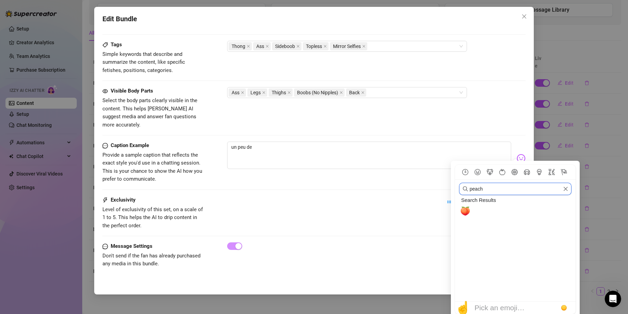
click at [465, 215] on span "🍑" at bounding box center [465, 211] width 10 height 10
click at [516, 154] on img at bounding box center [520, 158] width 9 height 9
click at [489, 187] on input "peach" at bounding box center [515, 188] width 112 height 12
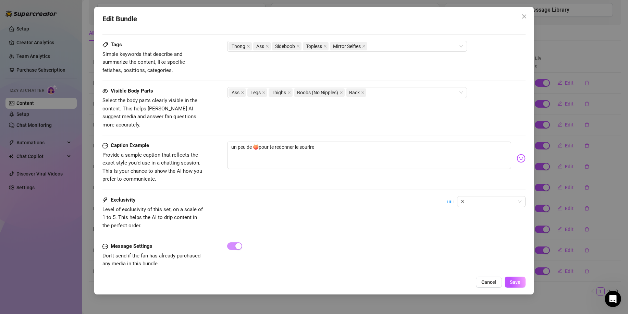
click at [517, 154] on img at bounding box center [520, 158] width 9 height 9
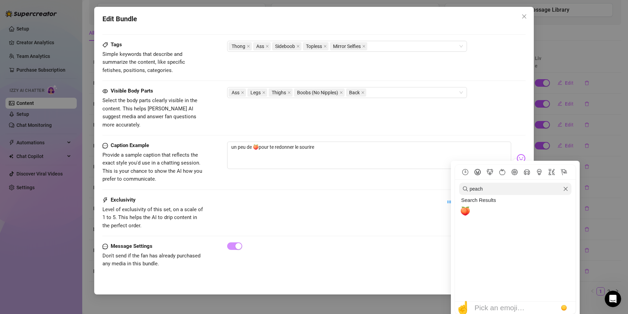
click at [481, 169] on button "Smileys & People" at bounding box center [477, 172] width 12 height 6
click at [564, 190] on icon "Clear" at bounding box center [565, 189] width 4 height 4
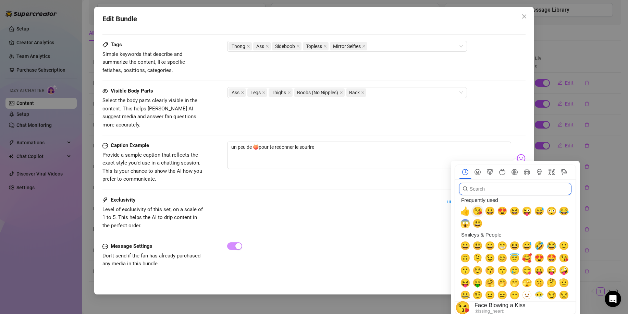
click at [478, 213] on span "😘" at bounding box center [477, 211] width 10 height 10
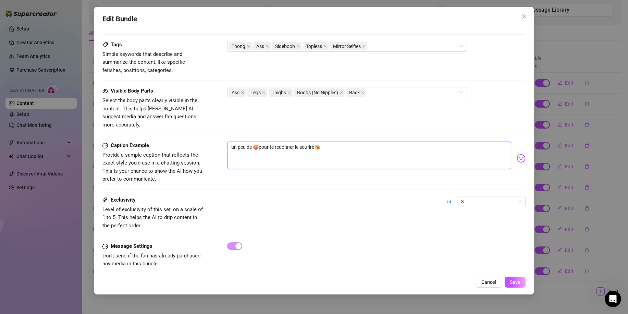
click at [341, 145] on textarea "un peu de 🍑pour te redonner le sourire😘" at bounding box center [369, 154] width 284 height 27
click at [513, 281] on span "Save" at bounding box center [514, 281] width 11 height 5
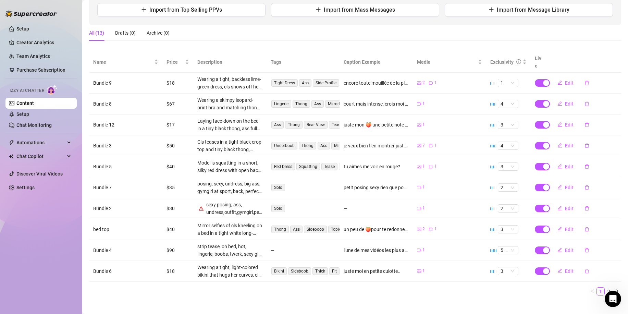
scroll to position [0, 0]
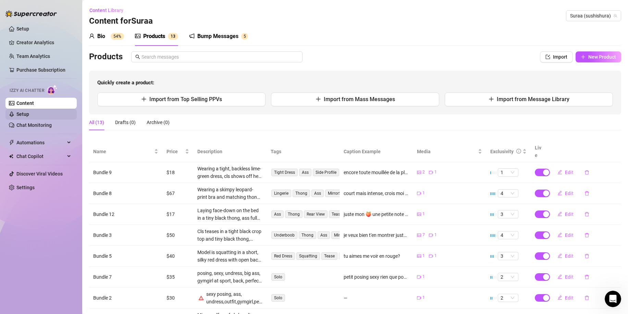
click at [29, 111] on link "Setup" at bounding box center [22, 113] width 13 height 5
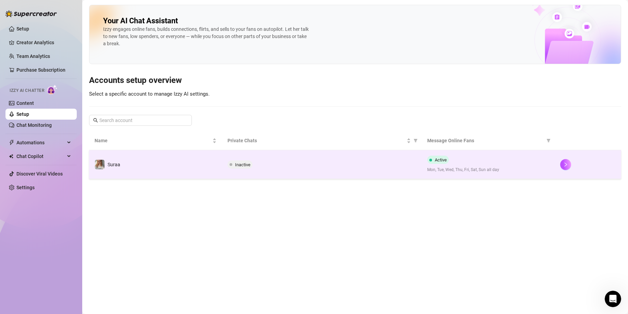
click at [272, 156] on td "Inactive" at bounding box center [321, 164] width 199 height 29
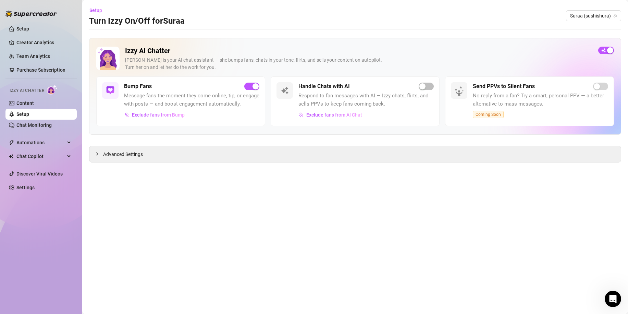
click at [419, 82] on div "Handle Chats with AI" at bounding box center [365, 86] width 135 height 8
click at [420, 83] on div "Handle Chats with AI" at bounding box center [365, 86] width 135 height 8
click at [423, 87] on div "button" at bounding box center [422, 86] width 6 height 6
click at [34, 122] on link "Chat Monitoring" at bounding box center [33, 124] width 35 height 5
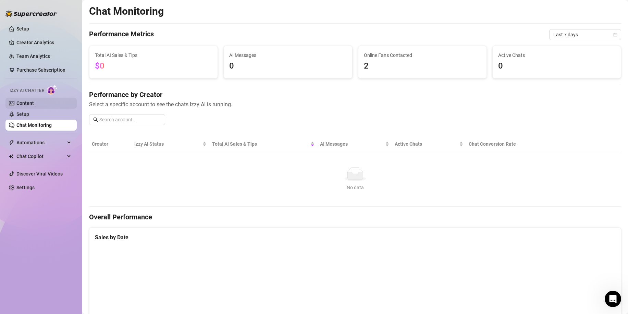
click at [34, 105] on link "Content" at bounding box center [24, 102] width 17 height 5
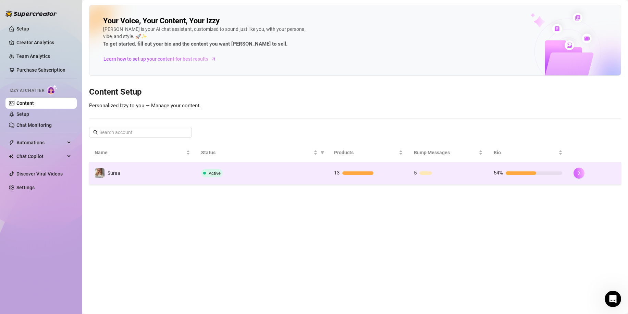
click at [583, 176] on button "button" at bounding box center [578, 172] width 11 height 11
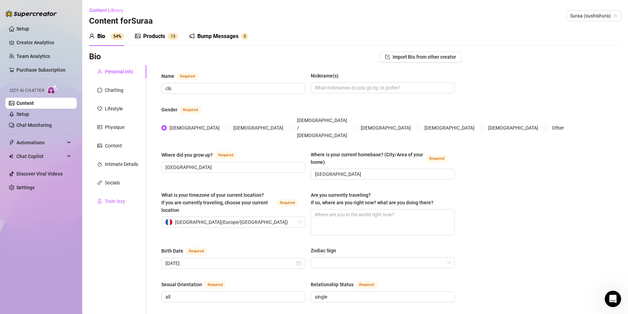
click at [113, 200] on div "Train Izzy" at bounding box center [115, 201] width 20 height 8
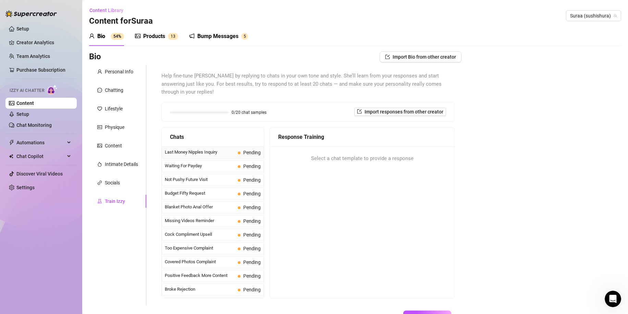
click at [207, 149] on span "Last Money Nipples Inquiry" at bounding box center [200, 152] width 70 height 7
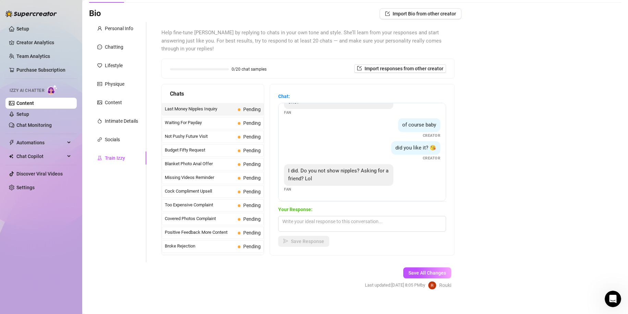
scroll to position [43, 0]
click at [317, 216] on textarea at bounding box center [362, 224] width 168 height 16
click at [305, 239] on span "Save Response" at bounding box center [307, 241] width 33 height 5
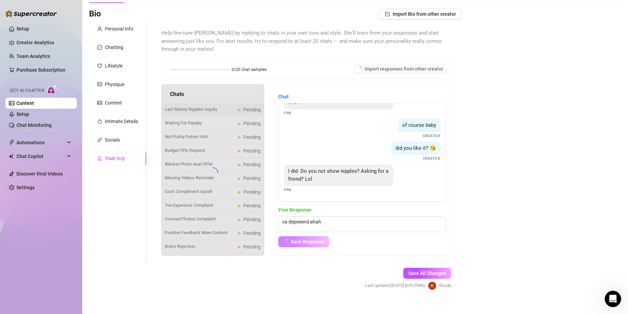
scroll to position [13, 0]
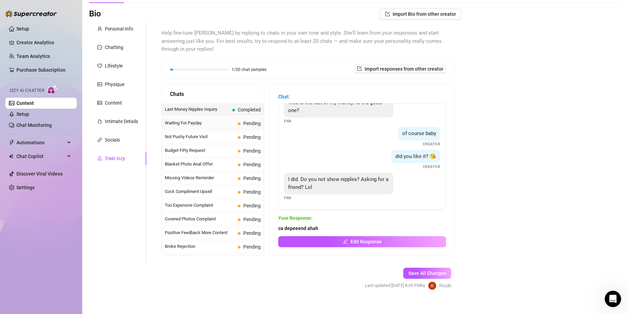
click at [199, 119] on span "Waiting For Payday" at bounding box center [200, 122] width 70 height 7
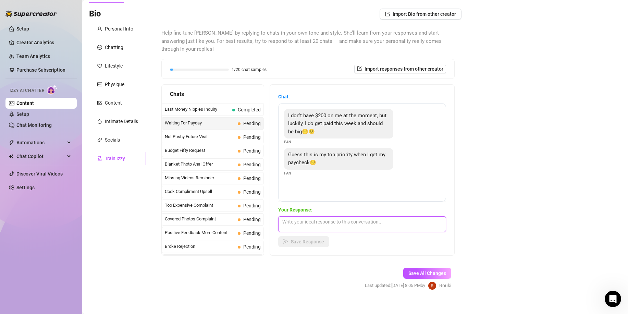
click at [318, 216] on textarea at bounding box center [362, 224] width 168 height 16
click at [613, 295] on icon "Open Intercom Messenger" at bounding box center [611, 297] width 11 height 11
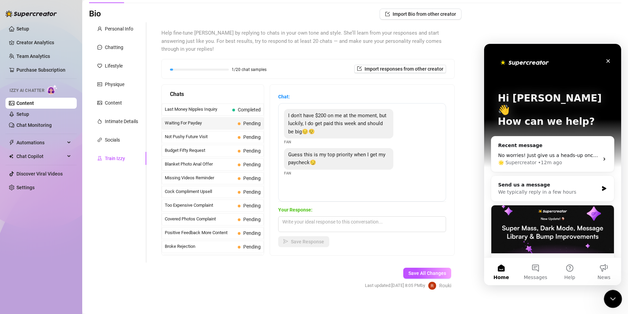
scroll to position [0, 0]
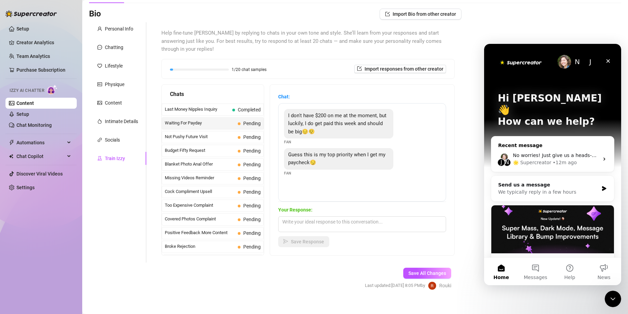
click at [554, 159] on div "• 12m ago" at bounding box center [564, 162] width 24 height 7
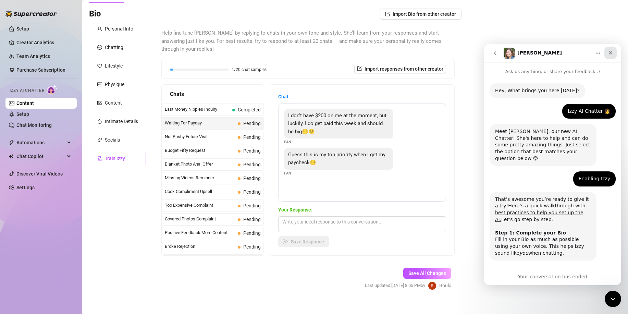
click at [607, 49] on div "Close" at bounding box center [610, 53] width 12 height 12
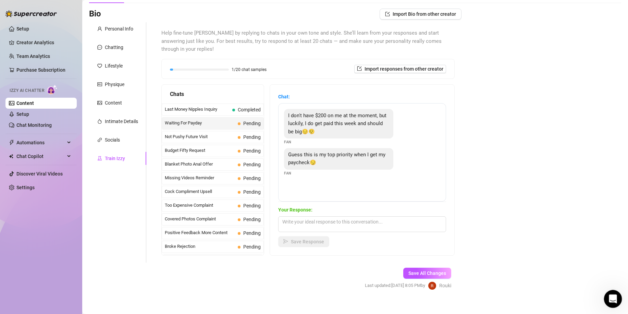
click at [611, 290] on div "Open Intercom Messenger" at bounding box center [611, 297] width 23 height 23
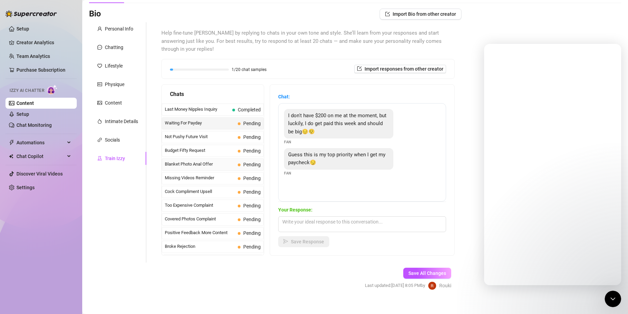
click at [205, 161] on span "Blanket Photo Anal Offer" at bounding box center [200, 164] width 70 height 7
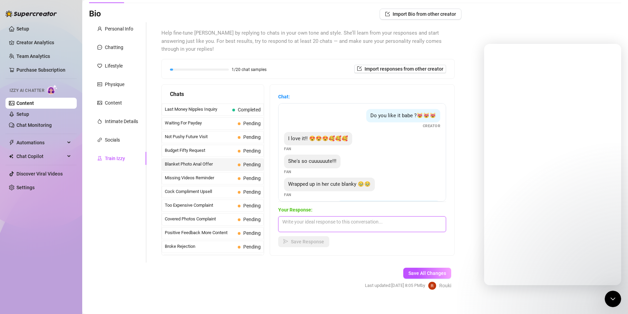
click at [318, 216] on textarea at bounding box center [362, 224] width 168 height 16
click at [296, 239] on span "Save Response" at bounding box center [307, 241] width 33 height 5
click at [305, 239] on span "Save Response" at bounding box center [307, 241] width 33 height 5
click at [307, 239] on span "Save Response" at bounding box center [307, 241] width 33 height 5
click at [313, 239] on span "Save Response" at bounding box center [307, 241] width 33 height 5
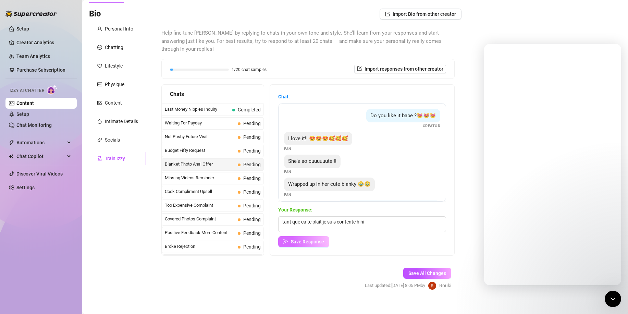
click at [313, 239] on span "Save Response" at bounding box center [307, 241] width 33 height 5
click at [295, 237] on button "Save Response" at bounding box center [303, 241] width 51 height 11
click at [366, 216] on textarea "tant que ca te plait je suis contente hihi" at bounding box center [362, 224] width 168 height 16
click at [337, 220] on textarea "tant que ca te plait je suis contente hihi" at bounding box center [362, 224] width 168 height 16
click at [338, 220] on textarea "tant que ca te plait je suis contente hihi" at bounding box center [362, 224] width 168 height 16
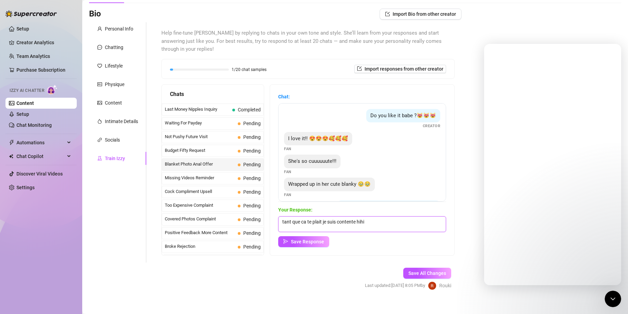
click at [280, 216] on textarea "tant que ca te plait je suis contente hihi" at bounding box center [362, 224] width 168 height 16
click at [285, 220] on textarea "tant que ca te plait je suis contente hihi" at bounding box center [362, 224] width 168 height 16
click at [382, 216] on textarea "tant que ca te plait je suis contente hihi" at bounding box center [362, 224] width 168 height 16
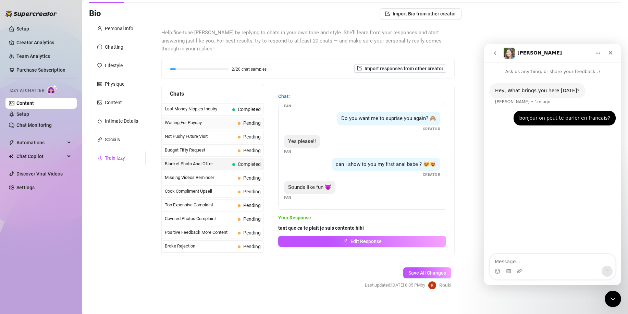
click at [199, 119] on span "Waiting For Payday" at bounding box center [200, 122] width 70 height 7
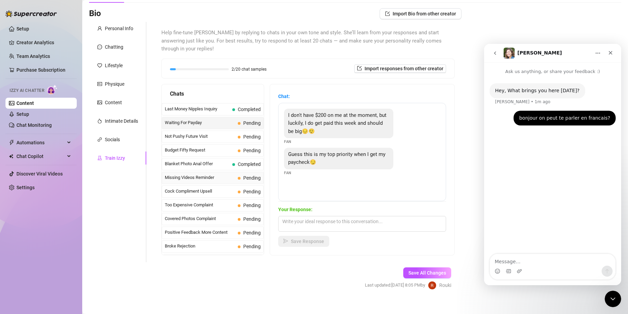
click at [224, 174] on span "Missing Videos Reminder" at bounding box center [200, 177] width 70 height 7
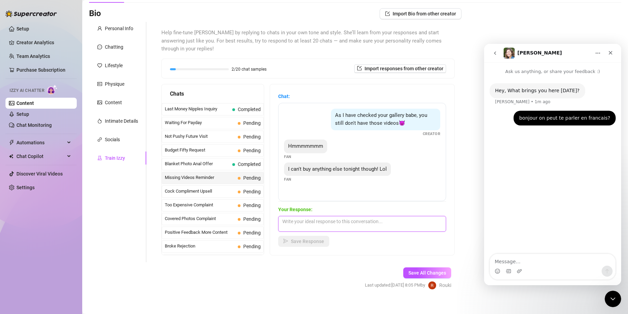
click at [311, 216] on textarea at bounding box center [362, 224] width 168 height 16
click at [322, 238] on span "Save Response" at bounding box center [307, 240] width 33 height 5
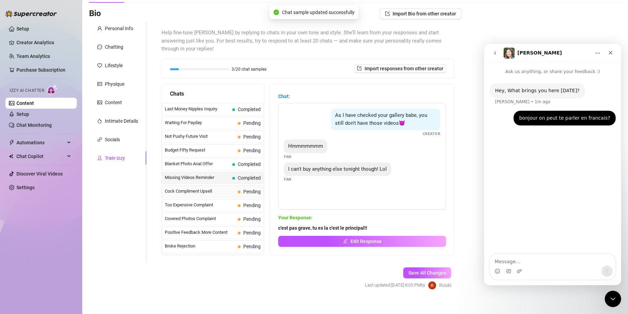
click at [215, 188] on span "Cock Compliment Upsell" at bounding box center [200, 191] width 70 height 7
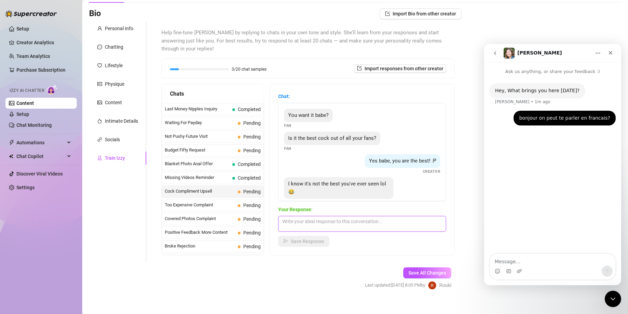
click at [352, 216] on textarea at bounding box center [362, 224] width 168 height 16
click at [312, 238] on span "Save Response" at bounding box center [307, 240] width 33 height 5
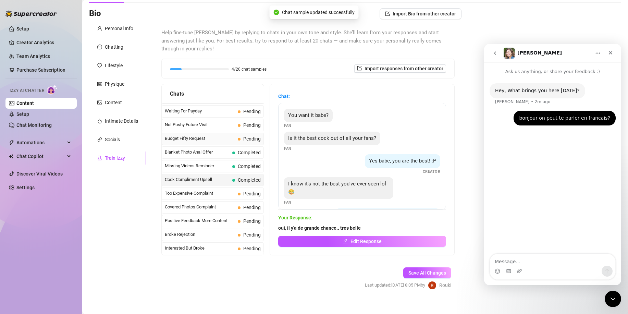
scroll to position [12, 0]
click at [211, 189] on span "Too Expensive Complaint" at bounding box center [200, 192] width 70 height 7
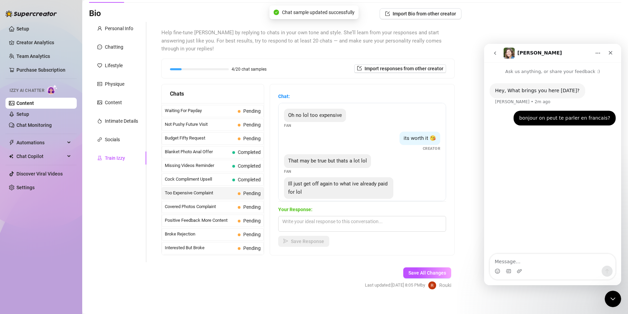
click at [220, 189] on span "Too Expensive Complaint" at bounding box center [200, 192] width 70 height 7
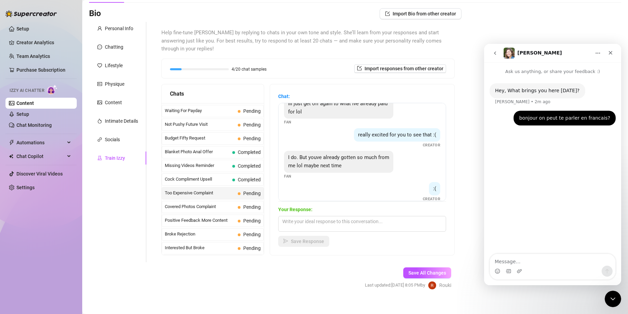
scroll to position [129, 0]
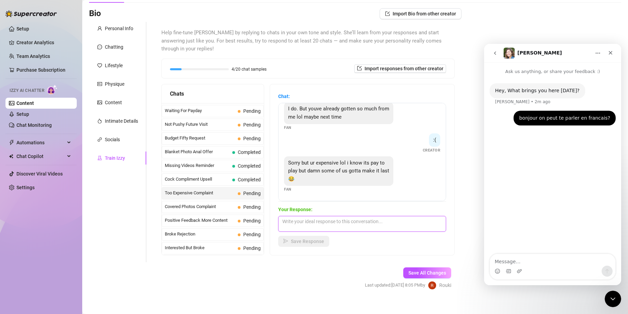
click at [323, 216] on textarea at bounding box center [362, 224] width 168 height 16
click at [291, 236] on button "Save Response" at bounding box center [303, 241] width 51 height 11
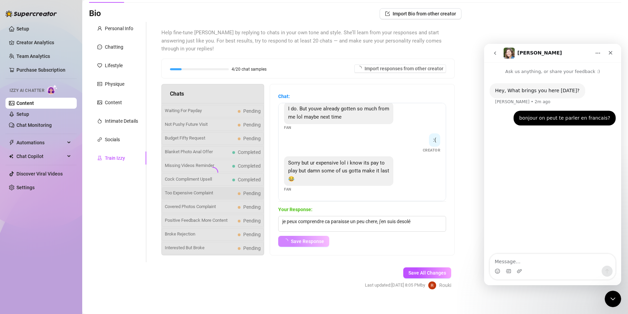
scroll to position [121, 0]
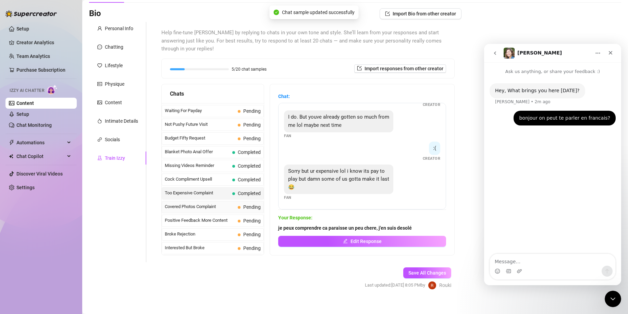
click at [224, 203] on span "Covered Photos Complaint" at bounding box center [200, 206] width 70 height 7
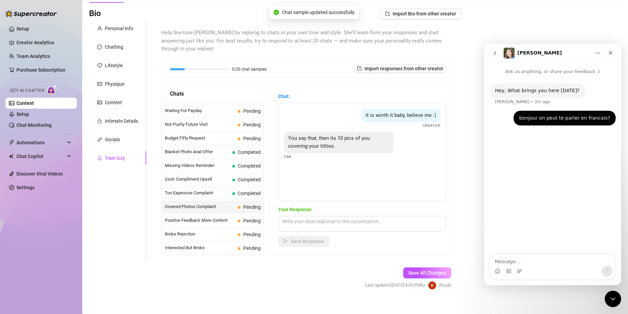
click at [190, 203] on span "Covered Photos Complaint" at bounding box center [200, 206] width 70 height 7
click at [312, 216] on textarea at bounding box center [362, 224] width 168 height 16
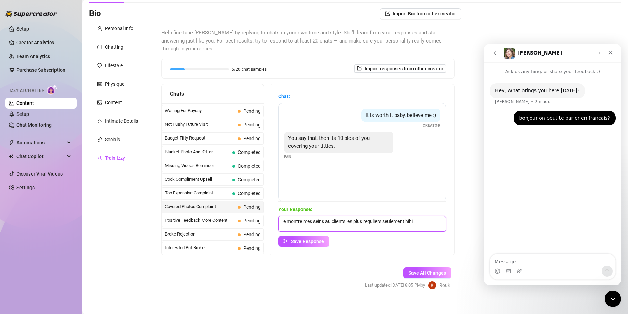
click at [370, 216] on textarea "je montre mes seins au clients les plus reguliers seulement hihi" at bounding box center [362, 224] width 168 height 16
click at [421, 216] on textarea "je montre mes seins au clients les plus réguliers seulement hihi" at bounding box center [362, 224] width 168 height 16
click at [315, 238] on button "Save Response" at bounding box center [303, 241] width 51 height 11
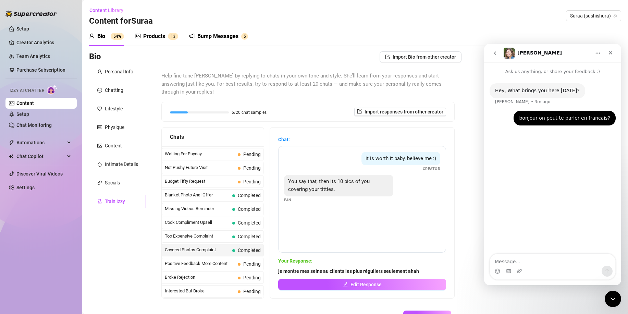
scroll to position [43, 0]
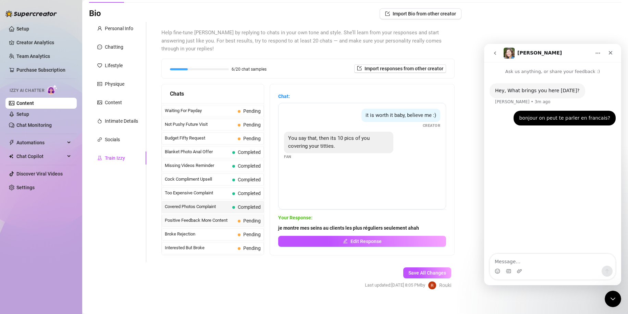
click at [220, 217] on span "Positive Feedback More Content" at bounding box center [200, 220] width 70 height 7
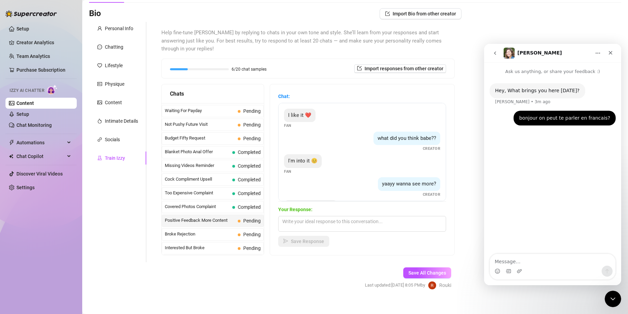
scroll to position [28, 0]
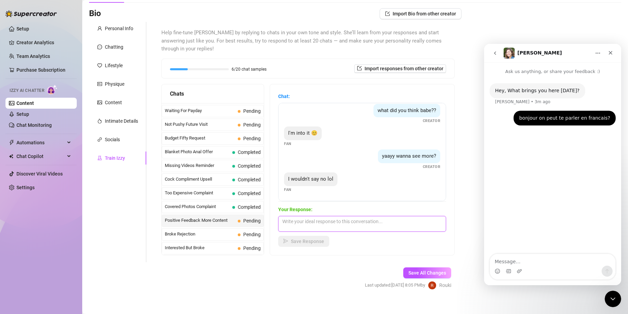
click at [318, 216] on textarea at bounding box center [362, 224] width 168 height 16
click at [351, 216] on textarea "anhh.. tiens mon cheri en esperant que ca te plaise encore plus" at bounding box center [362, 224] width 168 height 16
click at [318, 238] on span "Save Response" at bounding box center [307, 240] width 33 height 5
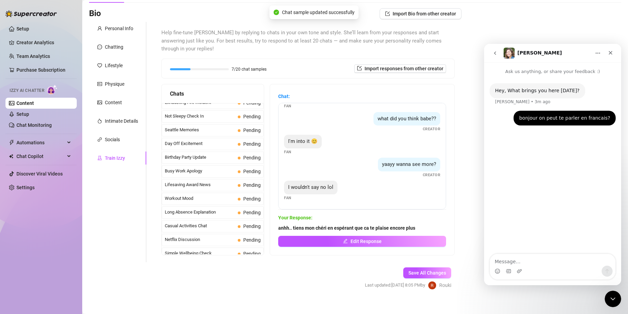
scroll to position [615, 0]
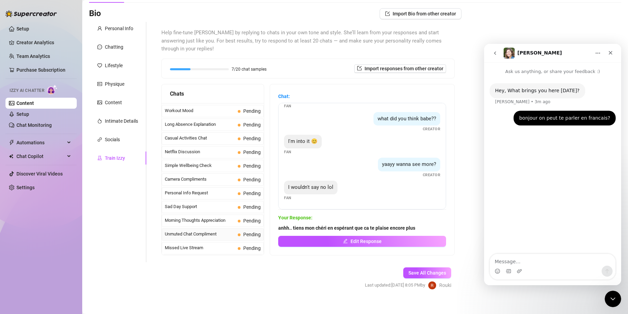
click at [220, 230] on span "Unmuted Chat Compliment" at bounding box center [200, 233] width 70 height 7
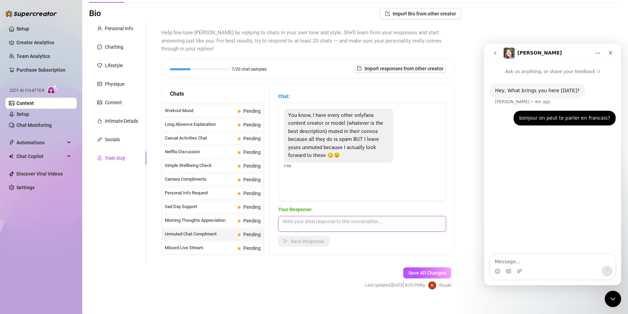
click at [325, 216] on textarea at bounding box center [362, 224] width 168 height 16
click at [324, 216] on textarea at bounding box center [362, 224] width 168 height 16
click at [323, 238] on span "Save Response" at bounding box center [307, 240] width 33 height 5
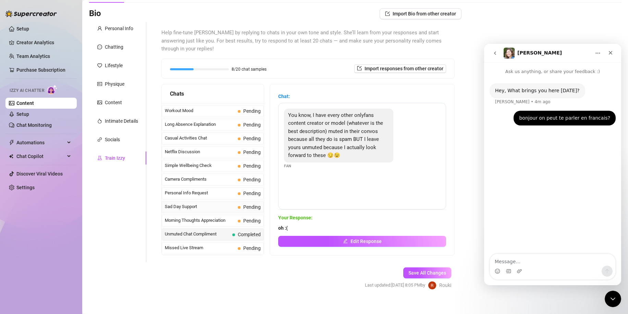
click at [213, 203] on span "Sad Day Support" at bounding box center [200, 206] width 70 height 7
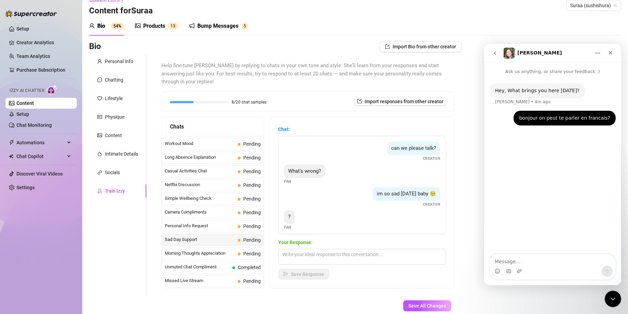
scroll to position [5, 0]
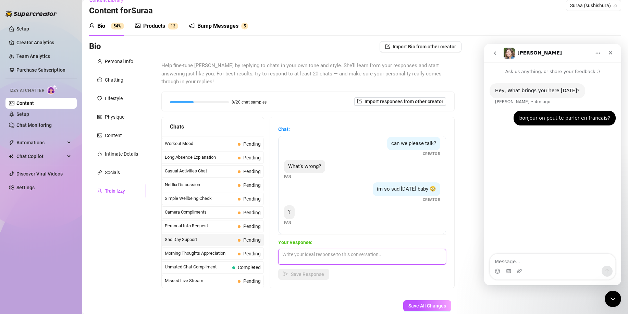
click at [299, 249] on textarea at bounding box center [362, 257] width 168 height 16
click at [323, 271] on button "Save Response" at bounding box center [303, 273] width 51 height 11
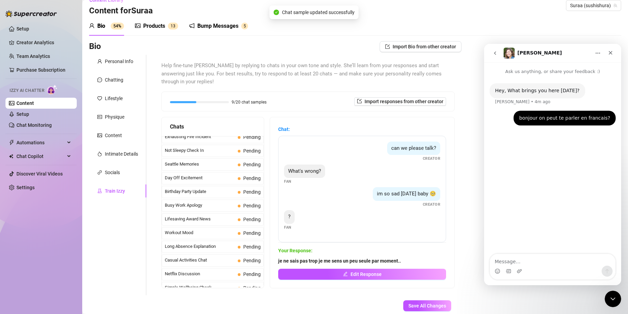
scroll to position [525, 0]
click at [211, 202] on span "Busy Work Apology" at bounding box center [200, 205] width 70 height 7
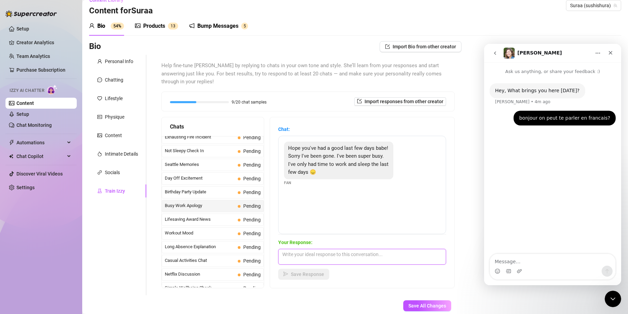
click at [321, 250] on textarea at bounding box center [362, 257] width 168 height 16
click at [304, 271] on span "Save Response" at bounding box center [307, 273] width 33 height 5
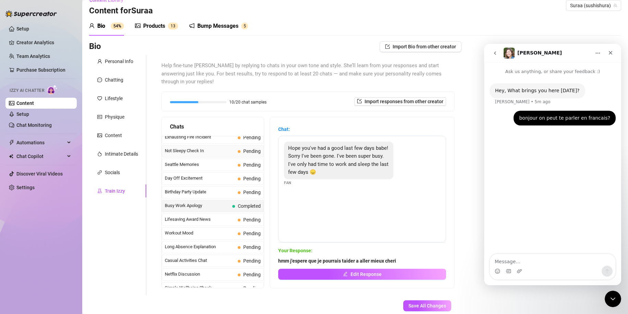
click at [210, 147] on span "Not Sleepy Check In" at bounding box center [200, 150] width 70 height 7
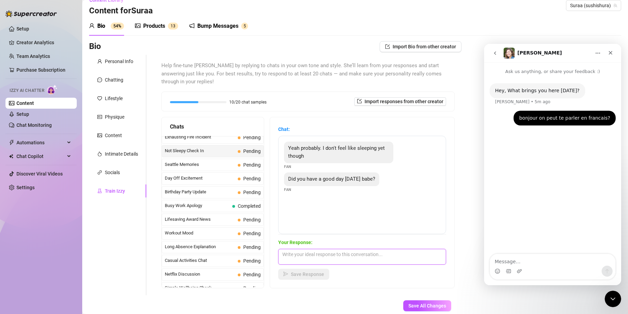
click at [310, 249] on textarea at bounding box center [362, 257] width 168 height 16
click at [306, 271] on span "Save Response" at bounding box center [307, 273] width 33 height 5
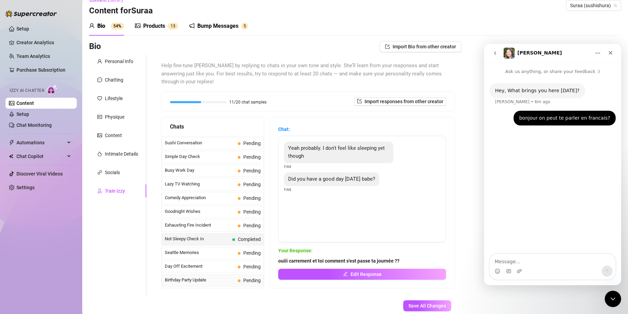
scroll to position [437, 0]
click at [191, 167] on span "Busy Work Day" at bounding box center [200, 170] width 70 height 7
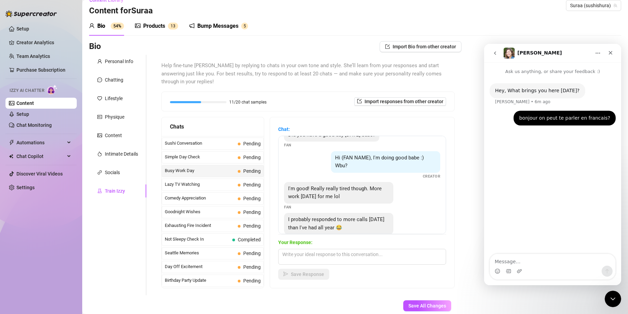
scroll to position [29, 0]
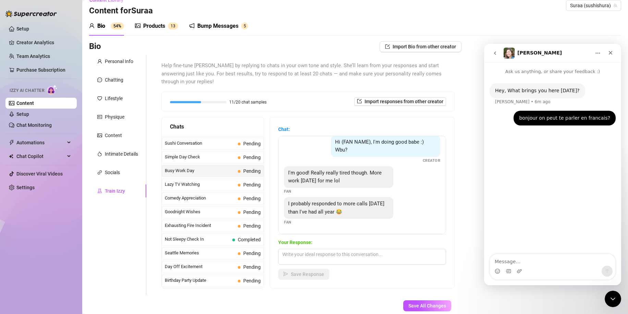
drag, startPoint x: 495, startPoint y: 62, endPoint x: 498, endPoint y: 45, distance: 17.1
click at [495, 61] on nav "Ella" at bounding box center [552, 53] width 137 height 18
click at [501, 40] on div "Bio 54% Products 1 3 Bump Messages 5 Bio Import Bio from other creator Personal…" at bounding box center [355, 175] width 532 height 318
drag, startPoint x: 496, startPoint y: 53, endPoint x: 1043, endPoint y: 349, distance: 622.1
click at [496, 53] on icon "go back" at bounding box center [494, 52] width 5 height 5
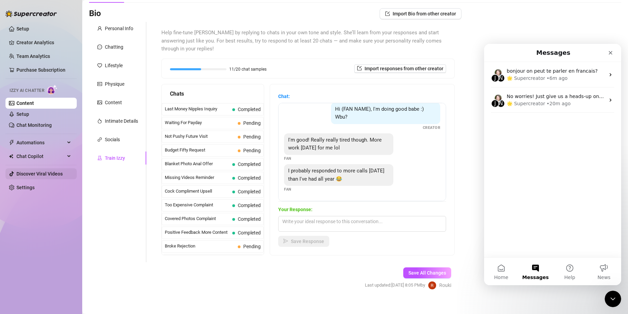
scroll to position [615, 0]
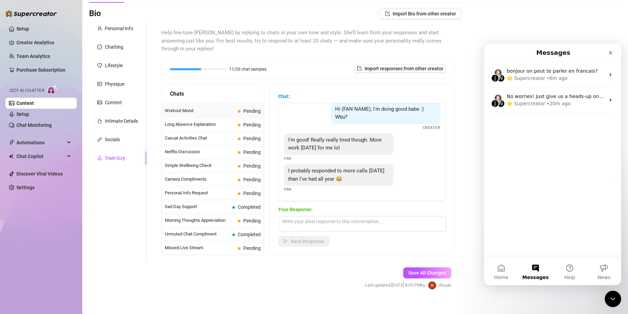
click at [226, 107] on span "Workout Mood" at bounding box center [200, 110] width 70 height 7
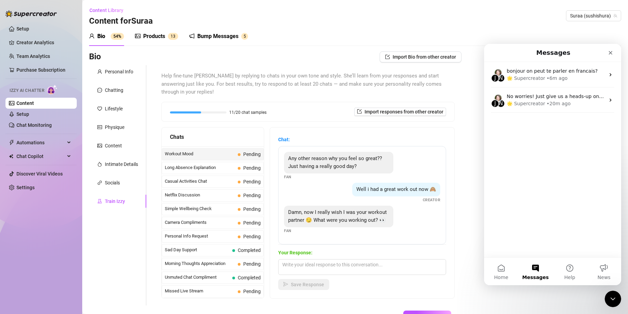
scroll to position [6, 0]
click at [333, 259] on textarea at bounding box center [362, 267] width 168 height 16
click at [324, 281] on span "Save Response" at bounding box center [307, 283] width 33 height 5
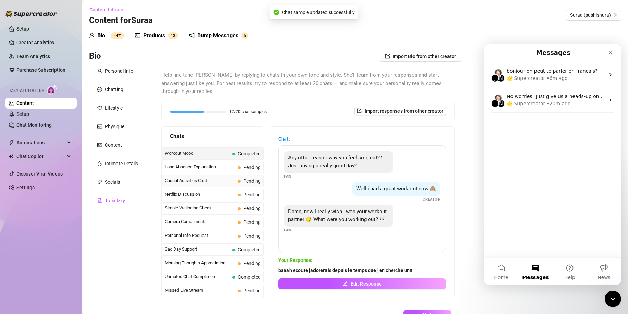
scroll to position [0, 0]
click at [210, 191] on span "Netflix Discussion" at bounding box center [200, 194] width 70 height 7
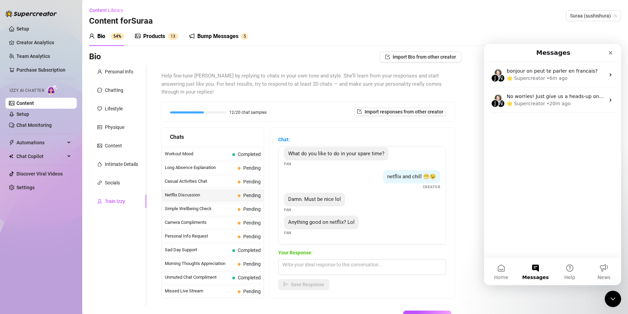
scroll to position [13, 0]
click at [343, 259] on textarea at bounding box center [362, 267] width 168 height 16
click at [313, 281] on span "Save Response" at bounding box center [307, 283] width 33 height 5
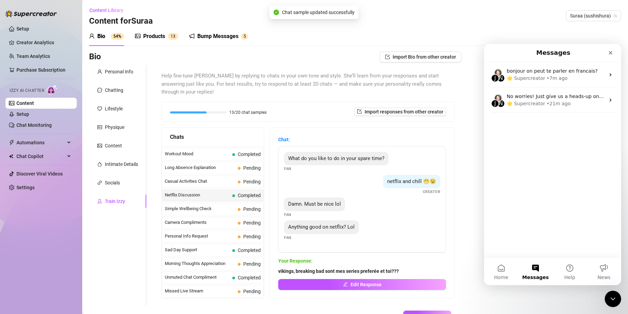
scroll to position [5, 0]
click at [204, 164] on div "Long Absence Explanation Pending" at bounding box center [213, 168] width 102 height 12
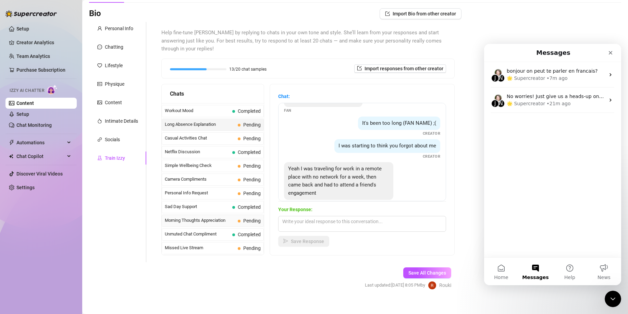
scroll to position [3, 0]
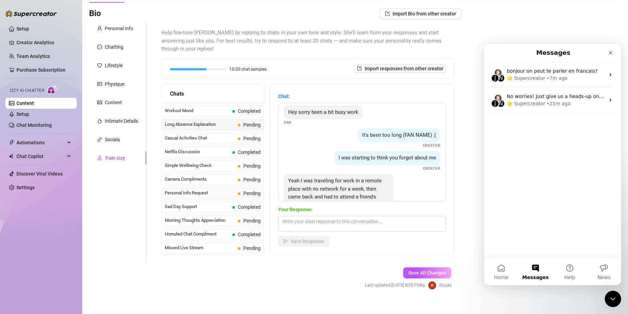
click at [231, 189] on span "Personal Info Request" at bounding box center [200, 192] width 70 height 7
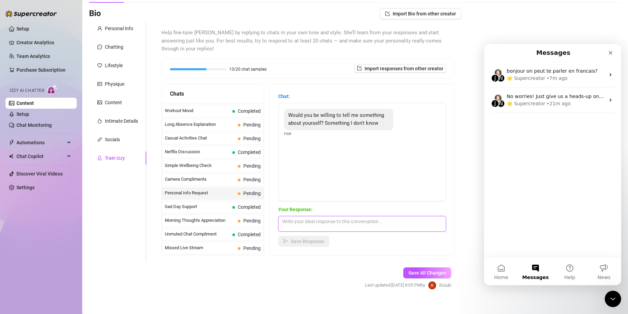
click at [339, 216] on textarea at bounding box center [362, 224] width 168 height 16
click at [313, 236] on button "Save Response" at bounding box center [303, 241] width 51 height 11
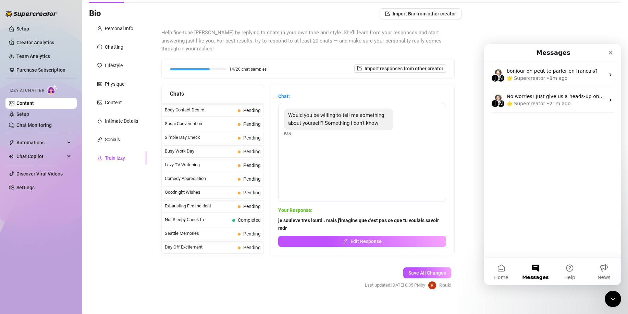
scroll to position [409, 0]
click at [219, 135] on span "Sushi Conversation" at bounding box center [200, 138] width 70 height 7
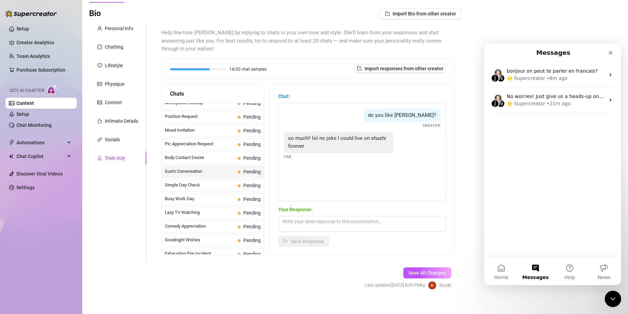
scroll to position [375, 0]
click at [226, 154] on div "Body Contact Desire Pending" at bounding box center [213, 159] width 102 height 12
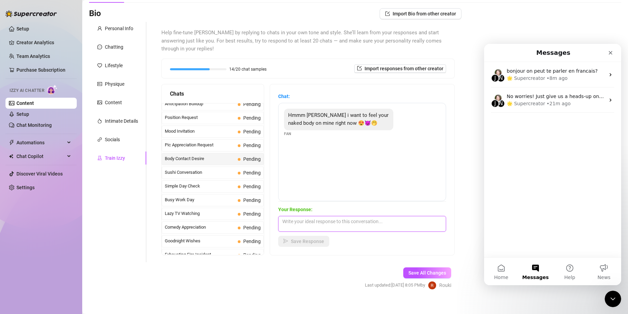
click at [341, 216] on textarea at bounding box center [362, 224] width 168 height 16
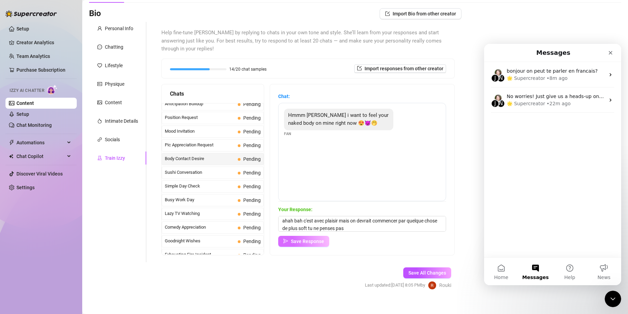
click at [316, 238] on span "Save Response" at bounding box center [307, 240] width 33 height 5
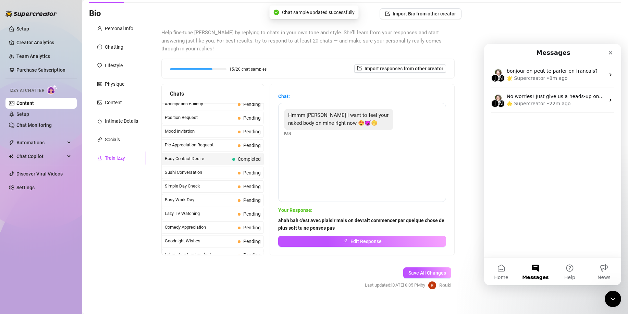
scroll to position [306, 0]
click at [198, 196] on span "Mood Invitation" at bounding box center [200, 199] width 70 height 7
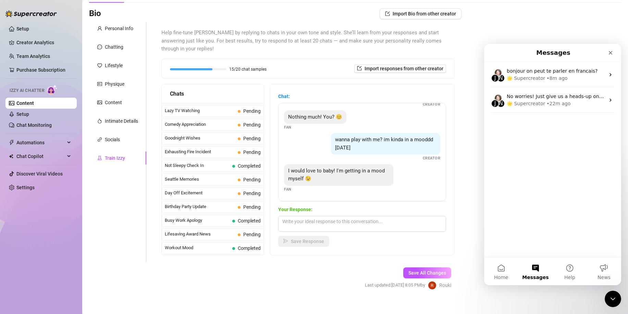
scroll to position [443, 0]
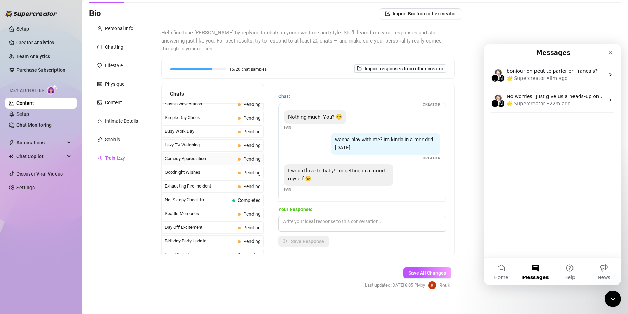
click at [197, 155] on span "Comedy Appreciation" at bounding box center [200, 158] width 70 height 7
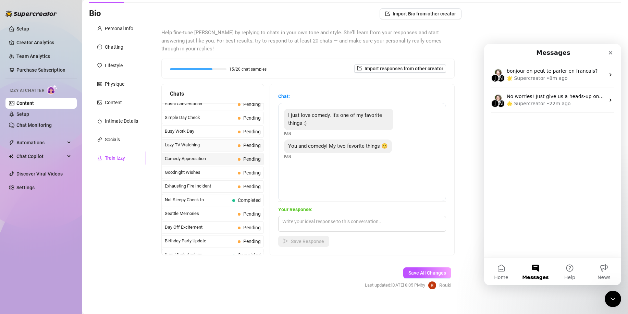
click at [197, 141] on span "Lazy TV Watching" at bounding box center [200, 144] width 70 height 7
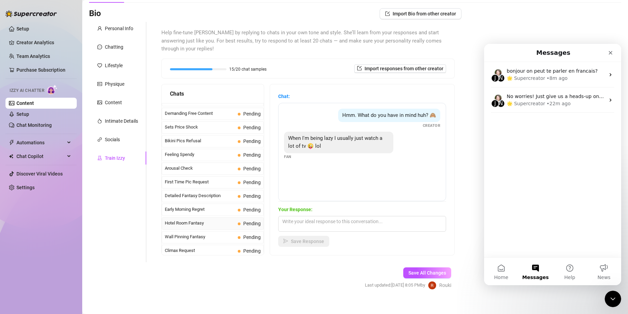
scroll to position [169, 0]
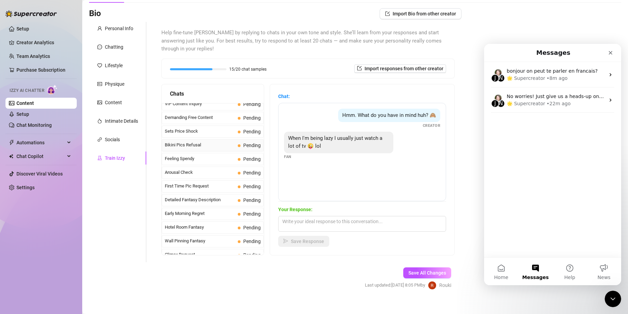
click at [215, 141] on span "Bikini Pics Refusal" at bounding box center [200, 144] width 70 height 7
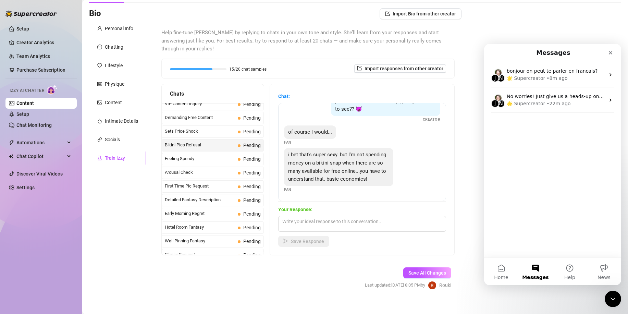
scroll to position [30, 0]
click at [333, 216] on textarea at bounding box center [362, 224] width 168 height 16
click at [317, 238] on span "Save Response" at bounding box center [307, 240] width 33 height 5
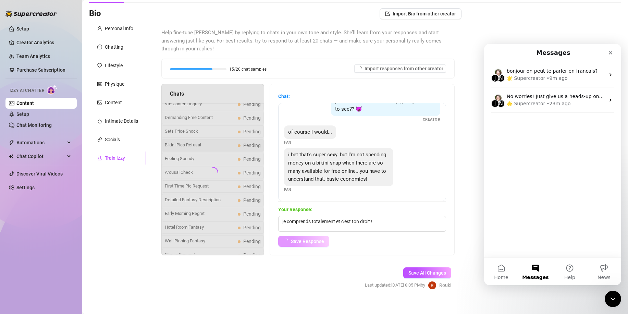
scroll to position [22, 0]
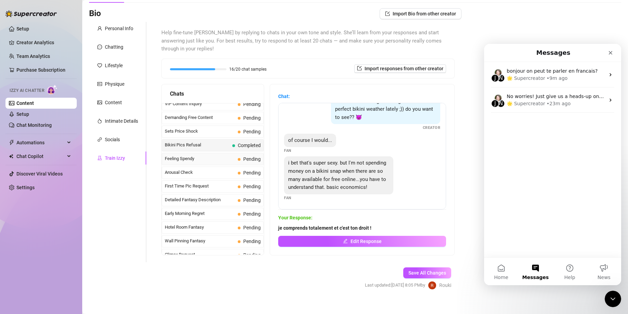
click at [209, 155] on span "Feeling Spendy" at bounding box center [200, 158] width 70 height 7
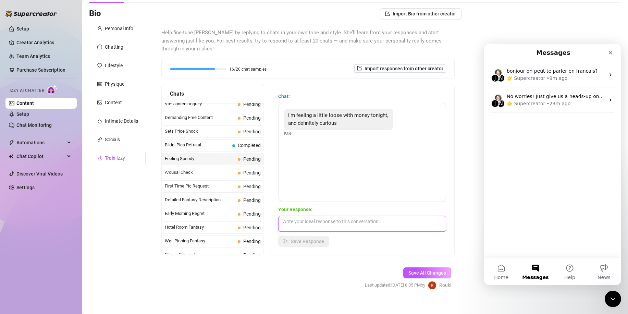
click at [328, 216] on textarea at bounding box center [362, 224] width 168 height 16
click at [321, 237] on button "Save Response" at bounding box center [303, 241] width 51 height 11
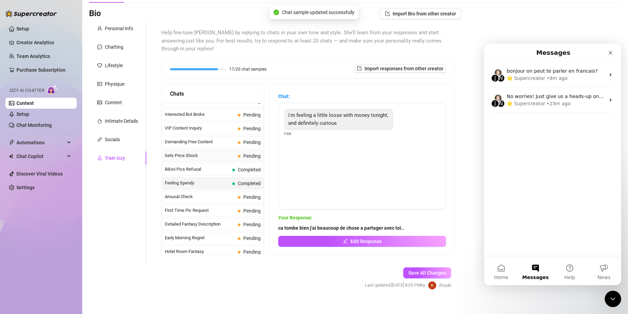
scroll to position [135, 0]
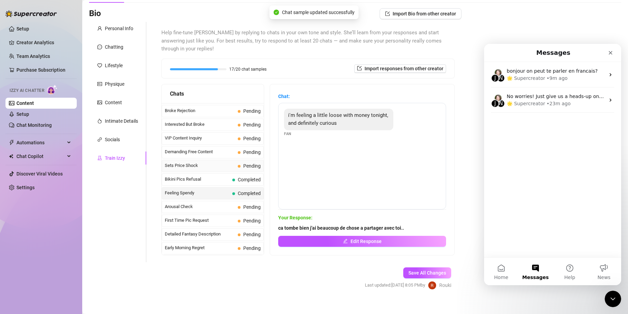
click at [240, 160] on div "Sets Price Shock Pending" at bounding box center [213, 166] width 102 height 12
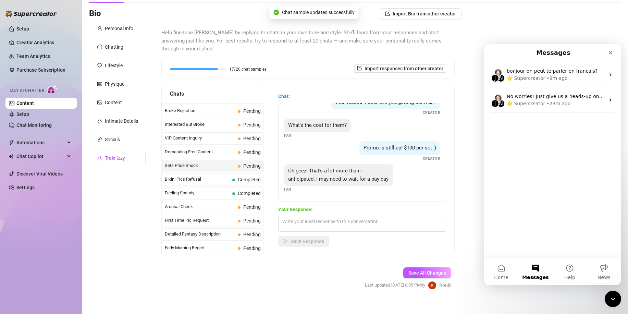
scroll to position [29, 0]
click at [341, 216] on textarea at bounding box center [362, 224] width 168 height 16
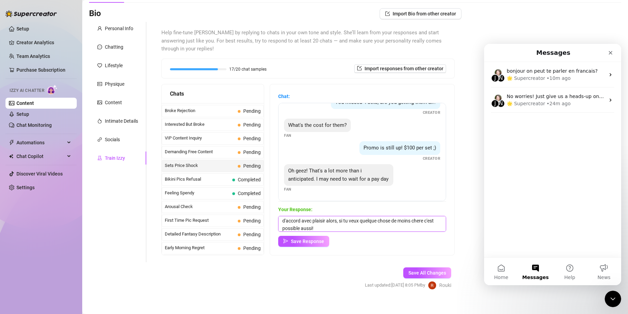
scroll to position [0, 0]
drag, startPoint x: 335, startPoint y: 219, endPoint x: 291, endPoint y: 233, distance: 45.9
click at [288, 238] on icon "send" at bounding box center [285, 240] width 5 height 5
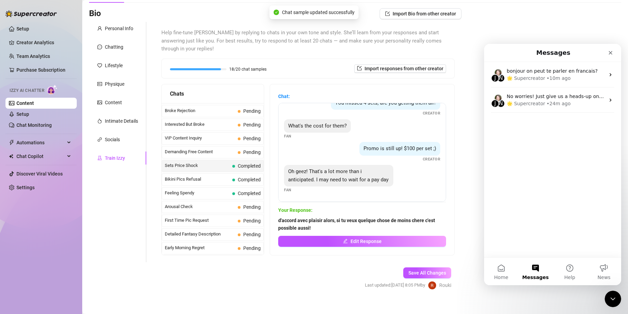
scroll to position [28, 0]
click at [203, 121] on span "Interested But Broke" at bounding box center [200, 124] width 70 height 7
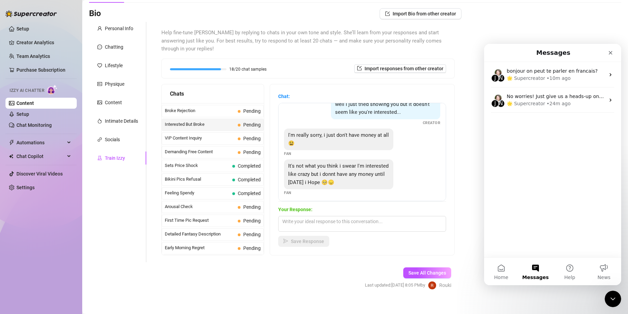
scroll to position [14, 0]
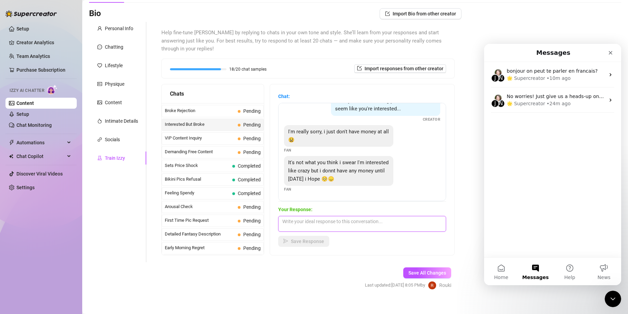
click at [354, 216] on textarea at bounding box center [362, 224] width 168 height 16
paste textarea "😍"
click at [312, 238] on span "Save Response" at bounding box center [307, 240] width 33 height 5
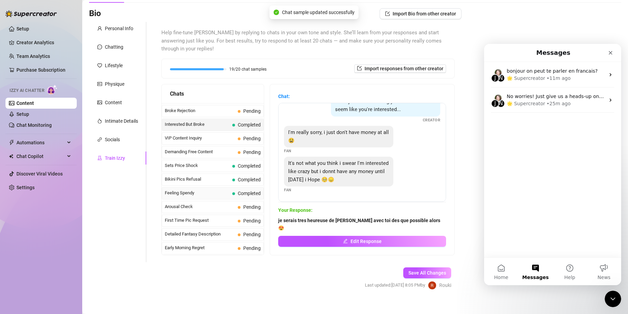
scroll to position [6, 0]
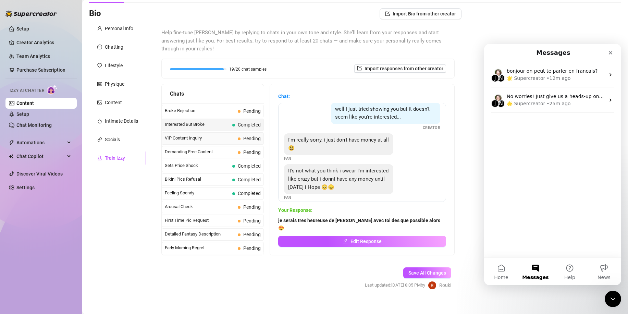
click at [215, 135] on span "VIP Content Inquiry" at bounding box center [200, 138] width 70 height 7
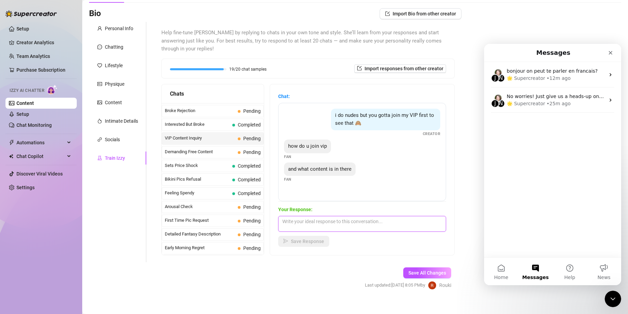
click at [356, 218] on textarea at bounding box center [362, 224] width 168 height 16
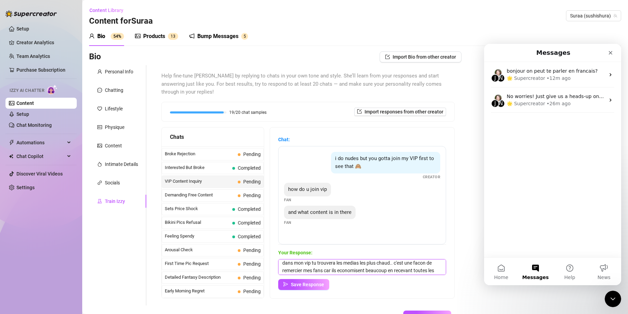
scroll to position [0, 0]
click at [395, 259] on textarea "dans mon vip tu trouvera les medias les plus chaud.. c'est une facon de remerci…" at bounding box center [362, 267] width 168 height 16
click at [396, 259] on textarea "dans mon vip tu trouvera les medias les plus chaud.. c'est une facon de remerci…" at bounding box center [362, 267] width 168 height 16
click at [349, 265] on textarea "dans mon vip tu trouvera les medias les plus chauds.. c'est une facon de remerc…" at bounding box center [362, 267] width 168 height 16
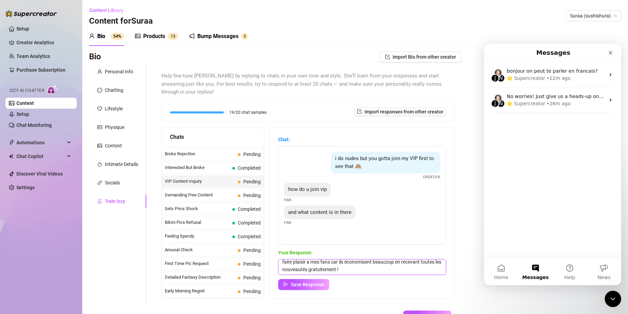
scroll to position [10, 0]
click at [402, 263] on textarea "dans mon vip tu trouvera les medias les plus chauds.. c'est une façon de faire …" at bounding box center [362, 267] width 168 height 16
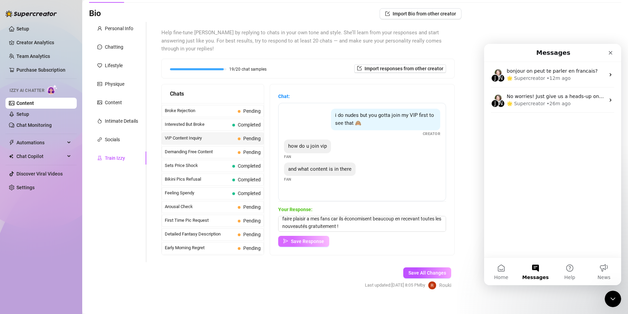
click at [314, 238] on span "Save Response" at bounding box center [307, 240] width 33 height 5
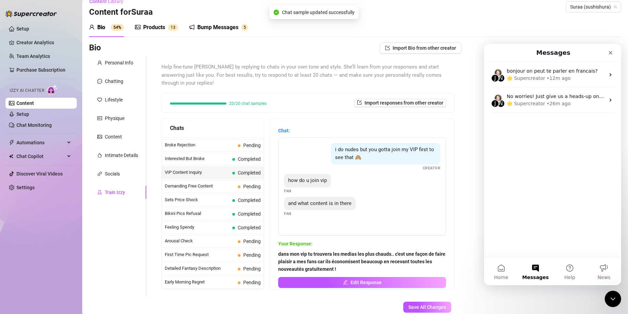
scroll to position [0, 0]
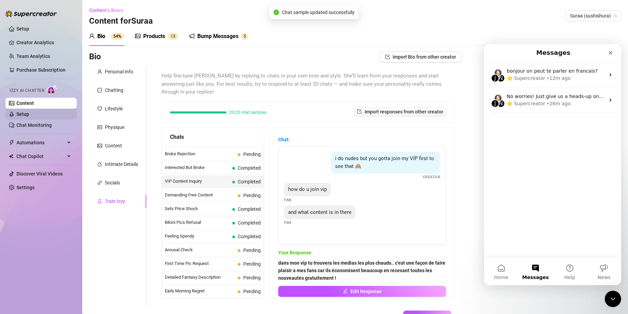
click at [29, 117] on link "Setup" at bounding box center [22, 113] width 13 height 5
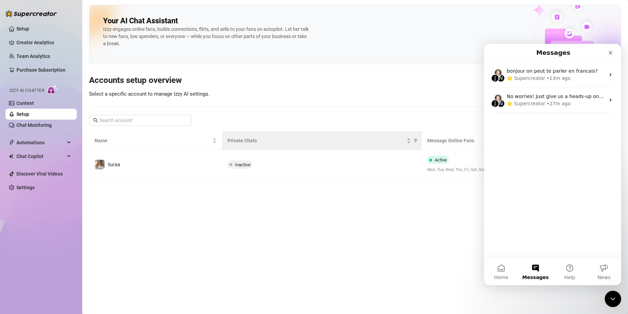
click at [269, 150] on th "Private Chats" at bounding box center [321, 140] width 199 height 19
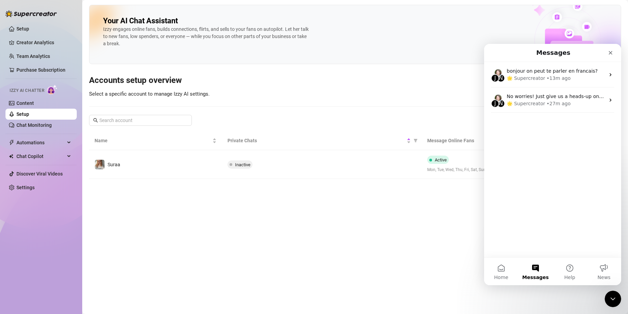
click at [236, 183] on main "Your AI Chat Assistant Izzy engages online fans, builds connections, flirts, an…" at bounding box center [354, 157] width 545 height 314
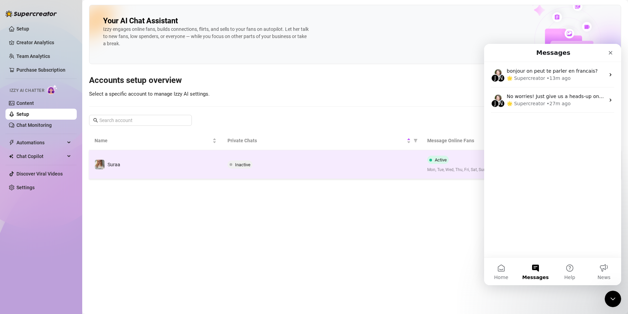
click at [239, 173] on td "Inactive" at bounding box center [321, 164] width 199 height 29
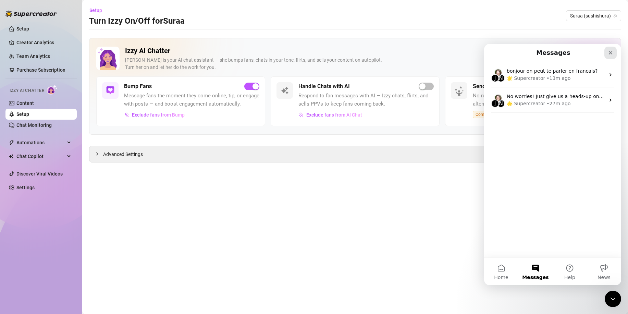
click at [612, 53] on icon "Close" at bounding box center [609, 52] width 5 height 5
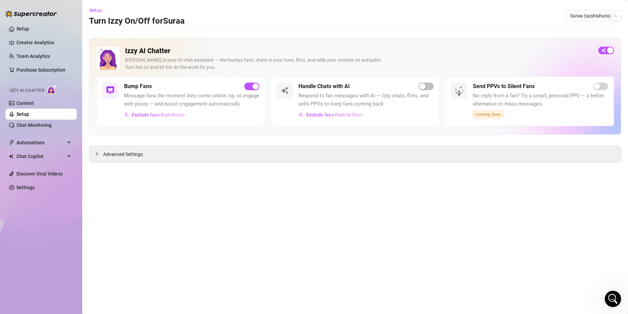
click at [433, 84] on div "Handle Chats with AI Respond to fan messages with AI — Izzy chats, flirts, and …" at bounding box center [354, 101] width 169 height 50
click at [425, 89] on div "button" at bounding box center [422, 86] width 6 height 6
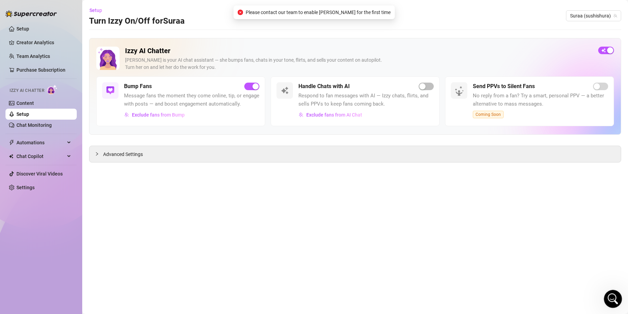
click at [607, 300] on icon "Open Intercom Messenger" at bounding box center [611, 297] width 11 height 11
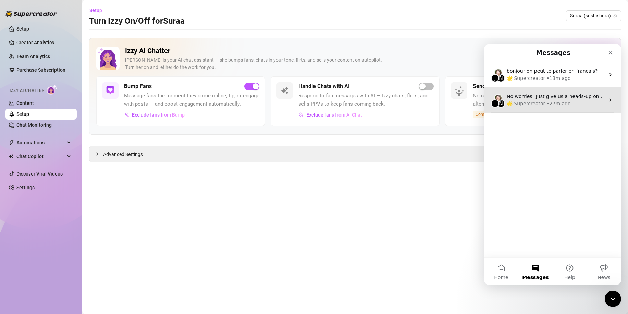
click at [546, 103] on div "• 27m ago" at bounding box center [558, 103] width 24 height 7
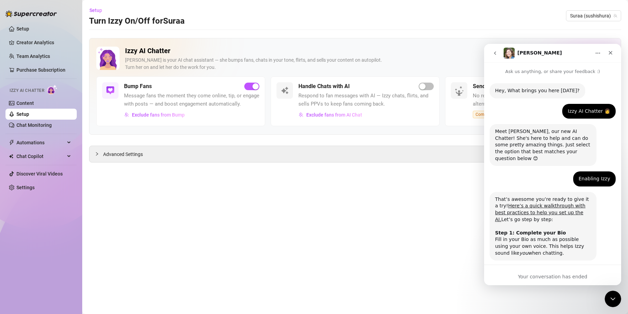
click at [397, 191] on main "Setup Turn Izzy On/Off for Suraa Suraa (sushishura) Izzy AI Chatter Izzy is you…" at bounding box center [354, 157] width 545 height 314
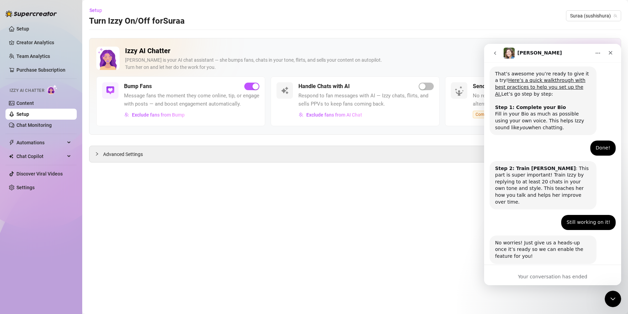
click at [533, 278] on div "Your conversation has ended" at bounding box center [552, 276] width 137 height 7
click at [247, 214] on main "Setup Turn Izzy On/Off for Suraa Suraa (sushishura) Izzy AI Chatter Izzy is you…" at bounding box center [354, 157] width 545 height 314
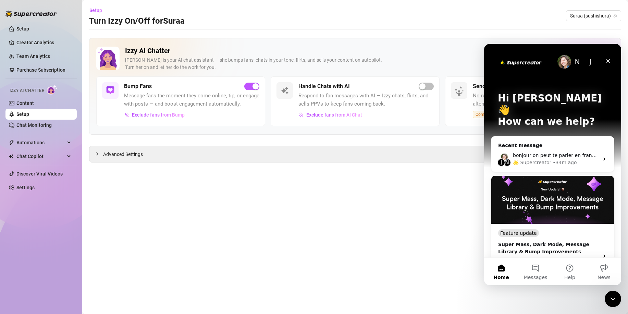
click at [328, 191] on main "Setup Turn Izzy On/Off for Suraa Suraa (sushishura) Izzy AI Chatter Izzy is you…" at bounding box center [354, 157] width 545 height 314
click at [434, 80] on div "Handle Chats with AI Respond to fan messages with AI — Izzy chats, flirts, and …" at bounding box center [354, 101] width 169 height 50
click at [431, 84] on span "button" at bounding box center [425, 87] width 15 height 8
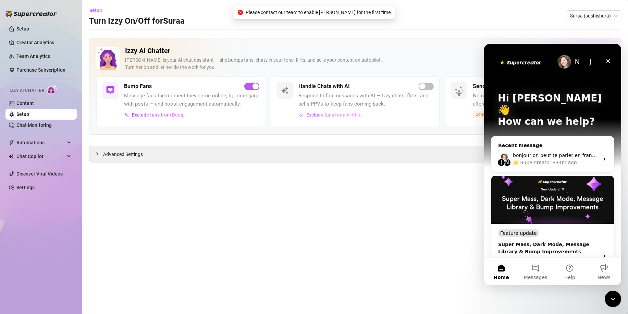
click at [342, 119] on button "Exclude fans from AI Chat" at bounding box center [330, 114] width 64 height 11
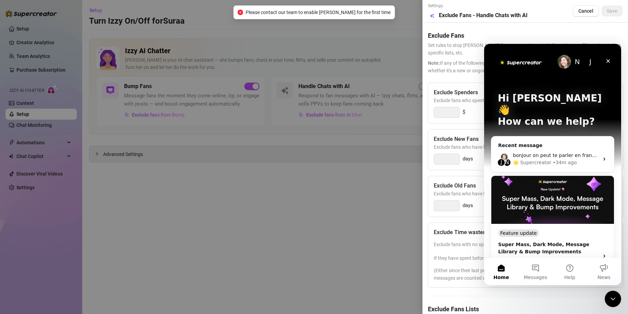
click at [421, 194] on div at bounding box center [314, 157] width 628 height 314
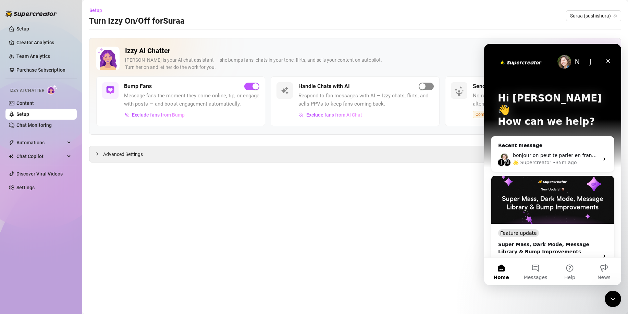
click at [418, 85] on span "button" at bounding box center [425, 87] width 15 height 8
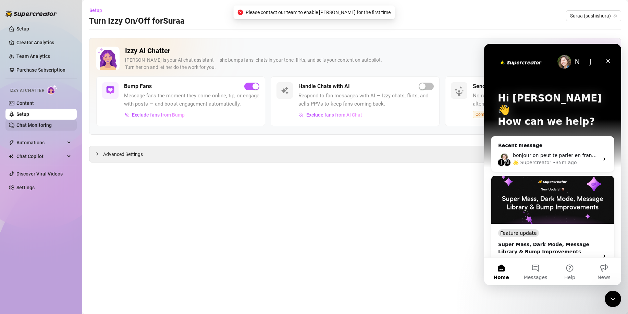
click at [39, 124] on link "Chat Monitoring" at bounding box center [33, 124] width 35 height 5
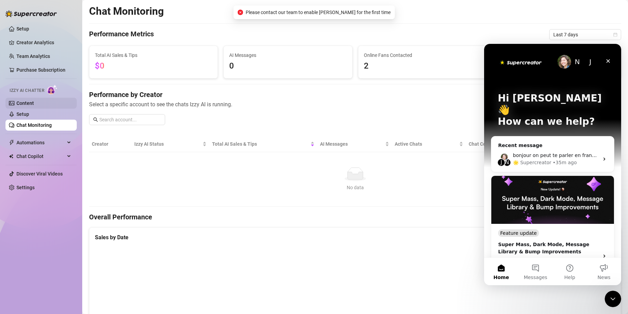
click at [34, 100] on link "Content" at bounding box center [24, 102] width 17 height 5
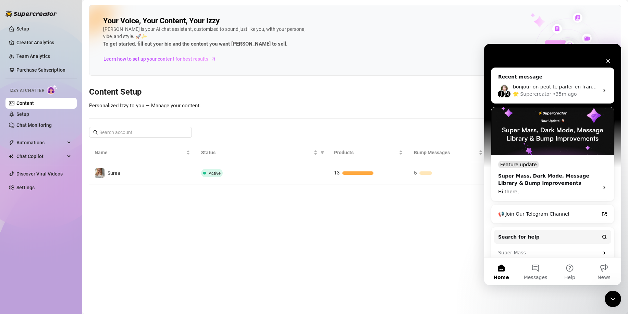
scroll to position [103, 0]
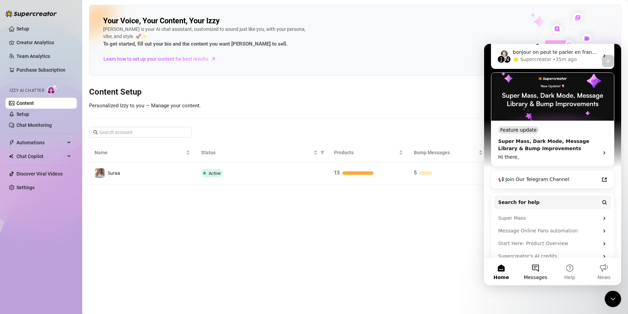
click at [534, 268] on button "Messages" at bounding box center [535, 270] width 34 height 27
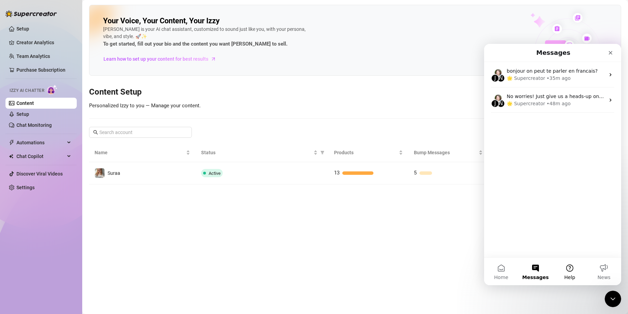
drag, startPoint x: 549, startPoint y: 266, endPoint x: 563, endPoint y: 270, distance: 15.1
click at [552, 267] on button "Messages" at bounding box center [535, 270] width 34 height 27
click at [564, 270] on button "Help" at bounding box center [569, 270] width 34 height 27
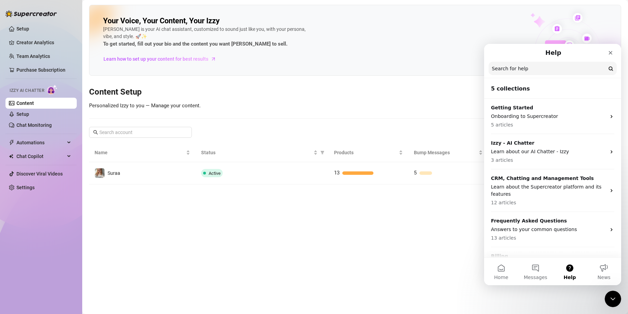
click at [547, 137] on div "Izzy - AI Chatter Learn about our AI Chatter - Izzy 3 articles" at bounding box center [552, 151] width 137 height 35
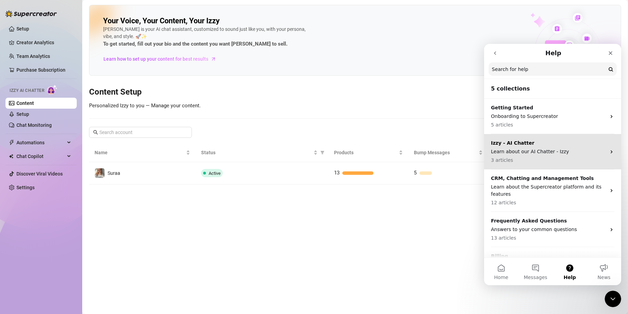
click at [534, 147] on div "Izzy - AI Chatter Learn about our AI Chatter - Izzy 3 articles" at bounding box center [548, 151] width 115 height 24
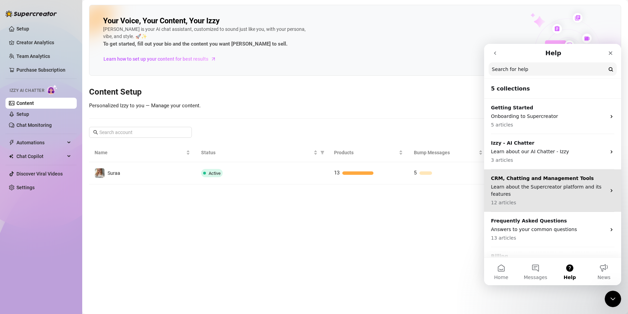
click at [608, 150] on icon "Intercom messenger" at bounding box center [610, 151] width 5 height 5
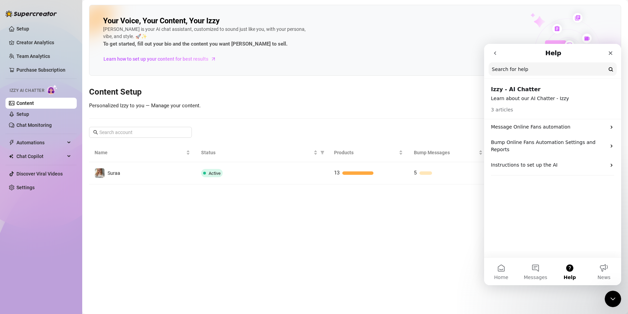
scroll to position [25, 0]
click at [550, 125] on p "Message Online Fans automation" at bounding box center [548, 126] width 115 height 7
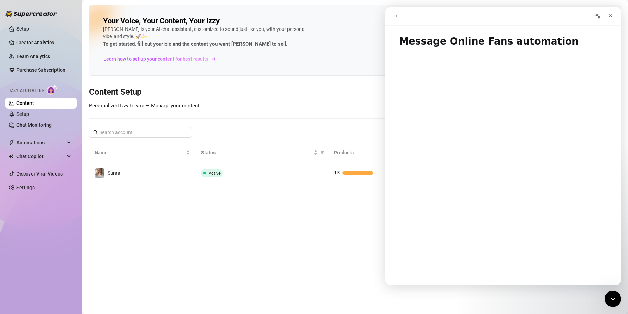
scroll to position [0, 0]
click at [395, 12] on button "go back" at bounding box center [396, 16] width 13 height 13
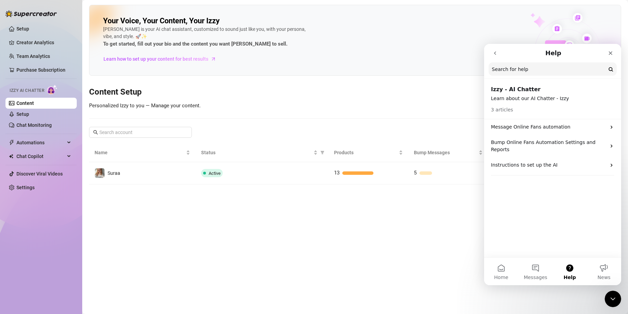
click at [520, 73] on input "Search for help" at bounding box center [552, 68] width 128 height 13
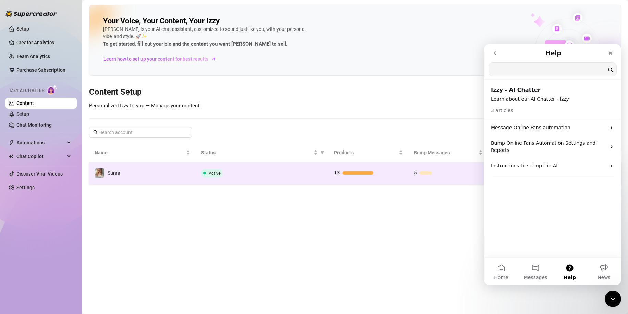
click at [382, 179] on td "13" at bounding box center [368, 173] width 80 height 22
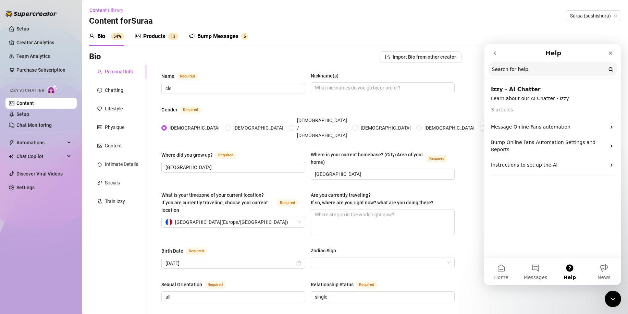
click at [563, 65] on input "Search for help" at bounding box center [552, 68] width 128 height 13
click at [29, 111] on link "Setup" at bounding box center [22, 113] width 13 height 5
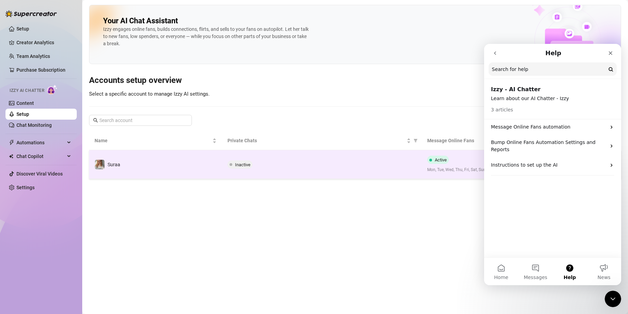
click at [274, 164] on div "Inactive" at bounding box center [321, 164] width 188 height 8
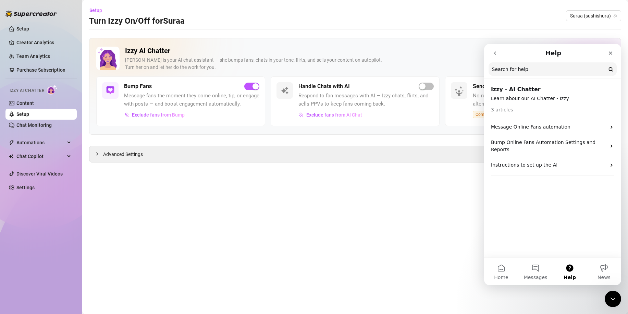
click at [548, 77] on nav "Help Search for help" at bounding box center [552, 61] width 137 height 35
click at [548, 74] on input "Search for help" at bounding box center [552, 69] width 127 height 13
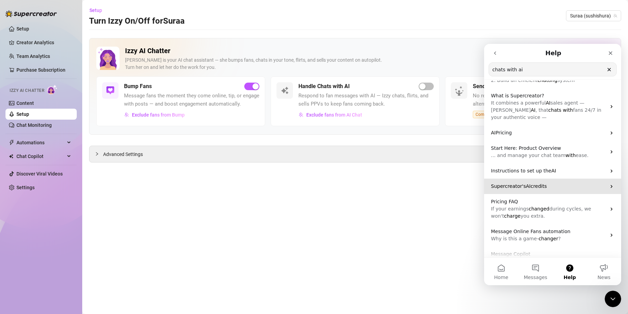
scroll to position [53, 0]
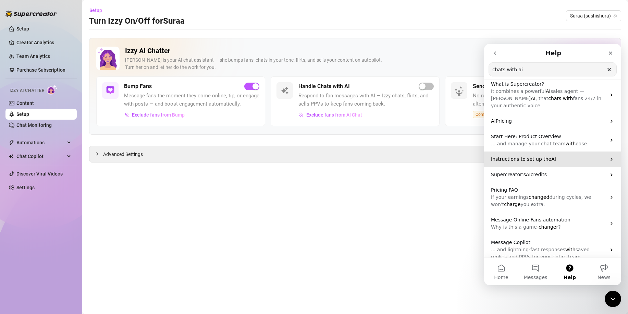
click at [534, 156] on span "Instructions to set up the" at bounding box center [521, 158] width 60 height 5
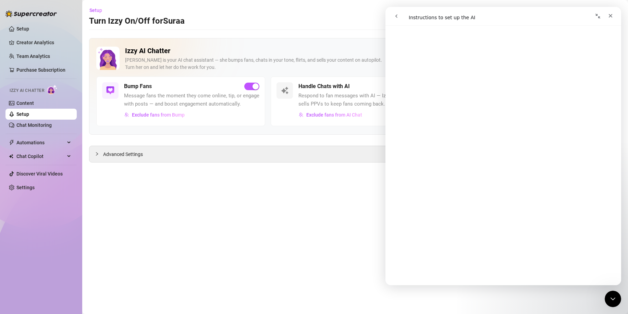
scroll to position [753, 0]
click html
click at [606, 305] on div "Close Intercom Messenger" at bounding box center [611, 297] width 16 height 16
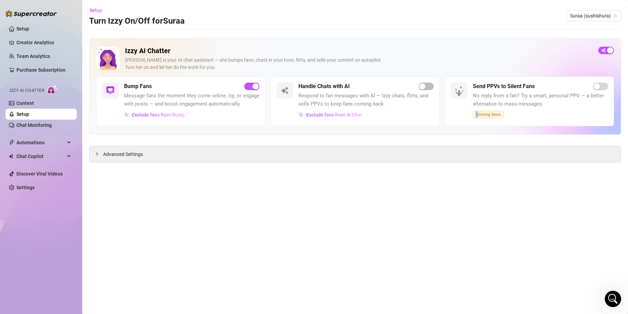
click at [479, 118] on span "Coming Soon" at bounding box center [487, 115] width 31 height 8
click at [34, 100] on link "Content" at bounding box center [24, 102] width 17 height 5
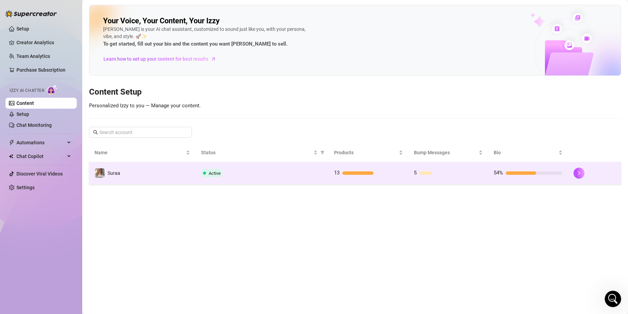
click at [243, 166] on td "Active" at bounding box center [261, 173] width 133 height 22
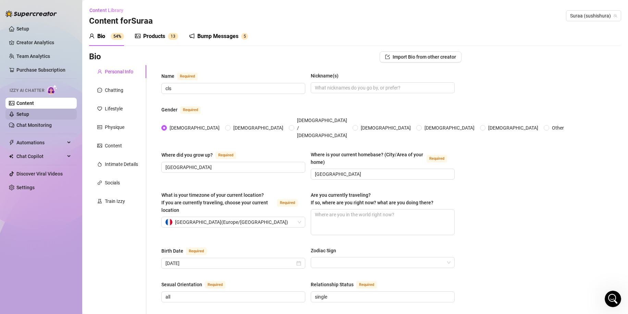
click at [29, 111] on link "Setup" at bounding box center [22, 113] width 13 height 5
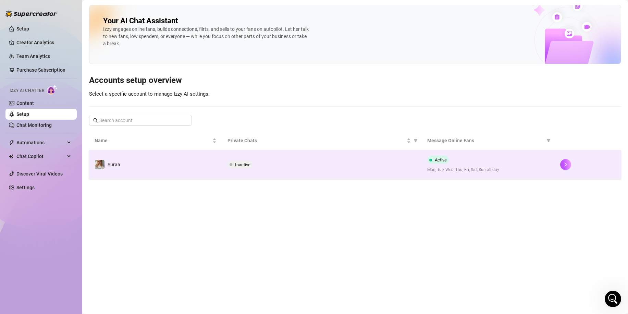
click at [246, 164] on span "Inactive" at bounding box center [242, 164] width 15 height 5
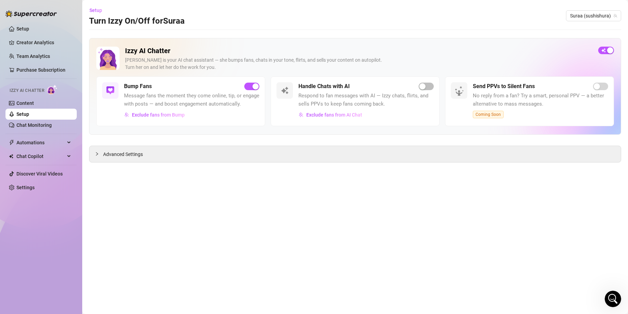
click at [430, 94] on span "Respond to fan messages with AI — Izzy chats, flirts, and sells PPVs to keep fa…" at bounding box center [365, 100] width 135 height 16
click at [422, 86] on div "button" at bounding box center [422, 86] width 6 height 6
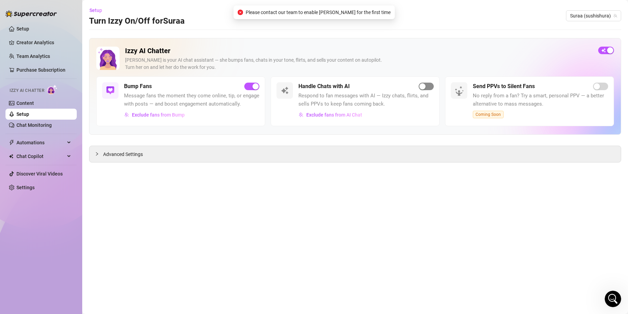
click at [423, 87] on div "button" at bounding box center [422, 86] width 6 height 6
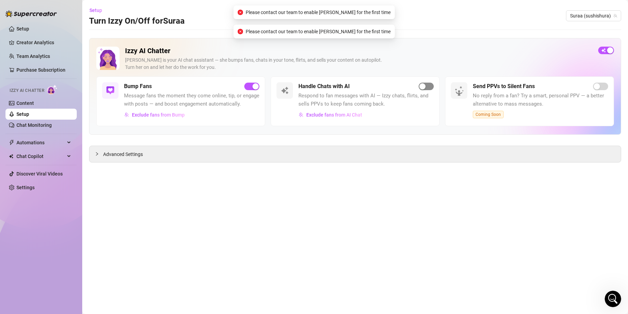
click at [423, 87] on div "button" at bounding box center [422, 86] width 6 height 6
click at [609, 292] on div "Open Intercom Messenger" at bounding box center [611, 297] width 23 height 23
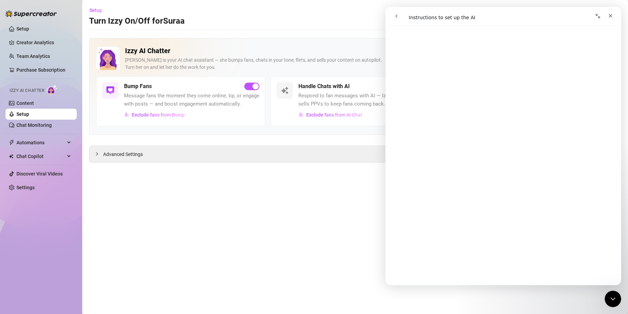
scroll to position [719, 0]
click at [396, 18] on icon "go back" at bounding box center [395, 15] width 5 height 5
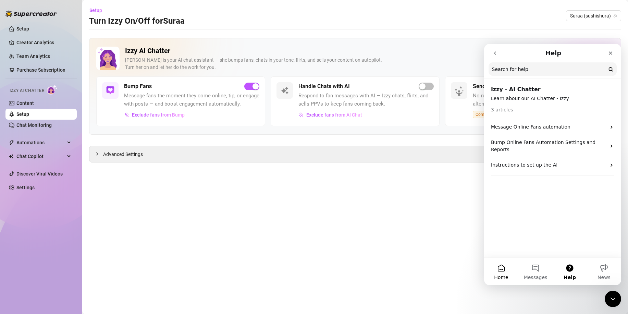
click at [501, 268] on button "Home" at bounding box center [501, 270] width 34 height 27
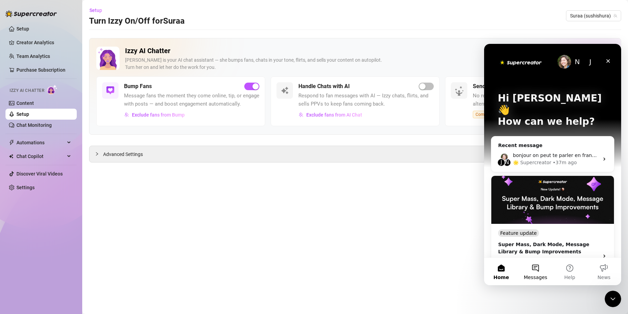
click at [538, 279] on span "Messages" at bounding box center [535, 277] width 24 height 5
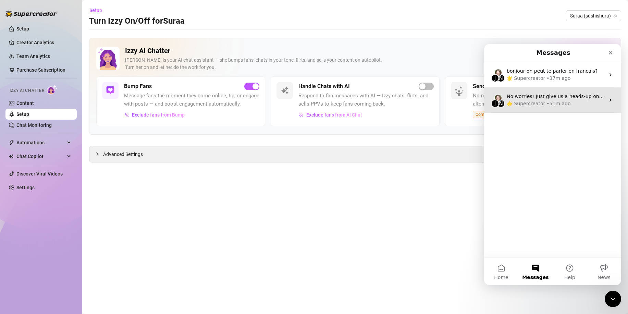
click at [565, 99] on span "No worries! Just give us a heads-up once it’s ready so we can enable the featur…" at bounding box center [613, 95] width 214 height 5
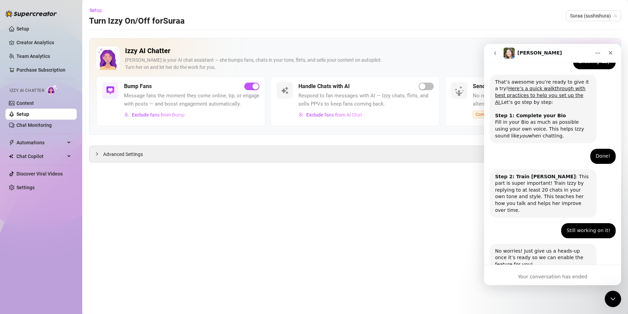
scroll to position [125, 0]
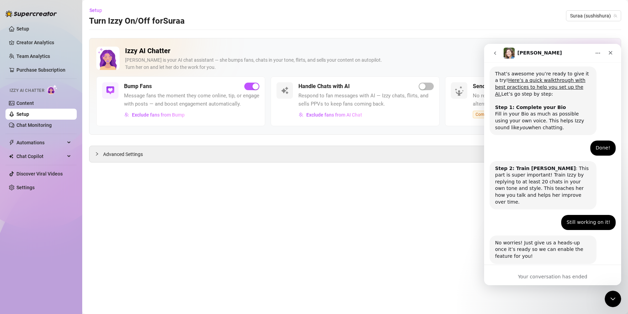
click at [578, 219] on div "Still working on it!" at bounding box center [587, 222] width 43 height 7
click at [536, 254] on div "No worries! Just give us a heads-up once it’s ready so we can enable the featur…" at bounding box center [552, 256] width 126 height 43
click at [530, 275] on div "Your conversation has ended" at bounding box center [552, 276] width 137 height 7
click at [498, 52] on button "go back" at bounding box center [494, 53] width 13 height 13
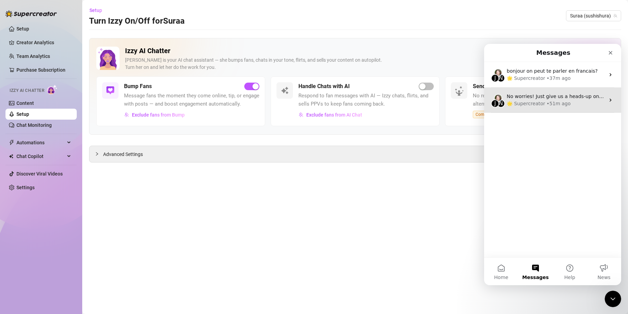
scroll to position [0, 0]
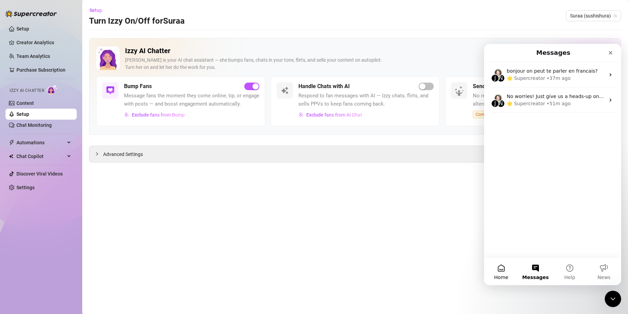
click at [502, 269] on button "Home" at bounding box center [501, 270] width 34 height 27
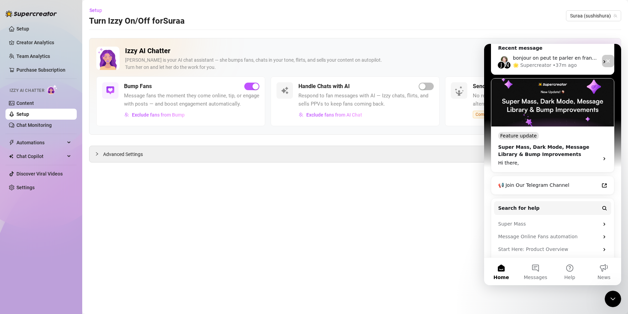
scroll to position [103, 0]
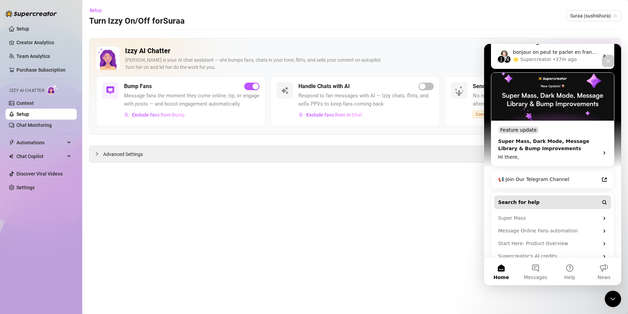
click at [540, 195] on button "Search for help" at bounding box center [552, 202] width 117 height 14
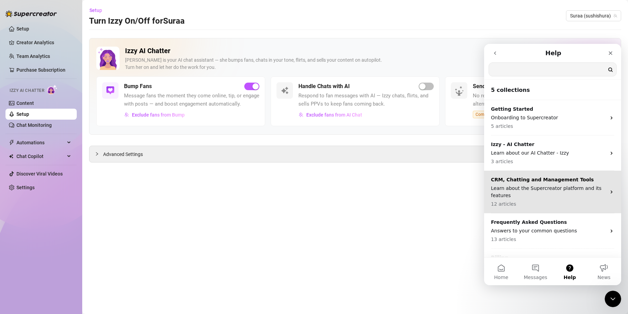
scroll to position [0, 0]
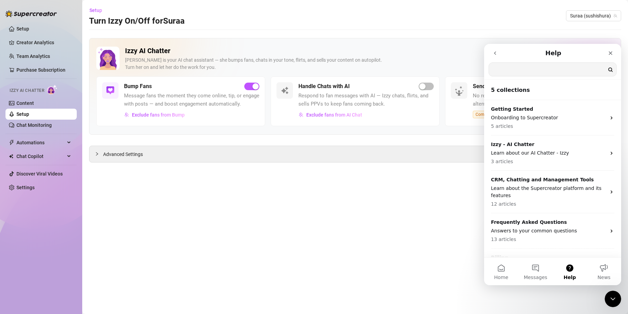
click at [543, 65] on input "Search for help" at bounding box center [552, 69] width 127 height 13
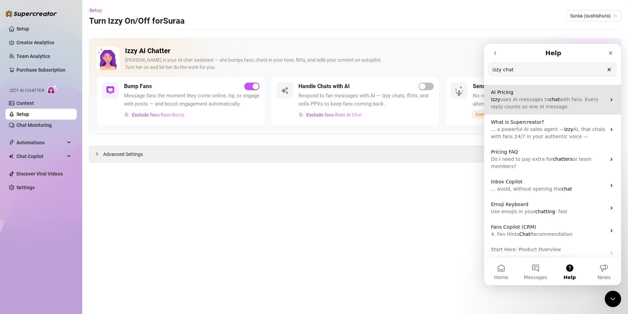
click at [537, 102] on span "uses AI messages to" at bounding box center [524, 99] width 49 height 5
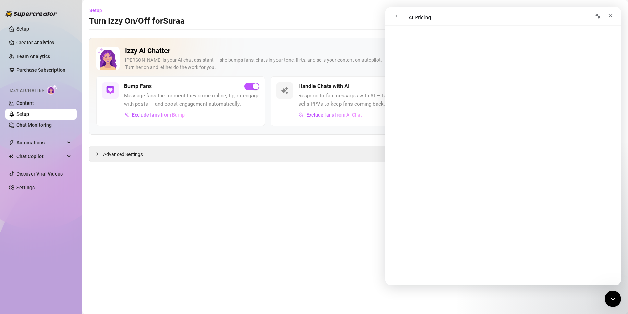
scroll to position [34, 0]
click at [400, 13] on button "go back" at bounding box center [396, 16] width 13 height 13
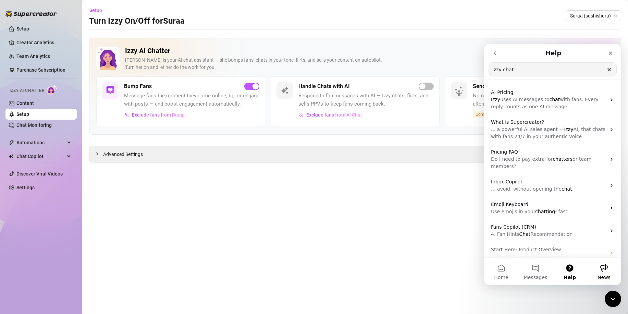
click at [603, 270] on button "News" at bounding box center [603, 270] width 34 height 27
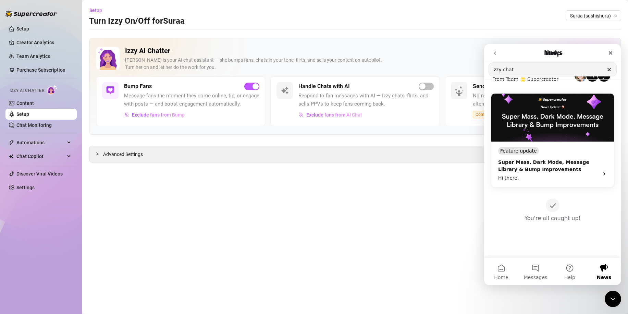
click at [530, 275] on span "Messages" at bounding box center [535, 277] width 24 height 5
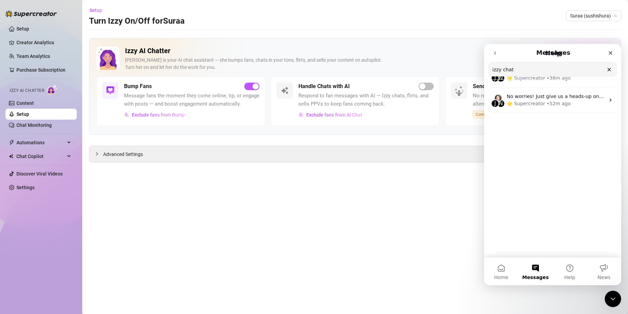
click at [500, 271] on button "Home" at bounding box center [501, 270] width 34 height 27
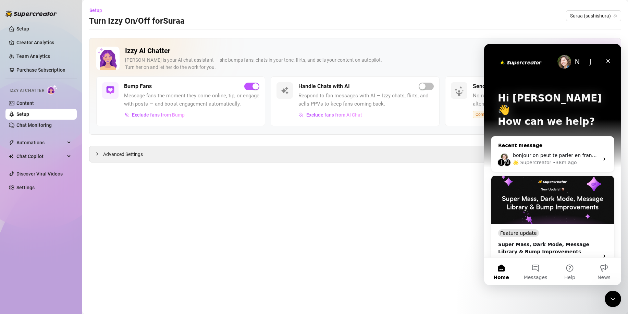
click at [603, 150] on div "J N bonjour on peut te parler en francais? 🌟 Supercreator • 38m ago" at bounding box center [552, 158] width 123 height 25
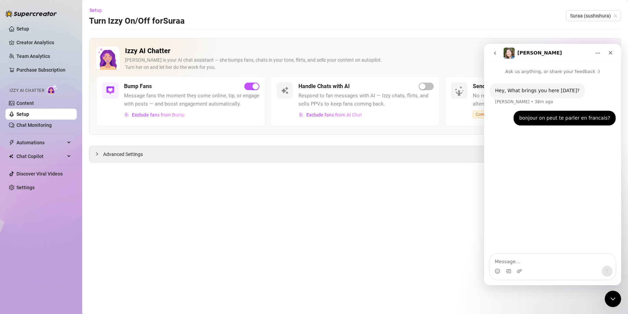
click at [526, 90] on div "Hey, What brings you here today?" at bounding box center [537, 90] width 85 height 7
click at [498, 53] on button "go back" at bounding box center [494, 53] width 13 height 13
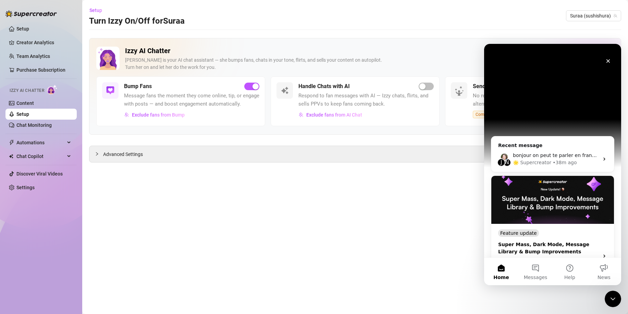
scroll to position [103, 0]
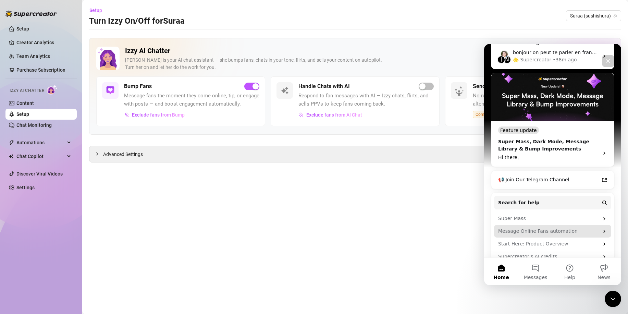
click at [551, 227] on div "Message Online Fans automation" at bounding box center [548, 230] width 101 height 7
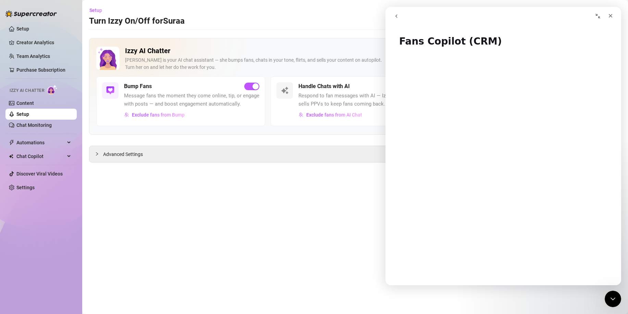
scroll to position [0, 0]
click at [395, 20] on button "go back" at bounding box center [396, 16] width 13 height 13
click at [409, 32] on h1 "Message Copilot" at bounding box center [503, 39] width 236 height 21
click at [403, 22] on div "Intercom messenger" at bounding box center [446, 16] width 112 height 13
click at [401, 21] on button "go back" at bounding box center [396, 16] width 13 height 13
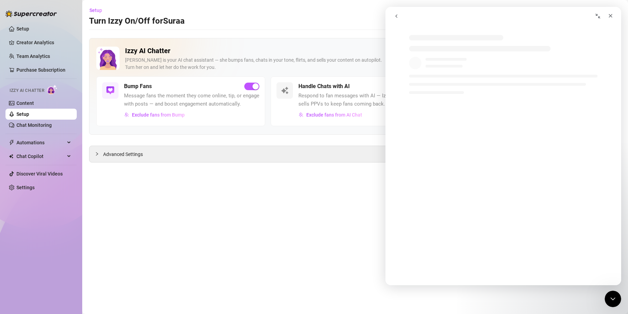
drag, startPoint x: 148, startPoint y: 245, endPoint x: 144, endPoint y: 243, distance: 4.0
click at [148, 244] on main "Setup Turn Izzy On/Off for Suraa Suraa (sushishura) Izzy AI Chatter Izzy is you…" at bounding box center [354, 157] width 545 height 314
click at [55, 211] on div "Setup Creator Analytics Team Analytics Purchase Subscription Izzy AI Chatter Co…" at bounding box center [40, 153] width 71 height 307
click at [613, 17] on icon "Close" at bounding box center [609, 15] width 5 height 5
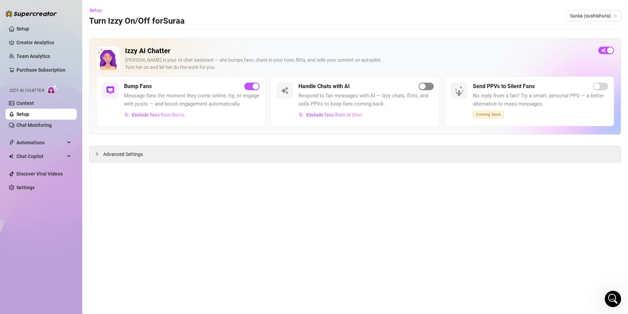
click at [423, 86] on div "button" at bounding box center [422, 86] width 6 height 6
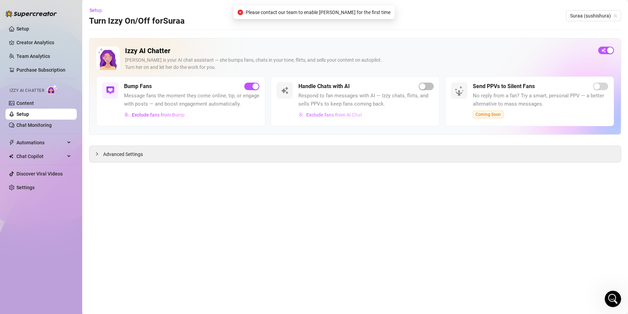
click at [327, 117] on span "Exclude fans from AI Chat" at bounding box center [334, 114] width 56 height 5
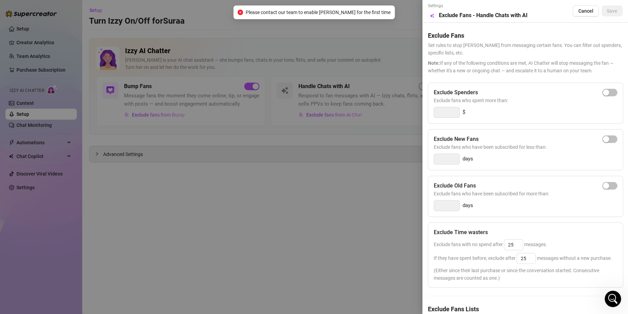
click at [287, 198] on div at bounding box center [314, 157] width 628 height 314
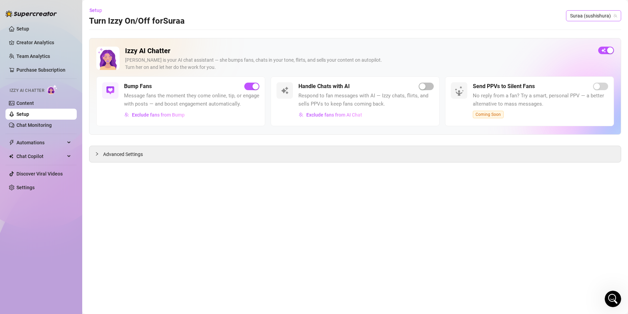
click at [598, 17] on span "Suraa (sushishura)" at bounding box center [593, 16] width 47 height 10
click at [34, 100] on link "Content" at bounding box center [24, 102] width 17 height 5
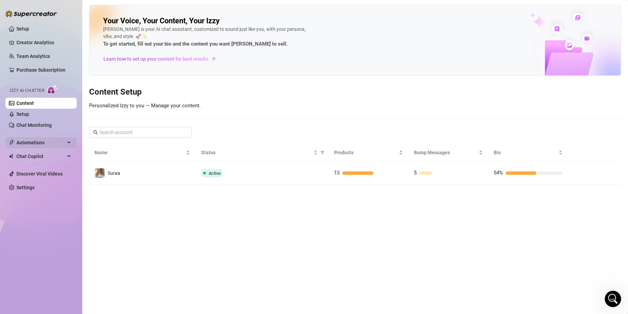
click at [36, 142] on span "Automations" at bounding box center [40, 142] width 49 height 11
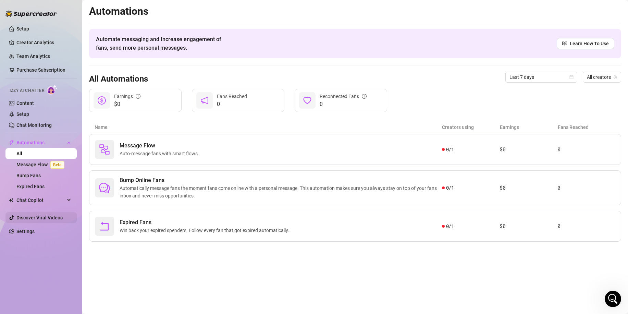
click at [32, 218] on link "Discover Viral Videos" at bounding box center [39, 217] width 46 height 5
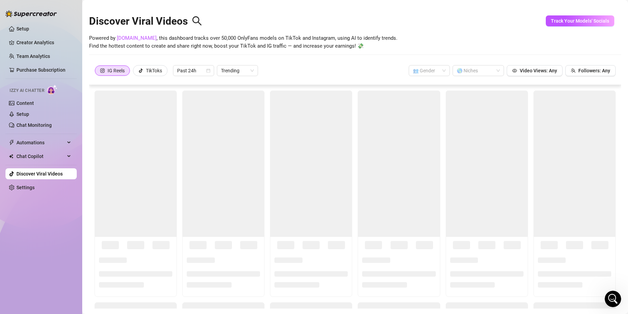
click at [30, 232] on div "Setup Creator Analytics Team Analytics Purchase Subscription Izzy AI Chatter Co…" at bounding box center [40, 153] width 71 height 307
click at [35, 185] on link "Settings" at bounding box center [25, 187] width 18 height 5
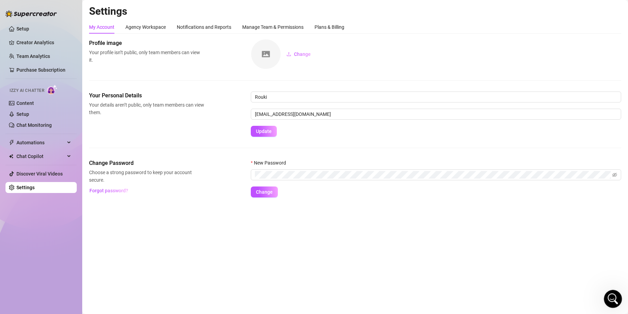
click at [610, 290] on body "Setup Creator Analytics Team Analytics Purchase Subscription Izzy AI Chatter Co…" at bounding box center [314, 157] width 628 height 314
click html
click at [615, 299] on icon "Open Intercom Messenger" at bounding box center [611, 297] width 11 height 11
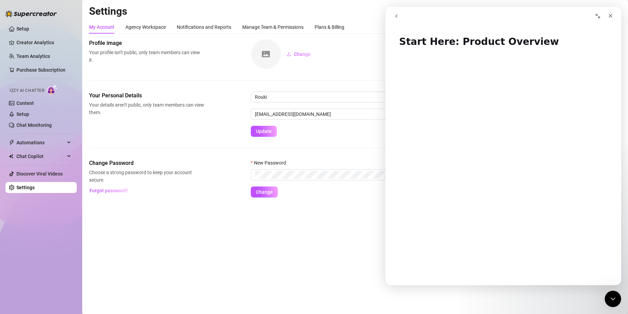
drag, startPoint x: 395, startPoint y: 24, endPoint x: 396, endPoint y: 19, distance: 4.9
click at [395, 24] on nav "Intercom messenger" at bounding box center [503, 16] width 236 height 18
click at [396, 19] on button "go back" at bounding box center [396, 16] width 13 height 13
click at [401, 11] on button "go back" at bounding box center [396, 16] width 13 height 13
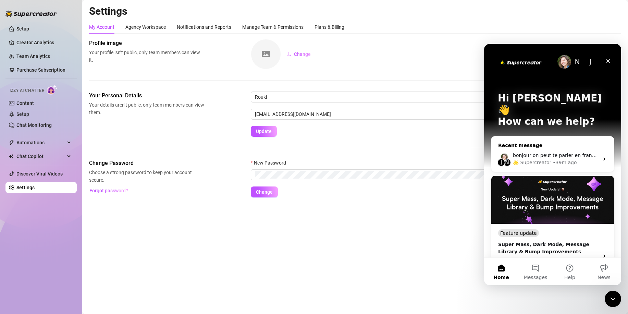
click at [555, 159] on div "• 39m ago" at bounding box center [564, 162] width 24 height 7
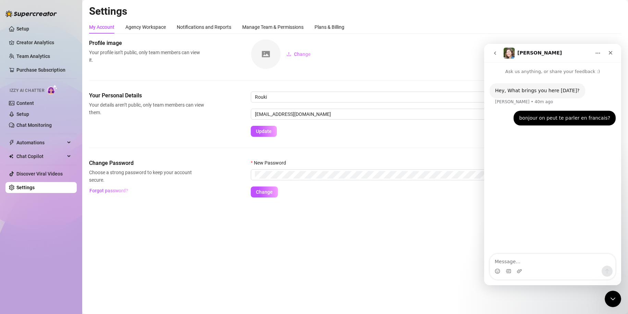
click at [540, 256] on textarea "Message…" at bounding box center [552, 260] width 125 height 12
click at [25, 112] on link "Setup" at bounding box center [22, 113] width 13 height 5
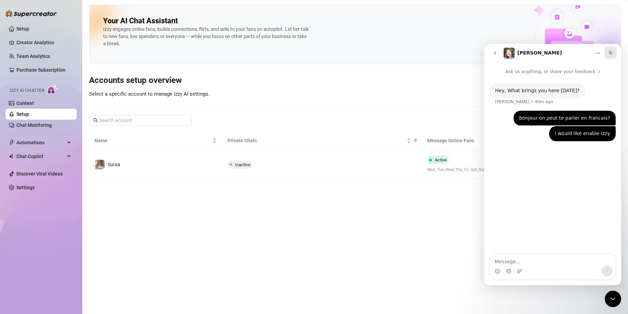
click at [611, 49] on div "Close" at bounding box center [610, 53] width 12 height 12
